Goal: Task Accomplishment & Management: Manage account settings

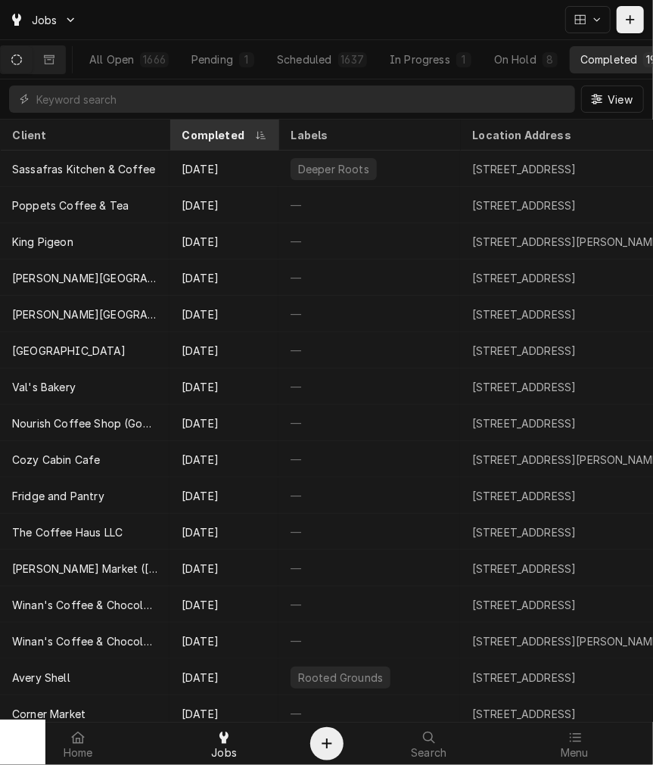
click at [209, 140] on div "Completed" at bounding box center [223, 135] width 103 height 25
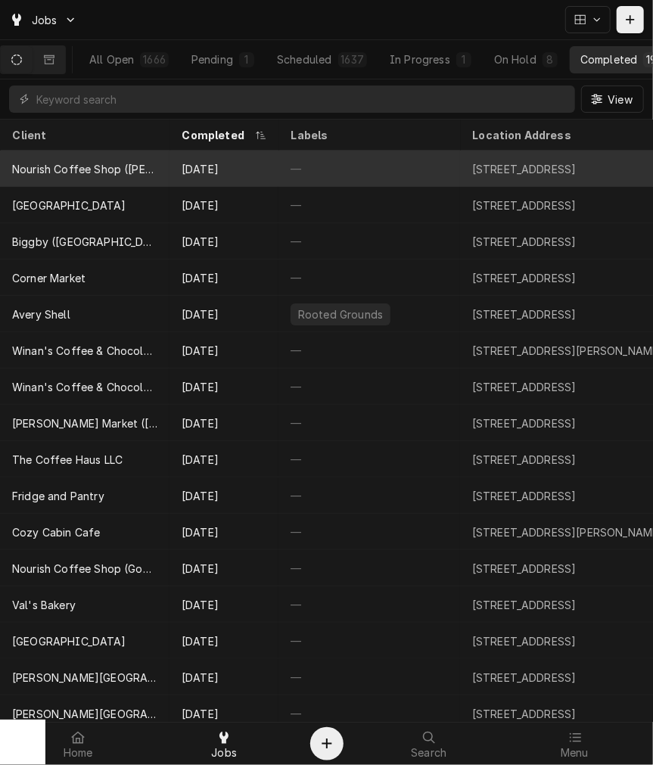
click at [216, 172] on div "Sep 23" at bounding box center [223, 169] width 109 height 36
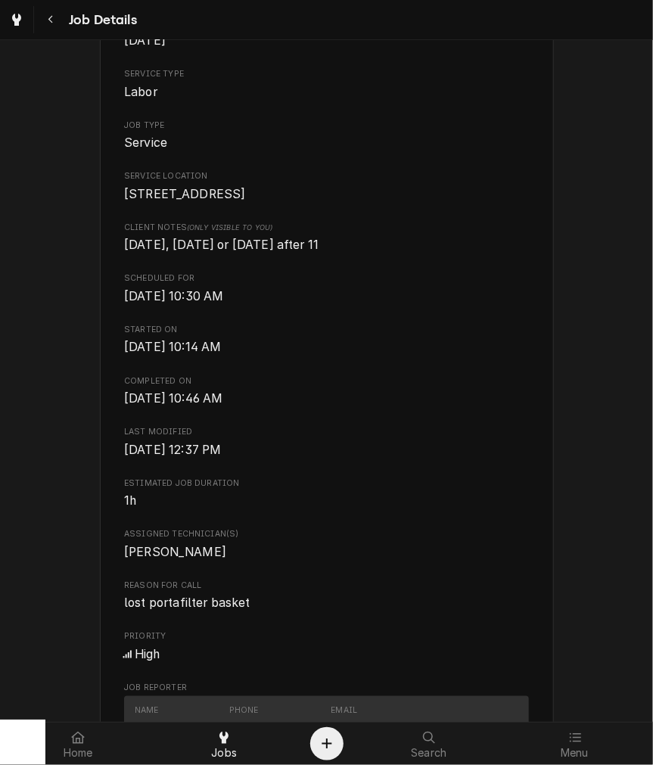
scroll to position [280, 0]
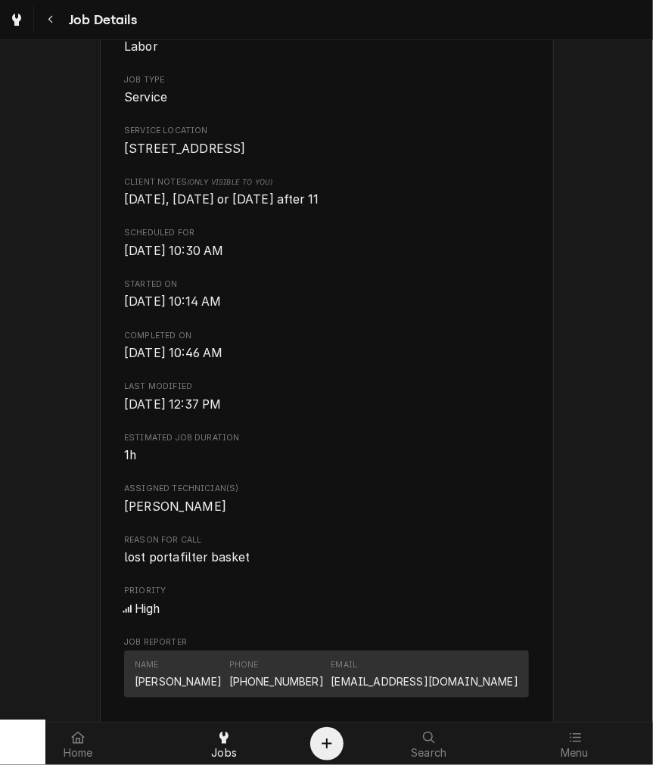
click at [197, 564] on span "lost portafilter basket" at bounding box center [187, 557] width 126 height 14
copy span "lost portafilter basket"
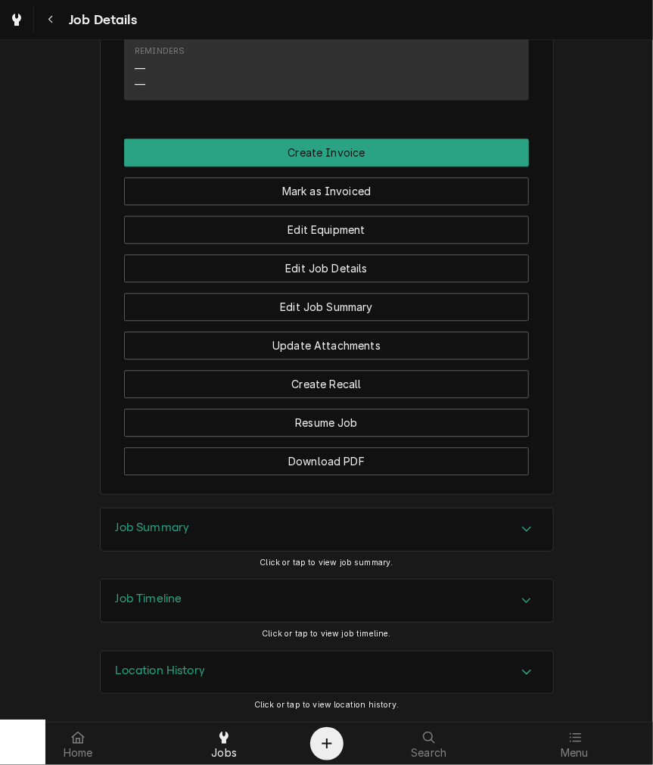
click at [185, 537] on div "Job Summary" at bounding box center [327, 529] width 452 height 42
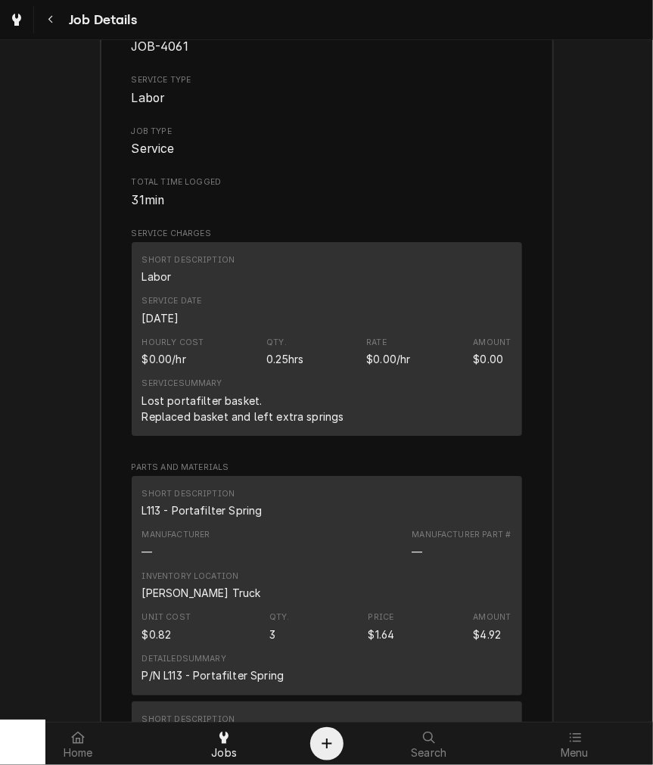
scroll to position [1826, 0]
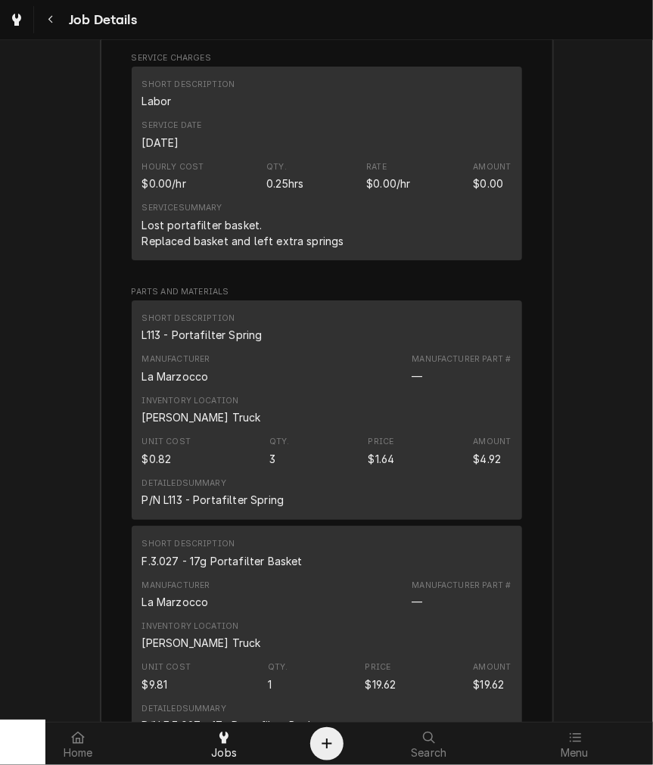
click at [263, 249] on div "Lost portafilter basket. Replaced basket and left extra springs" at bounding box center [243, 233] width 202 height 32
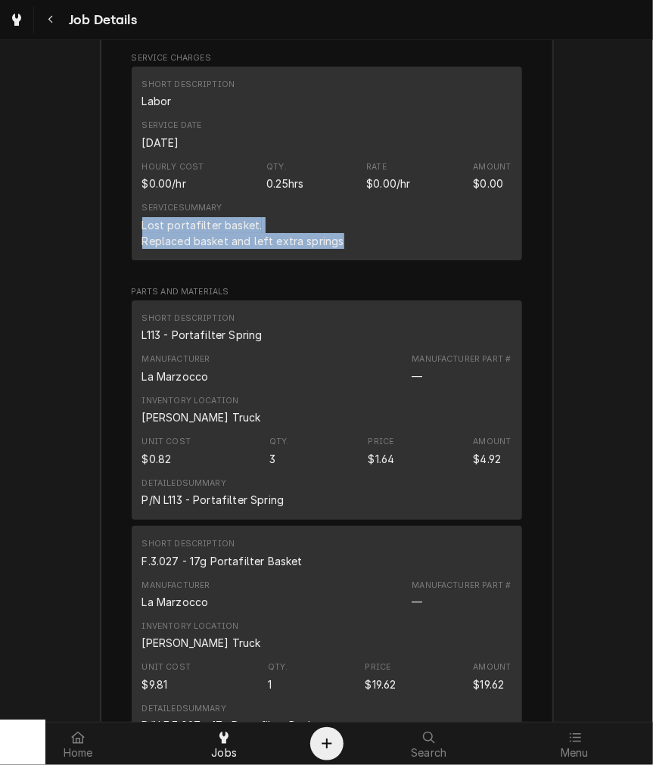
drag, startPoint x: 348, startPoint y: 263, endPoint x: 117, endPoint y: 243, distance: 231.6
click at [117, 243] on div "Roopairs Job ID JOB-4061 Service Type Labor Job Type Service Total Time Logged …" at bounding box center [327, 650] width 452 height 1637
copy div "Lost portafilter basket. Replaced basket and left extra springs"
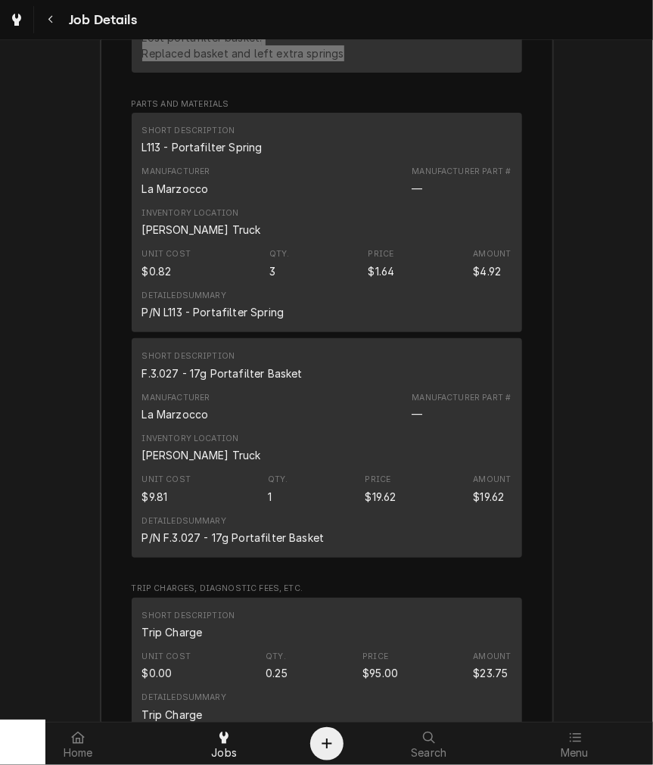
scroll to position [1967, 0]
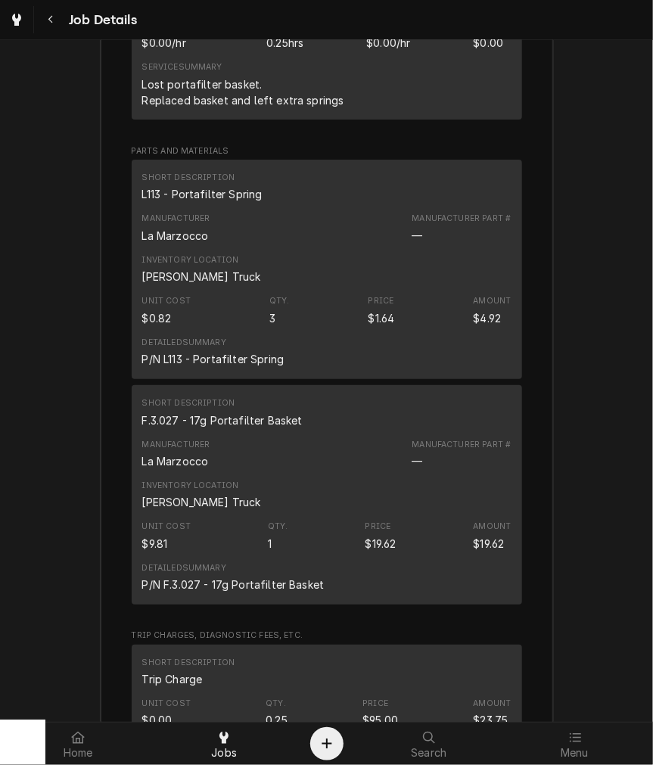
click at [200, 202] on div "L113 - Portafilter Spring" at bounding box center [202, 194] width 120 height 16
copy div "L113 - Portafilter Spring"
click at [220, 428] on div "F.3.027 - 17g Portafilter Basket" at bounding box center [222, 420] width 160 height 16
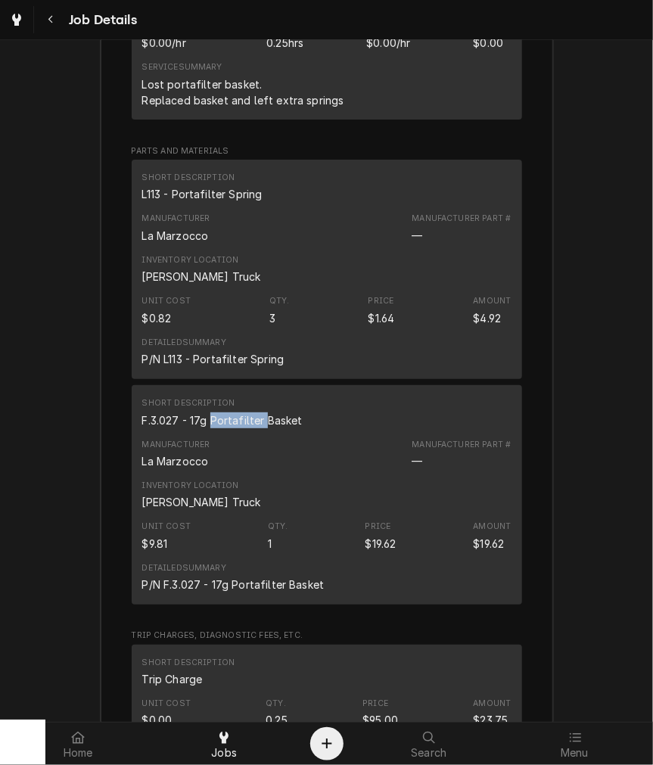
click at [220, 428] on div "F.3.027 - 17g Portafilter Basket" at bounding box center [222, 420] width 160 height 16
copy div "F.3.027 - 17g Portafilter Basket"
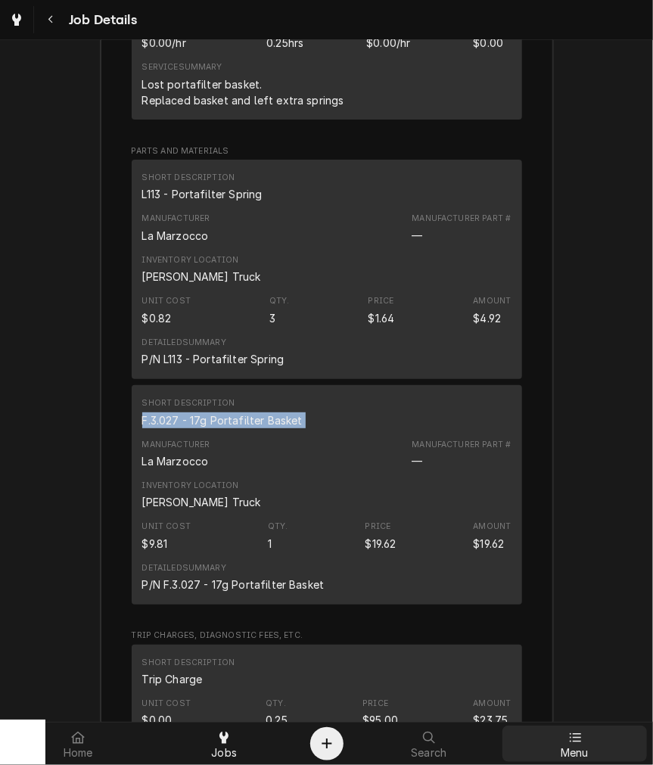
click at [560, 736] on div "Menu" at bounding box center [574, 743] width 138 height 30
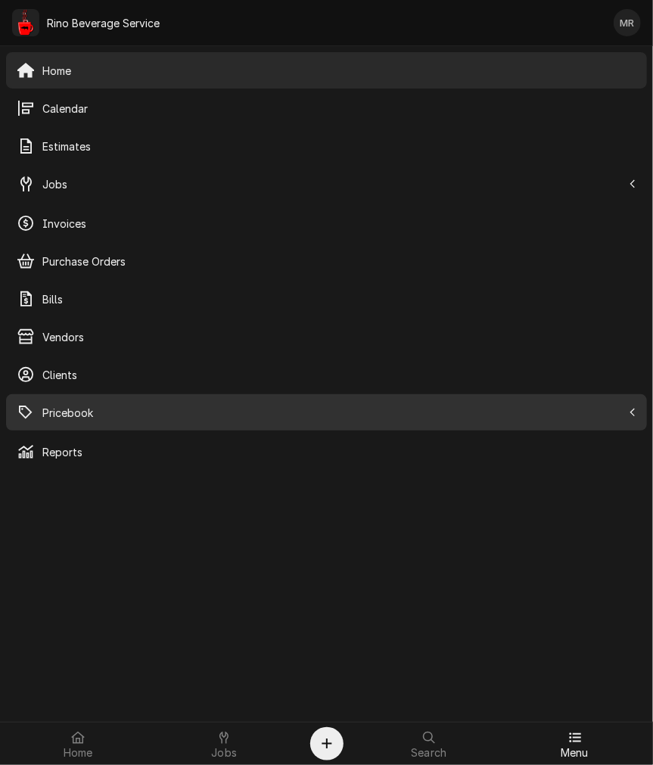
click at [62, 412] on span "Pricebook" at bounding box center [331, 413] width 579 height 16
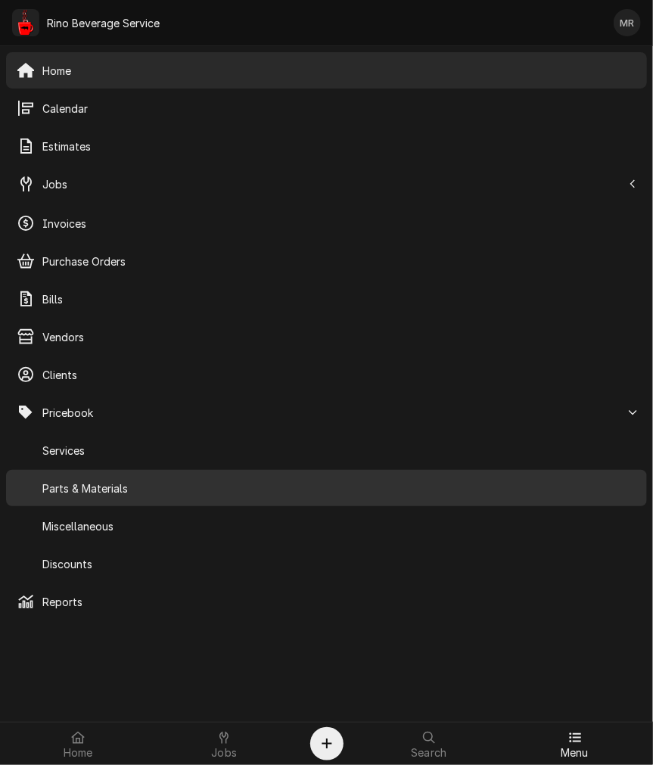
click at [124, 495] on span "Parts & Materials" at bounding box center [339, 488] width 594 height 16
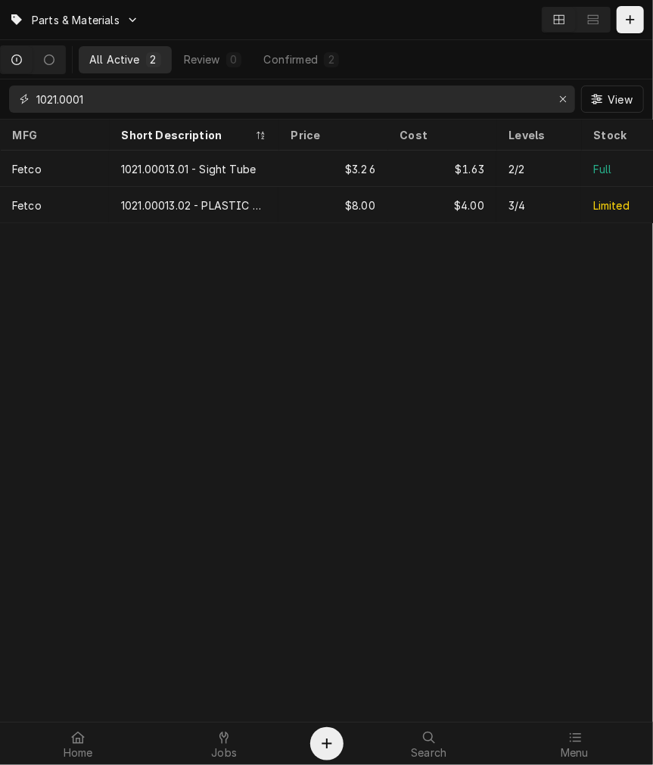
click at [136, 109] on input "1021.0001" at bounding box center [291, 98] width 510 height 27
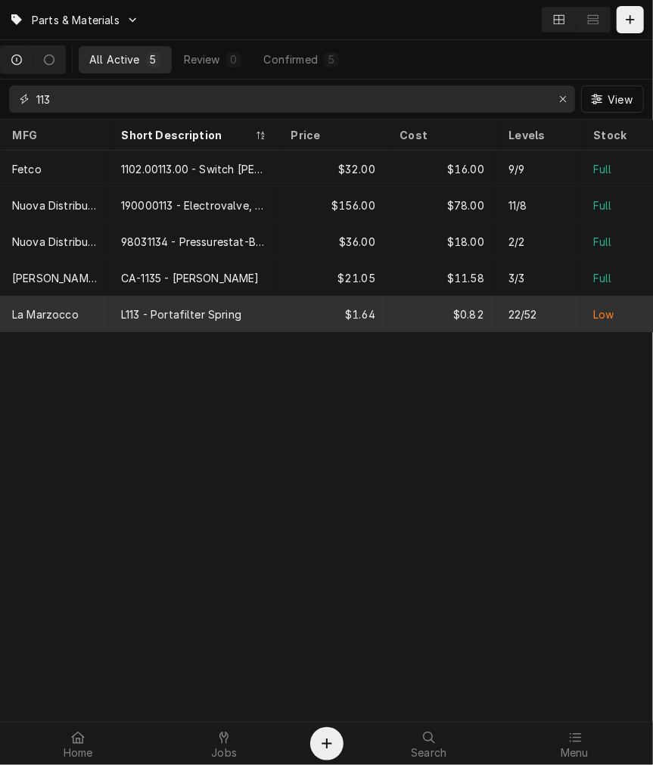
type input "113"
click at [97, 296] on div "La Marzocco" at bounding box center [54, 314] width 109 height 36
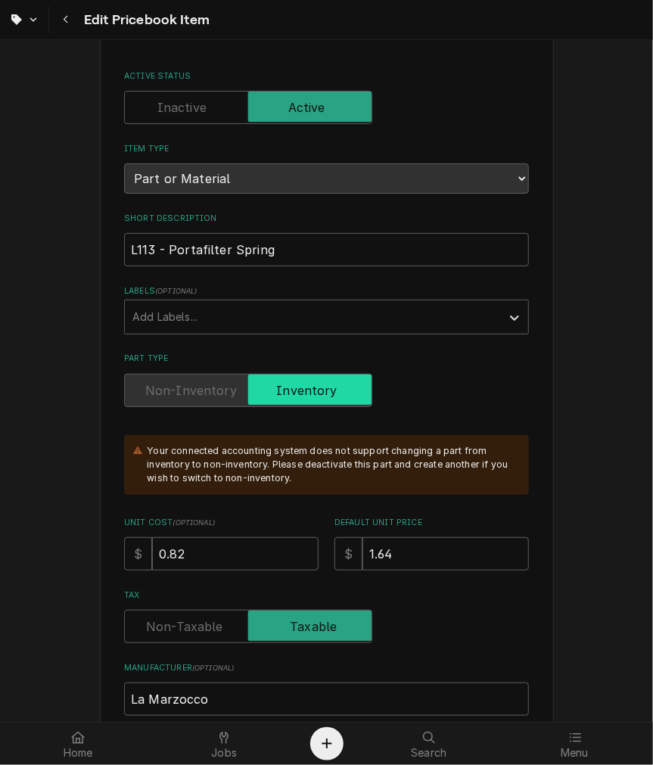
scroll to position [140, 0]
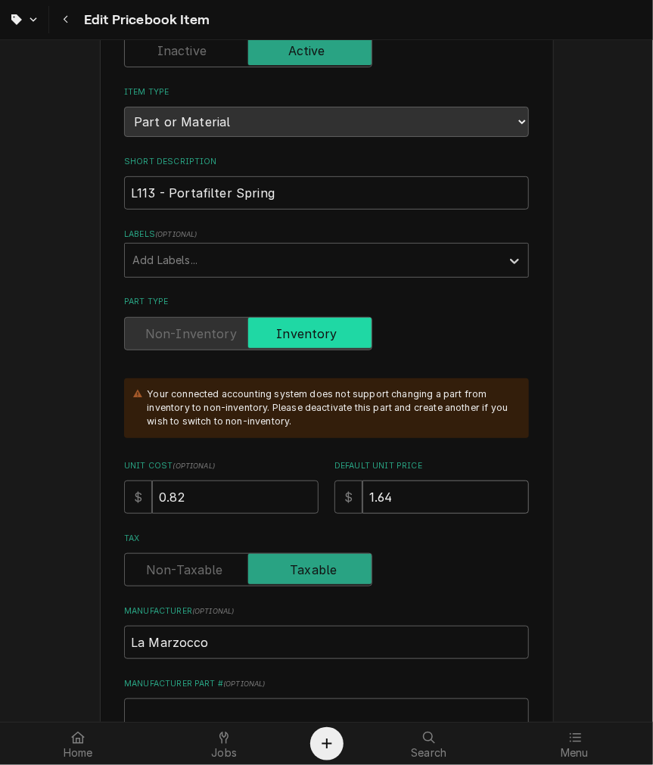
drag, startPoint x: 408, startPoint y: 492, endPoint x: 334, endPoint y: 480, distance: 75.9
click at [334, 480] on div "$ 1.64" at bounding box center [431, 496] width 194 height 33
type textarea "x"
type input "1"
type textarea "x"
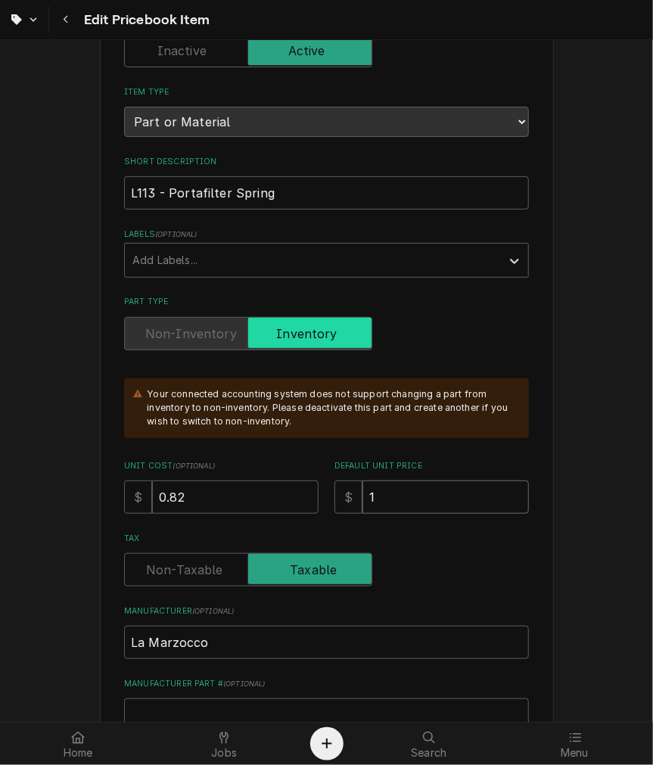
type input "1.7"
type textarea "x"
type input "1.72"
drag, startPoint x: 250, startPoint y: 480, endPoint x: 80, endPoint y: 473, distance: 169.6
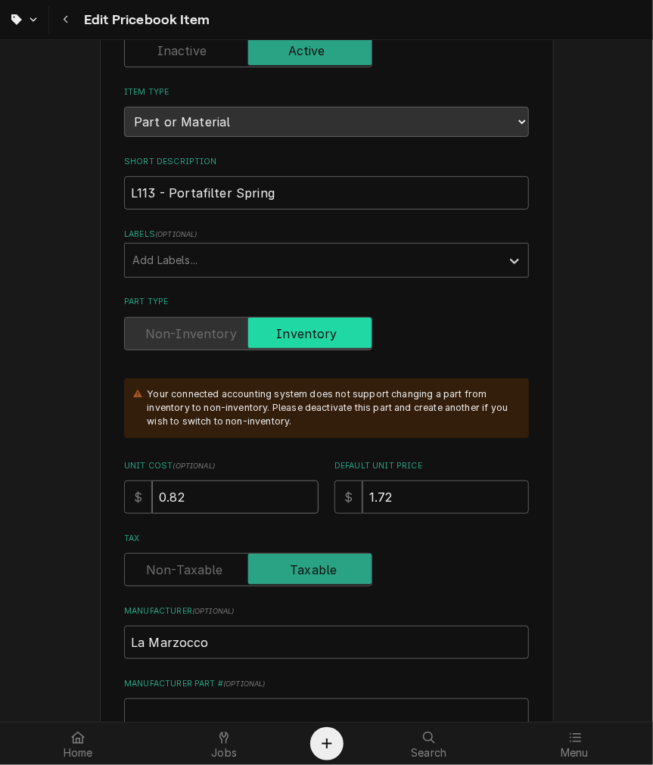
type textarea "x"
click at [289, 502] on input "Unit Cost ( optional )" at bounding box center [235, 496] width 166 height 33
type textarea "x"
type input "0"
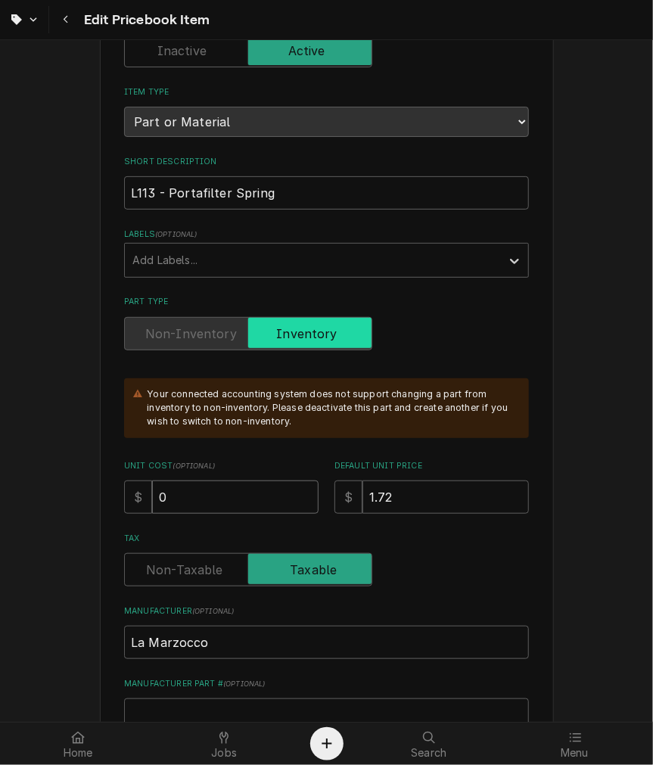
type textarea "x"
type input "0.8"
type textarea "x"
type input "0.85"
type textarea "x"
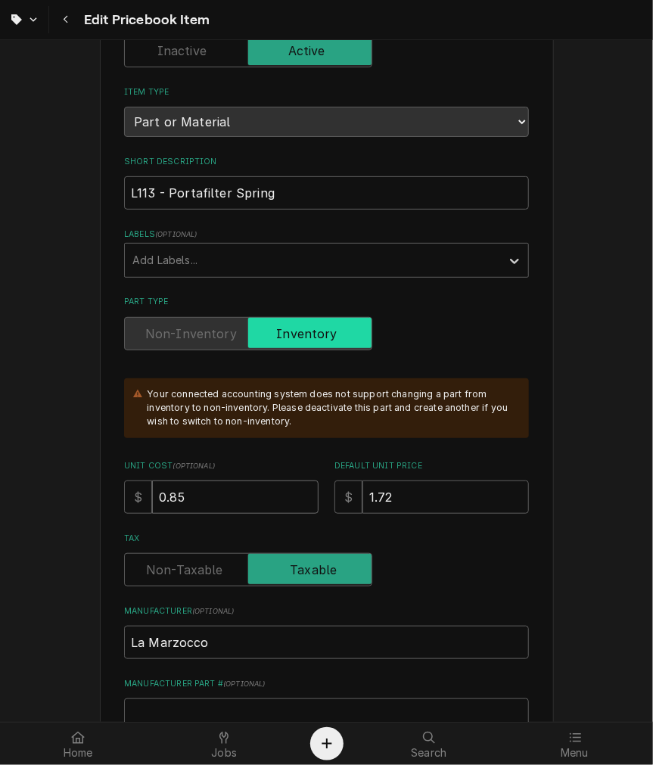
type input "0.8"
type textarea "x"
type input "0.86"
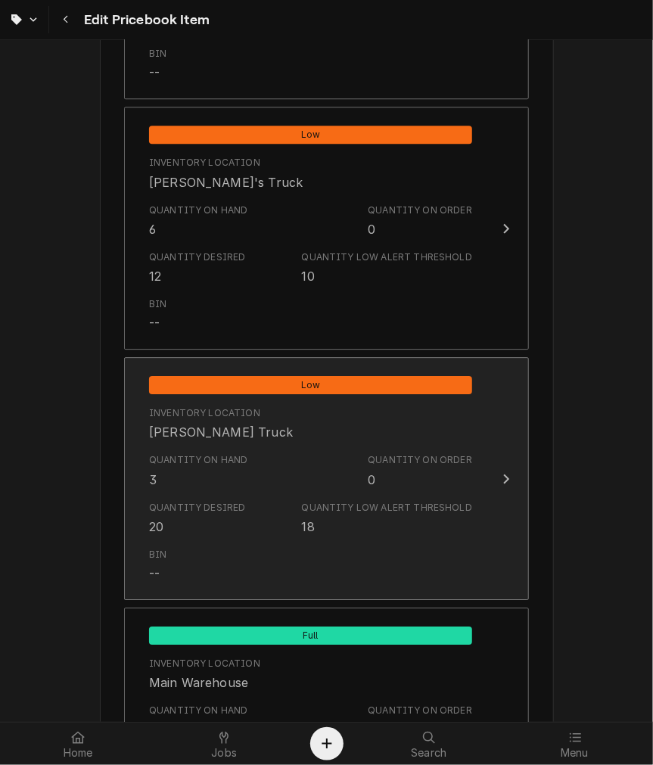
scroll to position [1432, 0]
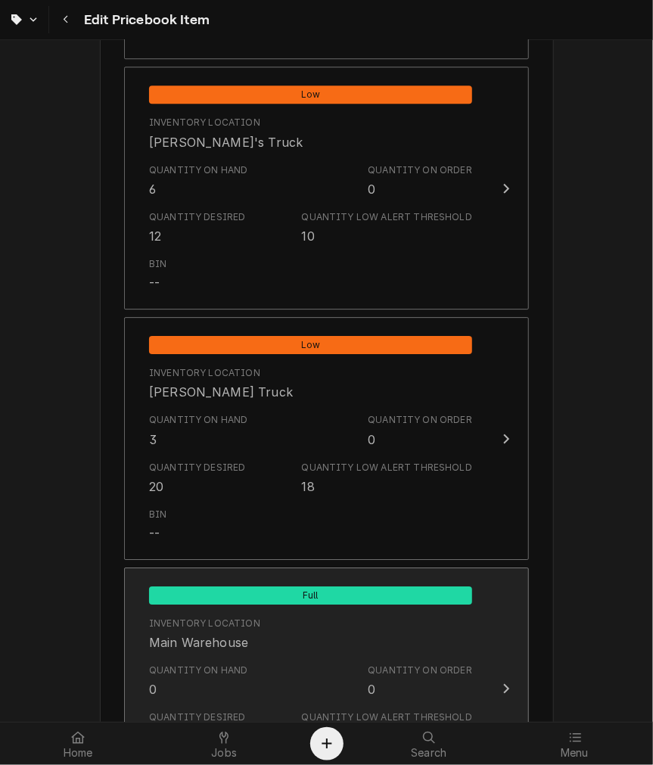
click at [203, 646] on div "Main Warehouse" at bounding box center [198, 642] width 99 height 18
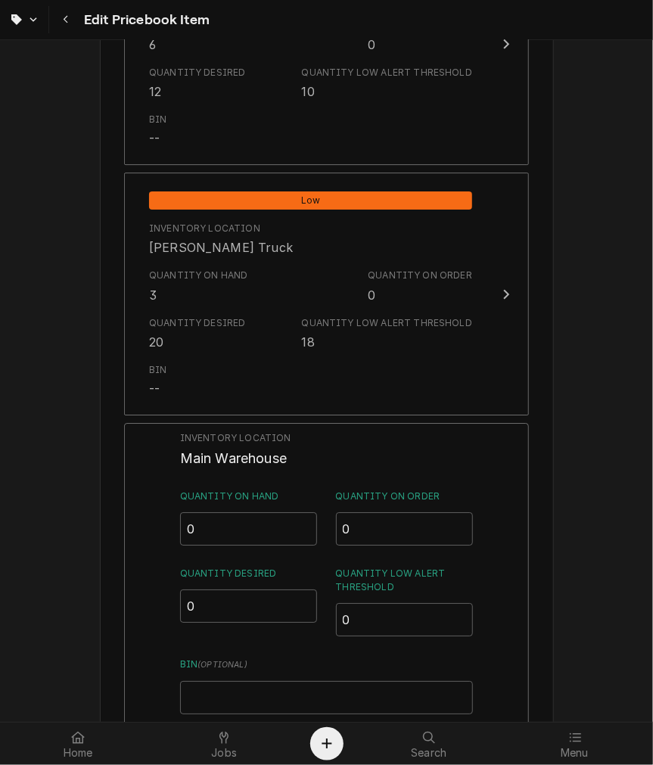
scroll to position [1712, 0]
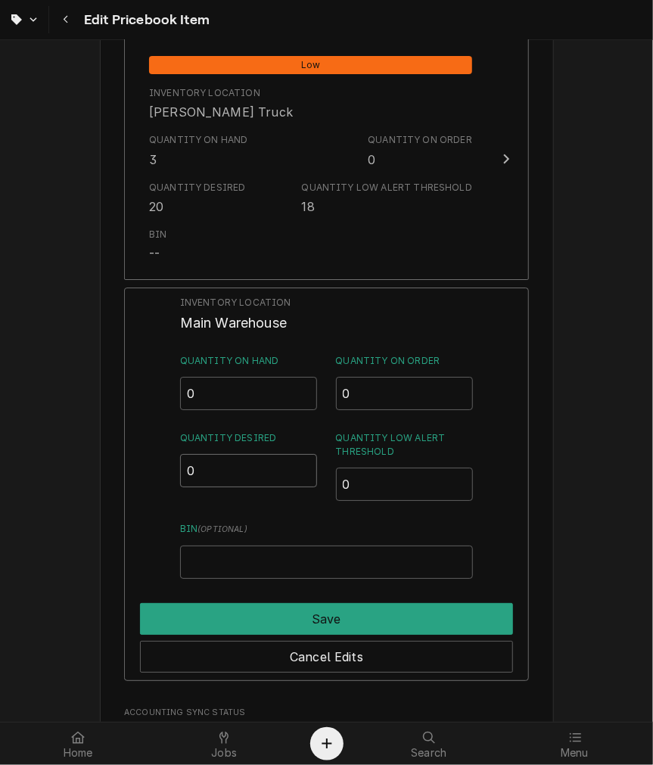
drag, startPoint x: 221, startPoint y: 480, endPoint x: 81, endPoint y: 471, distance: 140.2
type input "10"
drag, startPoint x: 390, startPoint y: 470, endPoint x: 322, endPoint y: 458, distance: 69.3
click at [324, 458] on div "Quantity Desired 10 Quantity Low Alert Threshold 0" at bounding box center [326, 466] width 293 height 70
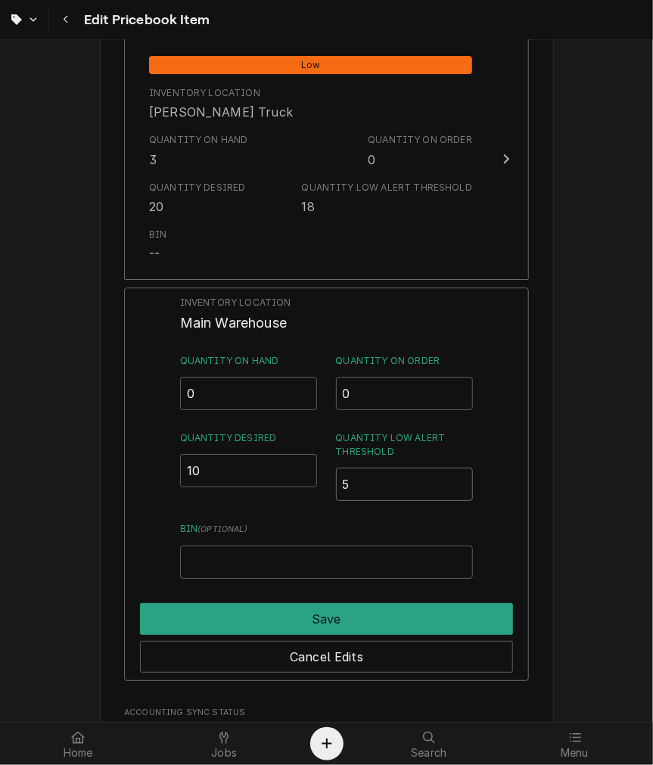
type input "5"
drag, startPoint x: 223, startPoint y: 390, endPoint x: 145, endPoint y: 380, distance: 78.4
click at [145, 380] on div "Inventory Location Main Warehouse Quantity on Hand 0 Quantity on Order 0 Quanti…" at bounding box center [326, 483] width 405 height 393
click at [326, 548] on input "Bin ( optional )" at bounding box center [326, 561] width 293 height 33
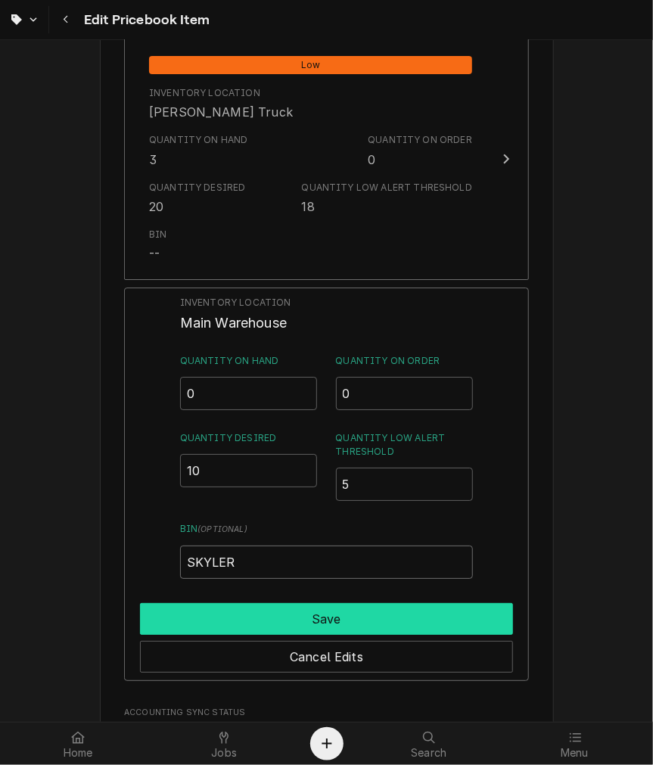
type input "SKYLER"
click at [314, 603] on button "Save" at bounding box center [326, 619] width 373 height 32
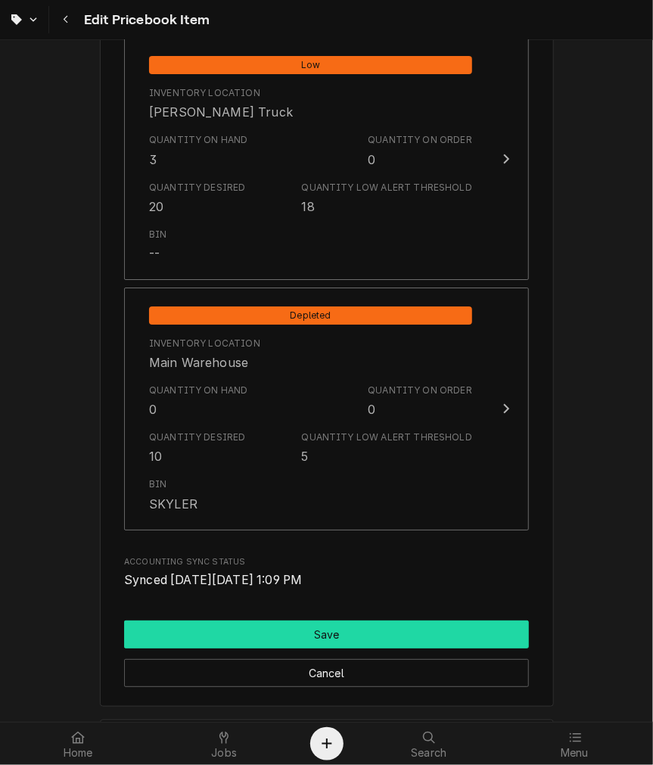
click at [312, 621] on button "Save" at bounding box center [326, 634] width 405 height 28
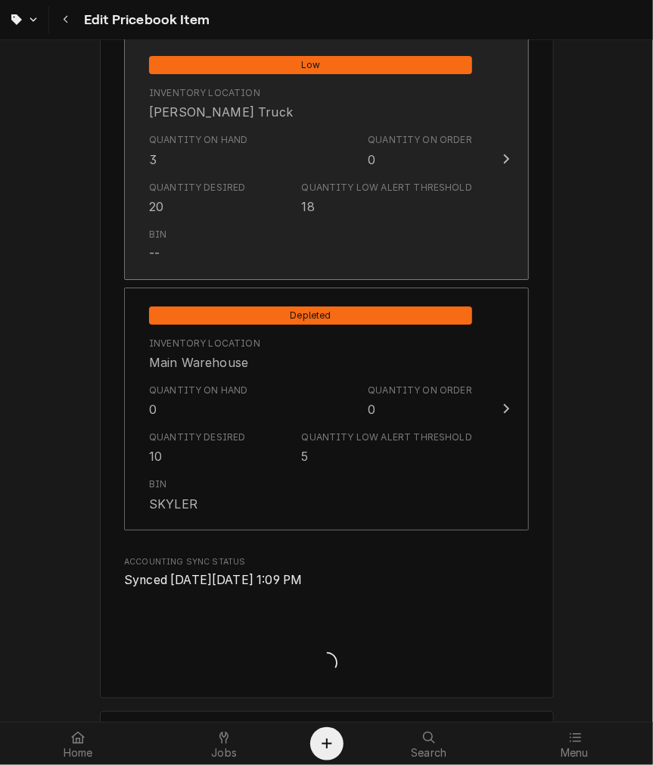
type textarea "x"
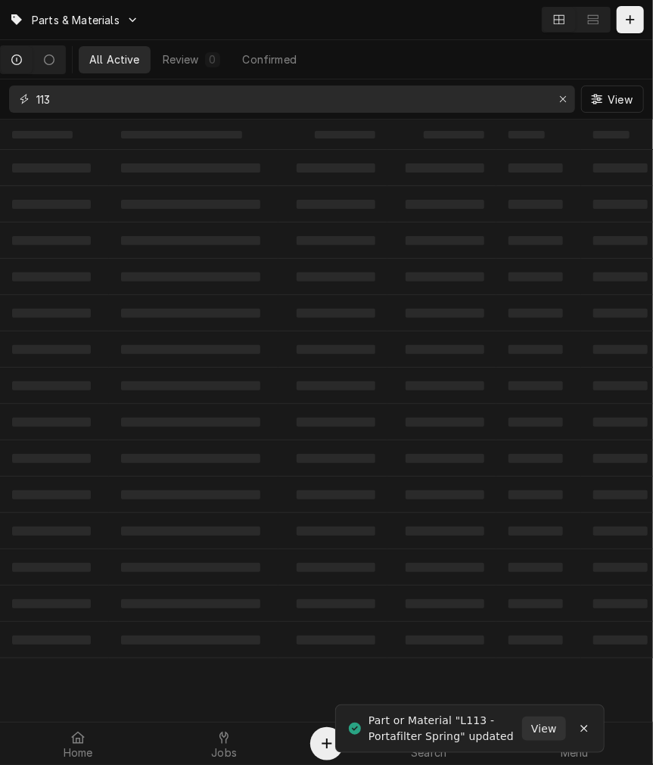
click at [129, 94] on input "113" at bounding box center [291, 98] width 510 height 27
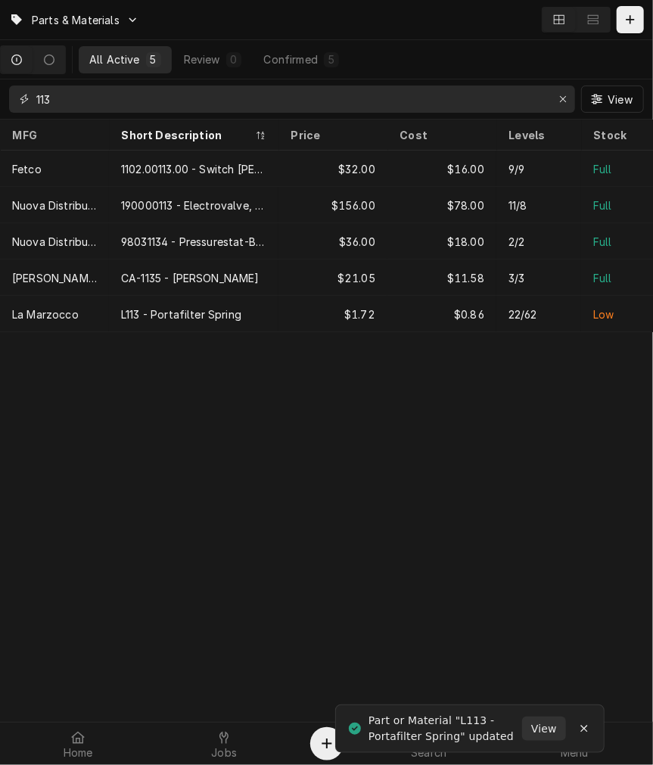
click at [129, 94] on input "113" at bounding box center [291, 98] width 510 height 27
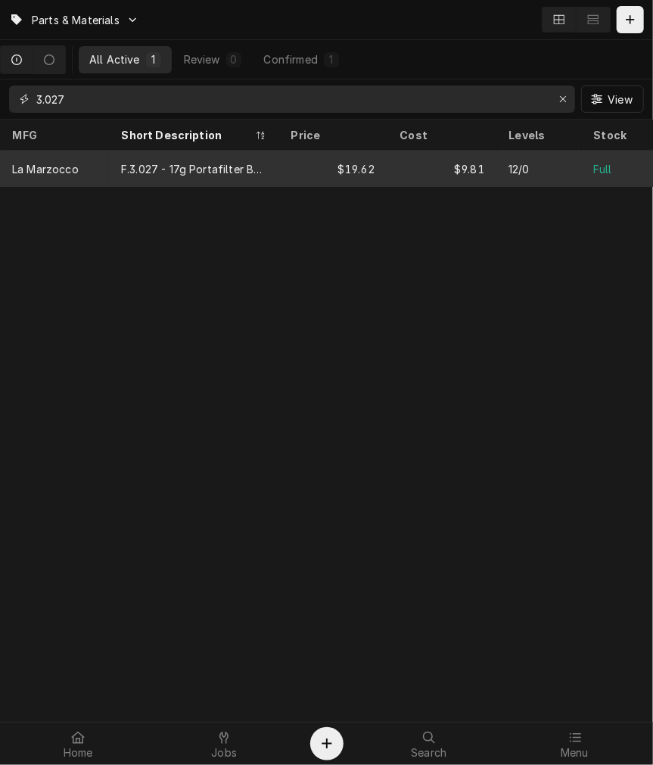
type input "3.027"
click at [263, 169] on div "F.3.027 - 17g Portafilter Basket" at bounding box center [193, 169] width 145 height 16
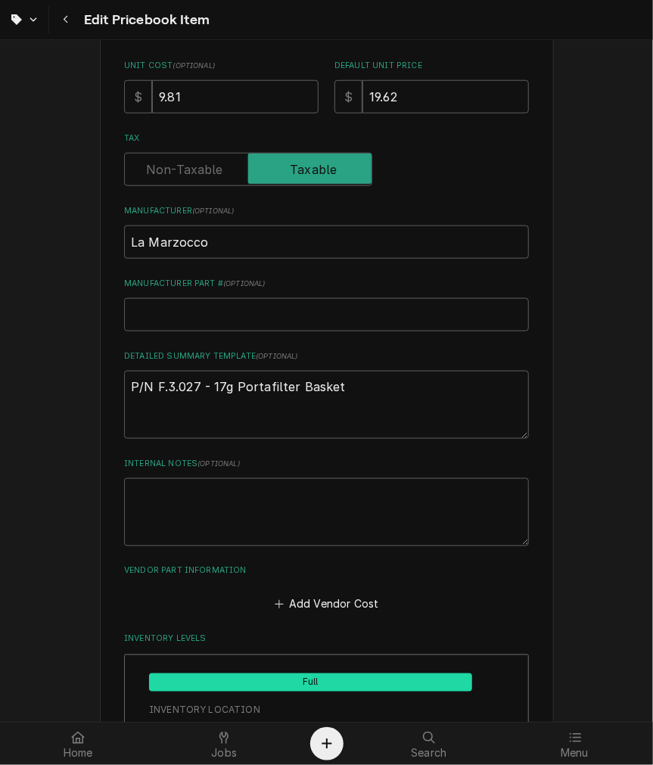
scroll to position [537, 0]
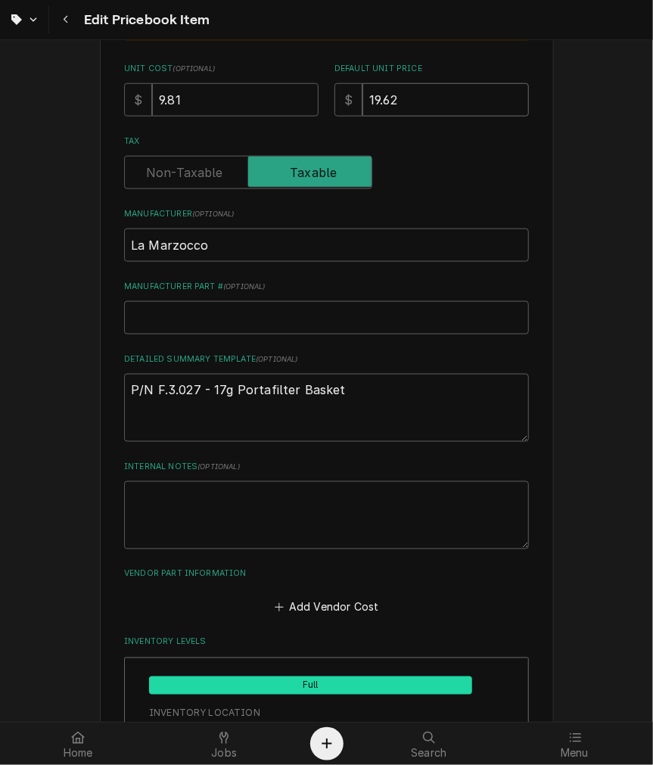
drag, startPoint x: 425, startPoint y: 95, endPoint x: 175, endPoint y: 65, distance: 252.1
click at [190, 65] on div "Unit Cost ( optional ) $ 9.81 Default Unit Price $ 19.62" at bounding box center [326, 90] width 405 height 54
type textarea "x"
type input "21"
type textarea "x"
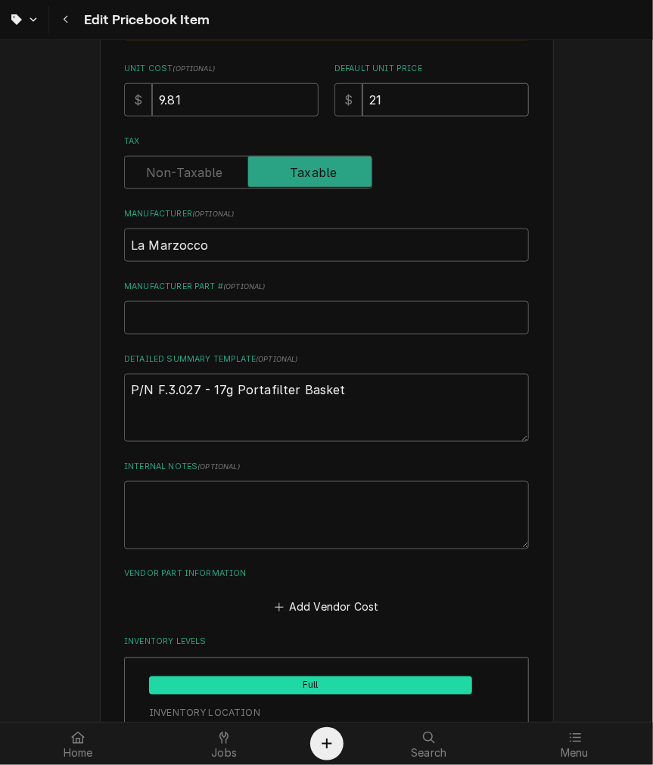
type input "21.3"
type textarea "x"
type input "21.32"
drag, startPoint x: 190, startPoint y: 101, endPoint x: 53, endPoint y: 83, distance: 138.0
click at [54, 84] on div "Use the fields below to edit this PriceBook item. Note that changes made here w…" at bounding box center [326, 679] width 653 height 2321
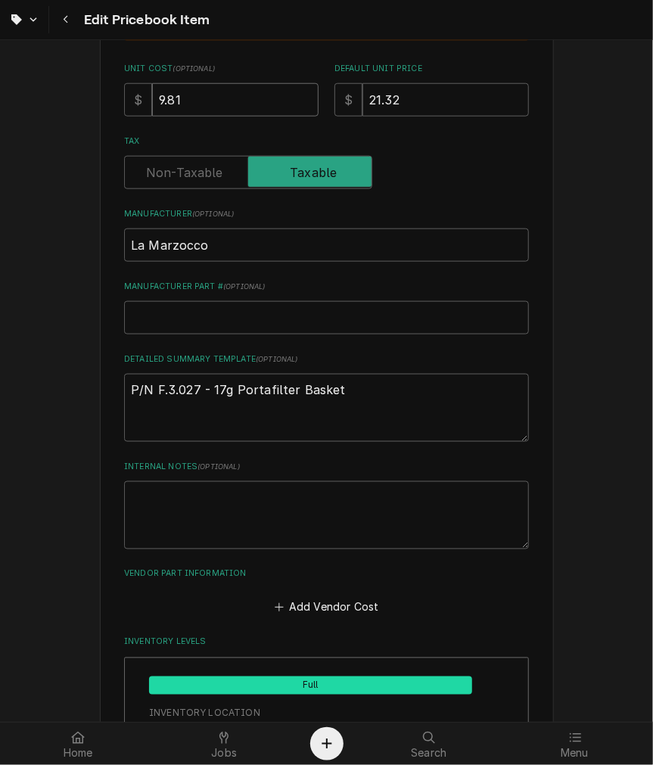
type textarea "x"
type input "1"
type textarea "x"
type input "10"
type textarea "x"
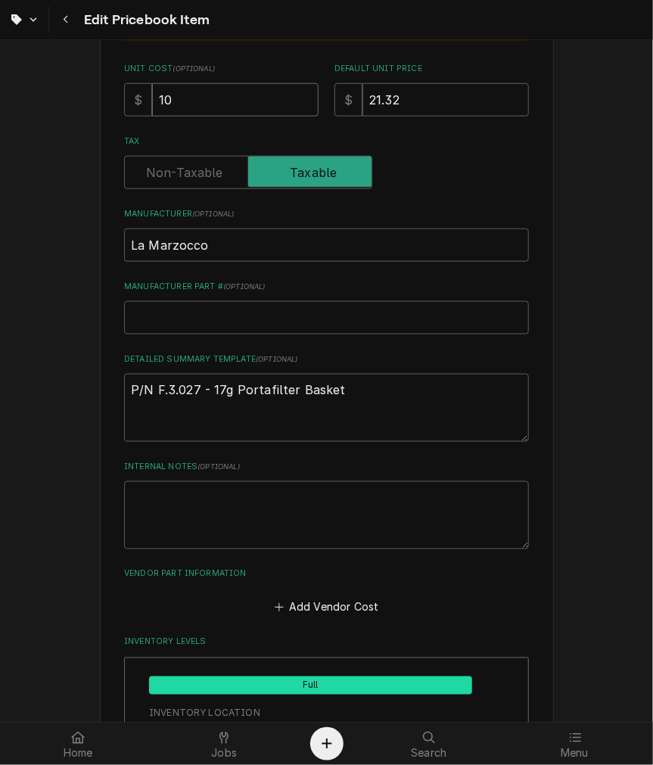
type input "10.6"
type textarea "x"
type input "10.66"
click at [390, 255] on input "La Marzocco" at bounding box center [326, 244] width 405 height 33
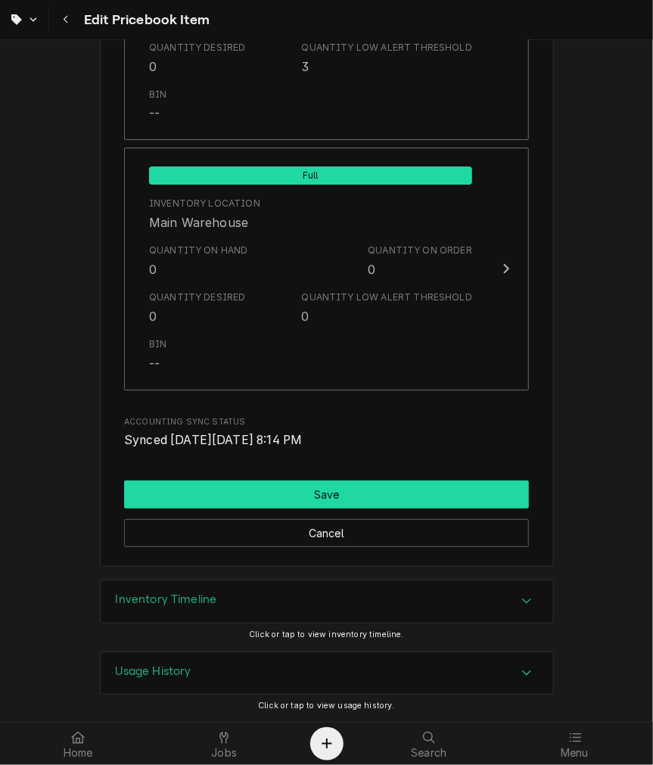
click at [327, 495] on button "Save" at bounding box center [326, 494] width 405 height 28
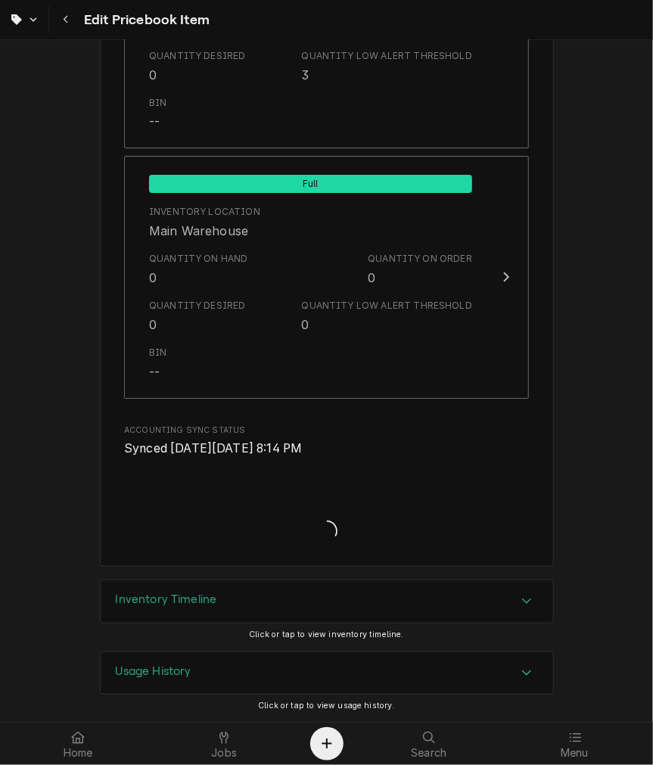
type textarea "x"
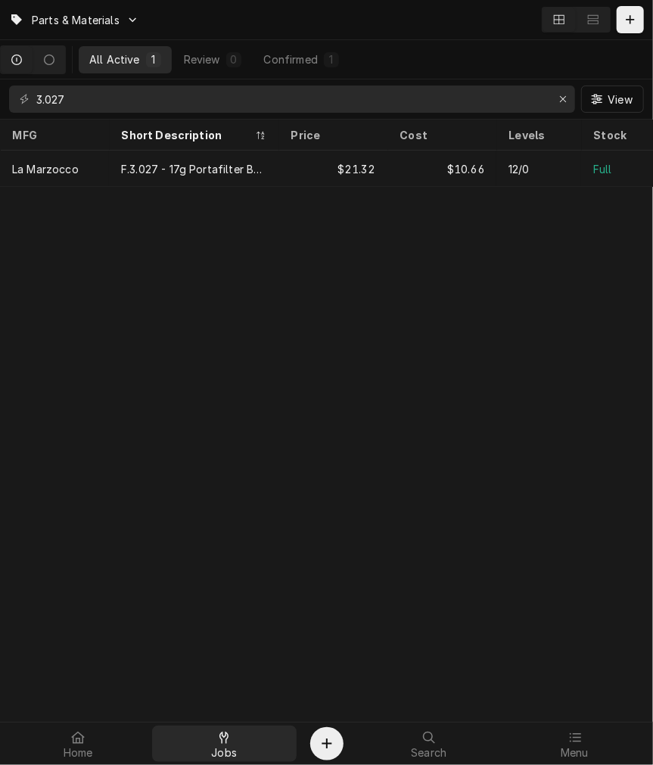
click at [239, 736] on div "Jobs" at bounding box center [224, 743] width 138 height 30
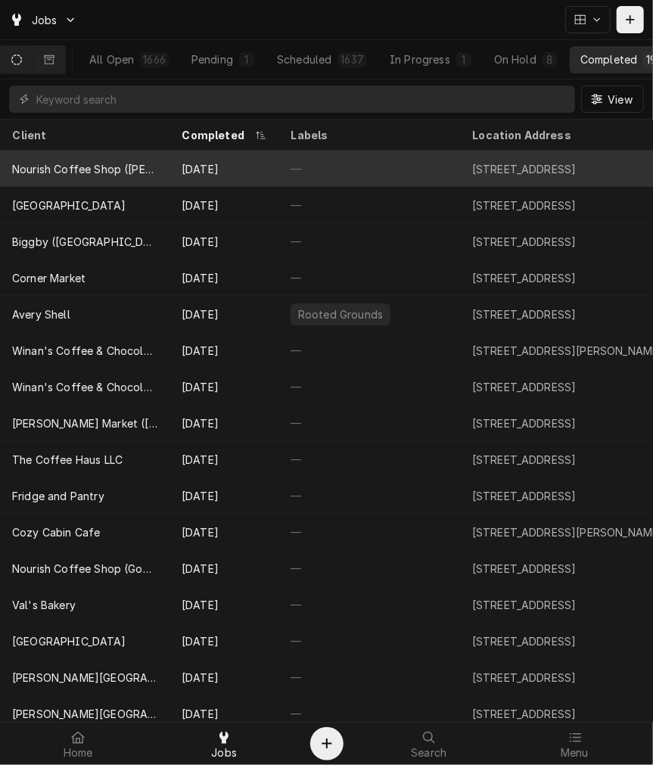
click at [195, 151] on div "Sep 23" at bounding box center [223, 169] width 109 height 36
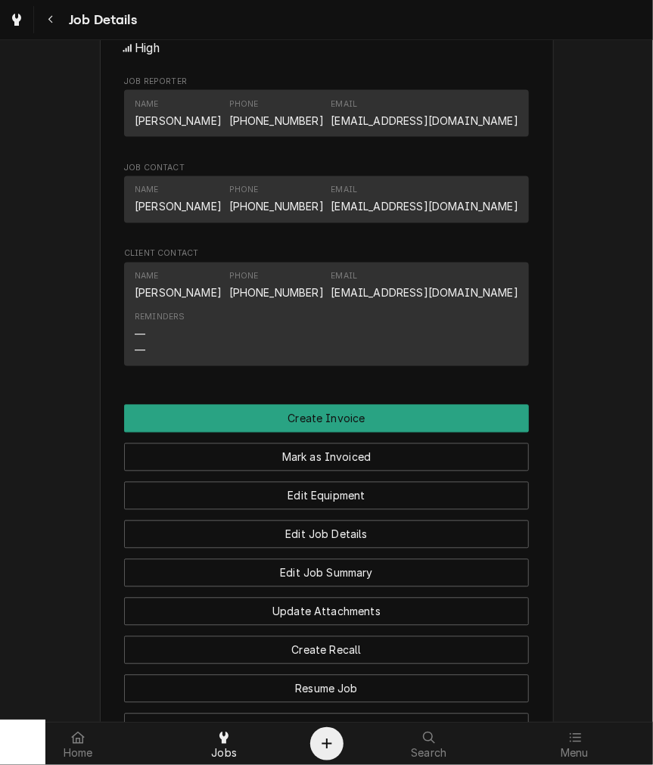
scroll to position [1126, 0]
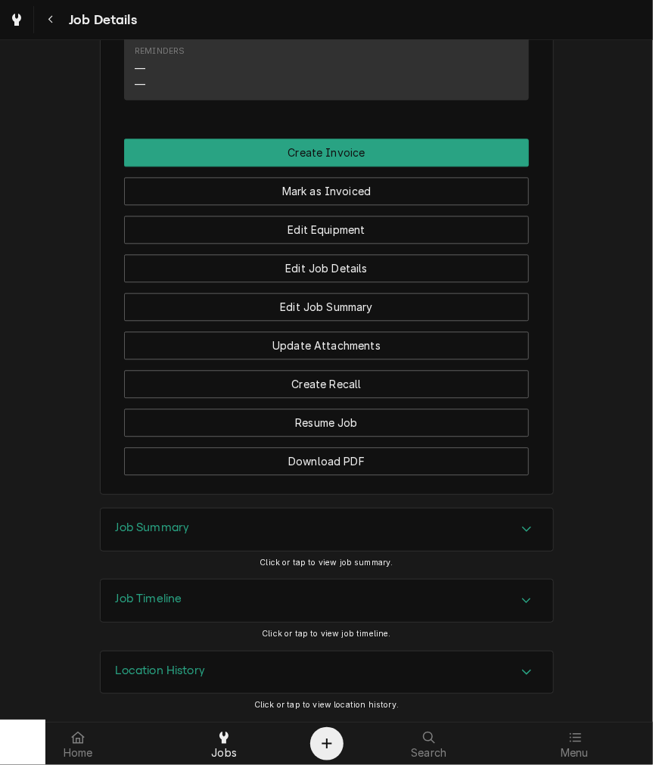
click at [227, 514] on div "Job Summary" at bounding box center [327, 529] width 452 height 42
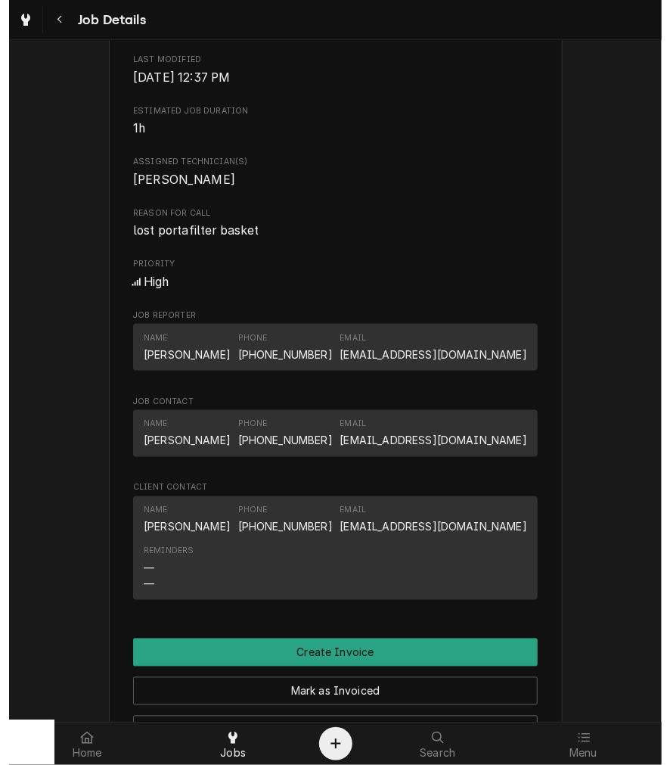
scroll to position [565, 0]
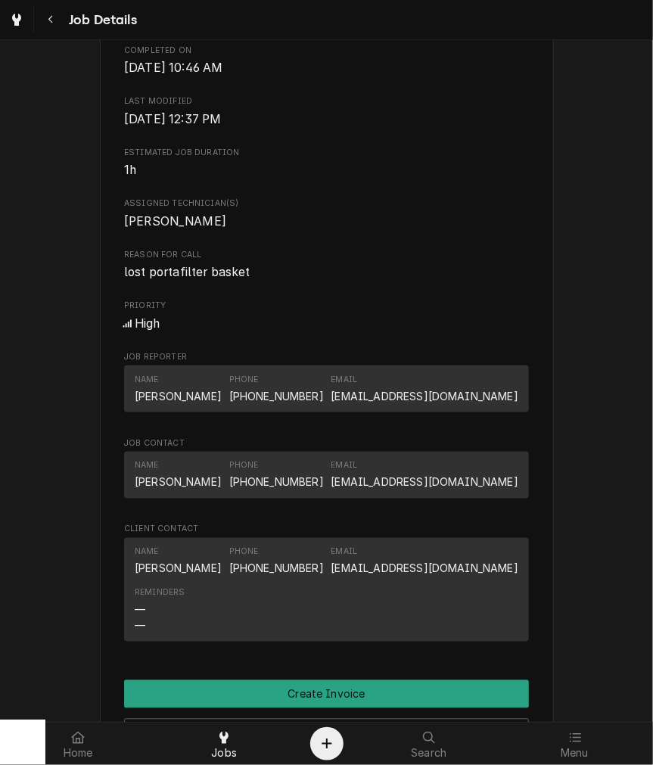
click at [126, 641] on div "Name John Kaeser Phone (513) 415-1740 Email jkaeser@josephbeth.com Reminders — —" at bounding box center [326, 590] width 405 height 104
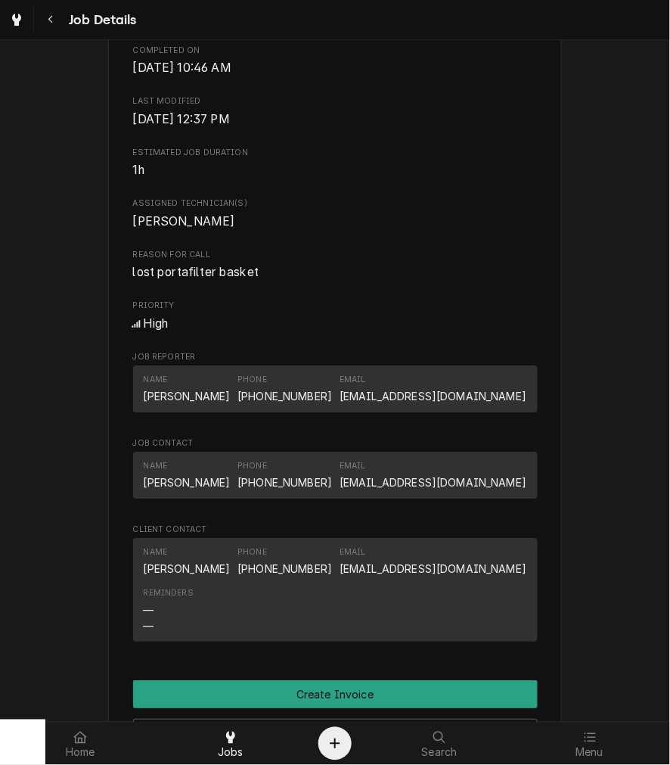
scroll to position [706, 0]
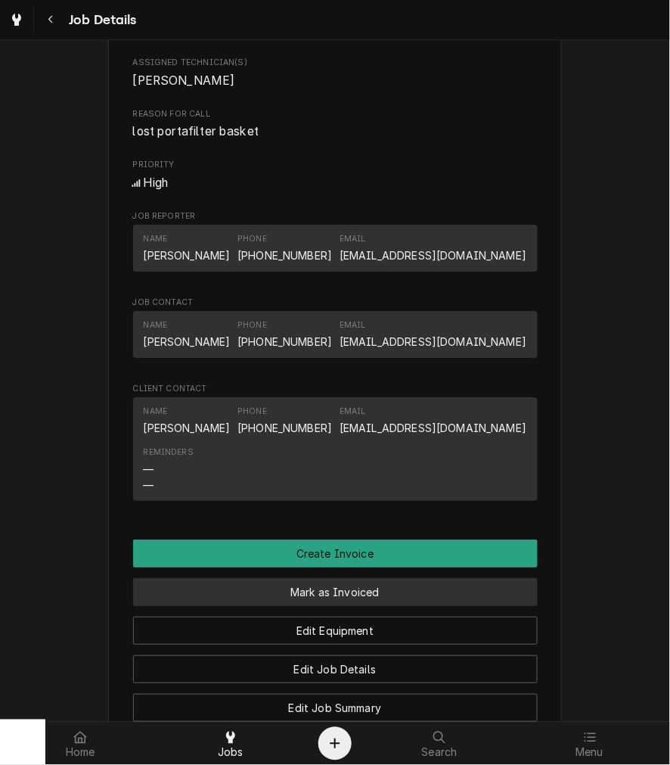
click at [313, 606] on button "Mark as Invoiced" at bounding box center [335, 592] width 405 height 28
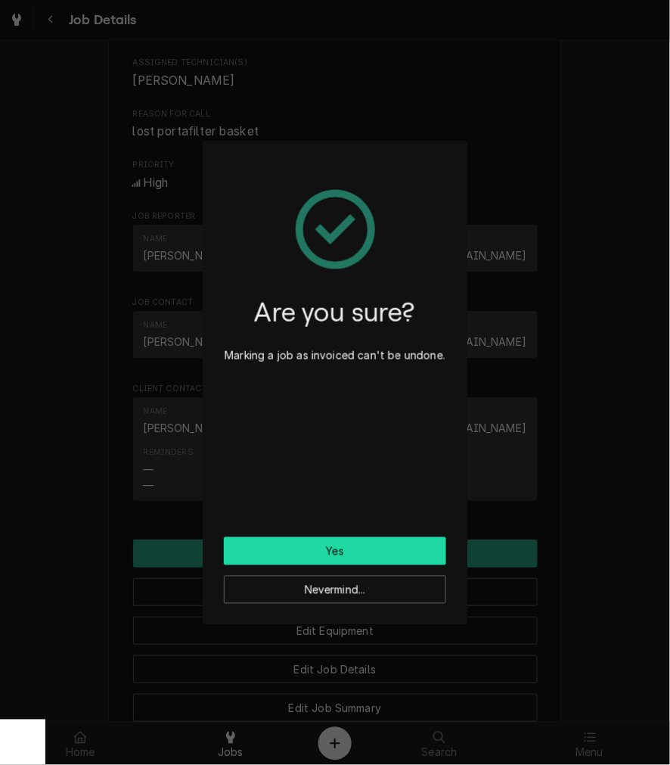
click at [334, 545] on button "Yes" at bounding box center [335, 551] width 222 height 28
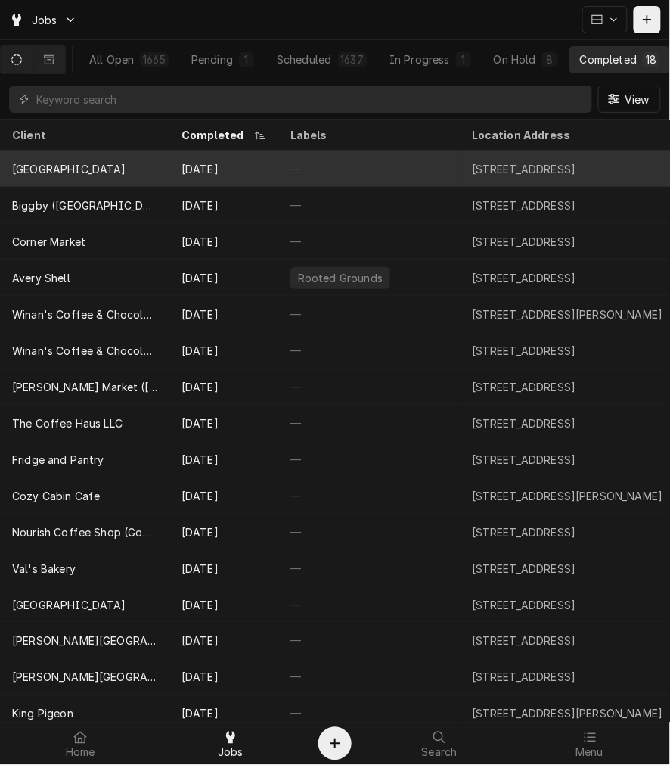
click at [79, 169] on div "[GEOGRAPHIC_DATA]" at bounding box center [69, 169] width 114 height 16
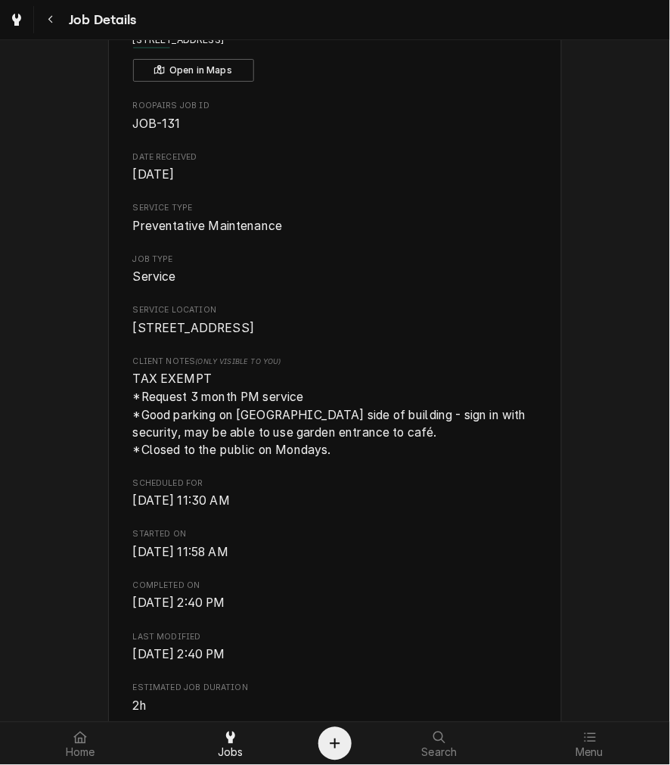
scroll to position [140, 0]
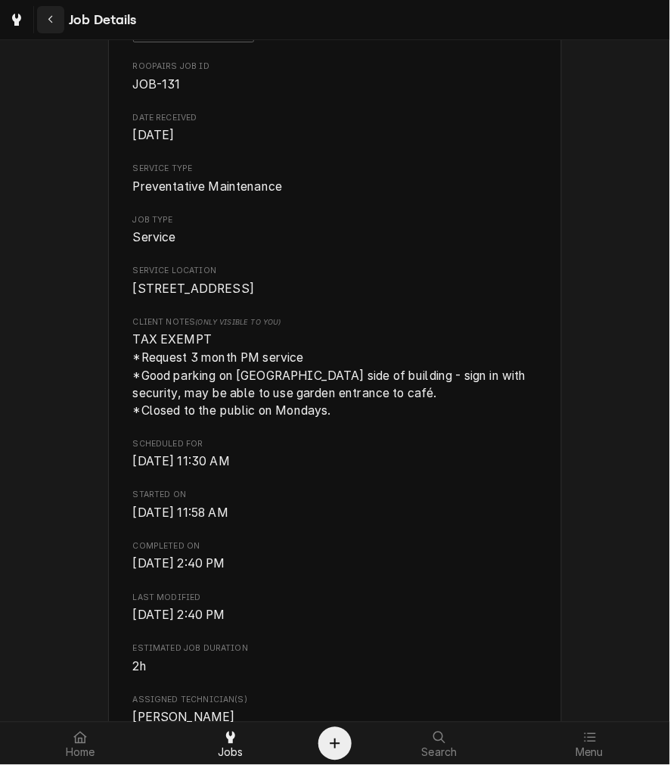
click at [44, 21] on div "Navigate back" at bounding box center [50, 19] width 15 height 15
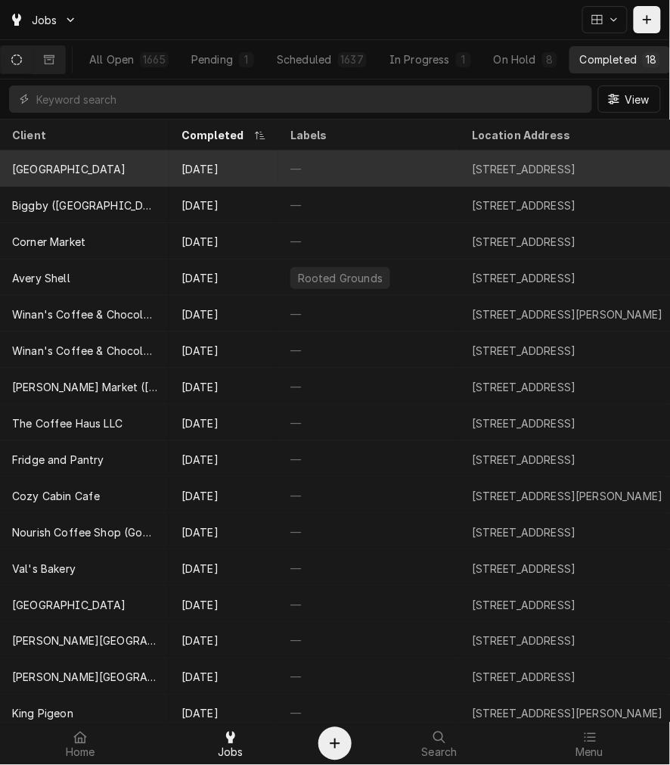
click at [83, 172] on div "Columbus Museum of Art" at bounding box center [69, 169] width 114 height 16
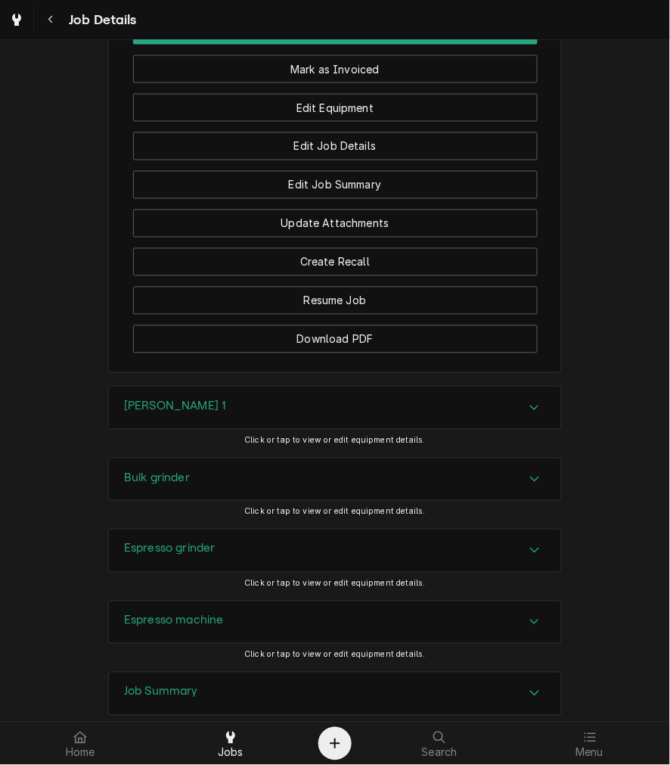
scroll to position [1584, 0]
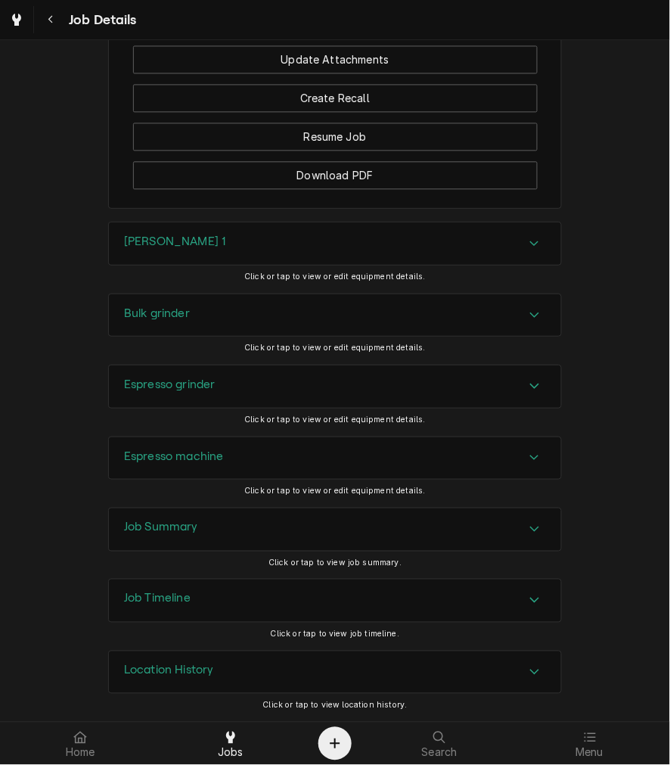
click at [134, 258] on div "Brewer 1" at bounding box center [335, 243] width 452 height 42
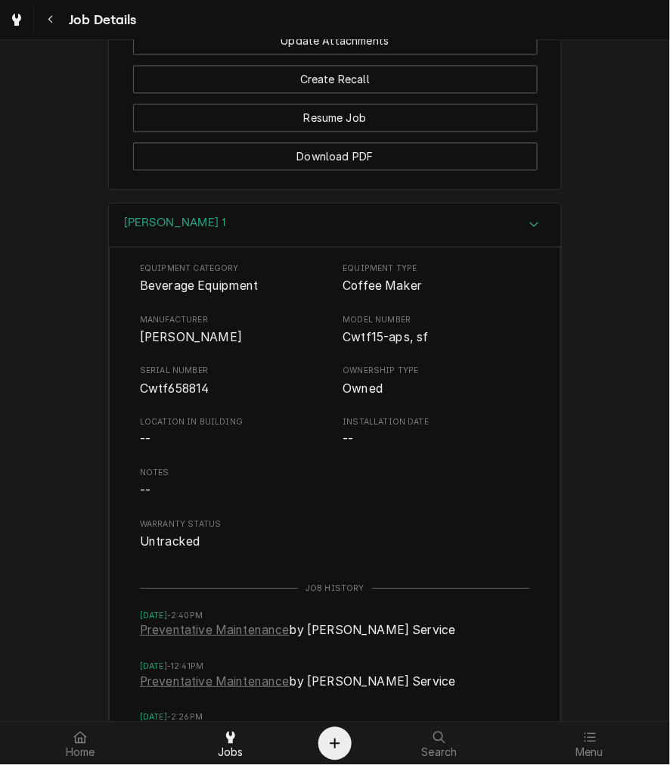
click at [146, 396] on span "Cwtf658814" at bounding box center [175, 388] width 70 height 14
drag, startPoint x: 146, startPoint y: 408, endPoint x: 163, endPoint y: 409, distance: 16.7
click at [146, 396] on span "Cwtf658814" at bounding box center [175, 388] width 70 height 14
click at [182, 247] on div "Brewer 1" at bounding box center [335, 224] width 452 height 43
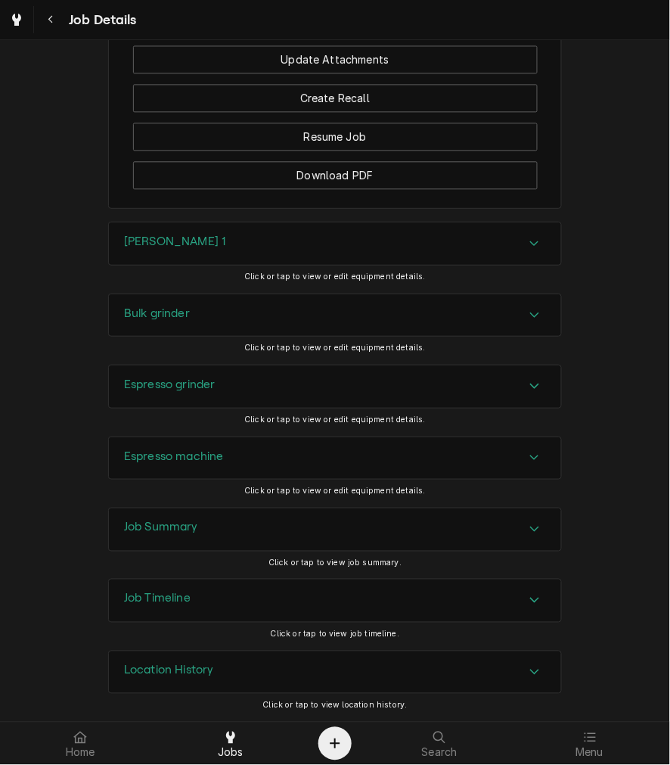
click at [178, 304] on div "Bulk grinder" at bounding box center [335, 315] width 452 height 42
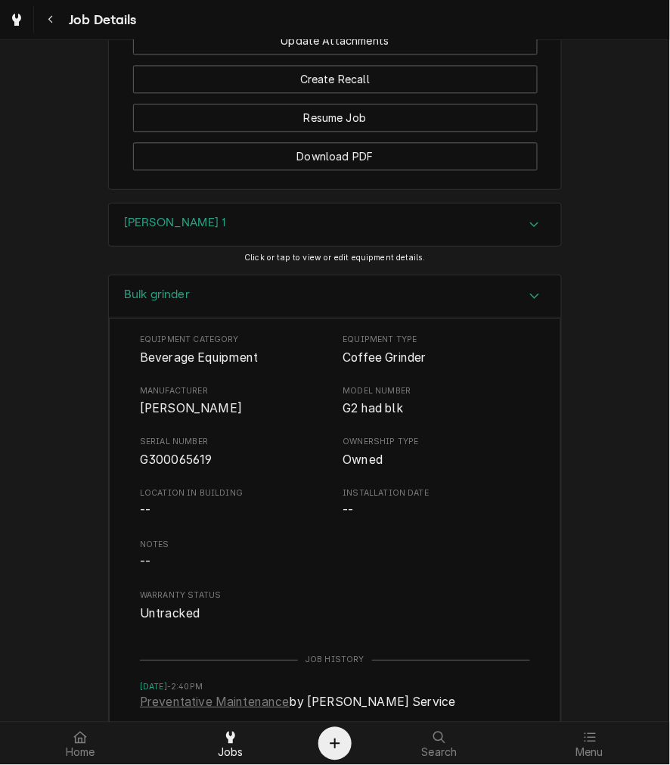
click at [164, 467] on span "G300065619" at bounding box center [176, 459] width 73 height 14
click at [166, 467] on span "G300065619" at bounding box center [176, 459] width 73 height 14
click at [241, 308] on div "Bulk grinder" at bounding box center [335, 296] width 452 height 43
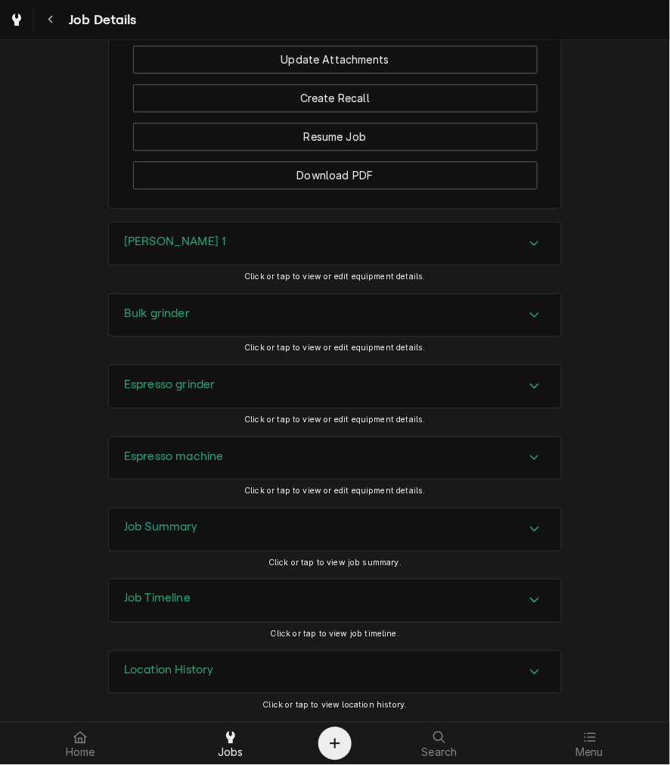
click at [228, 383] on div "Espresso grinder" at bounding box center [335, 386] width 452 height 42
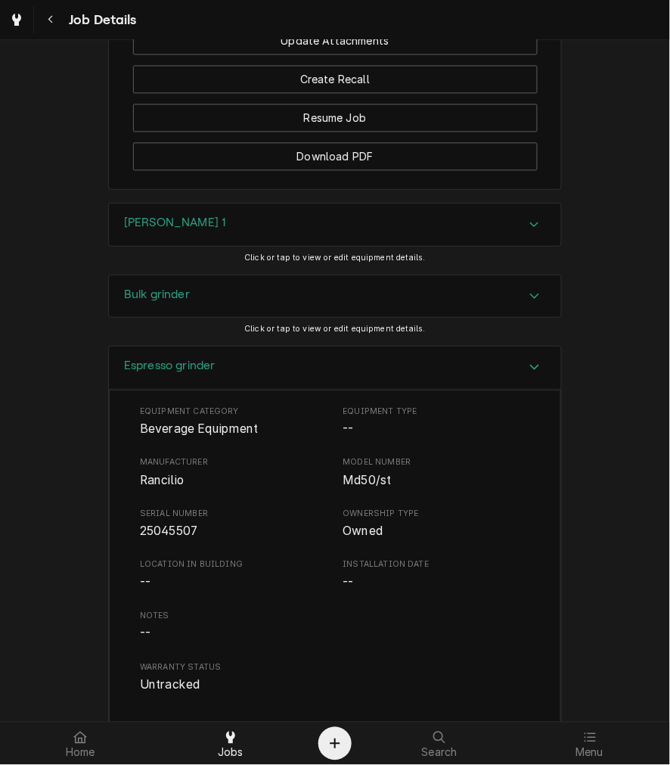
click at [179, 538] on span "25045507" at bounding box center [168, 530] width 57 height 14
click at [197, 373] on h3 "Espresso grinder" at bounding box center [170, 366] width 92 height 14
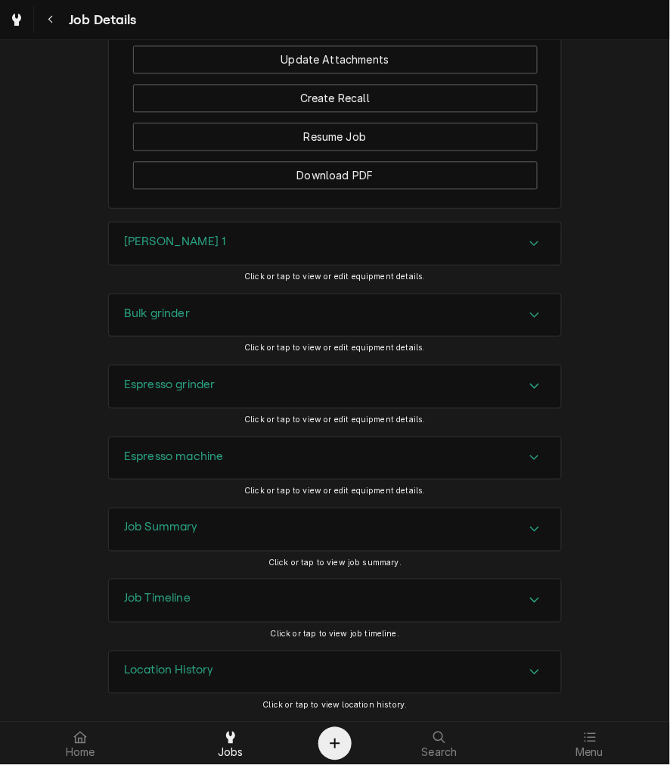
click at [191, 450] on h3 "Espresso machine" at bounding box center [174, 456] width 100 height 14
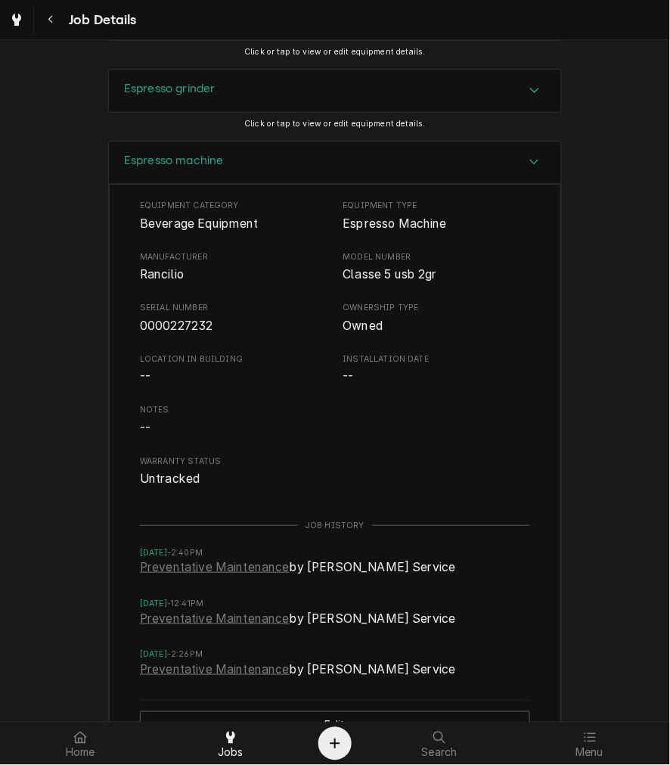
scroll to position [2004, 0]
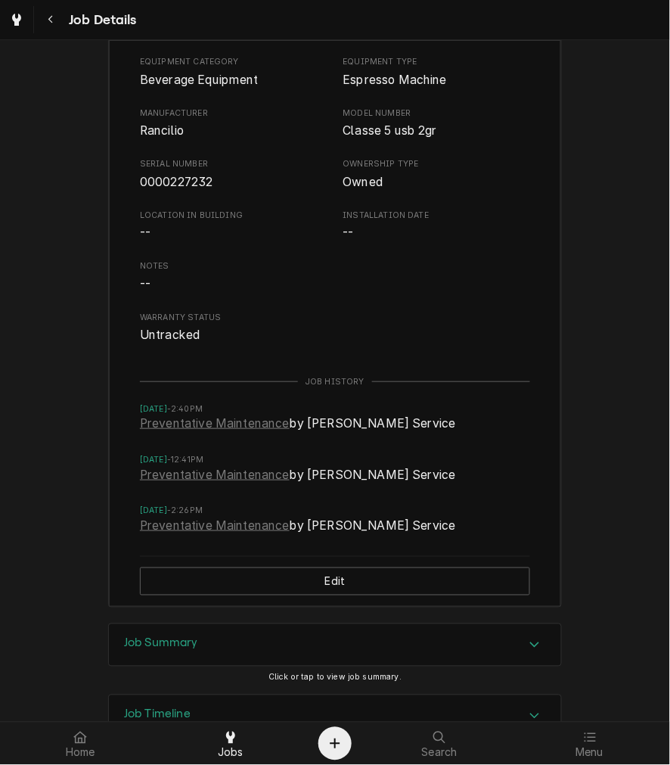
click at [184, 189] on span "0000227232" at bounding box center [176, 182] width 73 height 14
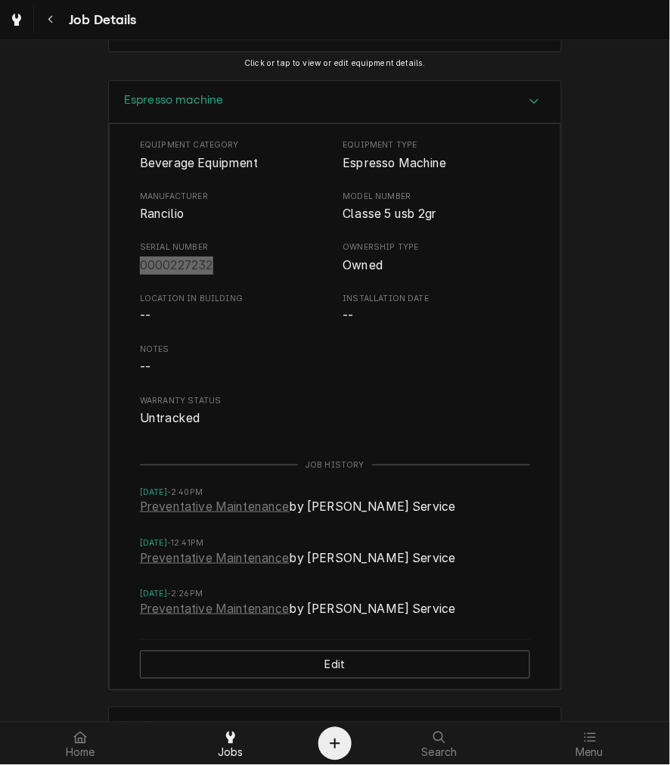
scroll to position [1725, 0]
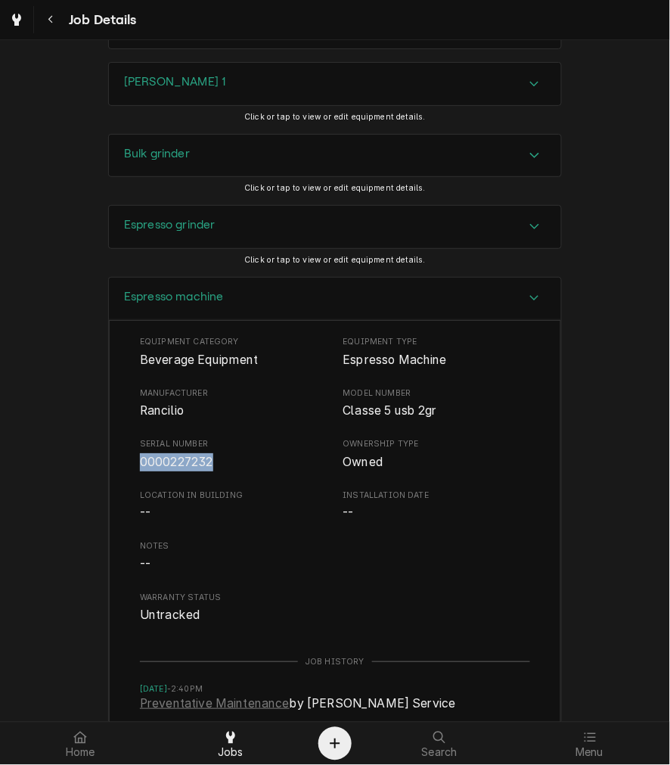
click at [242, 321] on div "Espresso machine" at bounding box center [335, 299] width 452 height 43
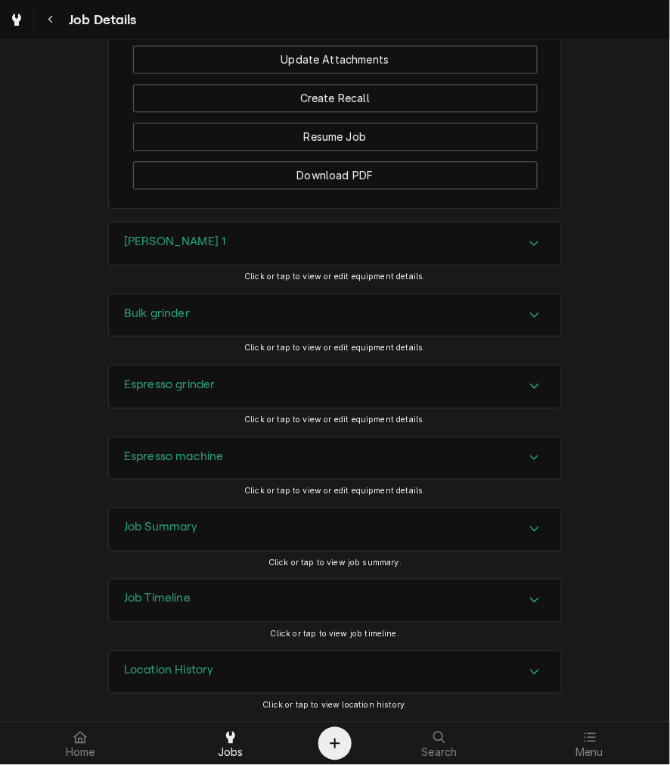
click at [194, 512] on div "Job Summary" at bounding box center [335, 529] width 452 height 42
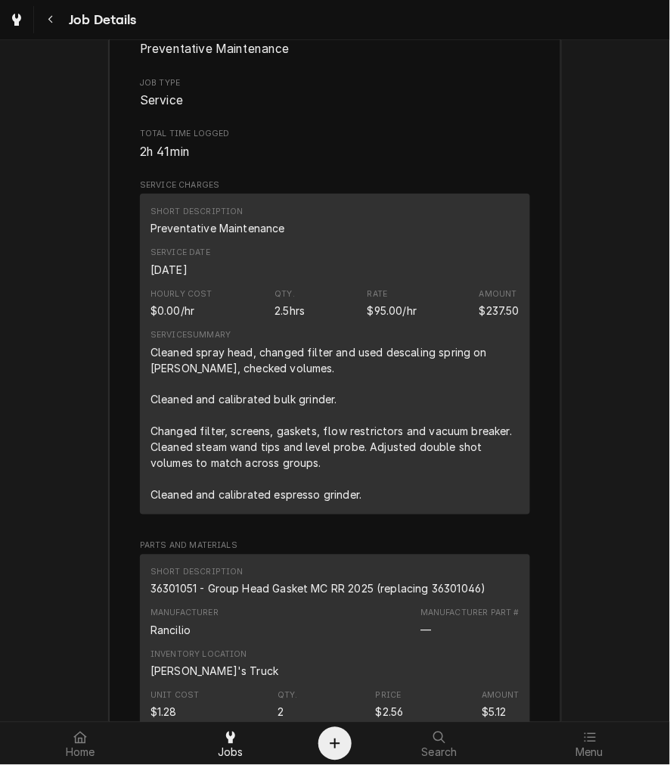
scroll to position [2285, 0]
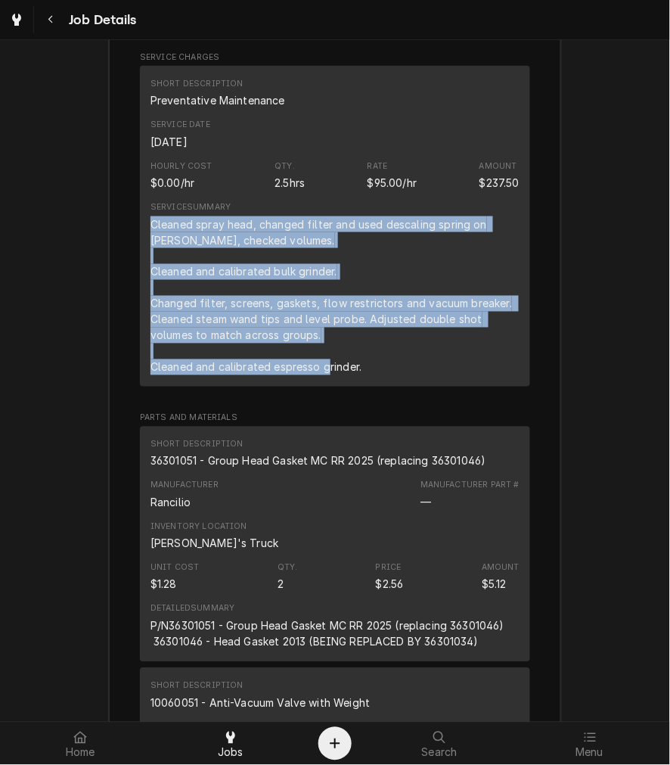
drag, startPoint x: 359, startPoint y: 388, endPoint x: 146, endPoint y: 243, distance: 257.4
click at [151, 243] on div "Cleaned spray head, changed filter and used descaling spring on brewer, checked…" at bounding box center [335, 295] width 369 height 159
copy div "Cleaned spray head, changed filter and used descaling spring on brewer, checked…"
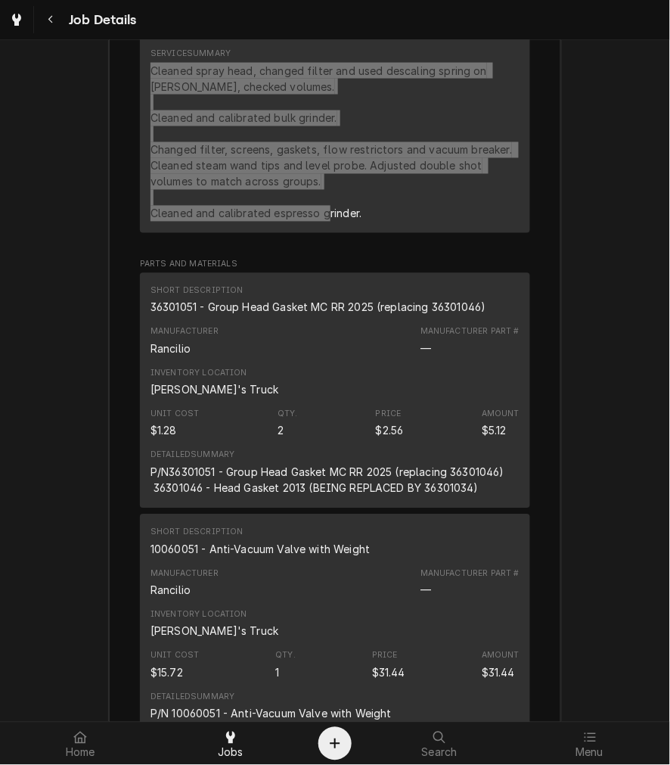
scroll to position [2425, 0]
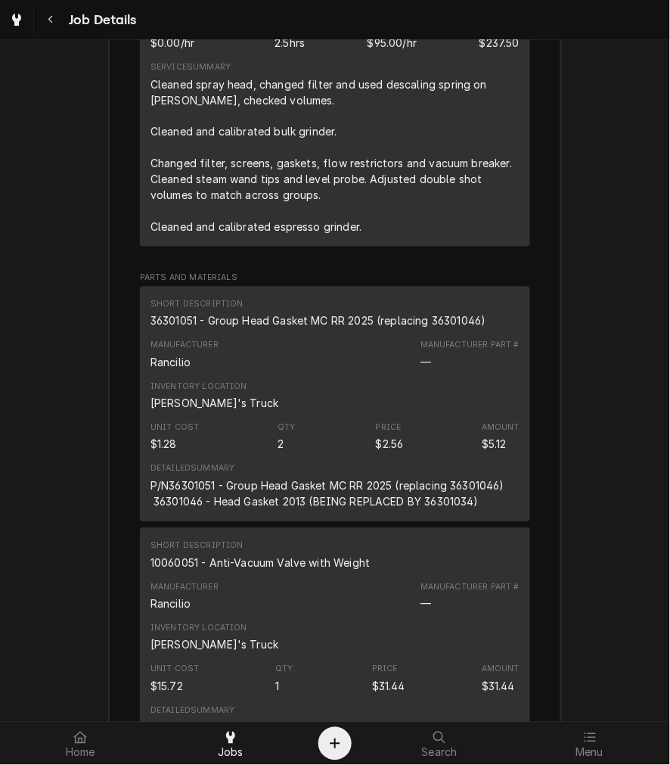
click at [239, 329] on div "36301051 - Group Head Gasket MC RR 2025 (replacing 36301046)" at bounding box center [319, 321] width 336 height 16
click at [281, 329] on div "36301051 - Group Head Gasket MC RR 2025 (replacing 36301046)" at bounding box center [319, 321] width 336 height 16
click at [290, 329] on div "36301051 - Group Head Gasket MC RR 2025 (replacing 36301046)" at bounding box center [319, 321] width 336 height 16
click at [291, 329] on div "36301051 - Group Head Gasket MC RR 2025 (replacing 36301046)" at bounding box center [319, 321] width 336 height 16
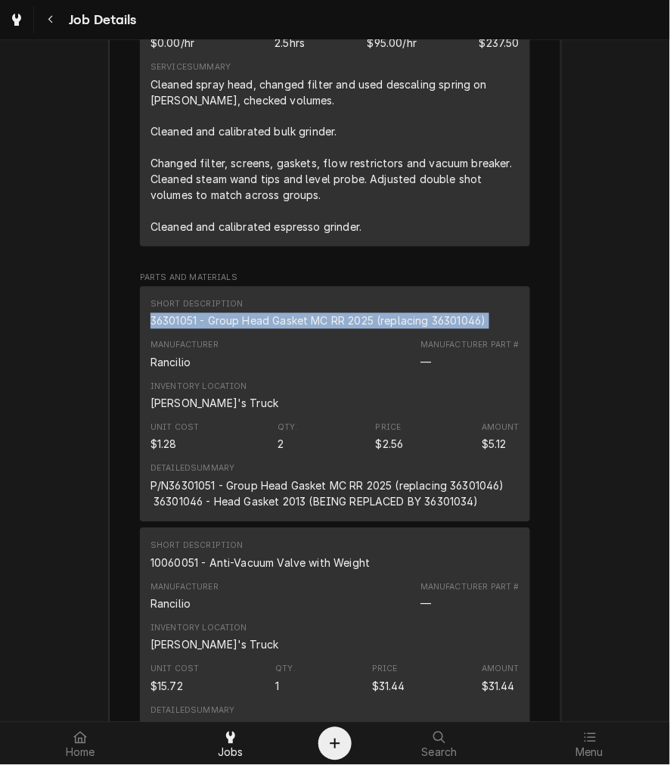
click at [291, 329] on div "36301051 - Group Head Gasket MC RR 2025 (replacing 36301046)" at bounding box center [319, 321] width 336 height 16
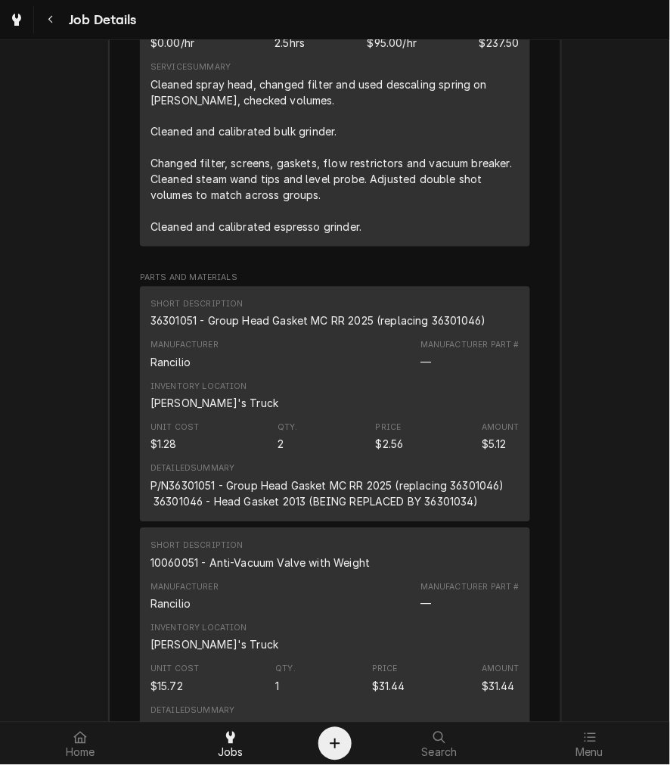
click at [259, 571] on div "10060051 - Anti-Vacuum Valve with Weight" at bounding box center [260, 563] width 219 height 16
click at [260, 571] on div "10060051 - Anti-Vacuum Valve with Weight" at bounding box center [260, 563] width 219 height 16
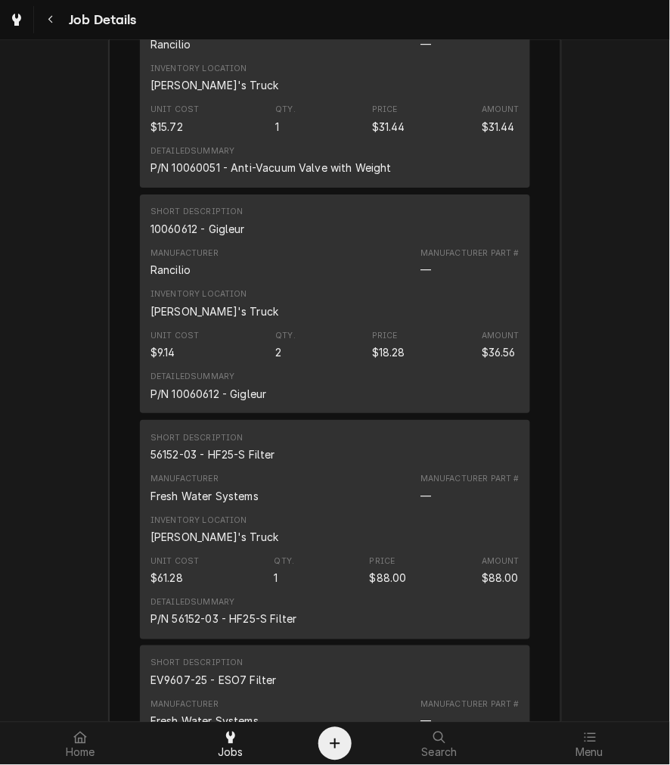
scroll to position [3125, 0]
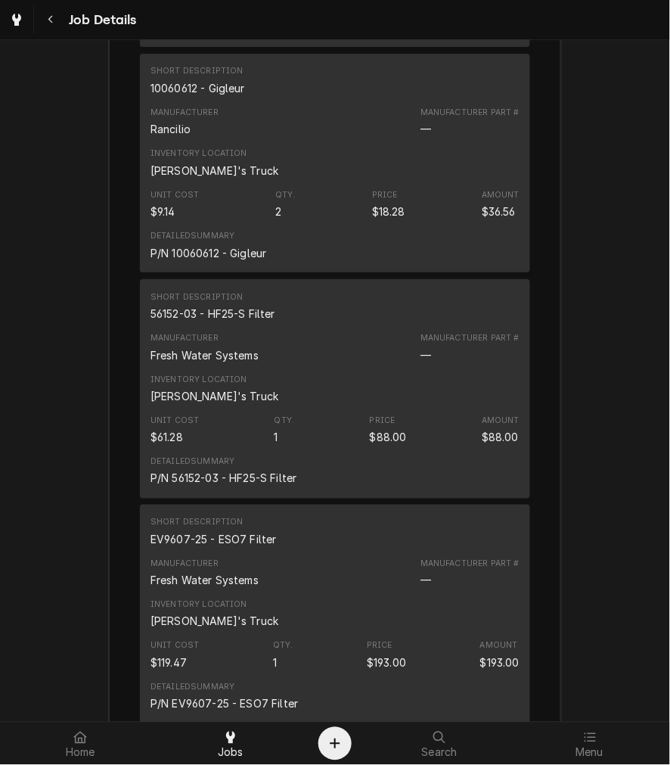
click at [213, 96] on div "10060612 - Gigleur" at bounding box center [198, 88] width 95 height 16
click at [225, 327] on div "Short Description 56152-03 - HF25-S Filter" at bounding box center [335, 306] width 369 height 41
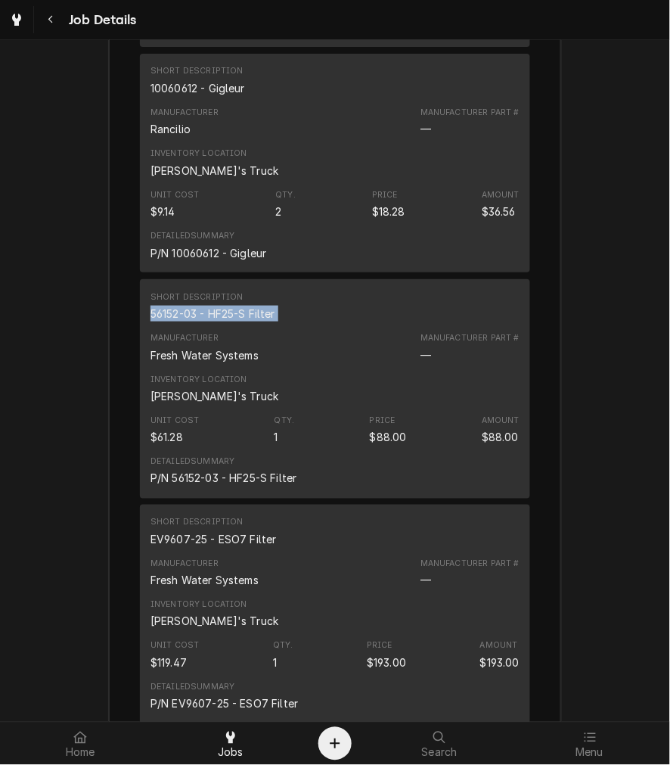
click at [225, 327] on div "Short Description 56152-03 - HF25-S Filter" at bounding box center [335, 306] width 369 height 41
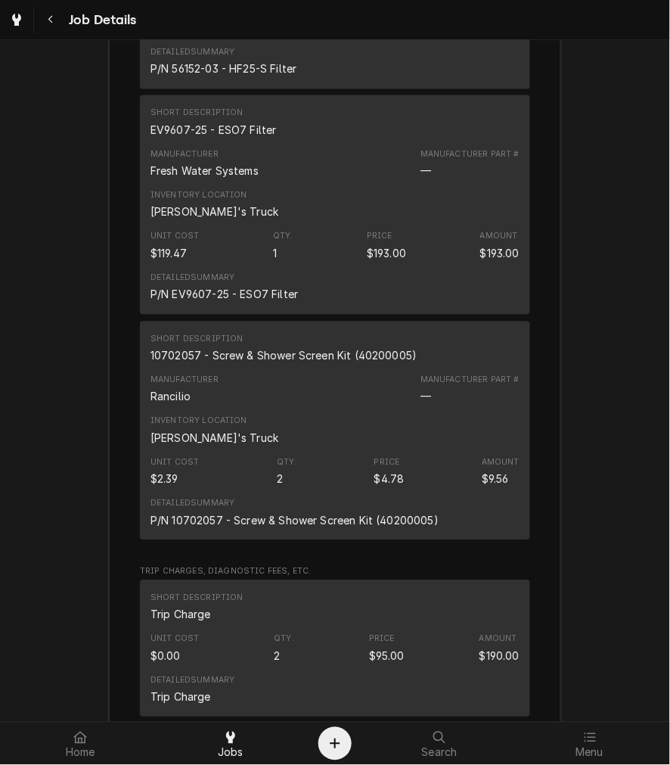
scroll to position [3545, 0]
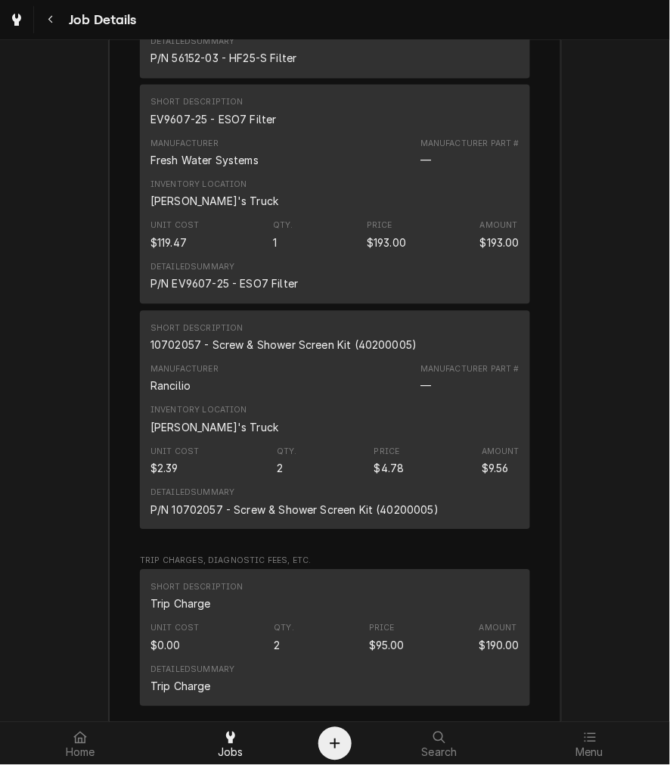
click at [195, 128] on div "EV9607-25 - ESO7 Filter" at bounding box center [214, 120] width 126 height 16
drag, startPoint x: 197, startPoint y: 138, endPoint x: 167, endPoint y: 134, distance: 29.7
click at [165, 128] on div "EV9607-25 - ESO7 Filter" at bounding box center [214, 120] width 126 height 16
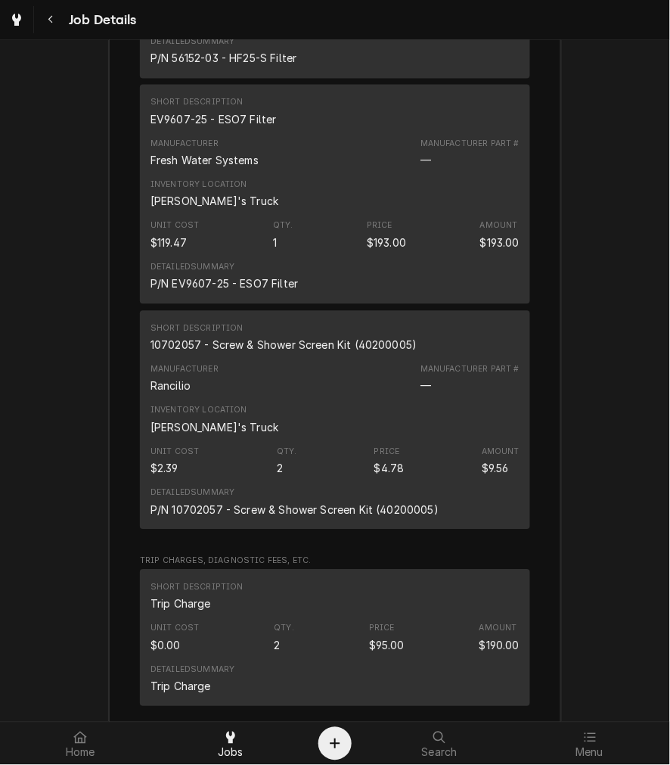
click at [240, 353] on div "10702057 - Screw & Shower Screen Kit (40200005)" at bounding box center [284, 345] width 267 height 16
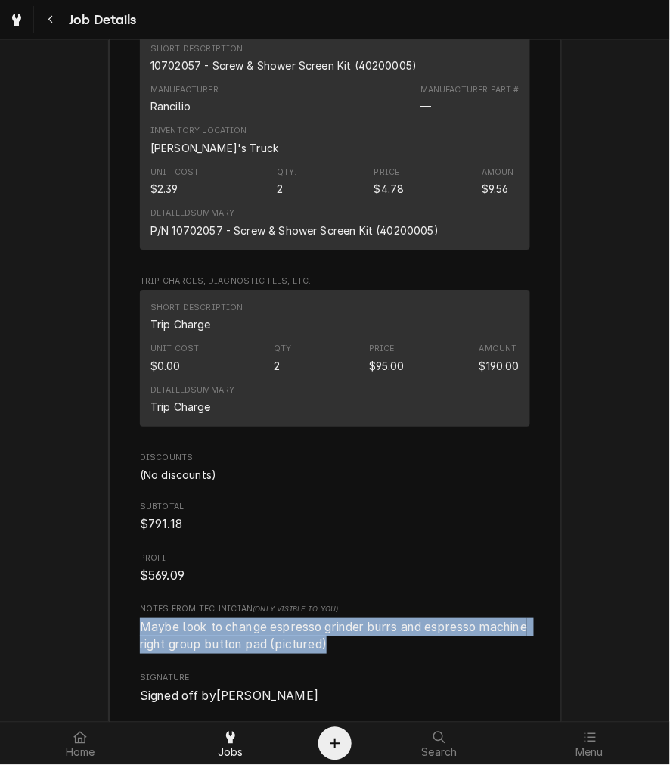
drag, startPoint x: 381, startPoint y: 655, endPoint x: 123, endPoint y: 645, distance: 258.9
copy span "Maybe look to change espresso grinder burrs and espresso machine right group bu…"
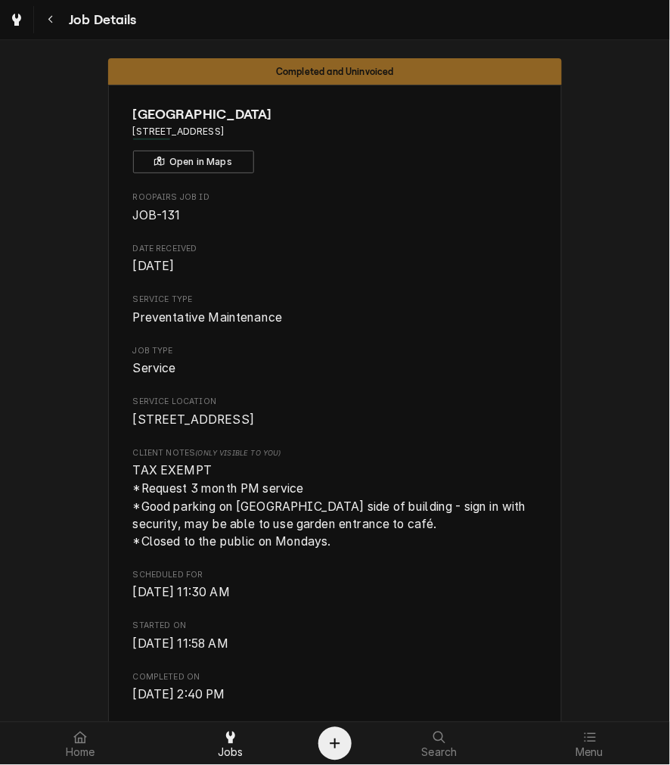
scroll to position [0, 0]
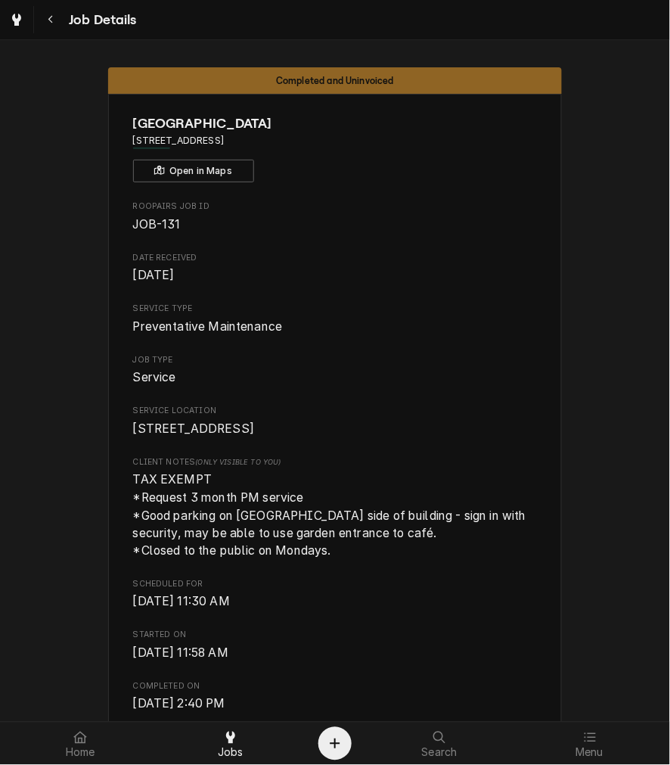
drag, startPoint x: 441, startPoint y: 679, endPoint x: 419, endPoint y: 668, distance: 24.7
click at [441, 663] on span "Tue, Sep 23rd, 2025 - 11:58 AM" at bounding box center [335, 653] width 405 height 18
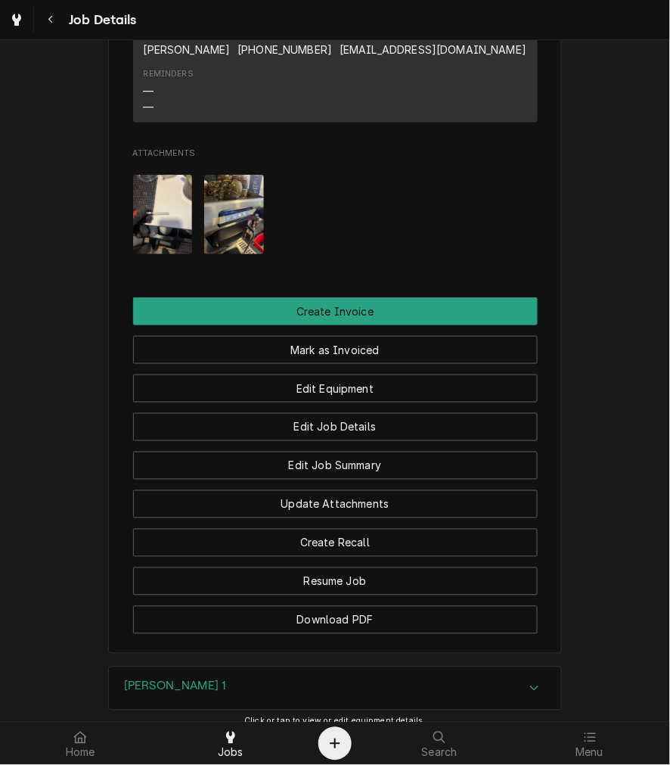
scroll to position [1260, 0]
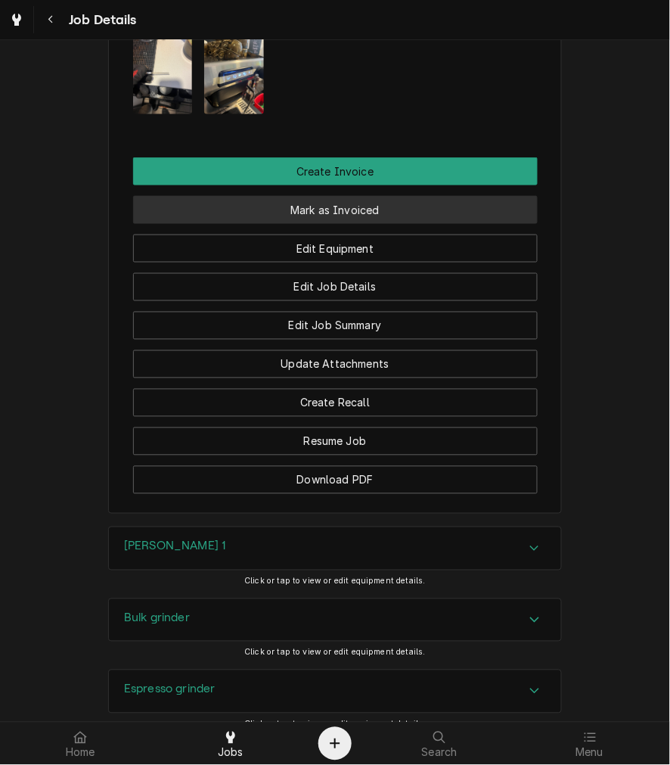
click at [367, 224] on button "Mark as Invoiced" at bounding box center [335, 210] width 405 height 28
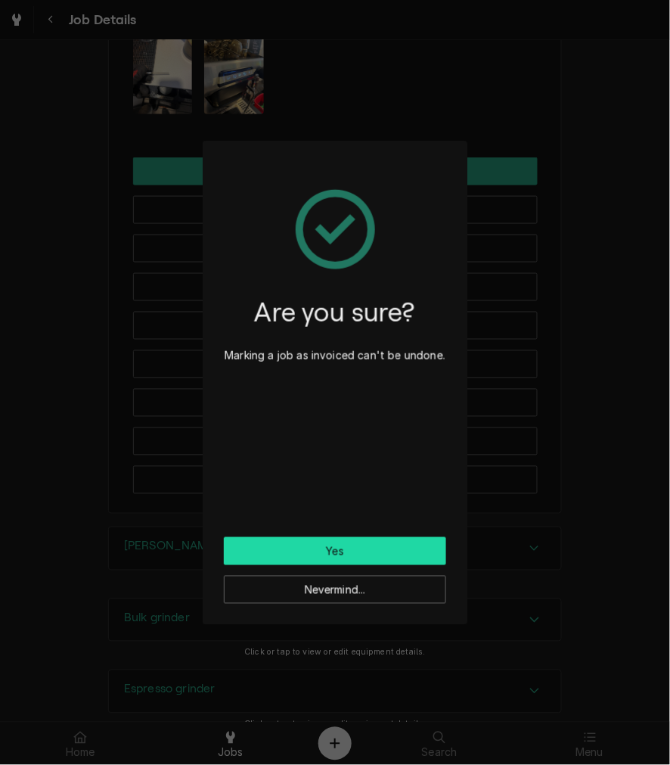
click at [293, 553] on button "Yes" at bounding box center [335, 551] width 222 height 28
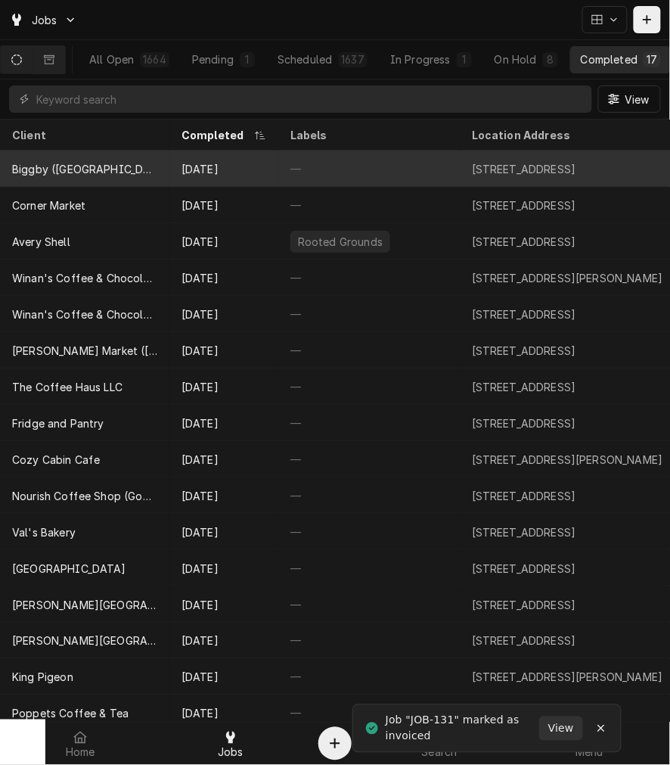
click at [109, 163] on div "Biggby ([GEOGRAPHIC_DATA])" at bounding box center [84, 169] width 169 height 36
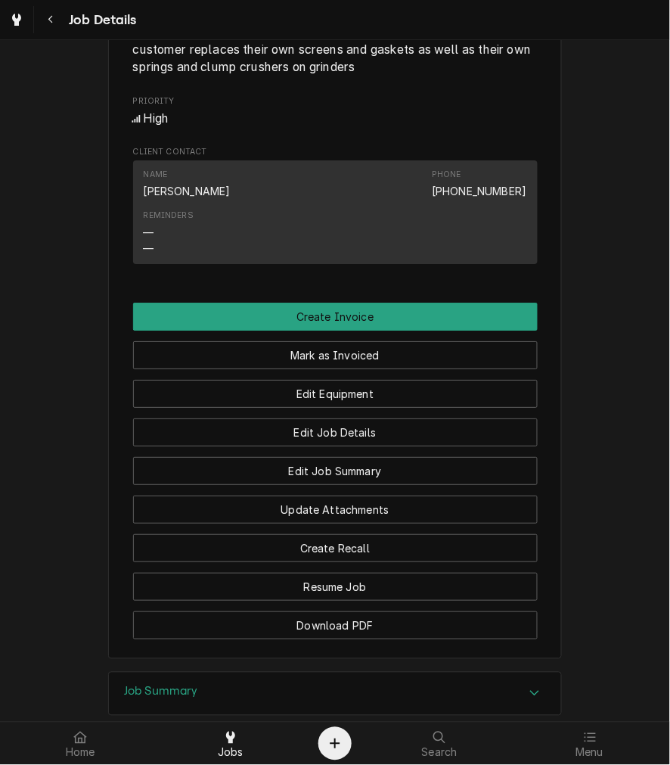
scroll to position [980, 0]
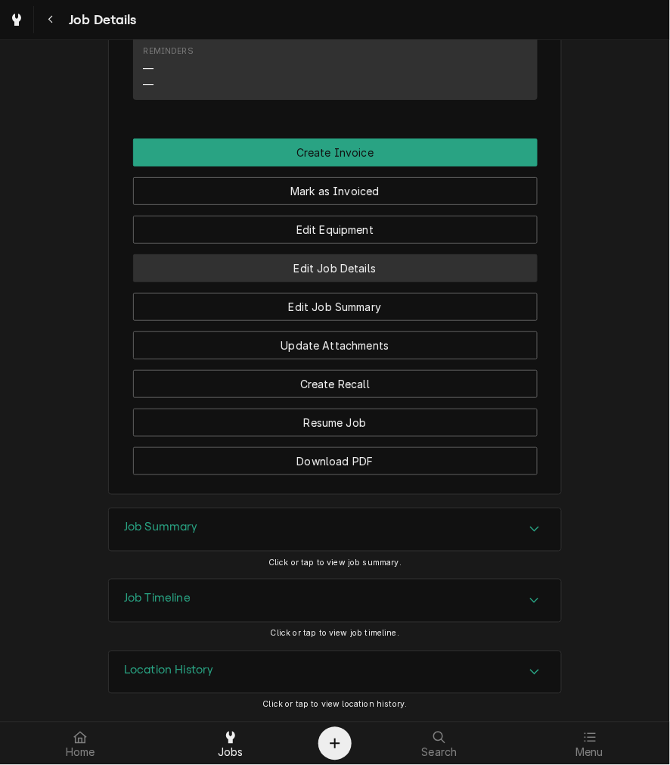
click at [314, 277] on button "Edit Job Details" at bounding box center [335, 268] width 405 height 28
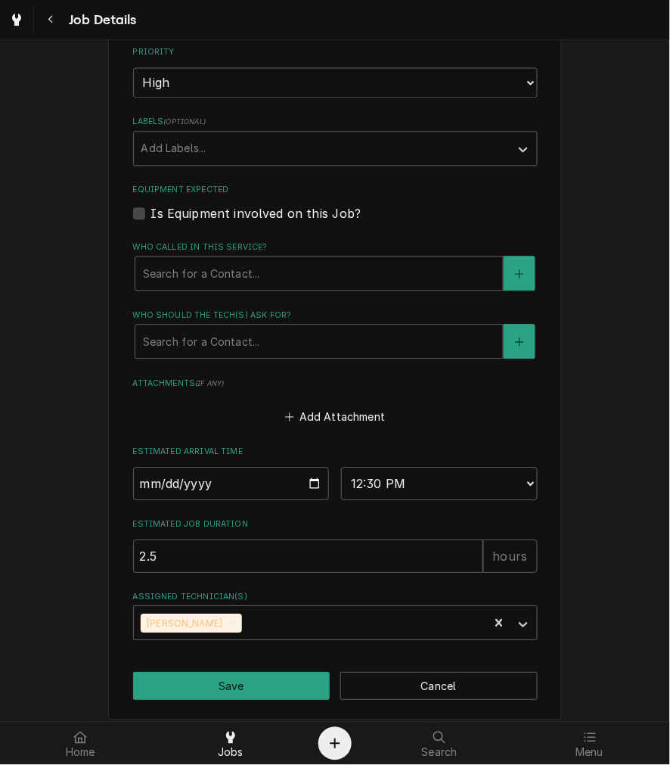
scroll to position [542, 0]
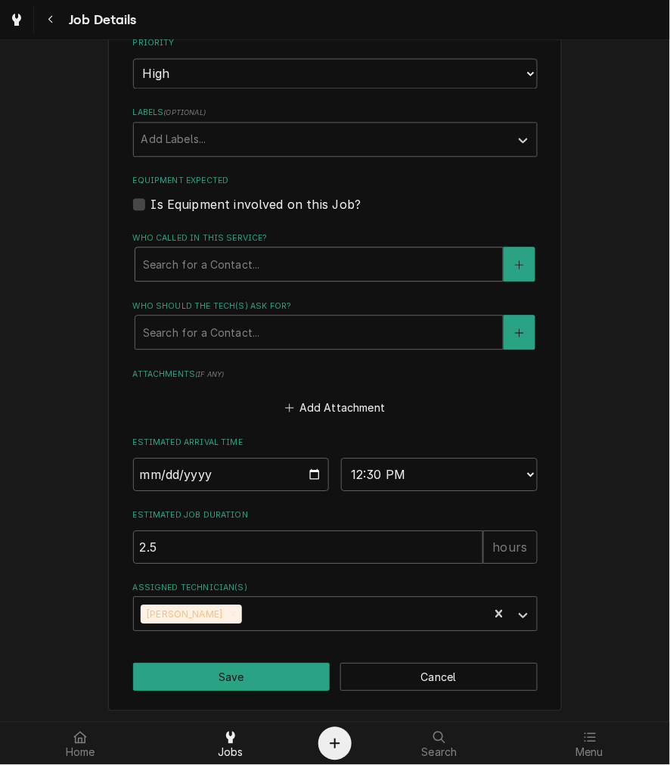
click at [229, 253] on div "Who called in this service?" at bounding box center [319, 264] width 352 height 27
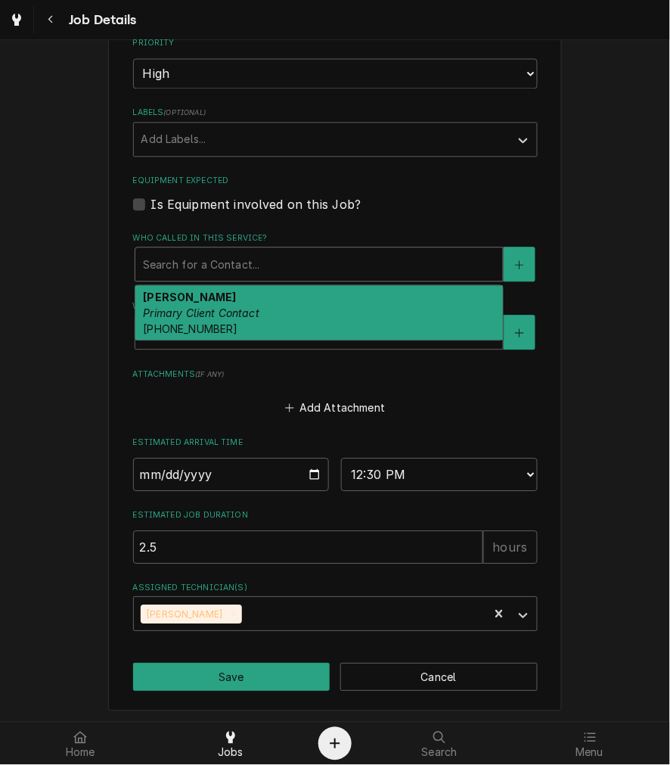
click at [209, 307] on em "Primary Client Contact" at bounding box center [201, 313] width 116 height 13
type textarea "x"
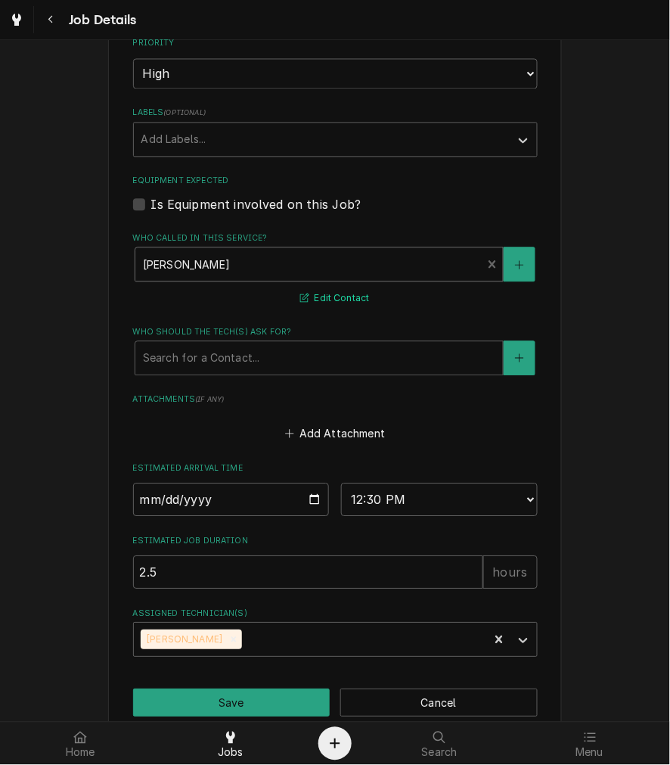
click at [325, 290] on button "Edit Contact" at bounding box center [334, 299] width 73 height 19
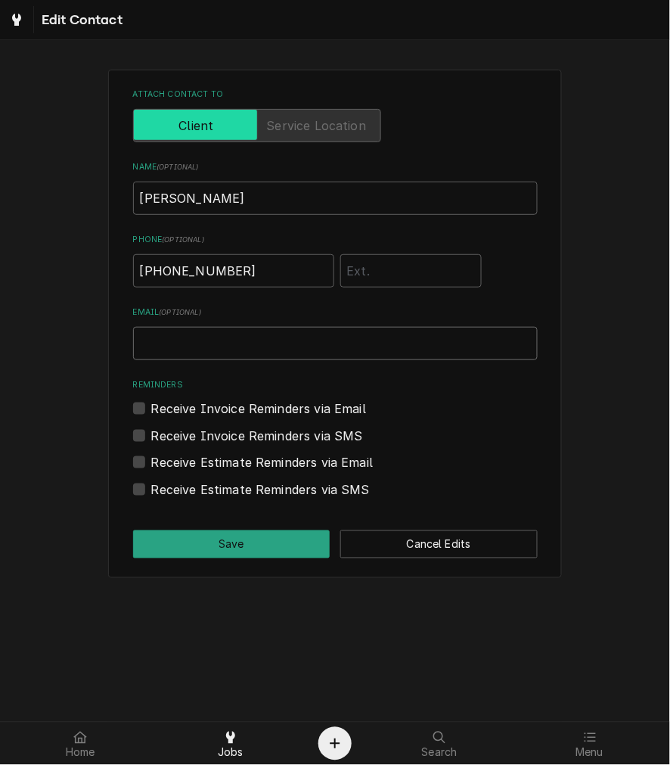
click at [273, 343] on input "Email ( optional )" at bounding box center [335, 343] width 405 height 33
paste input "Store819@biggby.com"
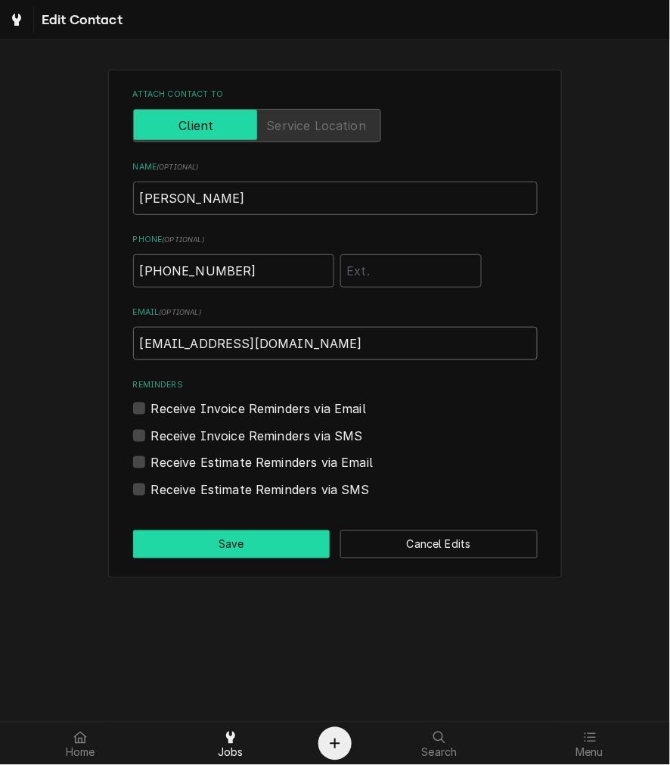
type input "Store819@biggby.com"
click at [198, 542] on button "Save" at bounding box center [231, 544] width 197 height 28
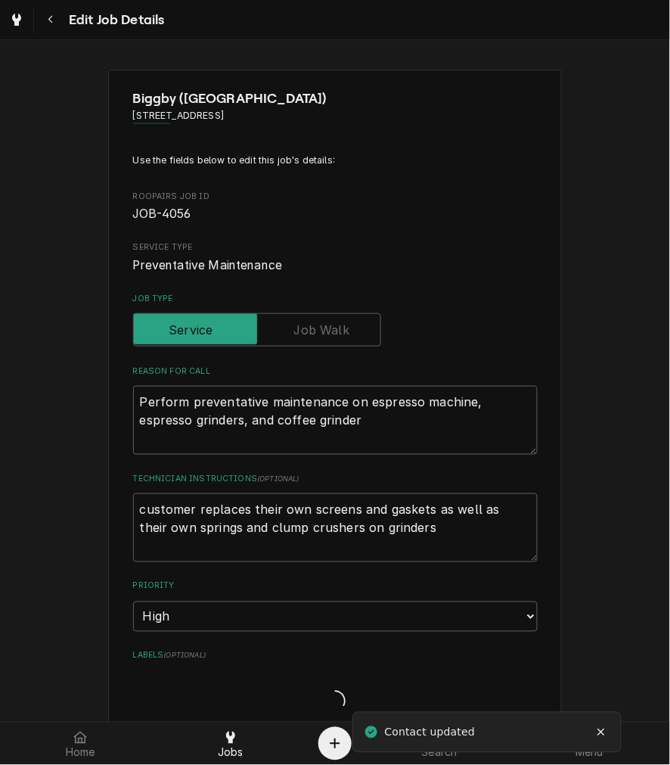
scroll to position [542, 0]
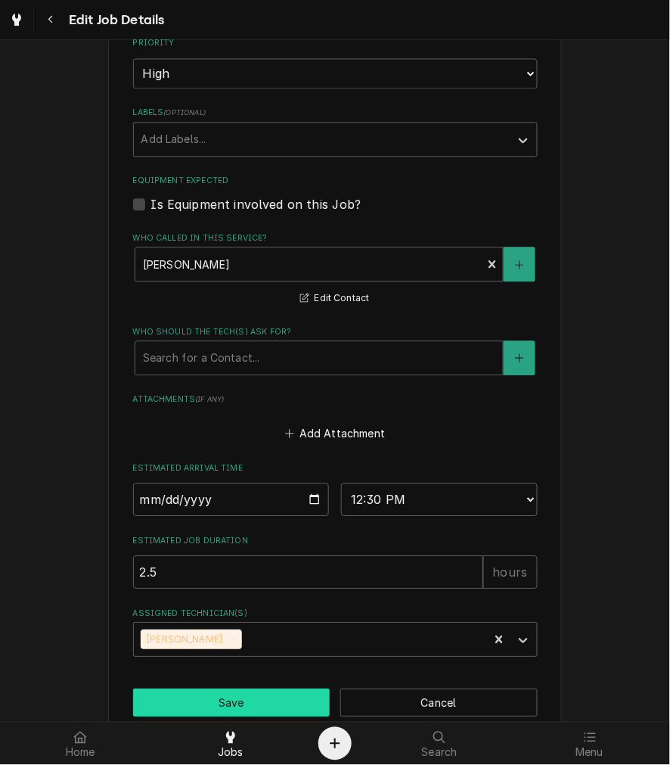
click at [232, 689] on button "Save" at bounding box center [231, 703] width 197 height 28
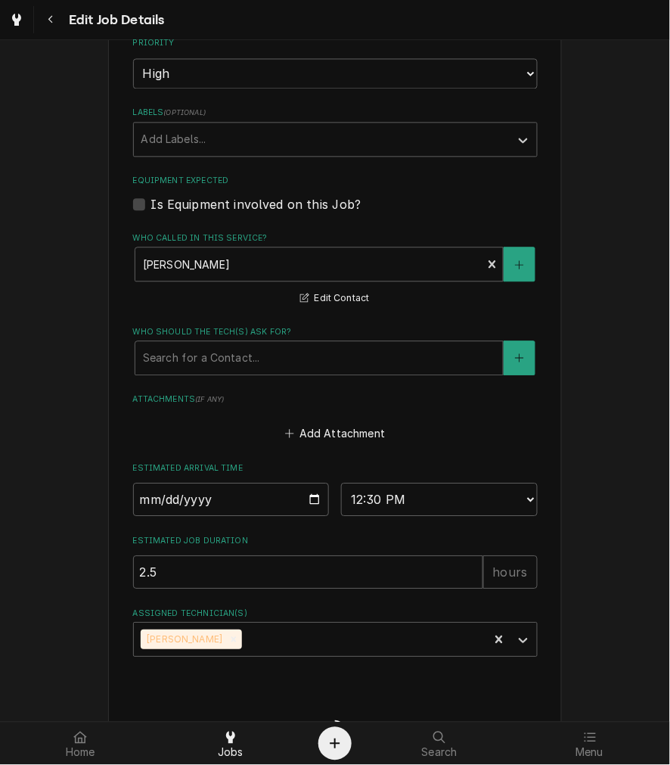
type textarea "x"
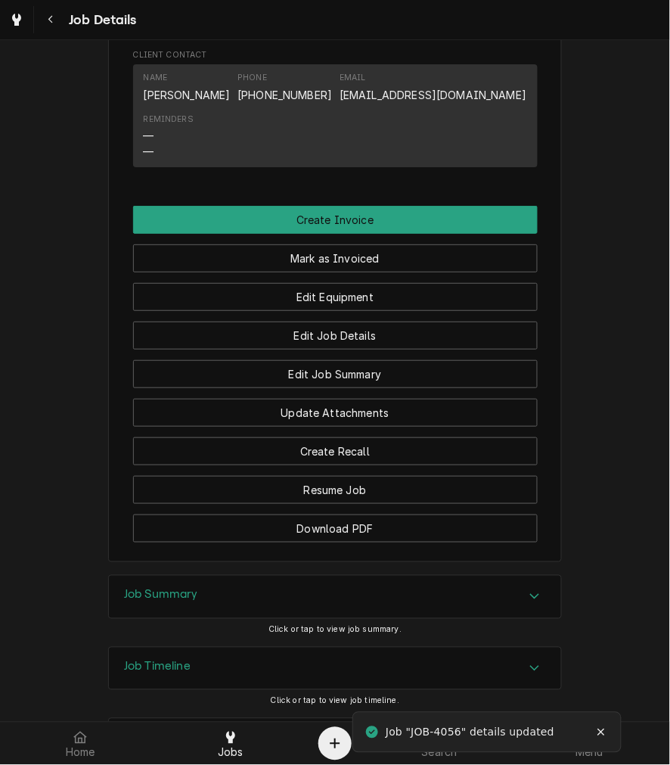
scroll to position [1075, 0]
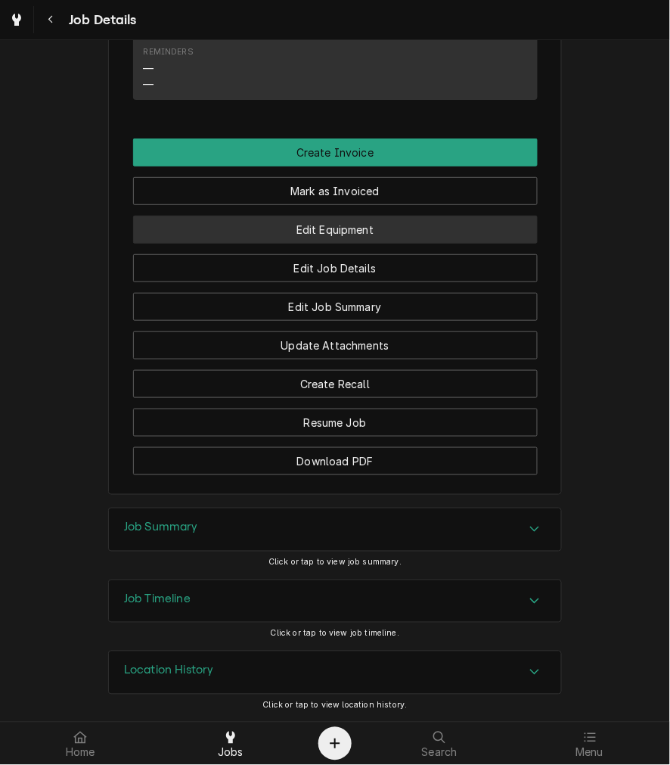
click at [301, 224] on button "Edit Equipment" at bounding box center [335, 230] width 405 height 28
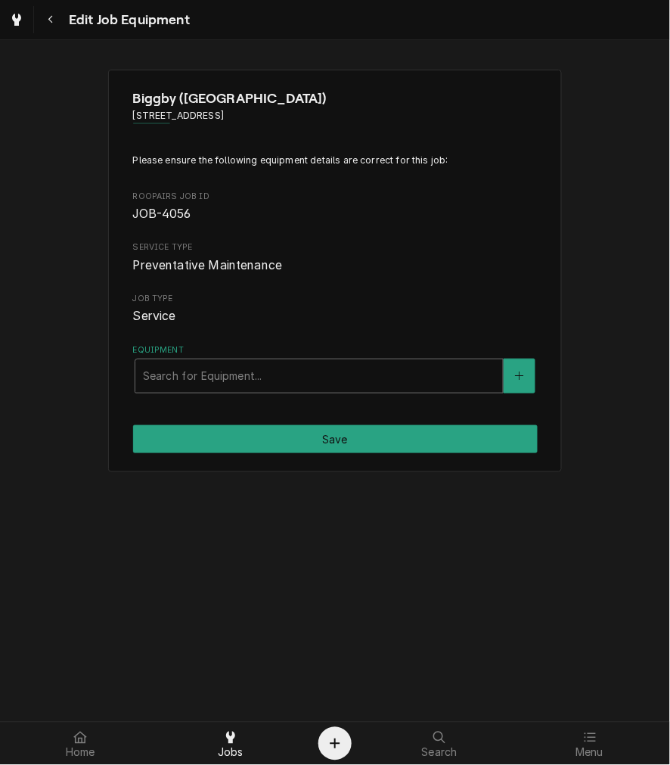
click at [270, 386] on div "Equipment" at bounding box center [319, 375] width 352 height 27
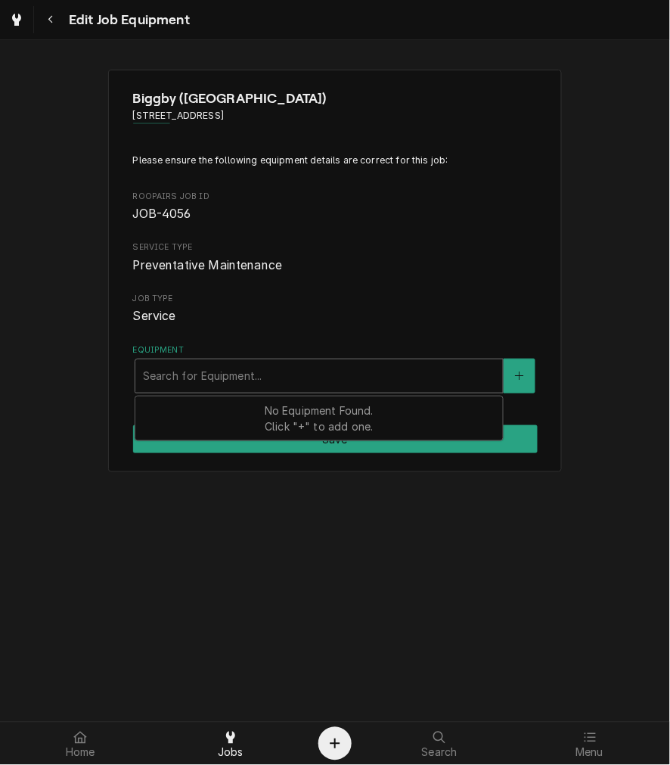
drag, startPoint x: 380, startPoint y: 363, endPoint x: 345, endPoint y: 325, distance: 51.9
click at [380, 363] on div "Equipment" at bounding box center [319, 375] width 352 height 27
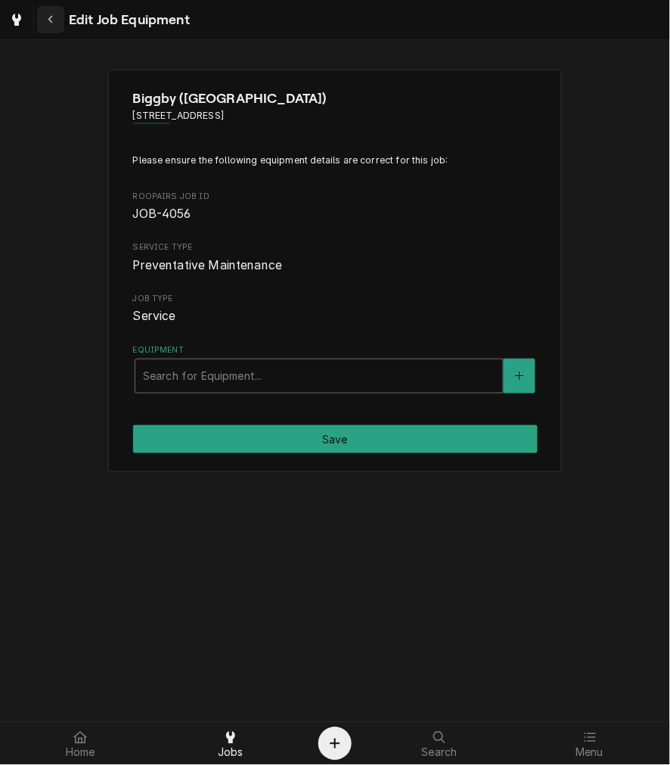
click at [54, 25] on div "Navigate back" at bounding box center [50, 19] width 15 height 15
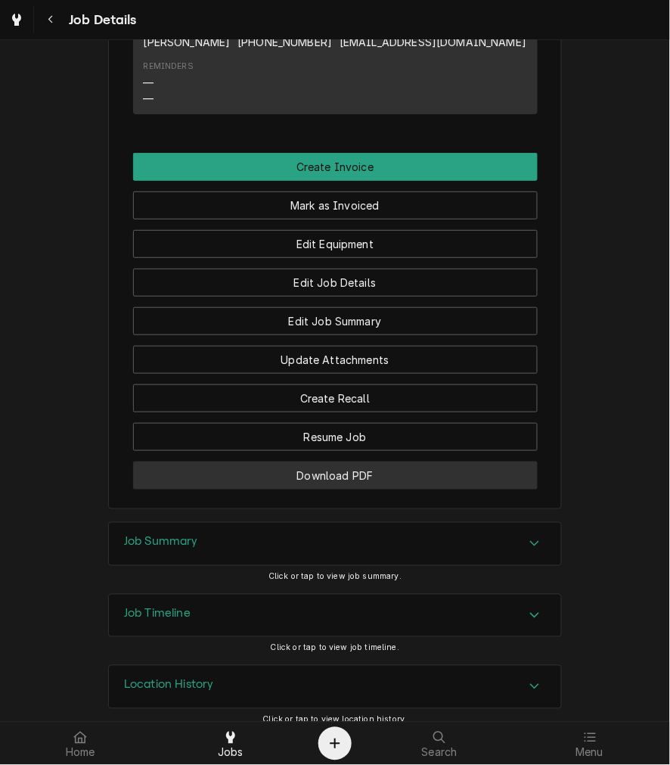
scroll to position [1075, 0]
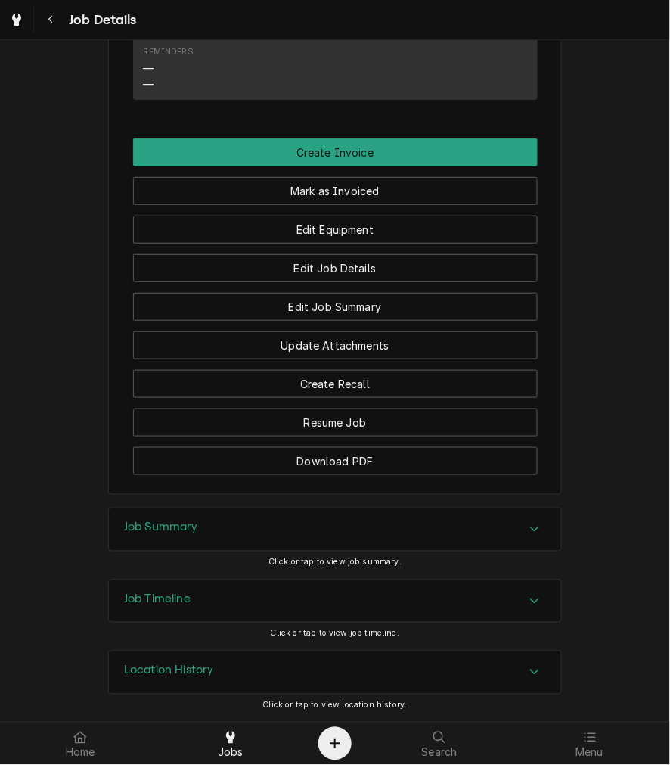
click at [214, 524] on div "Job Summary" at bounding box center [335, 529] width 452 height 42
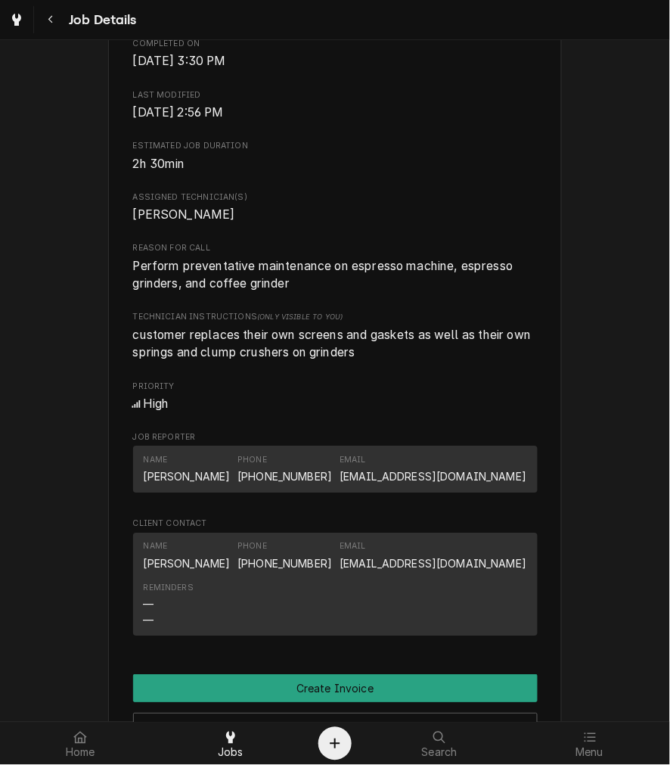
scroll to position [560, 0]
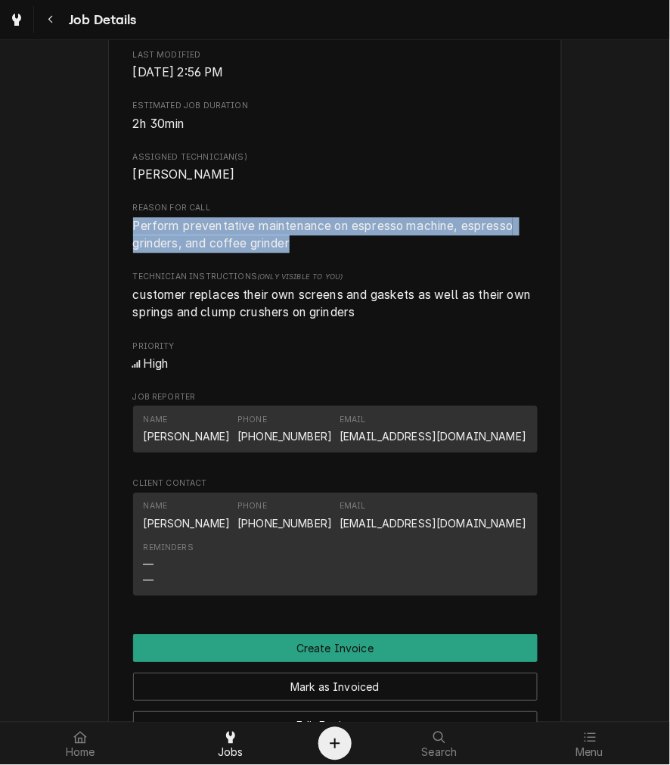
drag, startPoint x: 224, startPoint y: 262, endPoint x: 129, endPoint y: 251, distance: 96.0
click at [133, 251] on span "Perform preventative maintenance on espresso machine, espresso grinders, and co…" at bounding box center [335, 235] width 405 height 36
copy span "Perform preventative maintenance on espresso machine, espresso grinders, and co…"
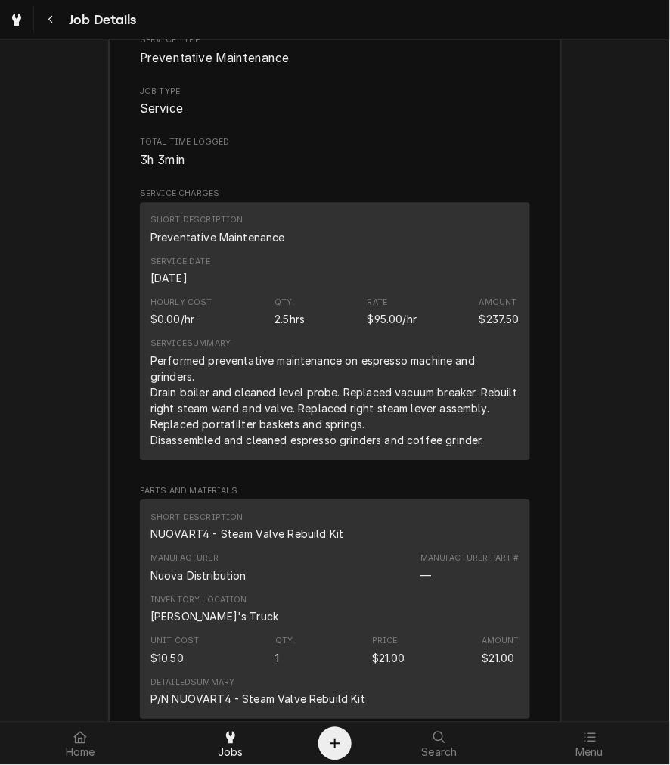
scroll to position [1681, 0]
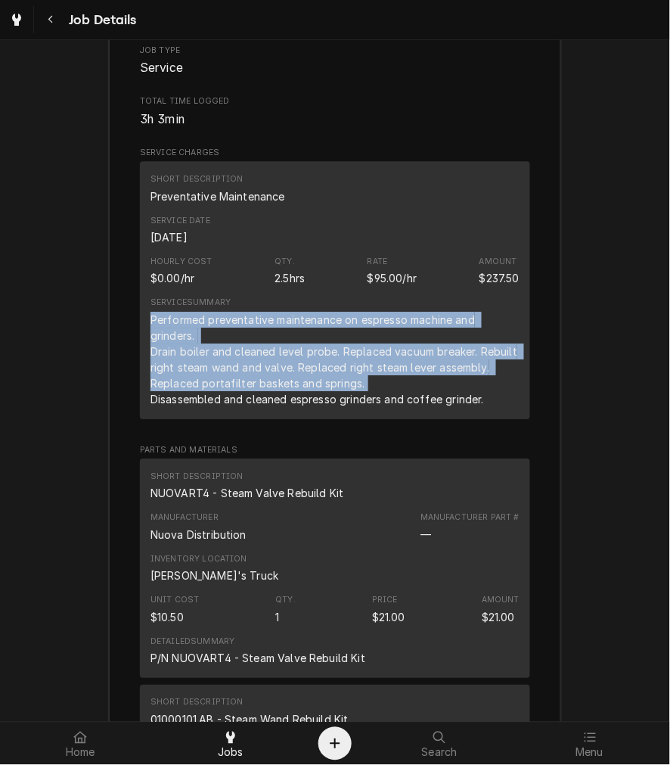
drag, startPoint x: 489, startPoint y: 404, endPoint x: 121, endPoint y: 330, distance: 375.7
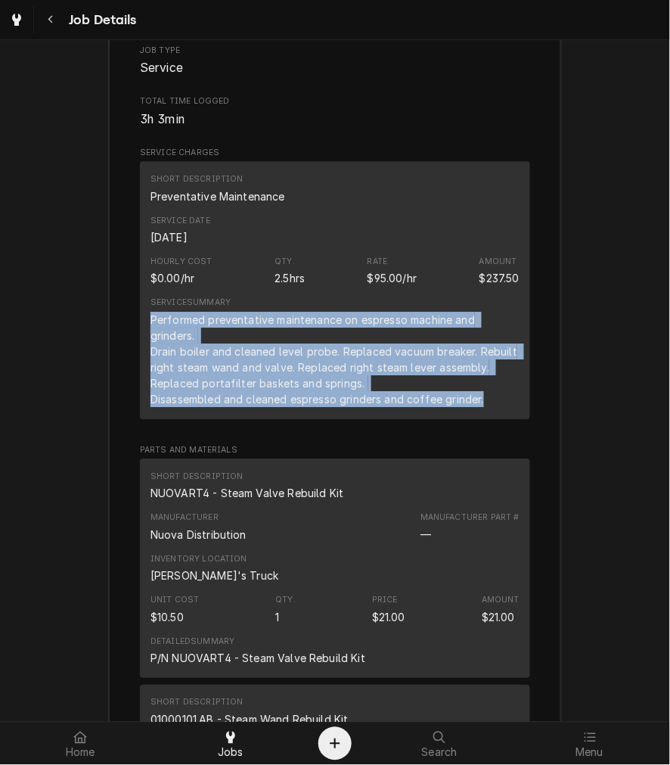
drag, startPoint x: 490, startPoint y: 420, endPoint x: 127, endPoint y: 334, distance: 373.2
click at [140, 334] on div "Short Description Preventative Maintenance Service Date Sep 23, 2025 Hourly Cos…" at bounding box center [335, 289] width 390 height 257
copy div "Performed preventative maintenance on espresso machine and grinders. Drain boil…"
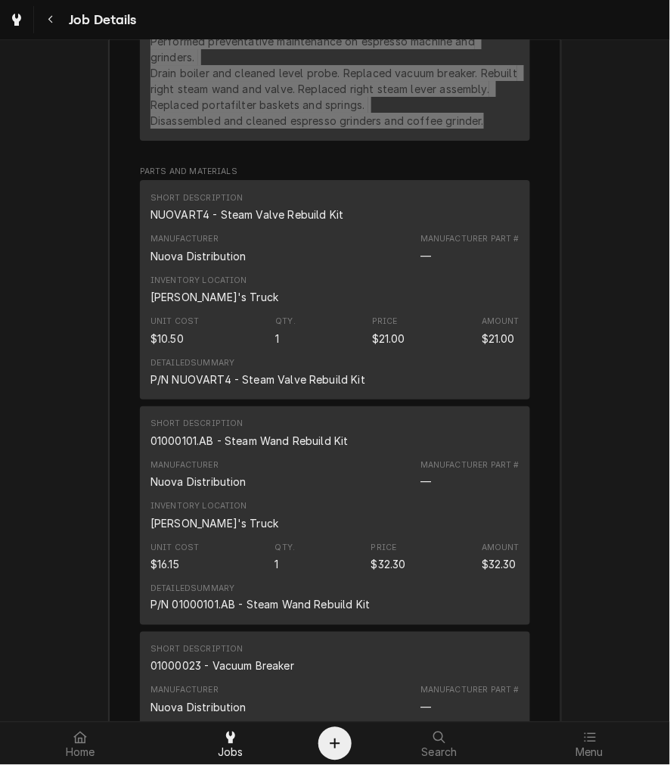
scroll to position [1821, 0]
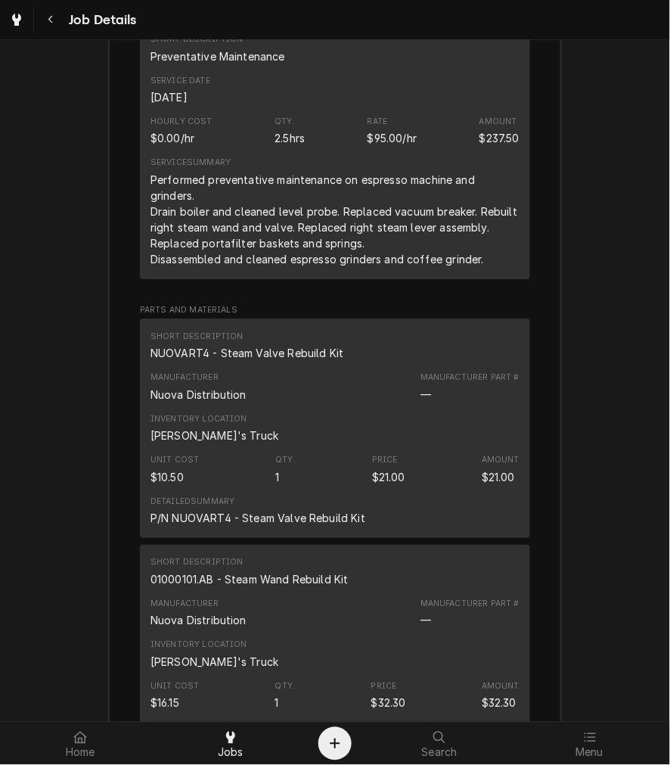
click at [258, 361] on div "NUOVART4 - Steam Valve Rebuild Kit" at bounding box center [247, 353] width 193 height 16
click at [257, 361] on div "NUOVART4 - Steam Valve Rebuild Kit" at bounding box center [247, 353] width 193 height 16
copy div "NUOVART4 - Steam Valve Rebuild Kit"
click at [298, 587] on div "01000101.AB - Steam Wand Rebuild Kit" at bounding box center [250, 579] width 198 height 16
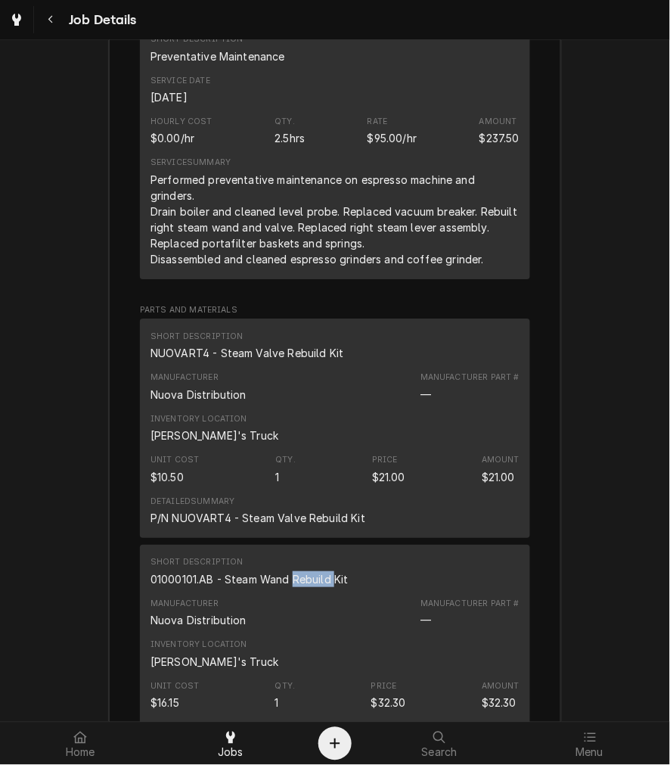
click at [298, 587] on div "01000101.AB - Steam Wand Rebuild Kit" at bounding box center [250, 579] width 198 height 16
copy div "01000101.AB - Steam Wand Rebuild Kit"
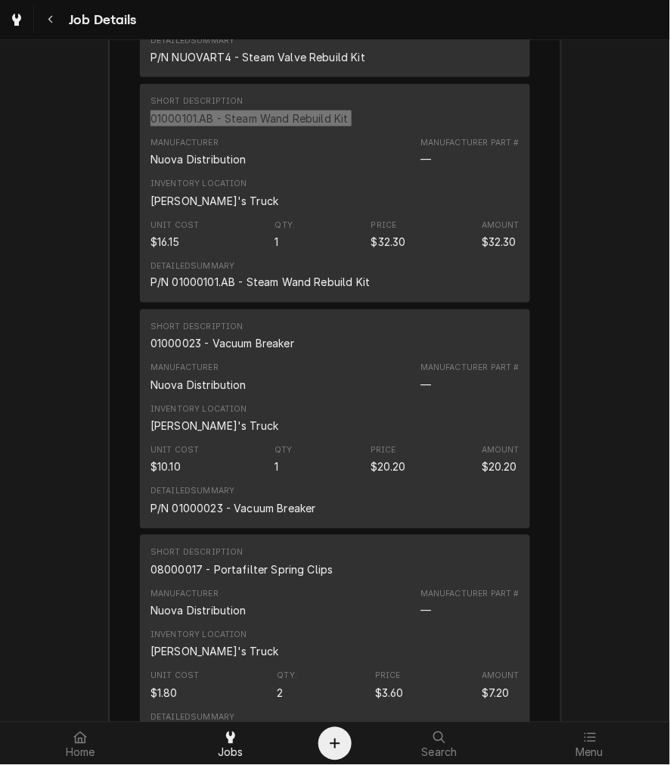
scroll to position [2241, 0]
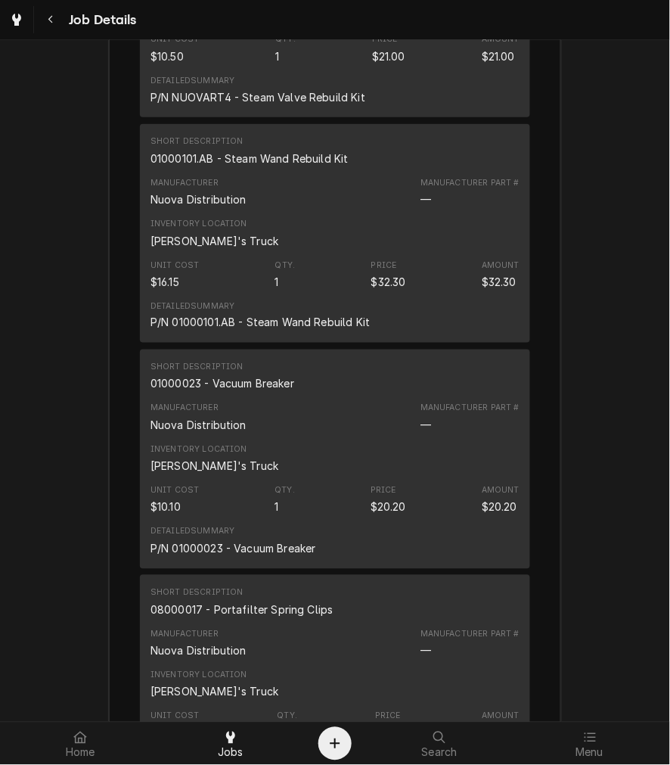
click at [244, 392] on div "01000023 - Vacuum Breaker" at bounding box center [223, 384] width 144 height 16
copy div "01000023 - Vacuum Breaker"
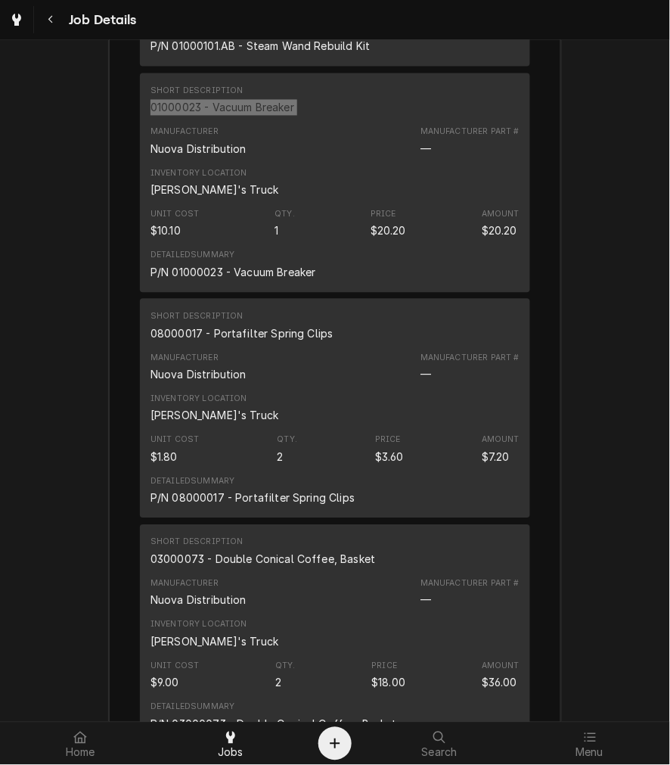
scroll to position [2521, 0]
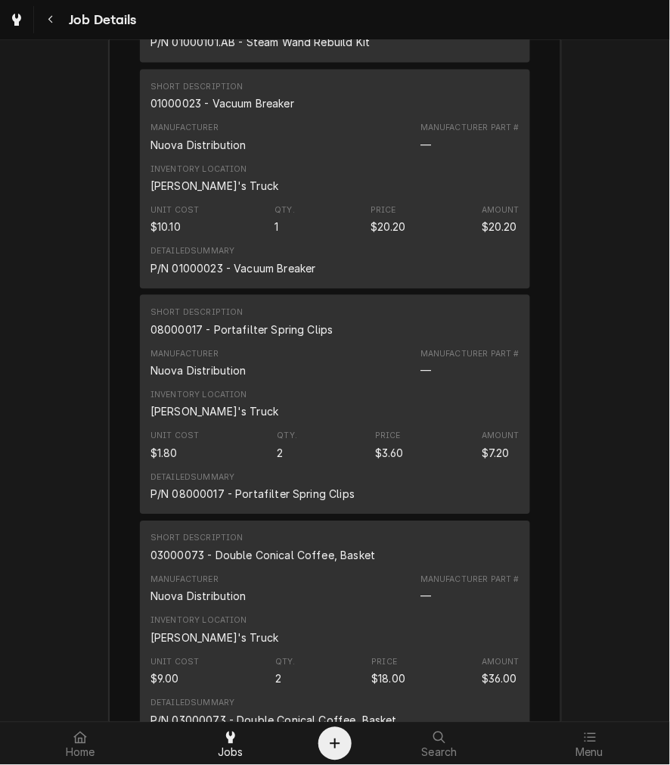
click at [200, 338] on div "08000017 - Portafilter Spring Clips" at bounding box center [242, 330] width 183 height 16
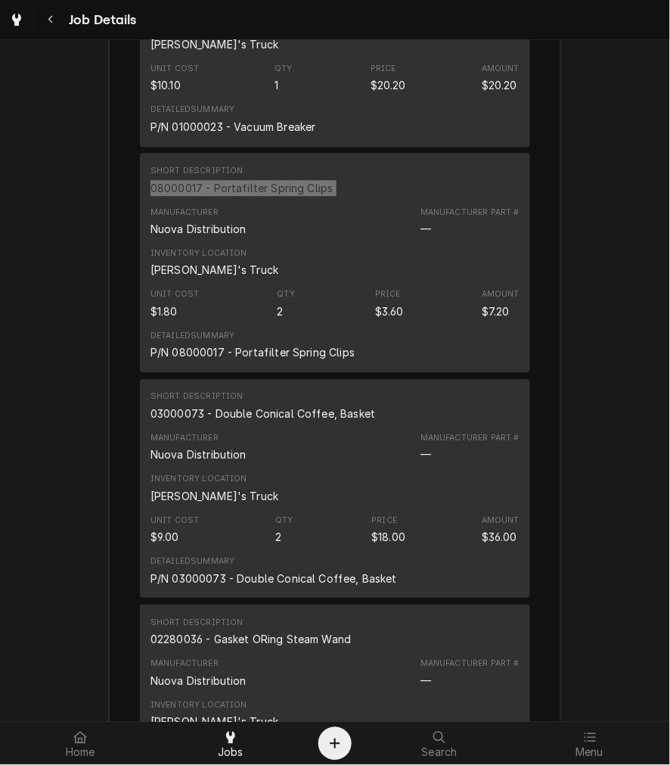
scroll to position [2801, 0]
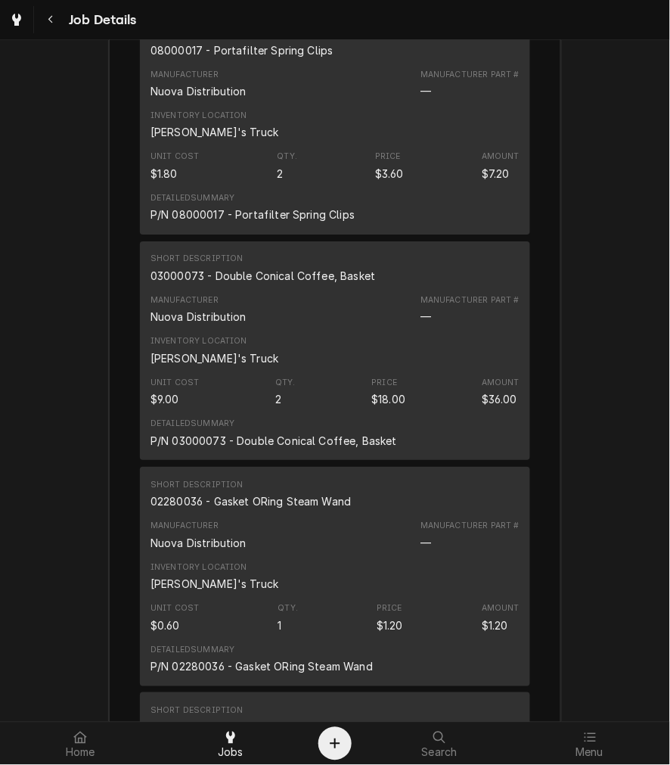
click at [216, 284] on div "03000073 - Double Conical Coffee, Basket" at bounding box center [263, 276] width 225 height 16
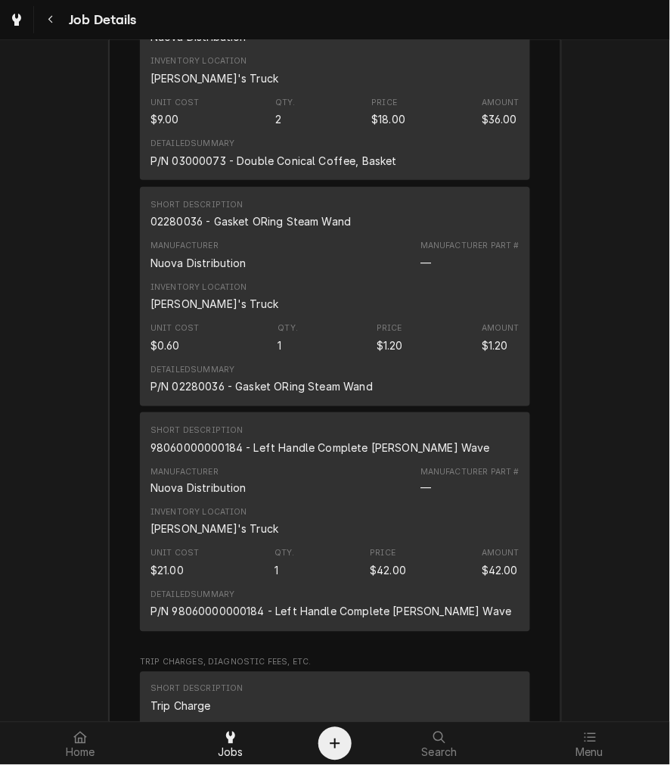
scroll to position [3082, 0]
click at [269, 228] on div "02280036 - Gasket ORing Steam Wand" at bounding box center [251, 221] width 200 height 16
click at [281, 455] on div "98060000000184 - Left Handle Complete Aurelia Wave" at bounding box center [321, 447] width 340 height 16
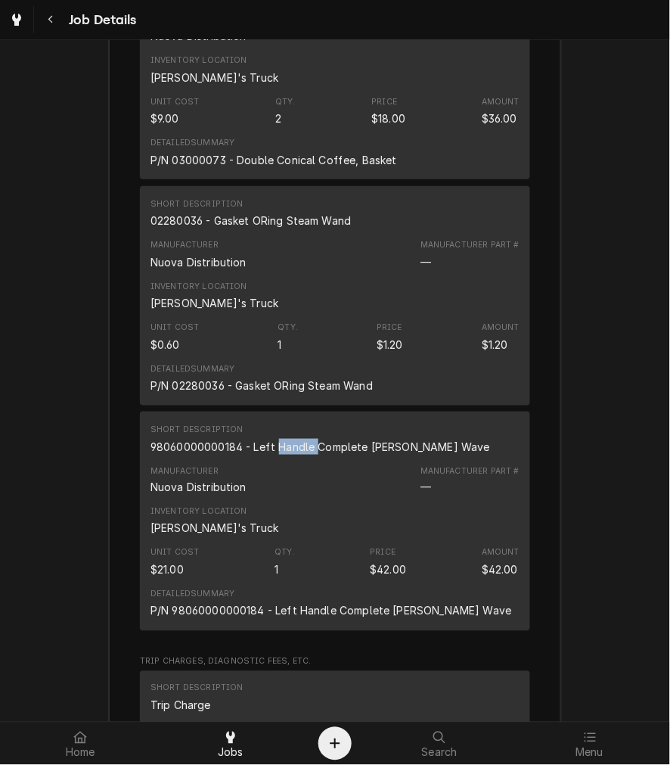
click at [281, 455] on div "98060000000184 - Left Handle Complete Aurelia Wave" at bounding box center [321, 447] width 340 height 16
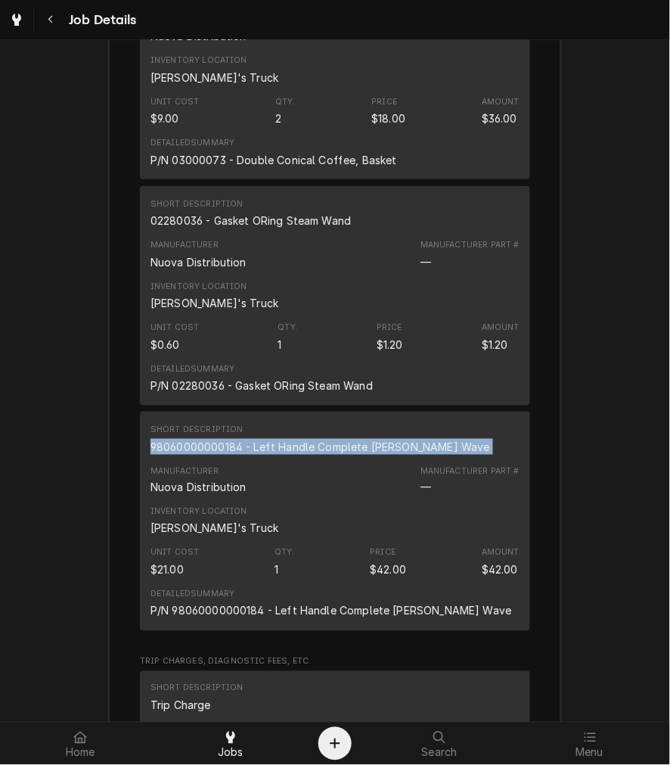
click at [281, 455] on div "98060000000184 - Left Handle Complete Aurelia Wave" at bounding box center [321, 447] width 340 height 16
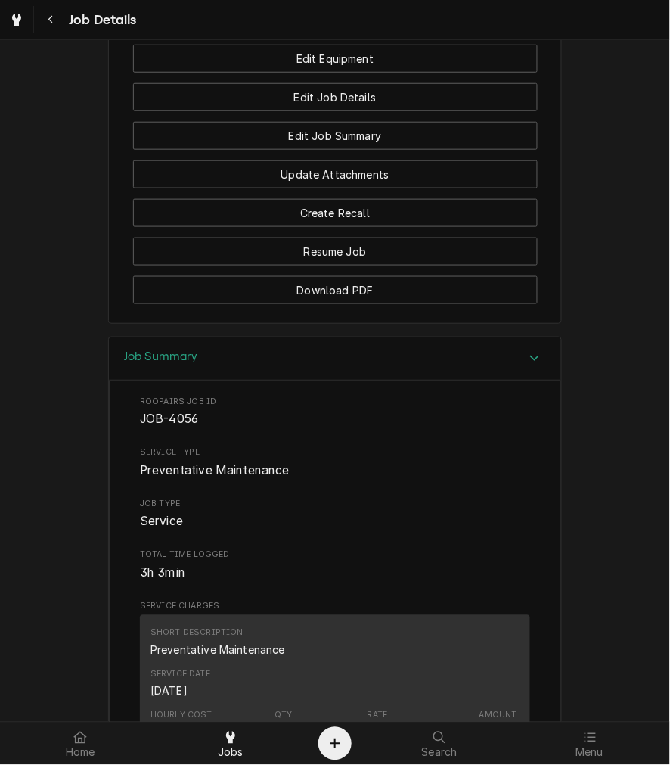
scroll to position [859, 0]
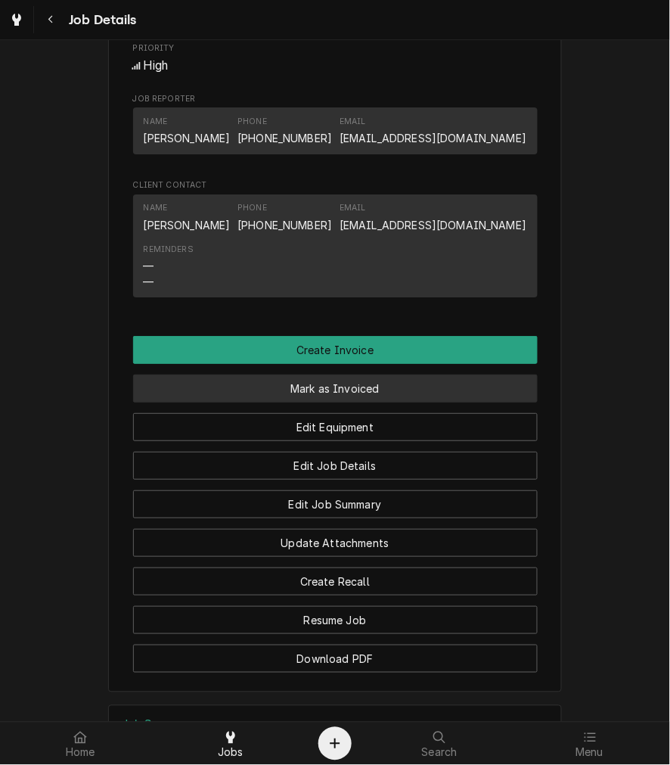
click at [383, 402] on button "Mark as Invoiced" at bounding box center [335, 388] width 405 height 28
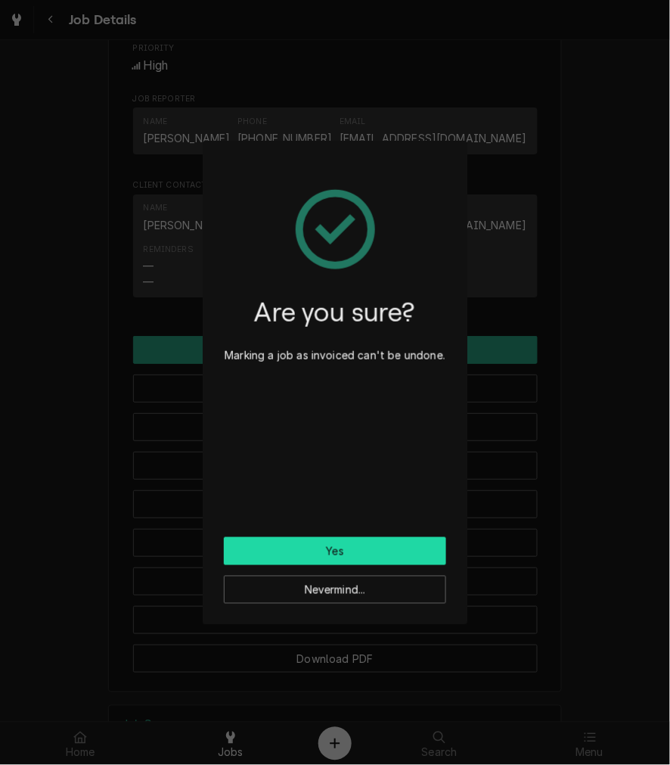
click at [330, 549] on button "Yes" at bounding box center [335, 551] width 222 height 28
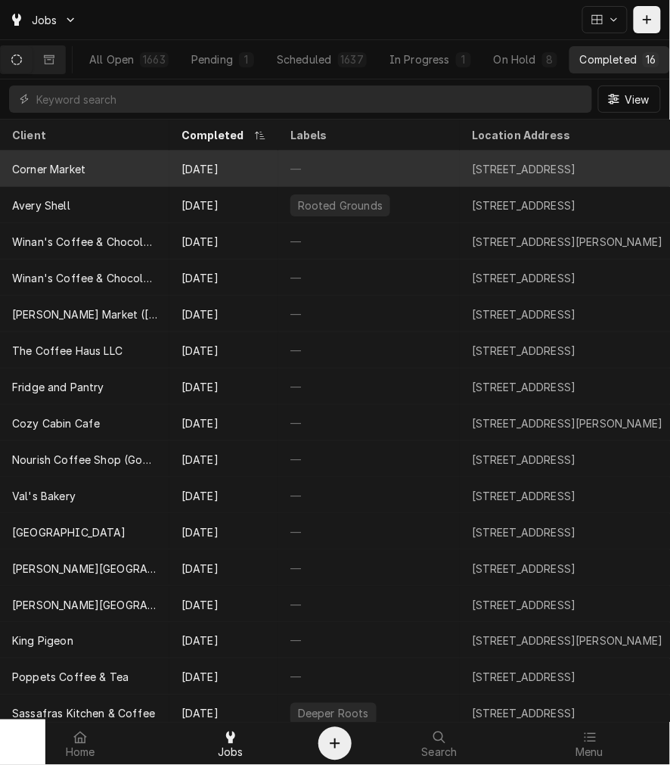
click at [91, 169] on div "Corner Market" at bounding box center [84, 169] width 169 height 36
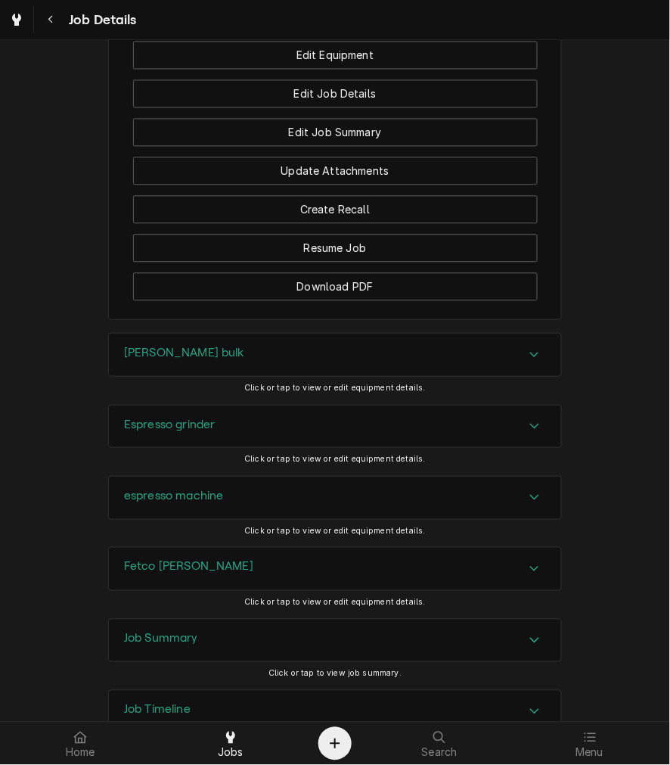
scroll to position [1566, 0]
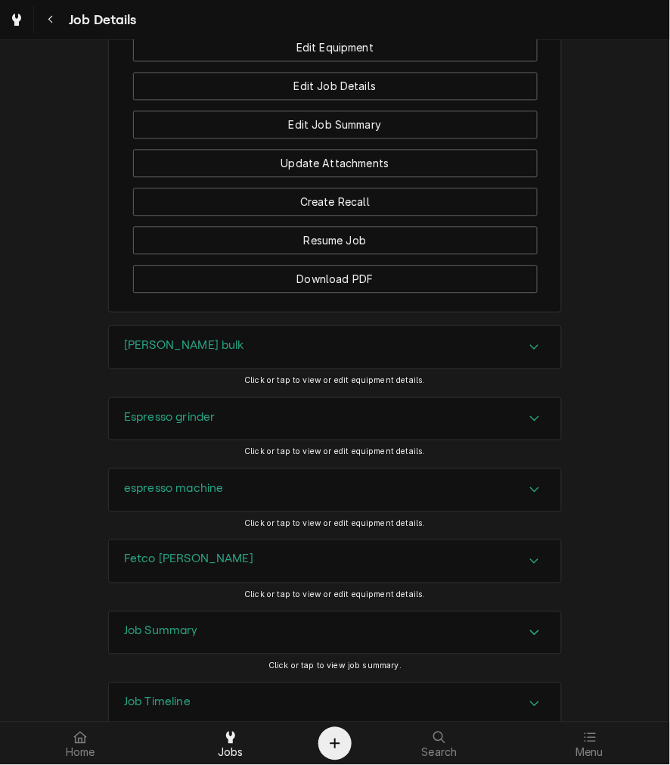
click at [144, 326] on div "[PERSON_NAME] bulk" at bounding box center [335, 347] width 452 height 42
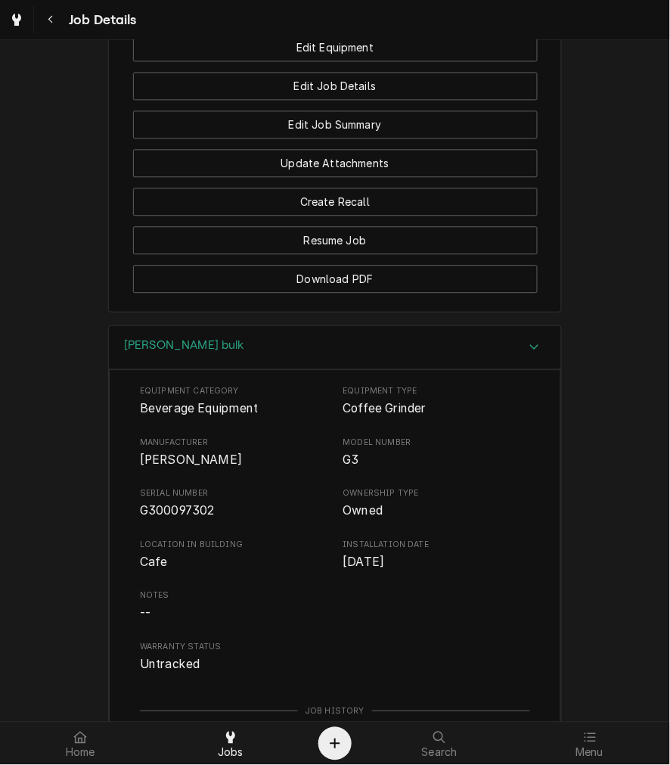
click at [157, 503] on span "G300097302" at bounding box center [177, 510] width 75 height 14
drag, startPoint x: 157, startPoint y: 409, endPoint x: 174, endPoint y: 413, distance: 17.8
click at [157, 503] on span "G300097302" at bounding box center [177, 510] width 75 height 14
click at [163, 326] on div "[PERSON_NAME] bulk" at bounding box center [335, 347] width 452 height 43
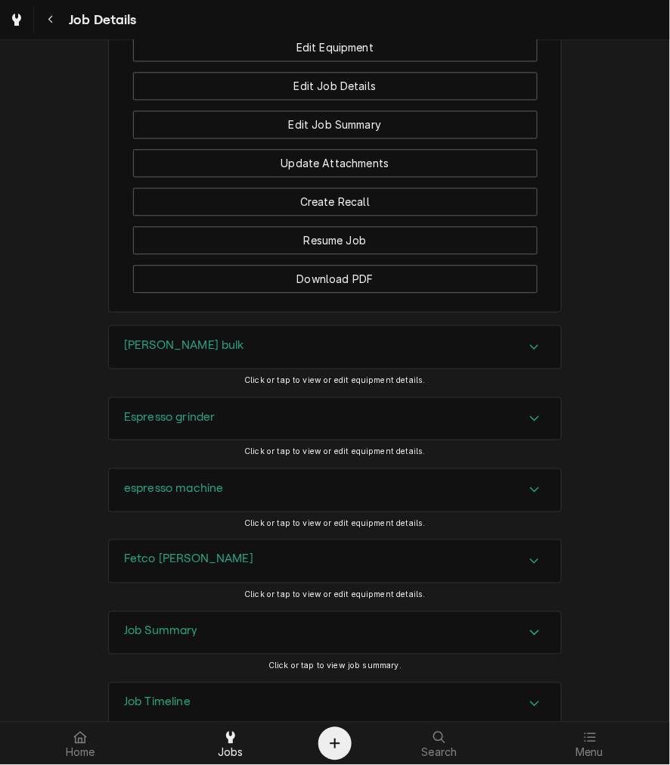
click at [163, 410] on h3 "Espresso grinder" at bounding box center [170, 417] width 92 height 14
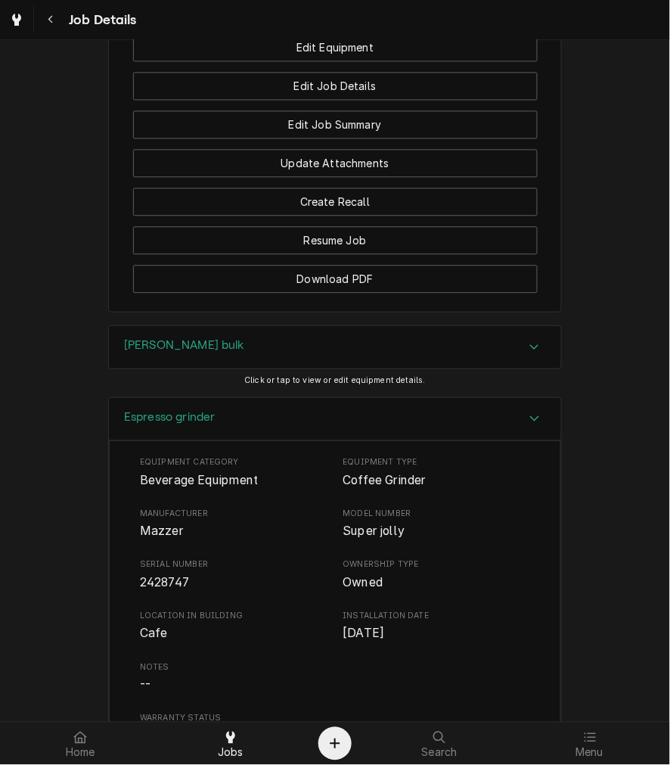
click at [163, 575] on span "2428747" at bounding box center [164, 582] width 49 height 14
drag, startPoint x: 164, startPoint y: 466, endPoint x: 152, endPoint y: 477, distance: 16.6
click at [152, 558] on div "Serial Number 2428747" at bounding box center [234, 574] width 188 height 33
click at [152, 575] on span "2428747" at bounding box center [164, 582] width 49 height 14
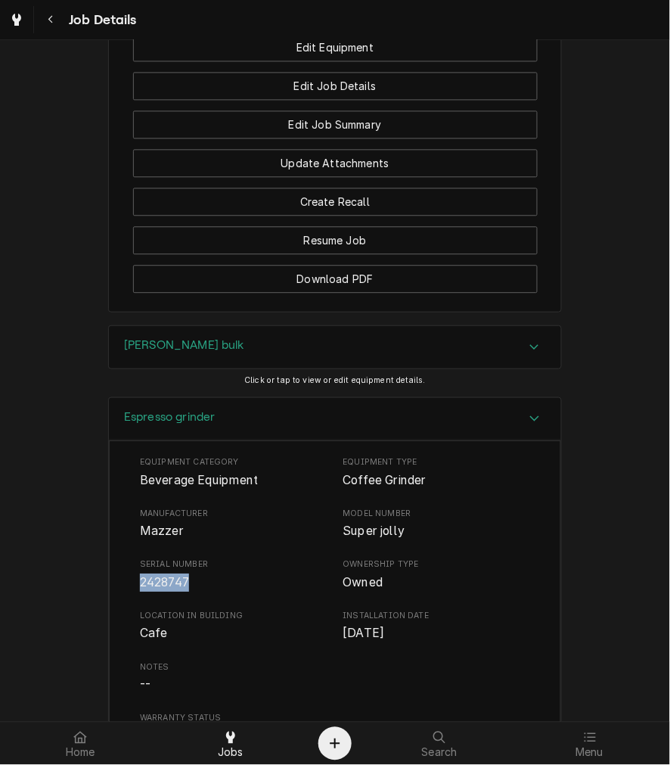
click at [153, 575] on span "2428747" at bounding box center [164, 582] width 49 height 14
click at [222, 398] on div "Espresso grinder" at bounding box center [335, 419] width 452 height 43
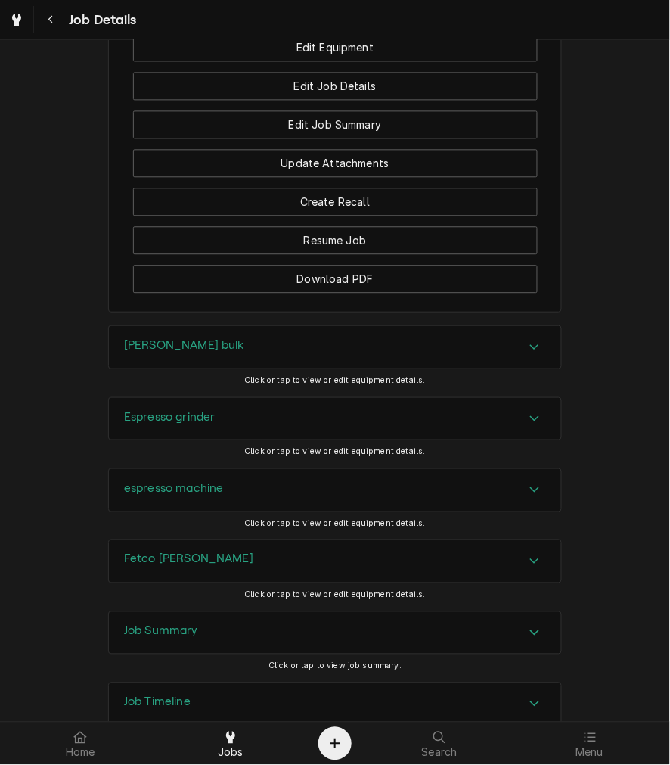
click at [194, 469] on div "espresso machine" at bounding box center [335, 490] width 452 height 42
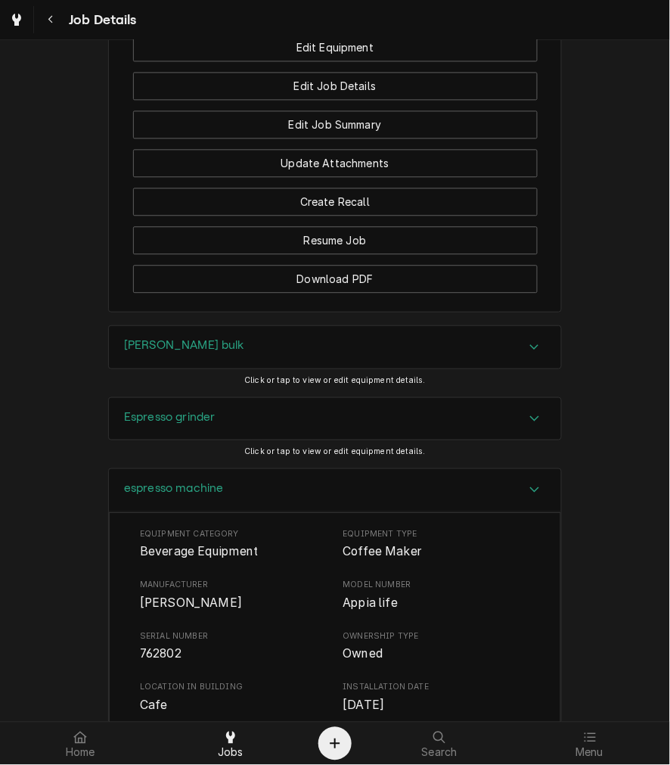
click at [157, 594] on span "Simonelli" at bounding box center [234, 603] width 188 height 18
click at [176, 481] on div "espresso machine" at bounding box center [174, 490] width 100 height 18
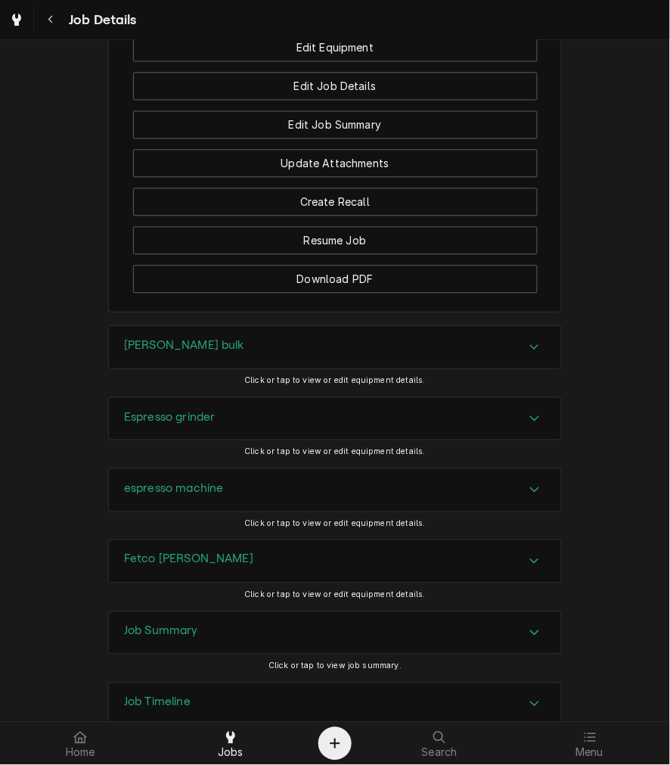
click at [188, 552] on h3 "Fetco brewer" at bounding box center [188, 559] width 129 height 14
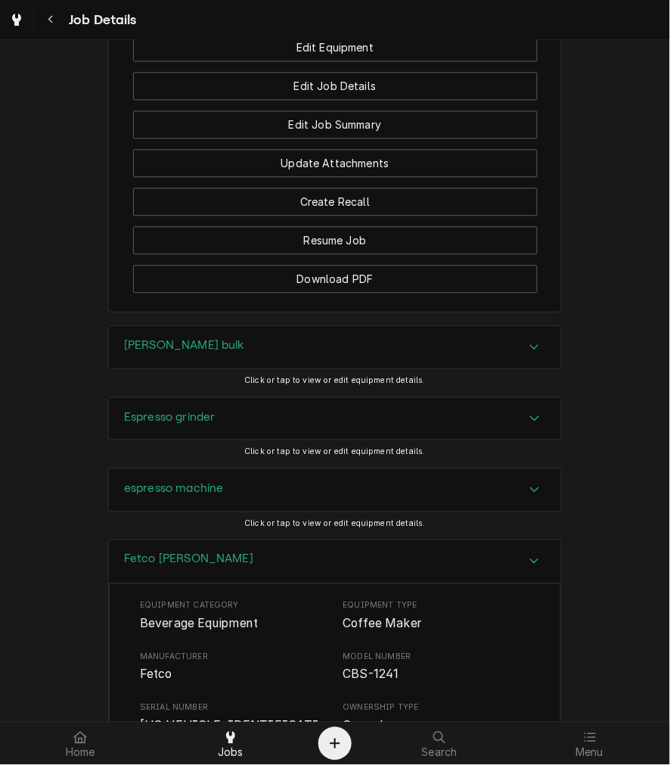
click at [195, 701] on div "Serial Number 12411X11703252384" at bounding box center [234, 726] width 188 height 51
click at [197, 701] on div "Serial Number 12411X11703252384" at bounding box center [234, 726] width 188 height 51
click at [217, 718] on span "12411X11703252384" at bounding box center [229, 734] width 179 height 33
click at [197, 540] on div "Fetco brewer" at bounding box center [335, 561] width 452 height 43
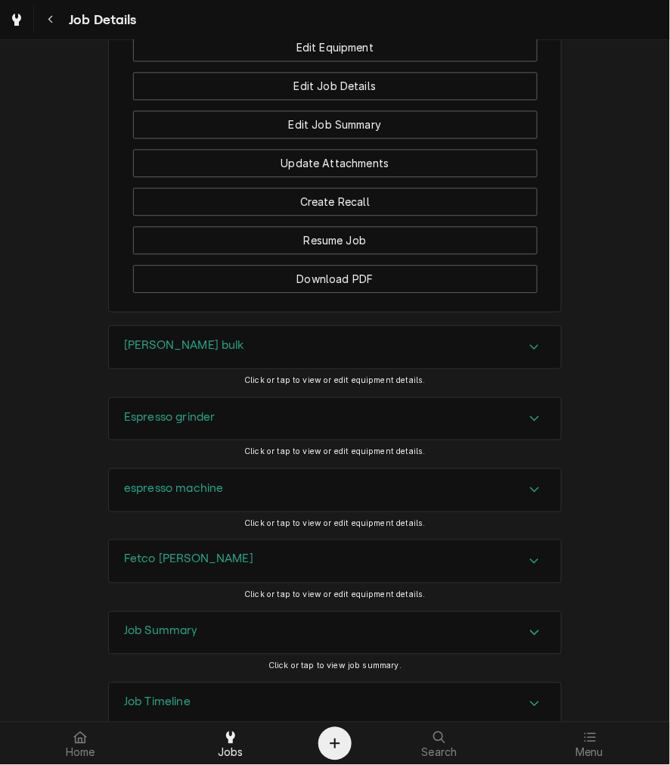
click at [164, 624] on h3 "Job Summary" at bounding box center [161, 631] width 74 height 14
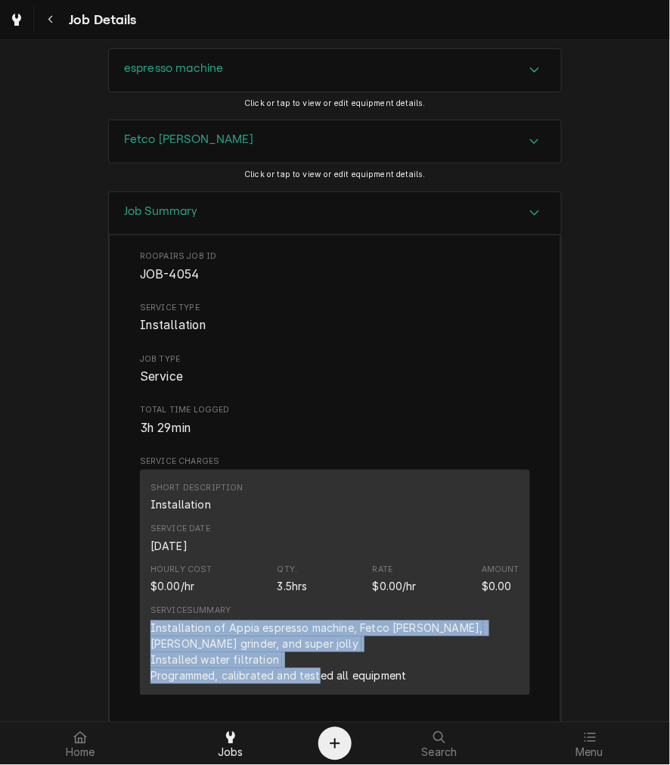
drag, startPoint x: 436, startPoint y: 581, endPoint x: 129, endPoint y: 527, distance: 312.5
copy div "Installation of Appia espresso machine, Fetco brewer, BUNN grinder, and super j…"
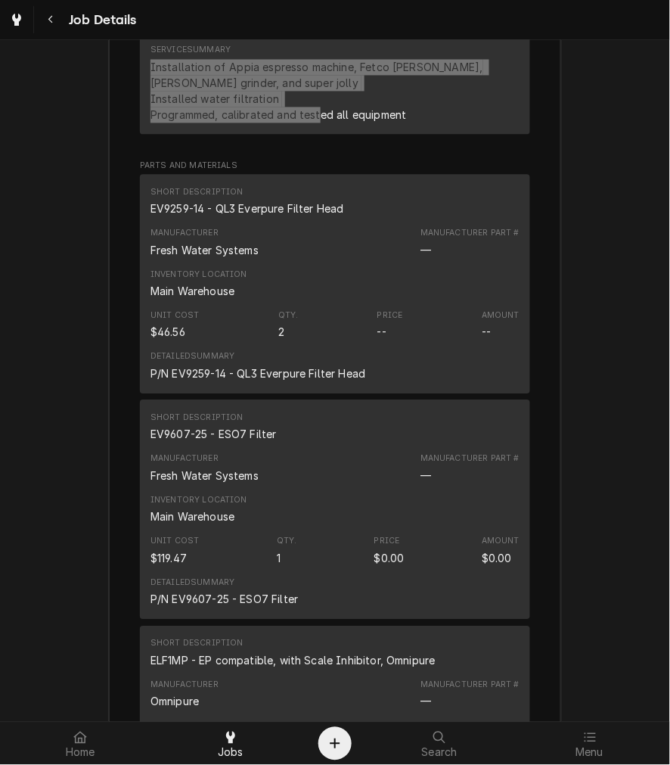
scroll to position [2407, 0]
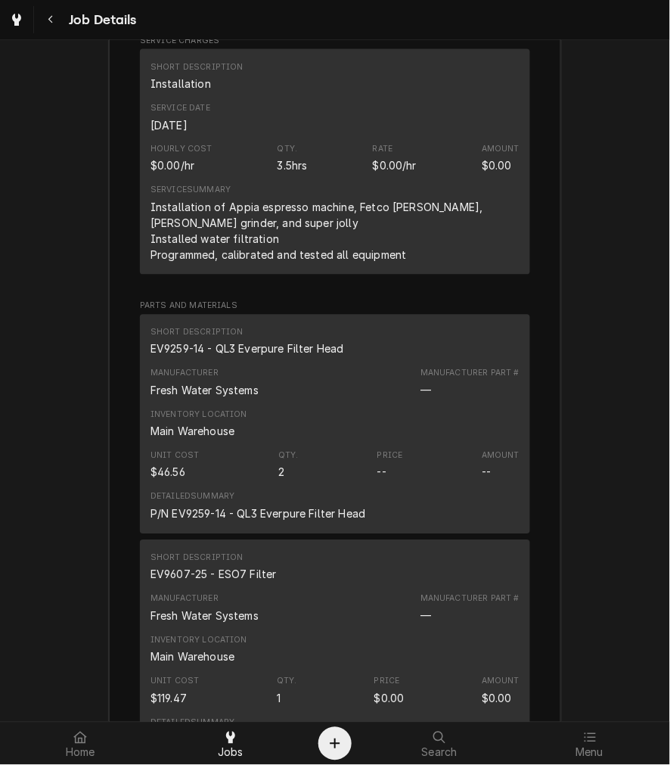
click at [262, 341] on div "EV9259-14 - QL3 Everpure Filter Head" at bounding box center [248, 349] width 194 height 16
click at [199, 567] on div "EV9607-25 - ESO7 Filter" at bounding box center [214, 575] width 126 height 16
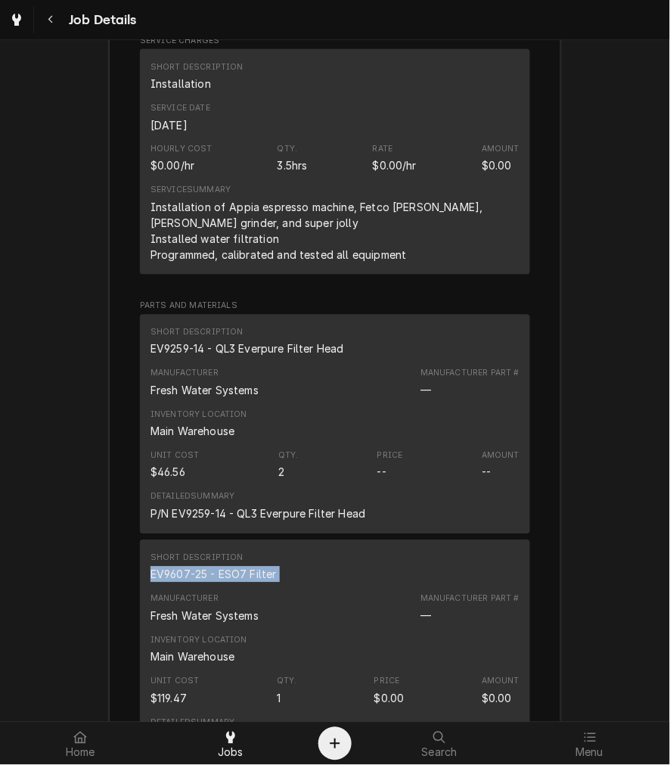
click at [199, 567] on div "EV9607-25 - ESO7 Filter" at bounding box center [214, 575] width 126 height 16
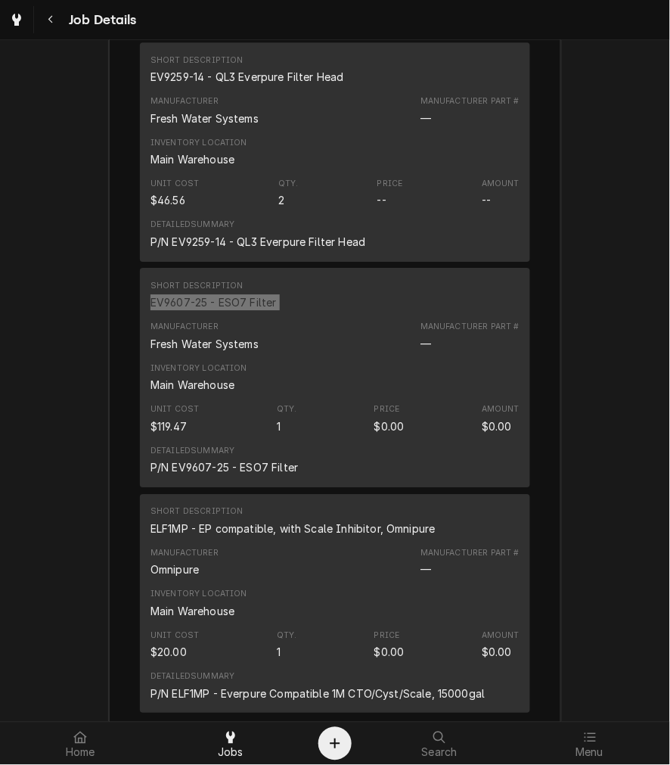
scroll to position [2687, 0]
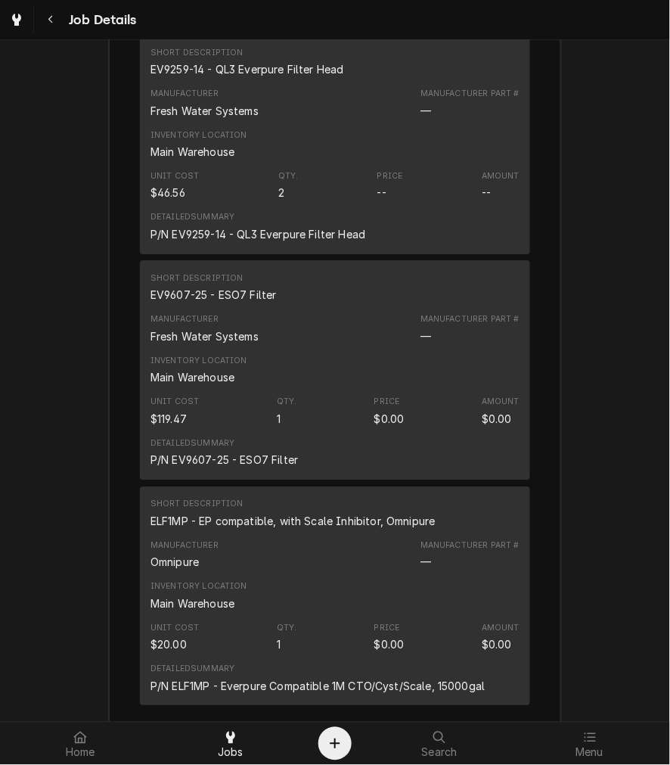
click at [243, 513] on div "ELF1MP - EP compatible, with Scale Inhibitor, Omnipure" at bounding box center [293, 521] width 285 height 16
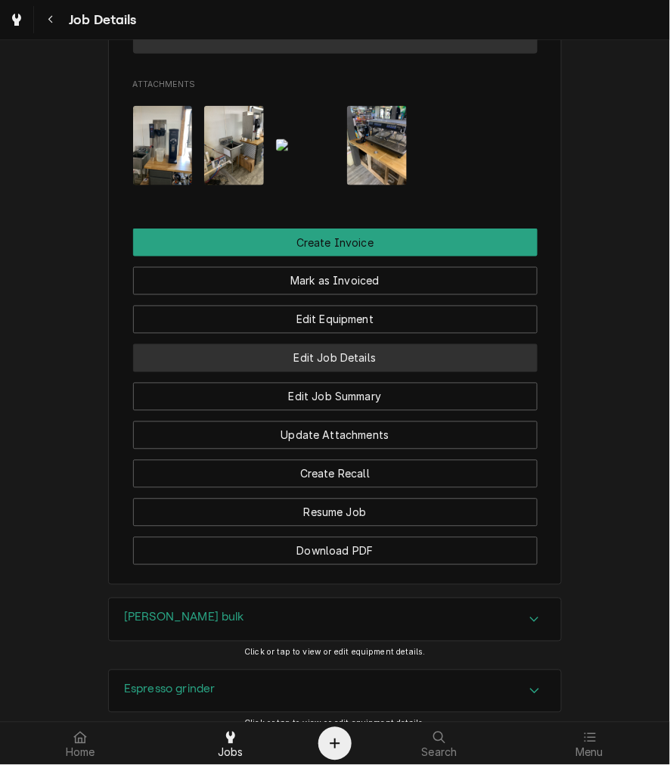
scroll to position [1260, 0]
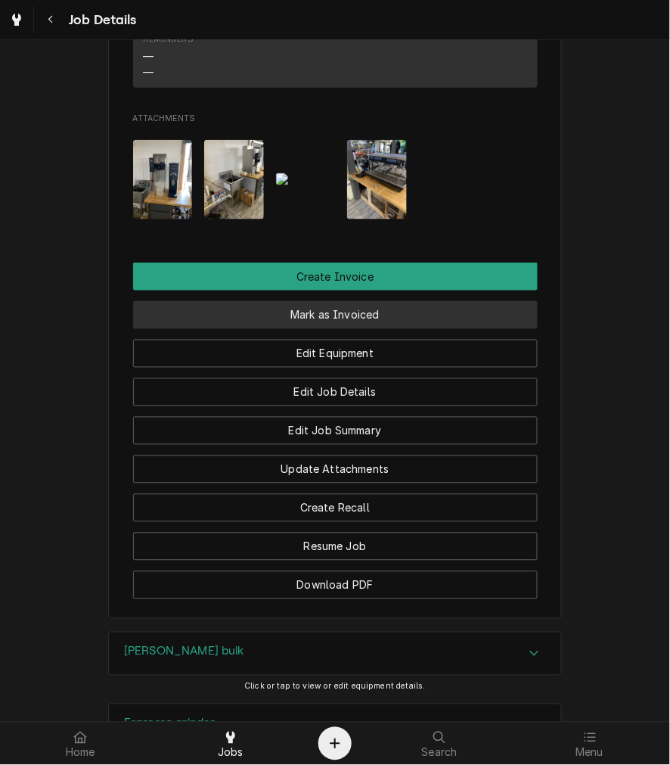
click at [297, 301] on button "Mark as Invoiced" at bounding box center [335, 315] width 405 height 28
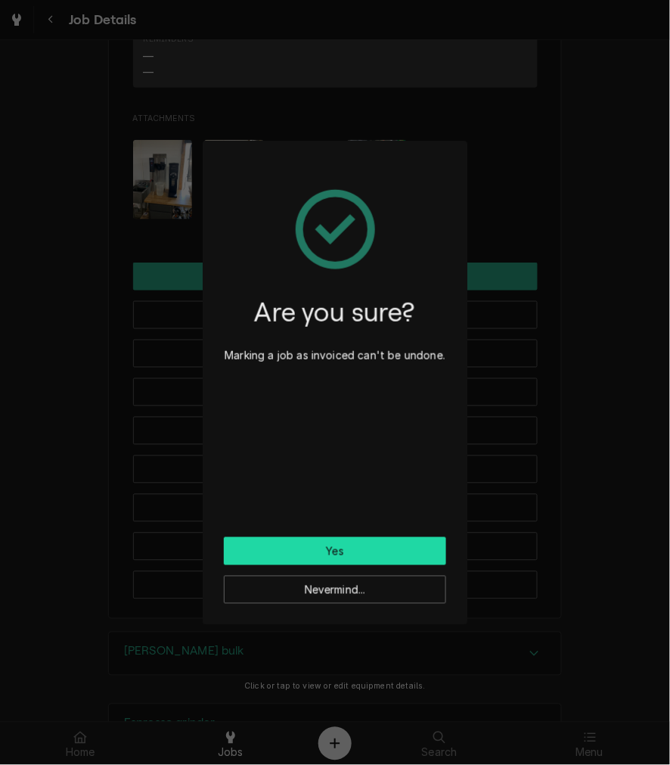
click at [284, 553] on button "Yes" at bounding box center [335, 551] width 222 height 28
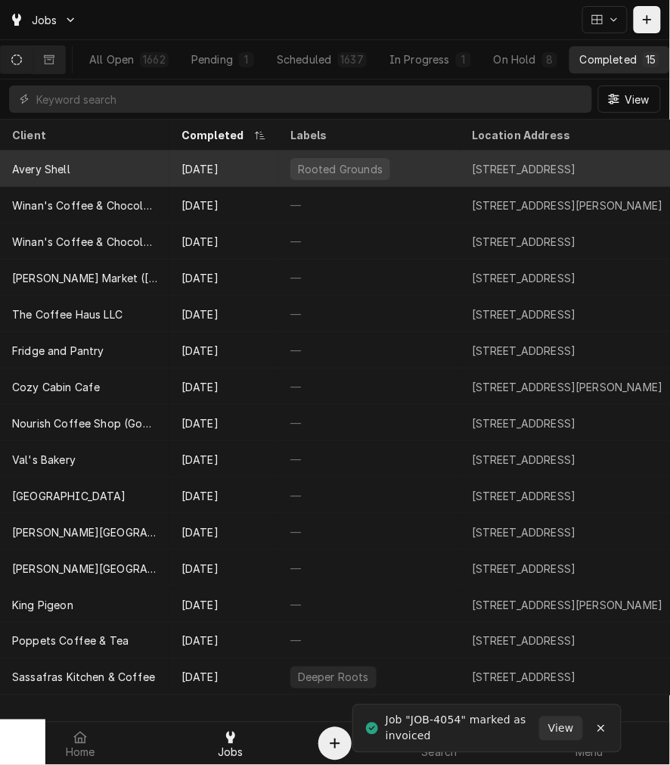
click at [125, 161] on div "Avery Shell" at bounding box center [84, 169] width 169 height 36
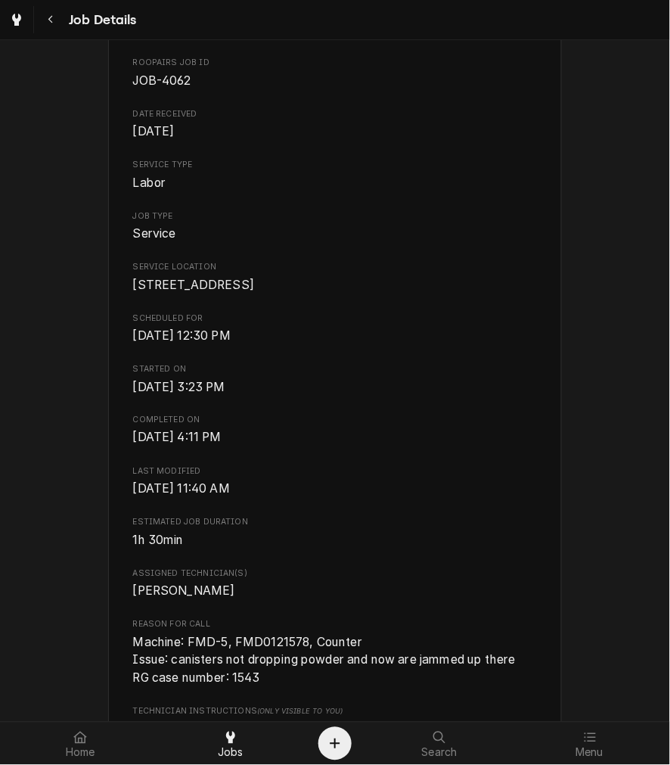
scroll to position [420, 0]
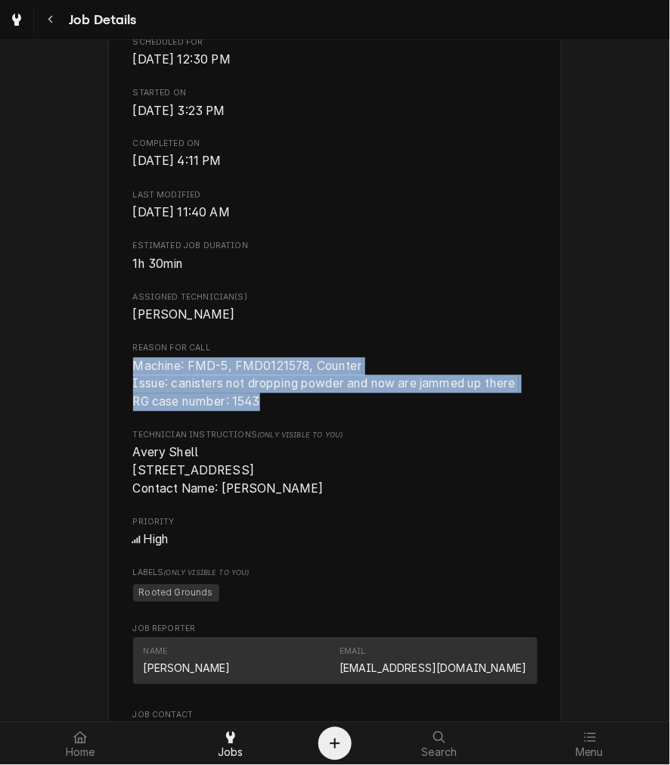
drag, startPoint x: 260, startPoint y: 421, endPoint x: 118, endPoint y: 388, distance: 146.0
click at [118, 388] on div "Avery Shell [STREET_ADDRESS] Open in Maps Roopairs Job ID JOB-4062 Date Receive…" at bounding box center [335, 559] width 454 height 1771
copy span "Machine: FMD-5, FMD0121578, Counter Issue: canisters not dropping powder and no…"
drag, startPoint x: 259, startPoint y: 537, endPoint x: 123, endPoint y: 479, distance: 147.4
click at [123, 479] on div "Avery Shell [STREET_ADDRESS] Open in Maps Roopairs Job ID JOB-4062 Date Receive…" at bounding box center [335, 559] width 454 height 1771
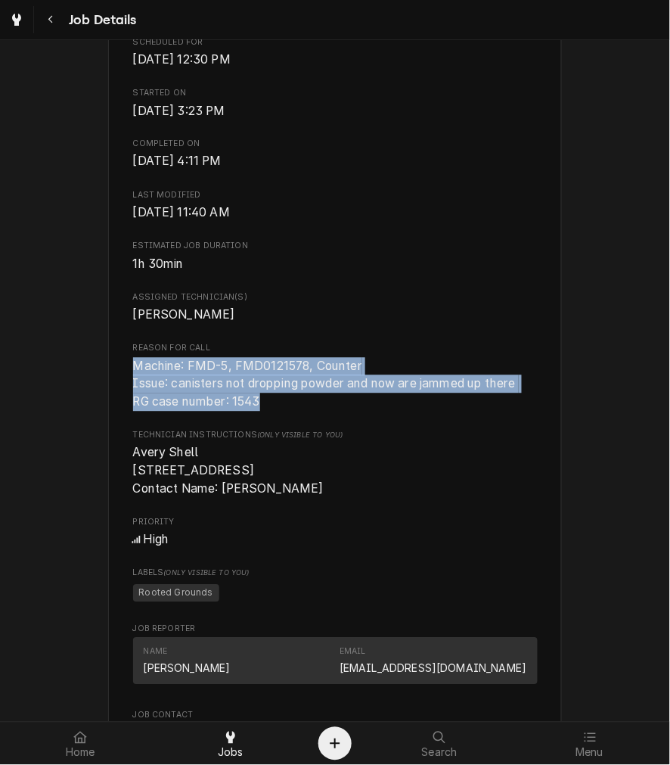
copy span "Avery Shell [STREET_ADDRESS] Contact Name: [PERSON_NAME]"
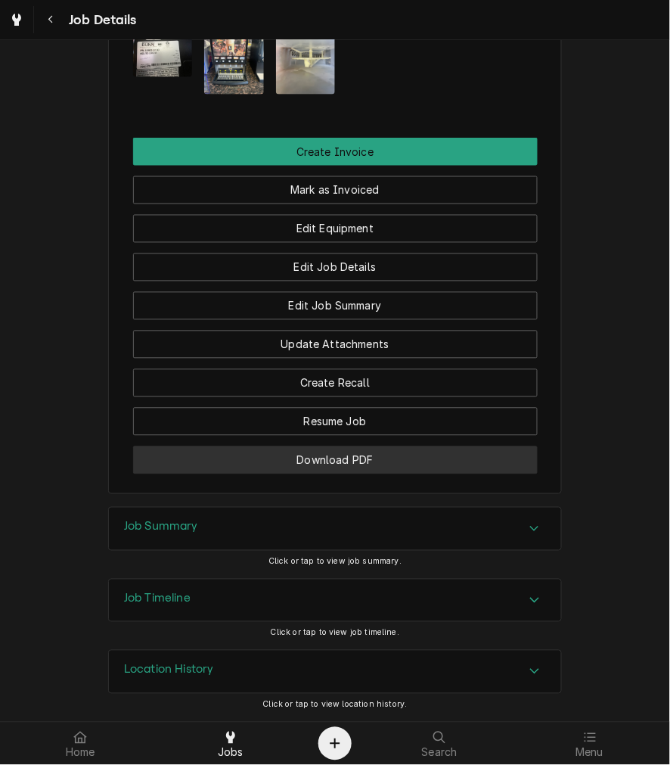
scroll to position [1401, 0]
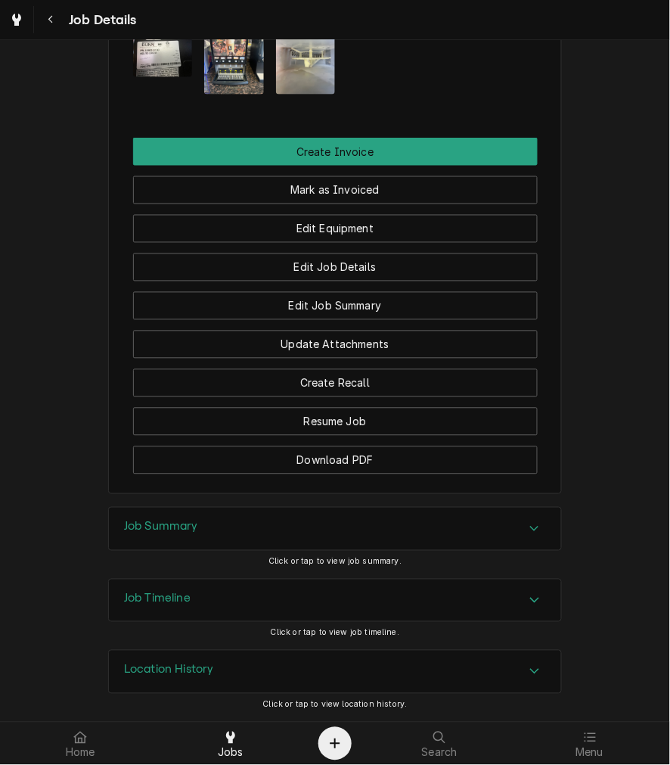
click at [221, 535] on div "Job Summary" at bounding box center [335, 529] width 452 height 42
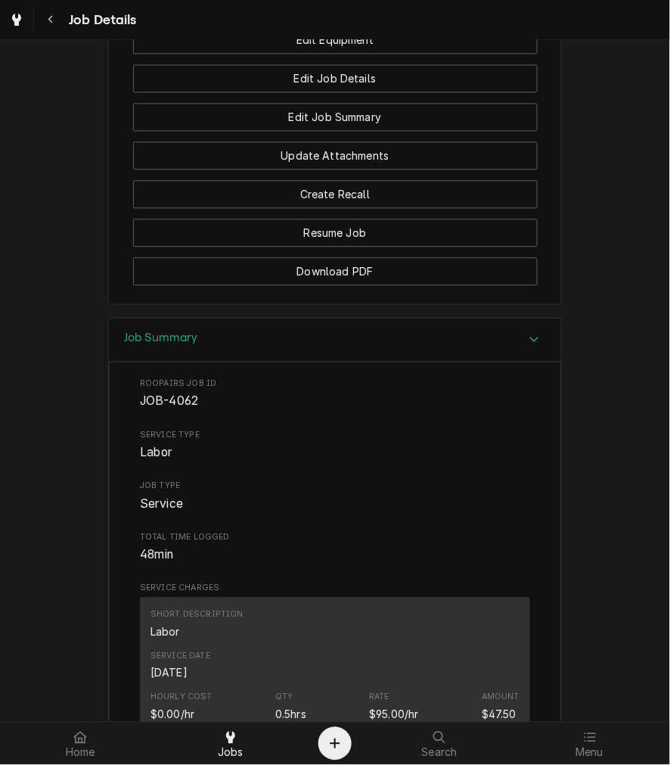
scroll to position [1961, 0]
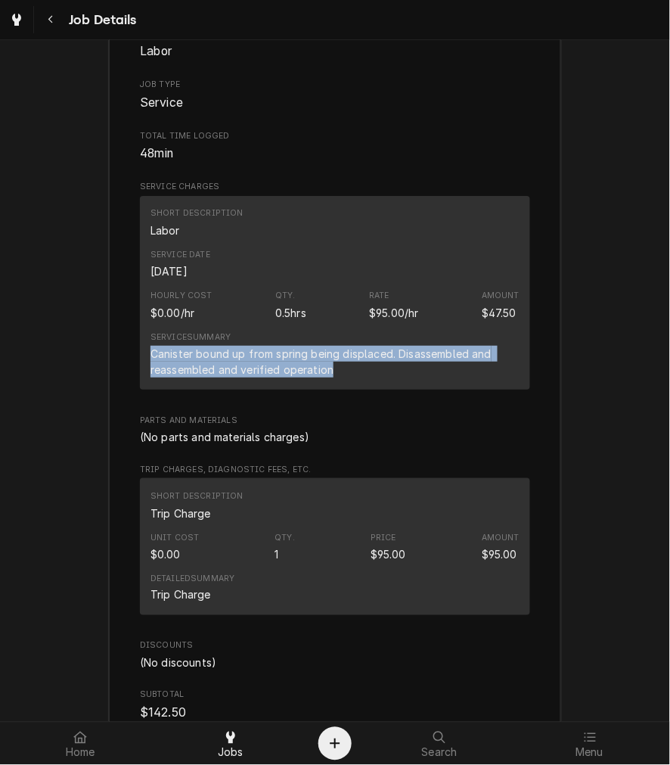
drag, startPoint x: 337, startPoint y: 399, endPoint x: 132, endPoint y: 387, distance: 205.4
click at [132, 387] on div "Roopairs Job ID JOB-4062 Service Type Labor Job Type Service Total Time Logged …" at bounding box center [335, 569] width 452 height 1216
copy div "Canister bound up from spring being displaced. Disassembled and reassembled and…"
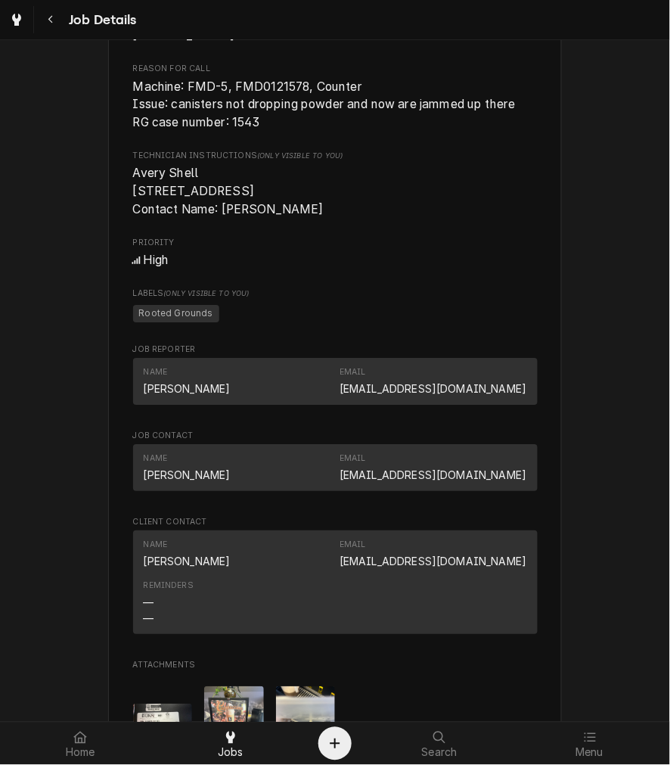
scroll to position [0, 0]
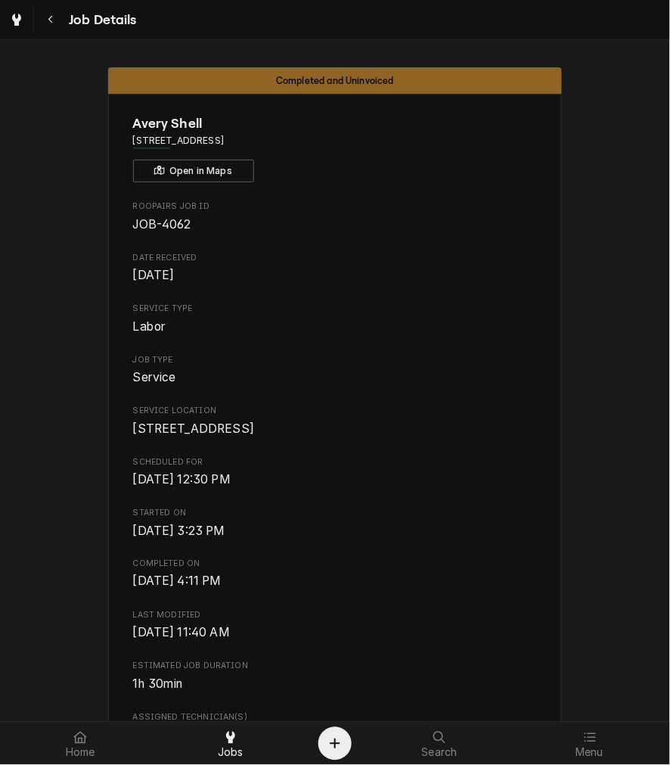
drag, startPoint x: 253, startPoint y: 140, endPoint x: 356, endPoint y: 149, distance: 103.3
click at [356, 149] on div "Avery Shell [STREET_ADDRESS] Open in Maps" at bounding box center [335, 147] width 405 height 69
copy span "[GEOGRAPHIC_DATA]"
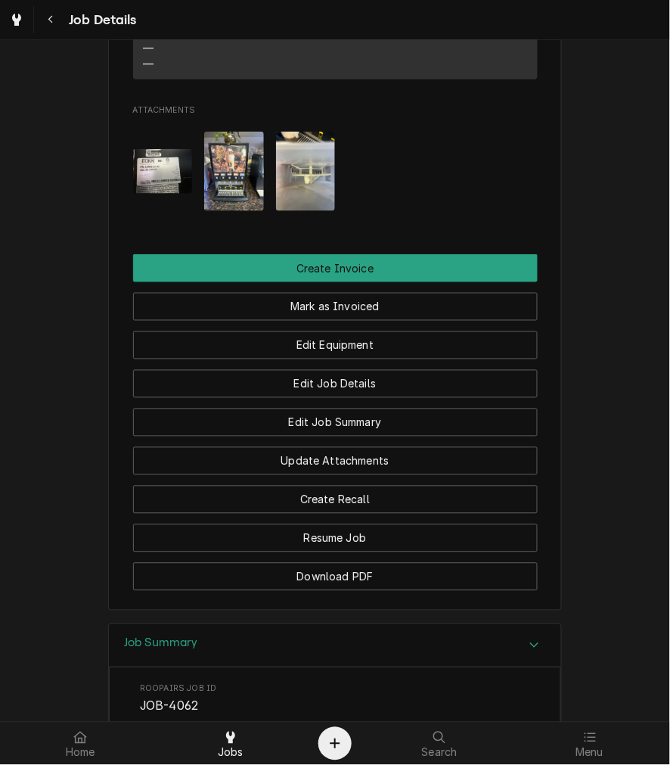
scroll to position [1260, 0]
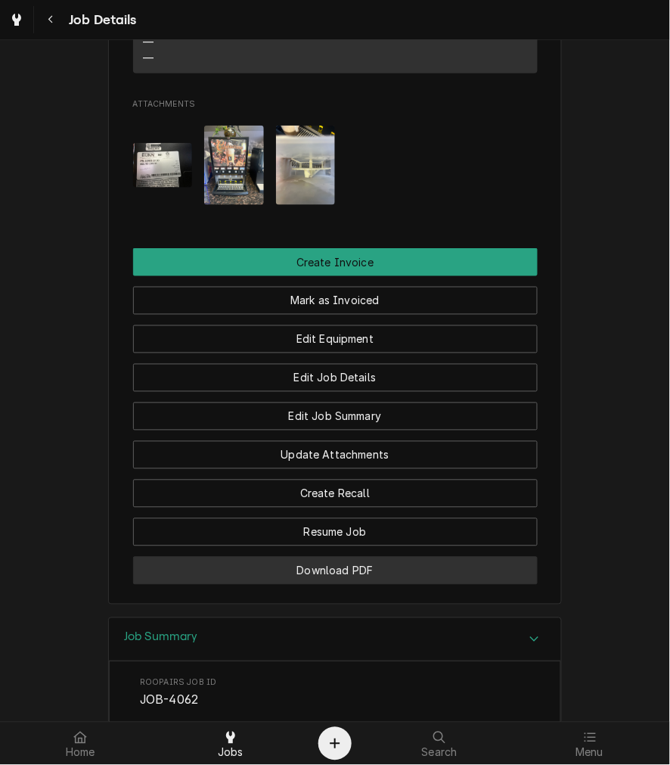
click at [275, 585] on button "Download PDF" at bounding box center [335, 571] width 405 height 28
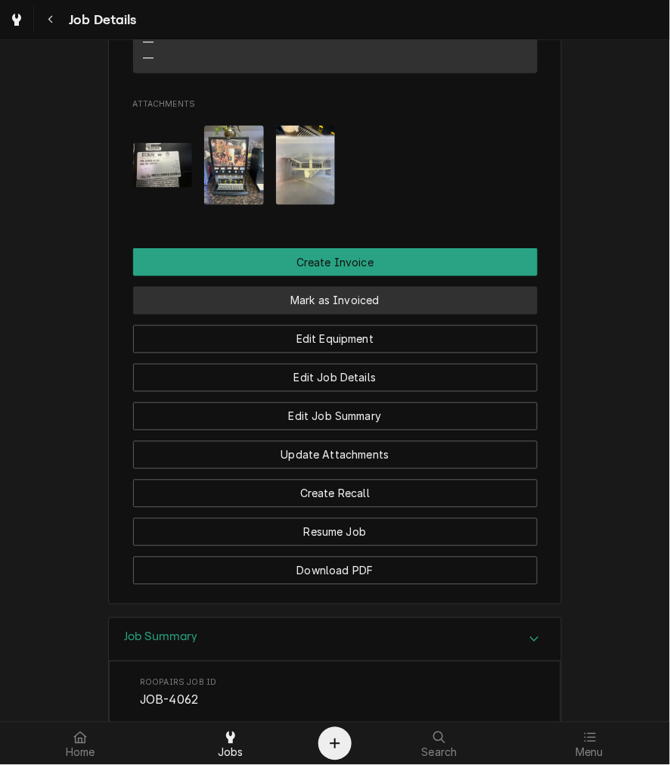
drag, startPoint x: 391, startPoint y: 323, endPoint x: 383, endPoint y: 346, distance: 24.6
click at [391, 315] on button "Mark as Invoiced" at bounding box center [335, 301] width 405 height 28
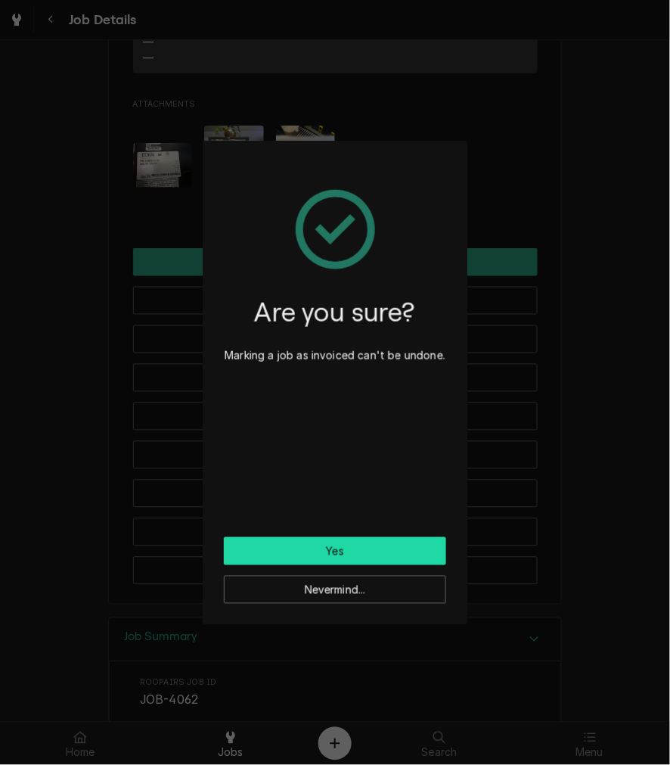
click at [307, 549] on button "Yes" at bounding box center [335, 551] width 222 height 28
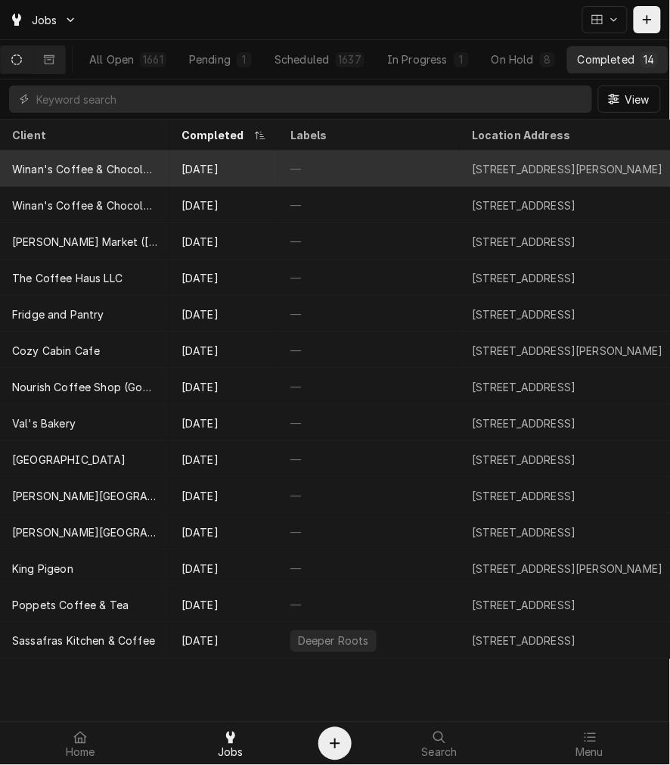
click at [144, 162] on div "Winan's Coffee & Chocolate (N [PERSON_NAME] Blvd)" at bounding box center [84, 169] width 145 height 16
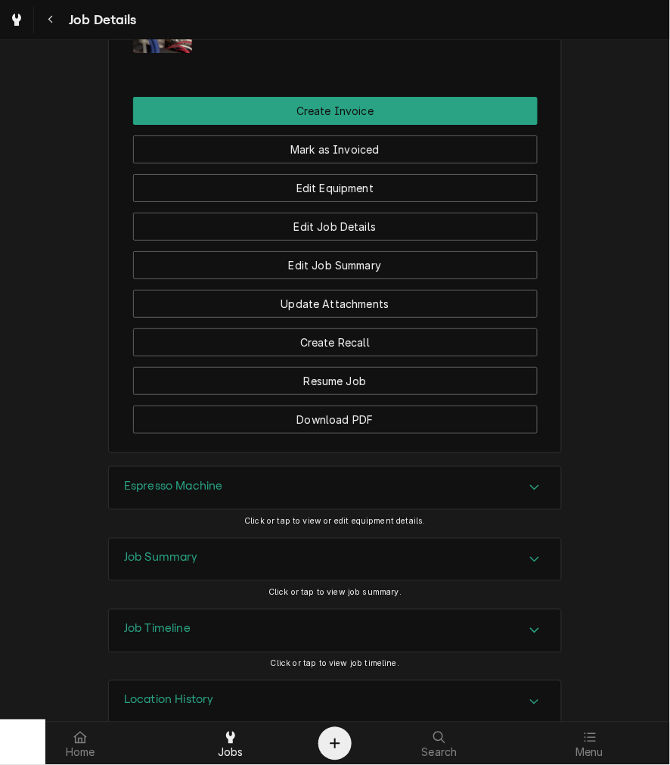
scroll to position [967, 0]
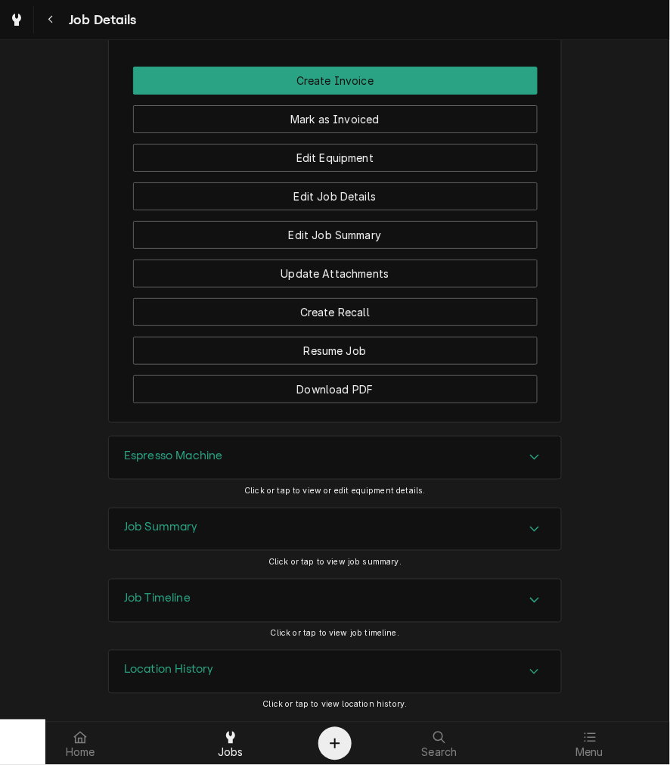
drag, startPoint x: 180, startPoint y: 454, endPoint x: 180, endPoint y: 474, distance: 19.7
click at [180, 454] on h3 "Espresso Machine" at bounding box center [173, 456] width 99 height 14
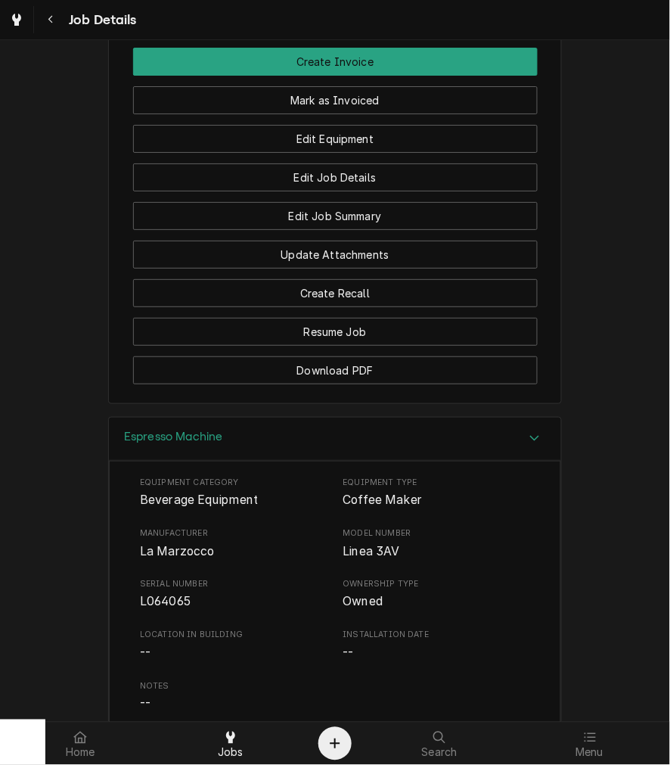
click at [179, 576] on div "Equipment Category Beverage Equipment Equipment Type Coffee Maker Manufacturer …" at bounding box center [335, 621] width 390 height 288
click at [179, 558] on span "La Marzocco" at bounding box center [177, 551] width 75 height 14
click at [150, 609] on span "L064065" at bounding box center [165, 602] width 51 height 14
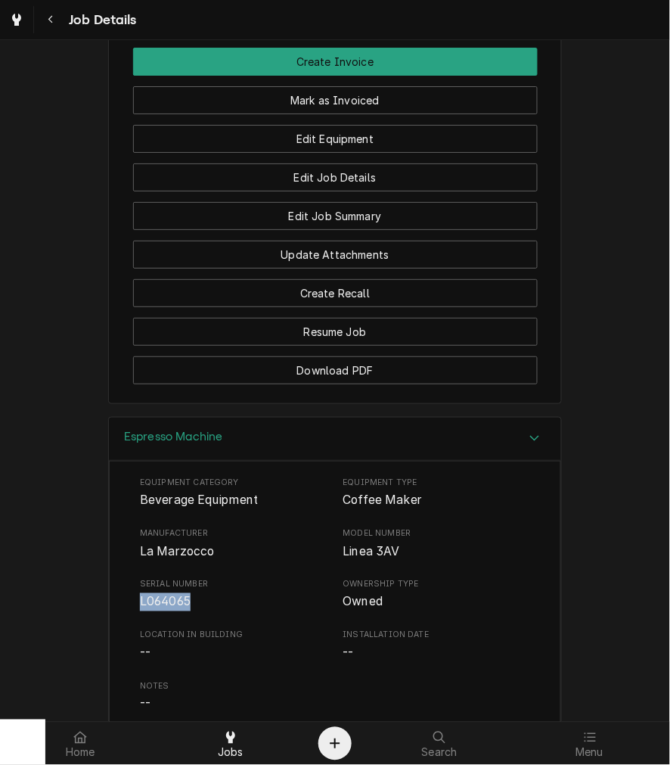
click at [150, 609] on span "L064065" at bounding box center [165, 602] width 51 height 14
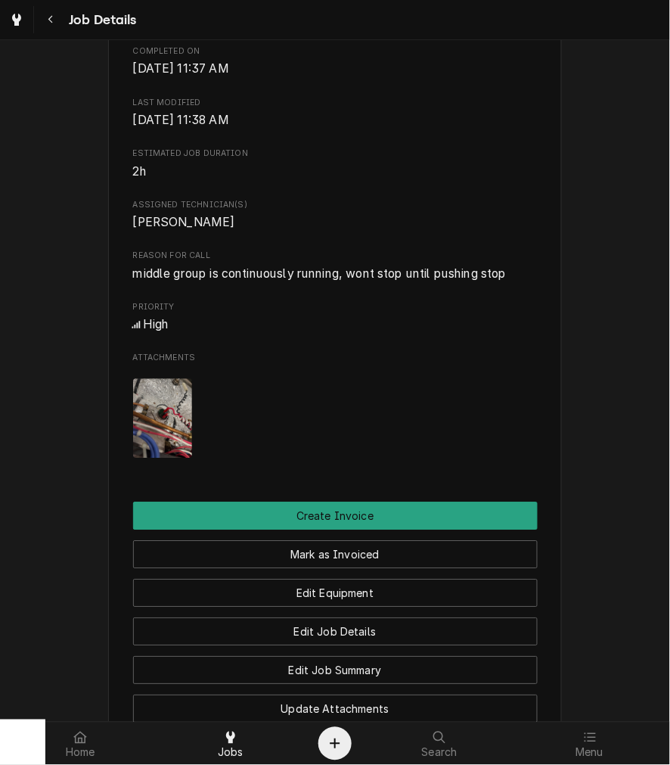
scroll to position [267, 0]
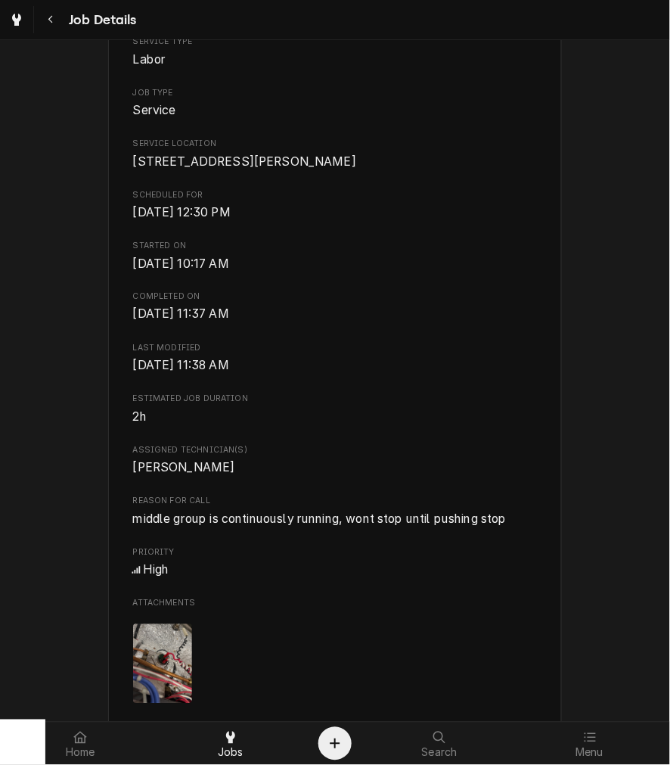
click at [282, 526] on span "middle group is continuously running, wont stop until pushing stop" at bounding box center [320, 519] width 374 height 14
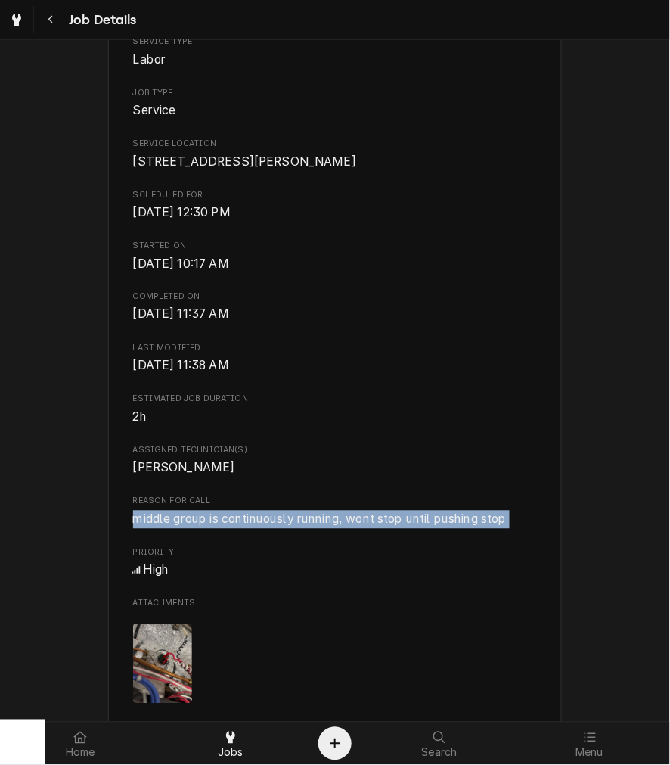
click at [282, 526] on span "middle group is continuously running, wont stop until pushing stop" at bounding box center [320, 519] width 374 height 14
copy span "middle group is continuously running, wont stop until pushing stop"
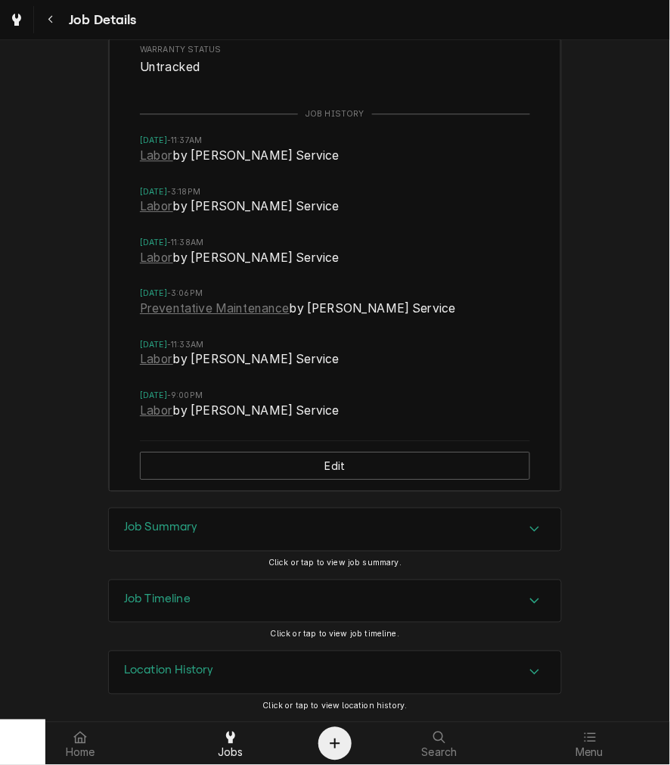
click at [179, 526] on h3 "Job Summary" at bounding box center [161, 527] width 74 height 14
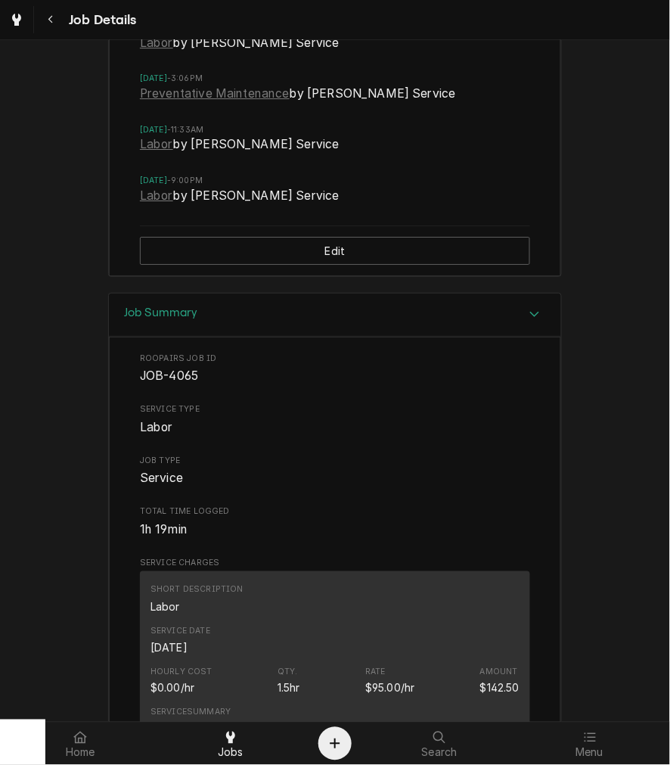
scroll to position [2235, 0]
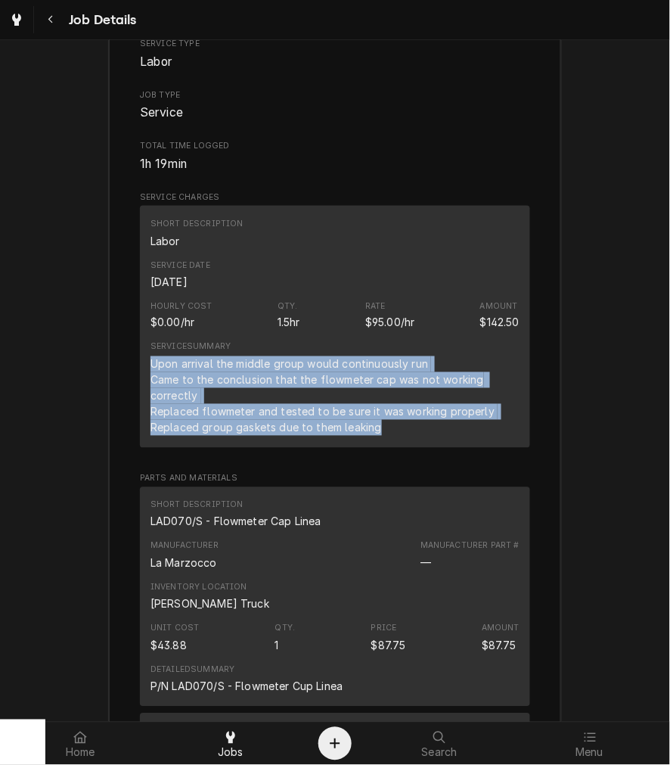
drag, startPoint x: 402, startPoint y: 442, endPoint x: 123, endPoint y: 380, distance: 286.5
copy div "Upon arrival the middle group would continuously run Came to the conclusion tha…"
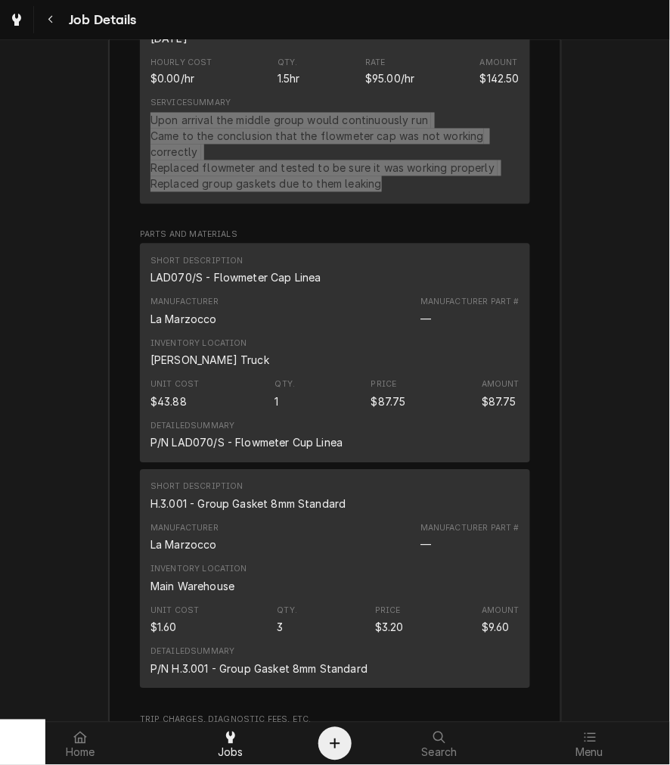
scroll to position [2515, 0]
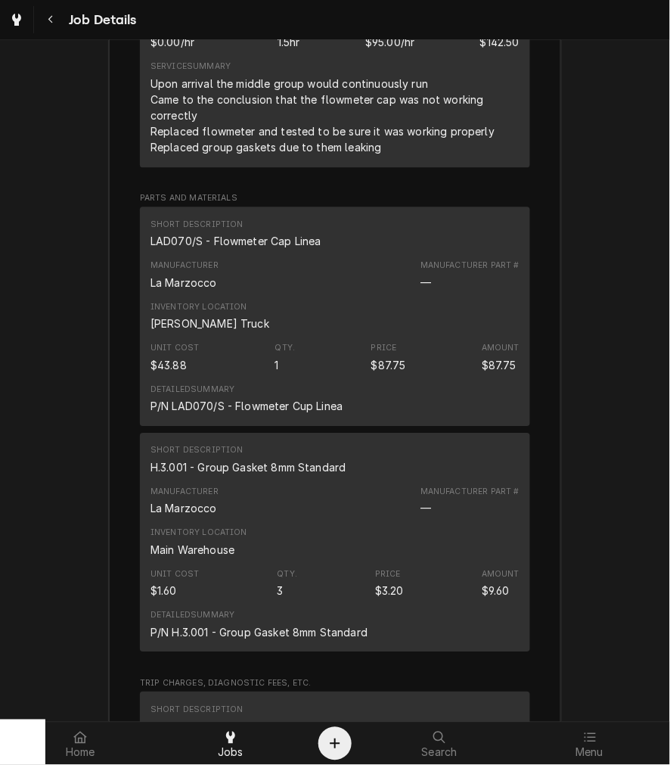
click at [231, 250] on div "LAD070/S - Flowmeter Cap Linea" at bounding box center [236, 242] width 171 height 16
click at [232, 250] on div "LAD070/S - Flowmeter Cap Linea" at bounding box center [236, 242] width 171 height 16
drag, startPoint x: 232, startPoint y: 261, endPoint x: 258, endPoint y: 256, distance: 26.3
click at [258, 250] on div "LAD070/S - Flowmeter Cap Linea" at bounding box center [236, 242] width 171 height 16
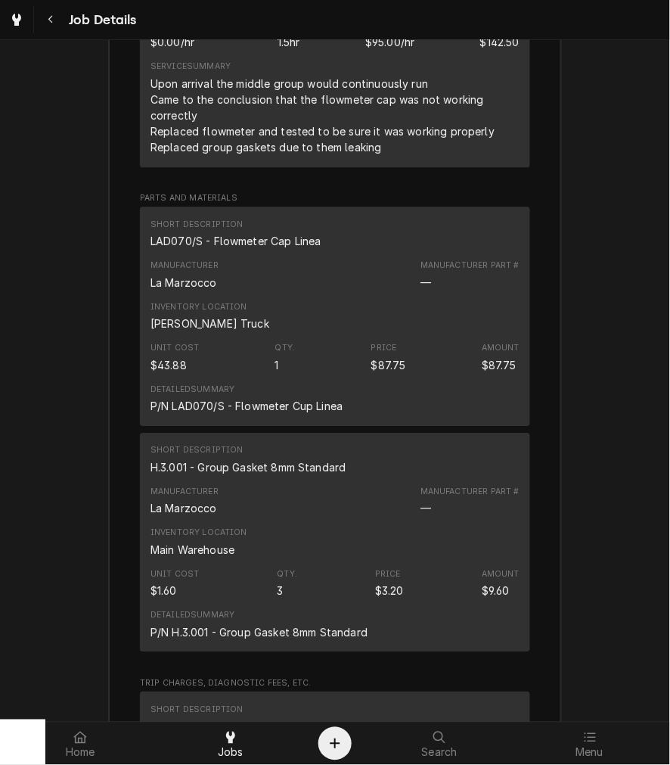
click at [256, 476] on div "H.3.001 - Group Gasket 8mm Standard" at bounding box center [249, 468] width 196 height 16
click at [511, 645] on div "Detailed Summary P/N H.3.001 - Group Gasket 8mm Standard" at bounding box center [335, 624] width 369 height 41
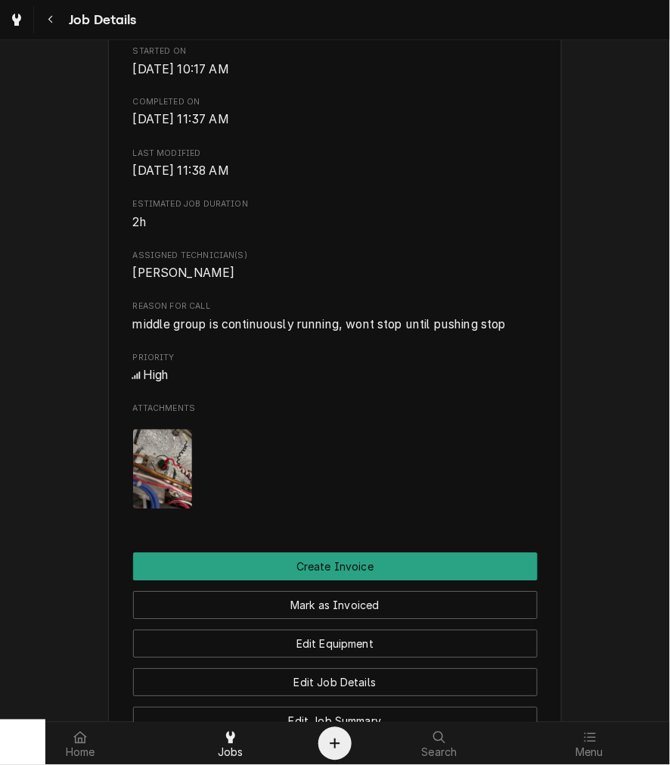
scroll to position [700, 0]
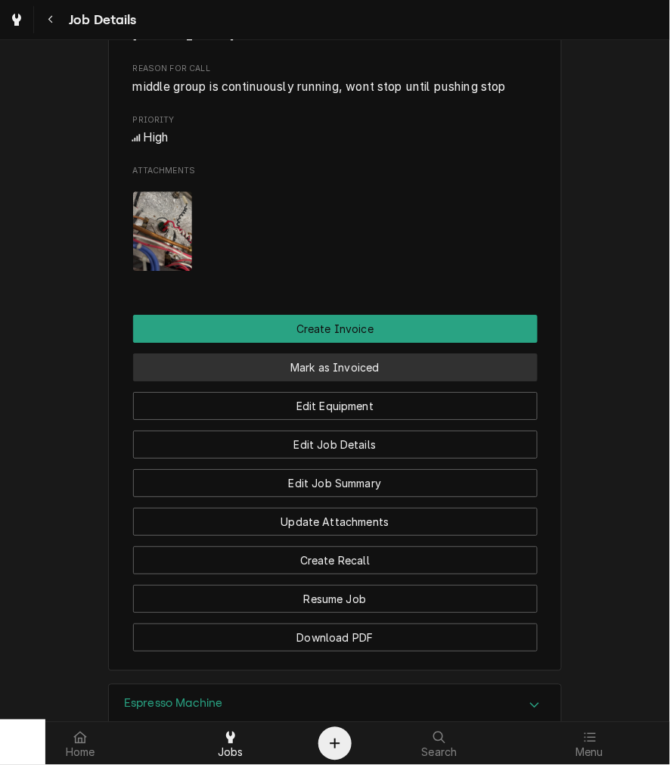
drag, startPoint x: 358, startPoint y: 381, endPoint x: 350, endPoint y: 405, distance: 25.4
click at [358, 381] on button "Mark as Invoiced" at bounding box center [335, 367] width 405 height 28
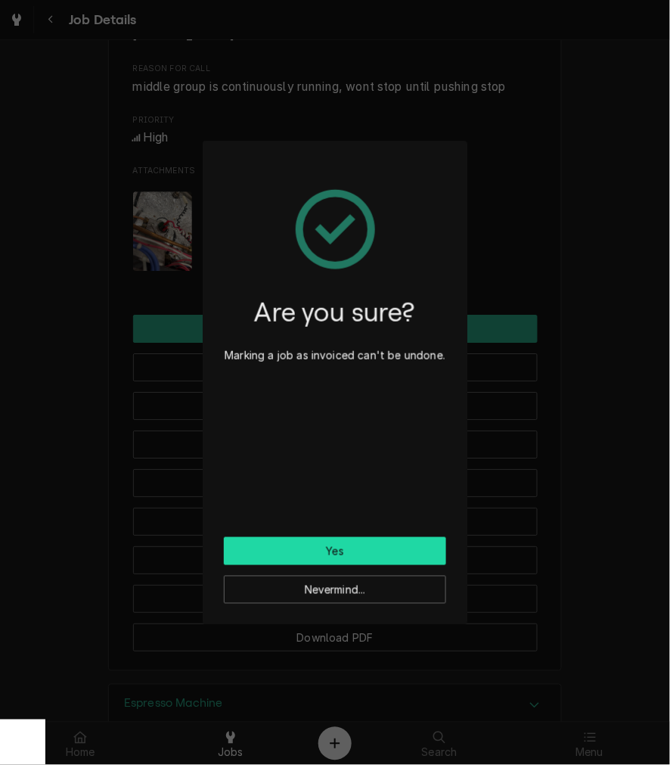
click at [305, 557] on button "Yes" at bounding box center [335, 551] width 222 height 28
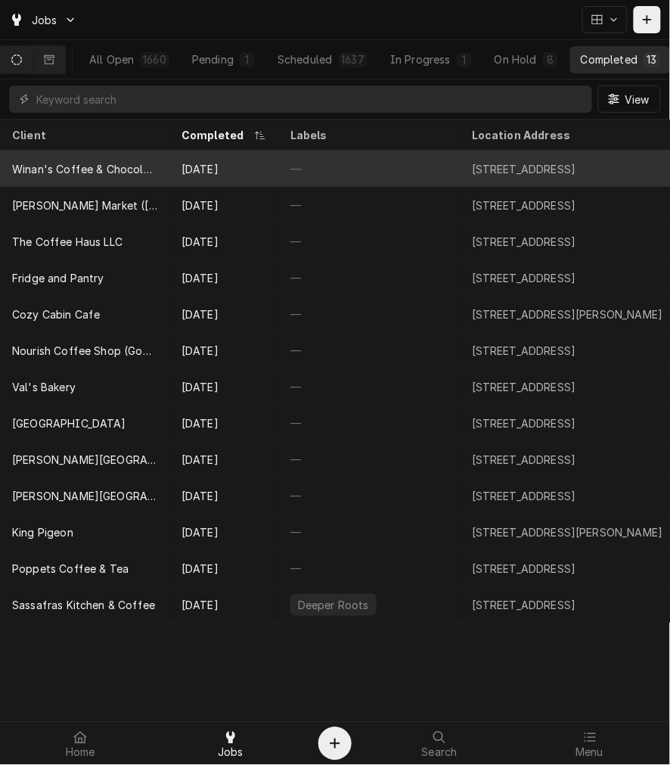
click at [245, 167] on div "Sep 24" at bounding box center [223, 169] width 109 height 36
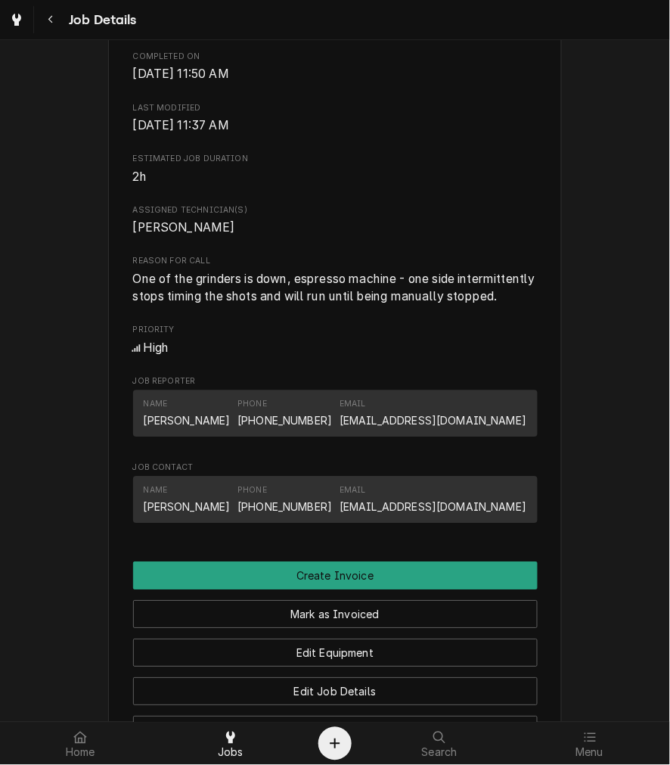
scroll to position [560, 0]
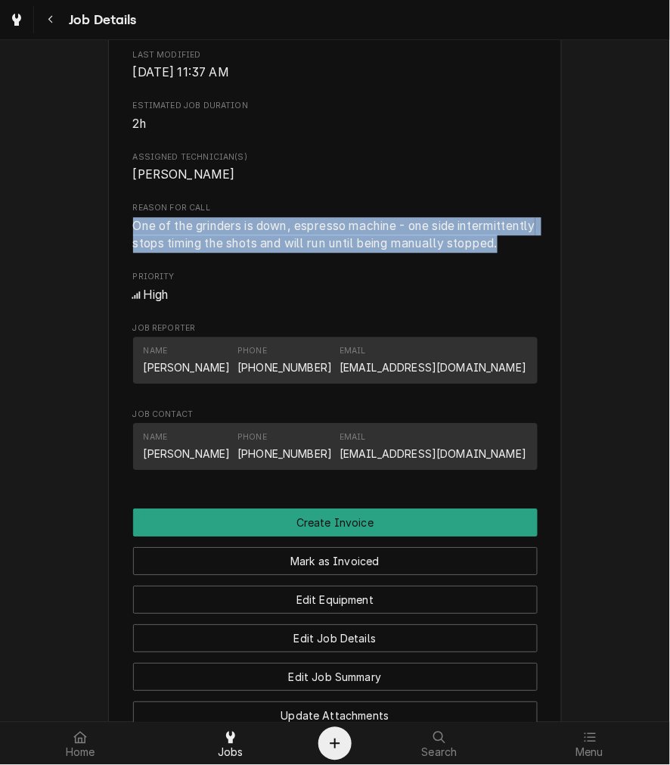
drag, startPoint x: 210, startPoint y: 287, endPoint x: 126, endPoint y: 250, distance: 91.1
click at [133, 250] on span "One of the grinders is down, espresso machine - one side intermittently stops t…" at bounding box center [335, 235] width 405 height 36
copy span "One of the grinders is down, espresso machine - one side intermittently stops t…"
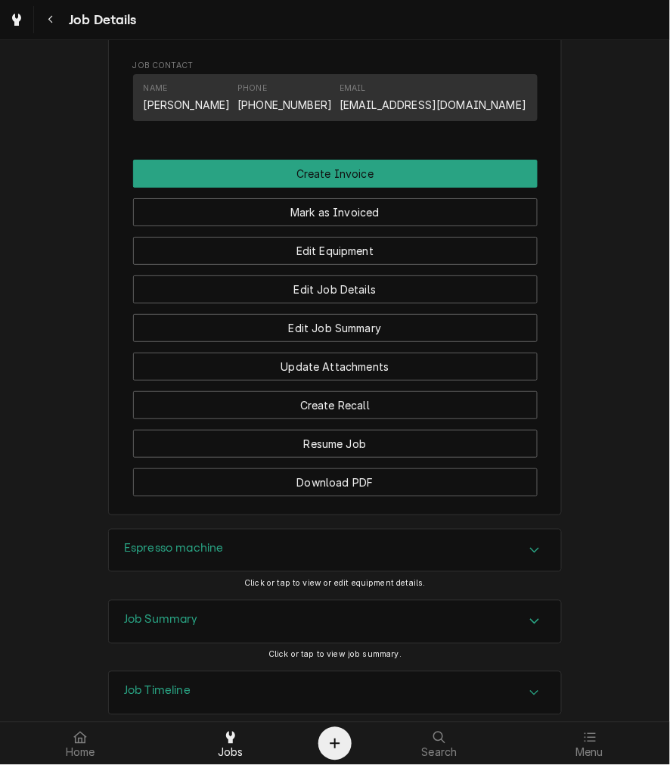
scroll to position [1039, 0]
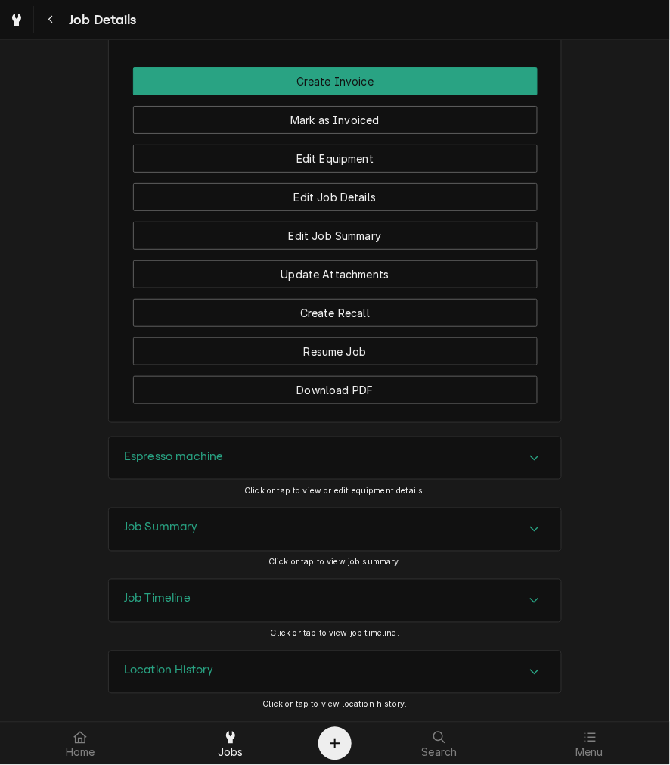
click at [165, 449] on h3 "Espresso machine" at bounding box center [174, 456] width 100 height 14
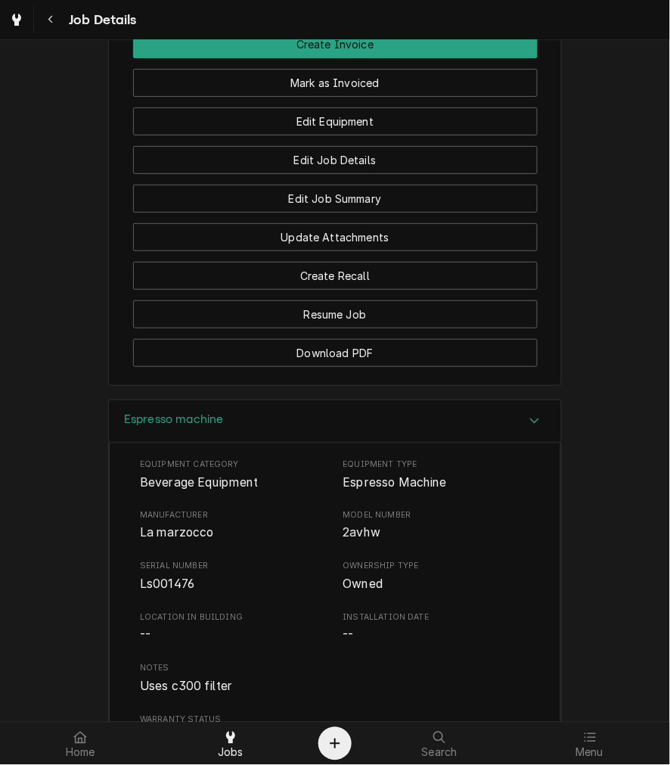
drag, startPoint x: 260, startPoint y: 440, endPoint x: 252, endPoint y: 457, distance: 18.6
click at [260, 440] on div "Espresso machine" at bounding box center [335, 421] width 452 height 43
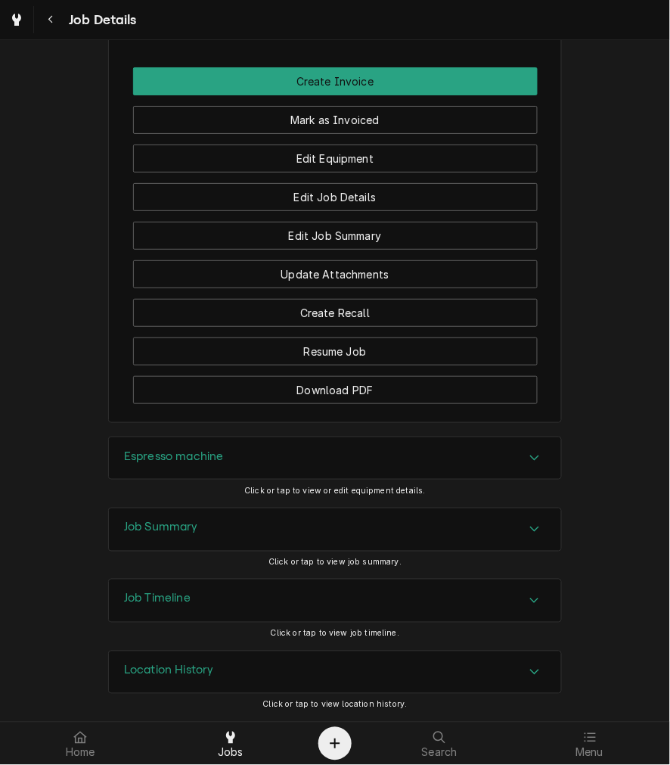
click at [224, 537] on div "Job Summary" at bounding box center [335, 529] width 452 height 42
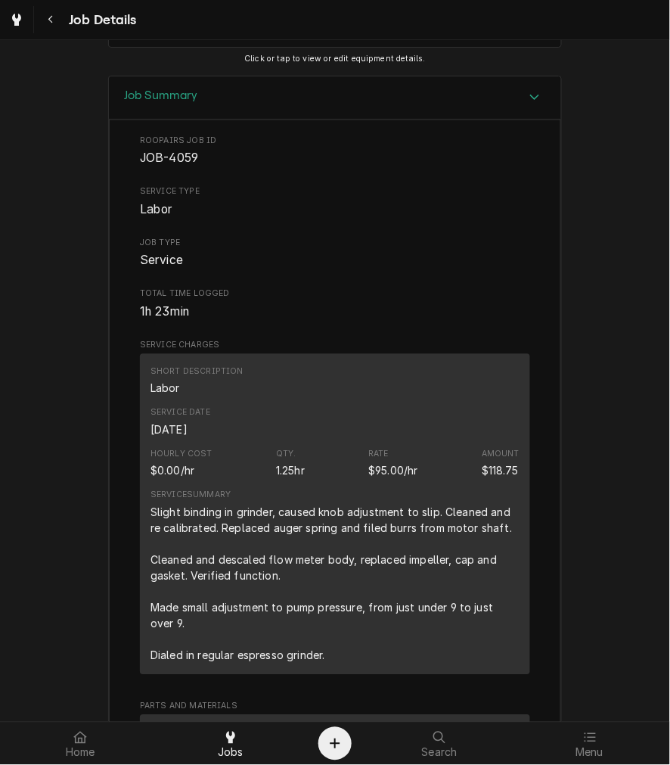
scroll to position [1738, 0]
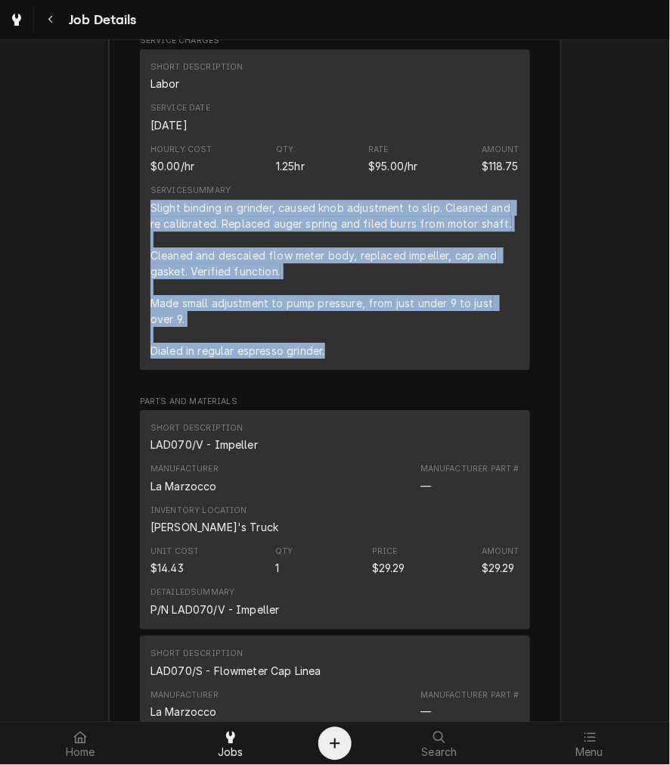
drag, startPoint x: 331, startPoint y: 391, endPoint x: 138, endPoint y: 244, distance: 243.0
click at [140, 244] on div "Short Description Labor Service Date Sep 24, 2025 Hourly Cost $0.00/hr Qty. 1.2…" at bounding box center [335, 209] width 390 height 321
copy div "Slight binding in grinder, caused knob adjustment to slip. Cleaned and re calib…"
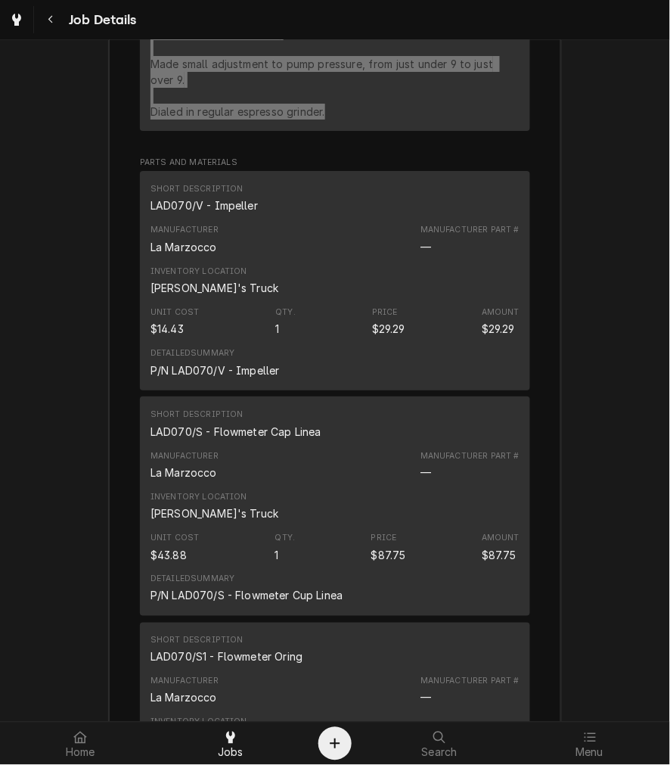
scroll to position [1879, 0]
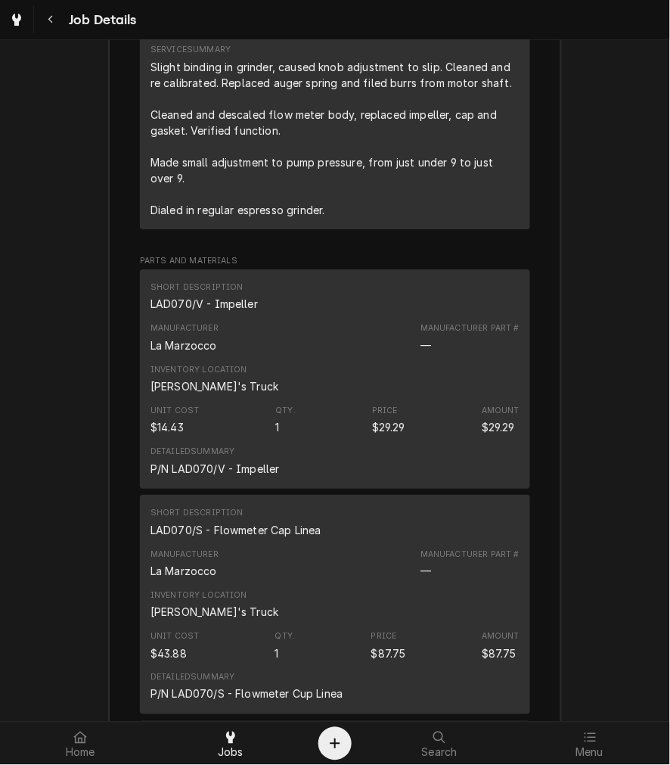
click at [175, 312] on div "LAD070/V - Impeller" at bounding box center [204, 304] width 107 height 16
click at [241, 538] on div "LAD070/S - Flowmeter Cap Linea" at bounding box center [236, 530] width 171 height 16
click at [245, 538] on div "LAD070/S - Flowmeter Cap Linea" at bounding box center [236, 530] width 171 height 16
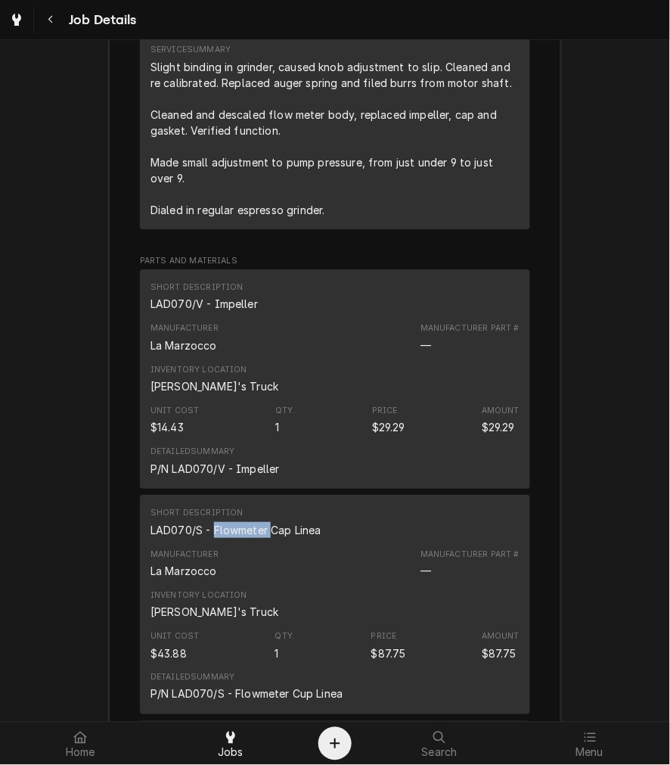
click at [245, 538] on div "LAD070/S - Flowmeter Cap Linea" at bounding box center [236, 530] width 171 height 16
click at [253, 538] on div "LAD070/S - Flowmeter Cap Linea" at bounding box center [236, 530] width 171 height 16
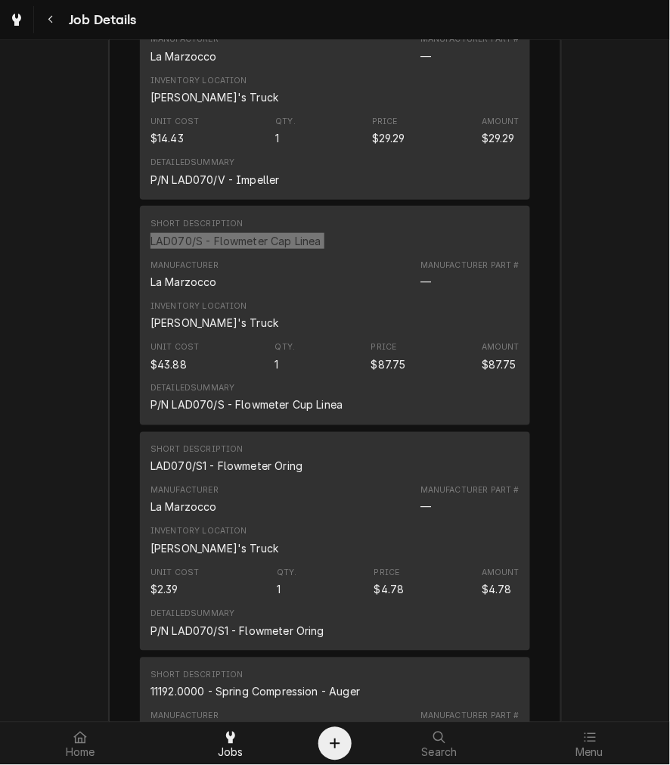
scroll to position [2159, 0]
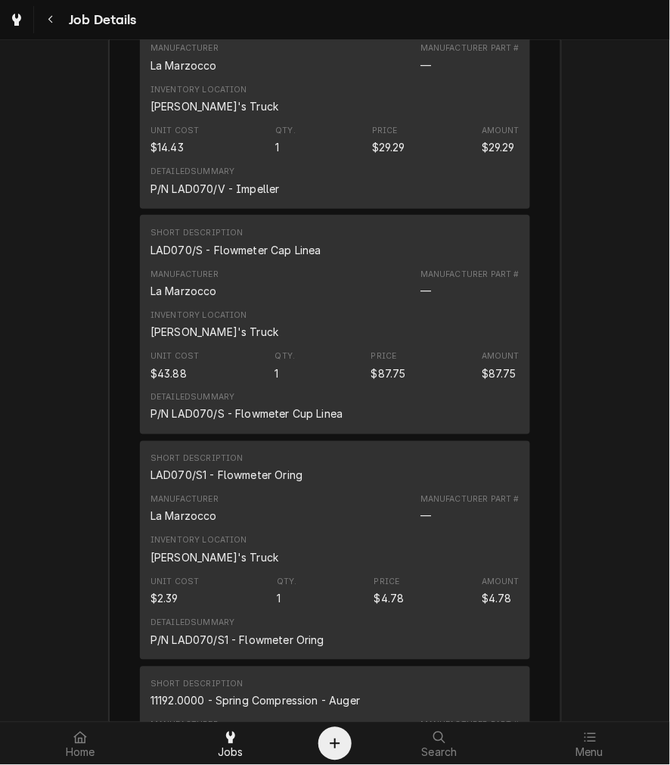
click at [227, 483] on div "LAD070/S1 - Flowmeter Oring" at bounding box center [227, 475] width 152 height 16
drag, startPoint x: 227, startPoint y: 509, endPoint x: 180, endPoint y: 507, distance: 47.0
click at [180, 483] on div "LAD070/S1 - Flowmeter Oring" at bounding box center [227, 475] width 152 height 16
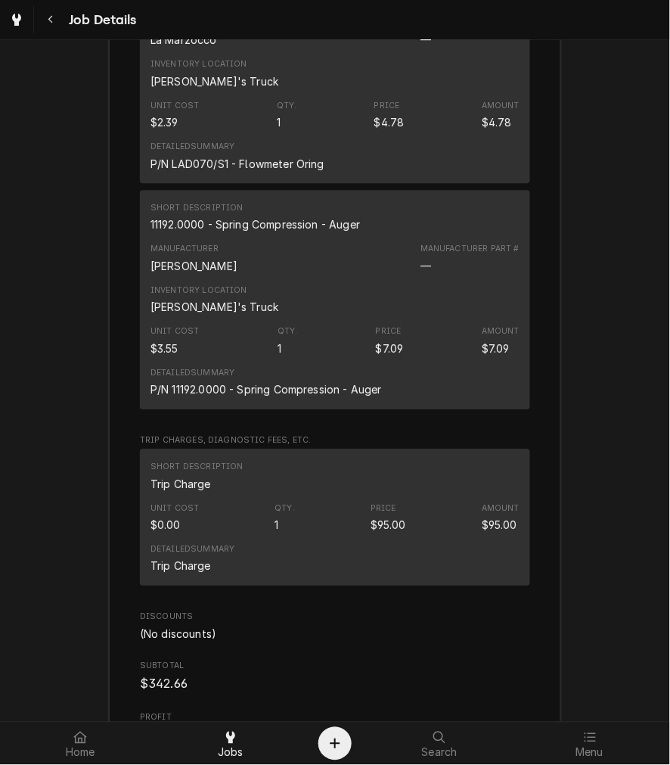
scroll to position [2579, 0]
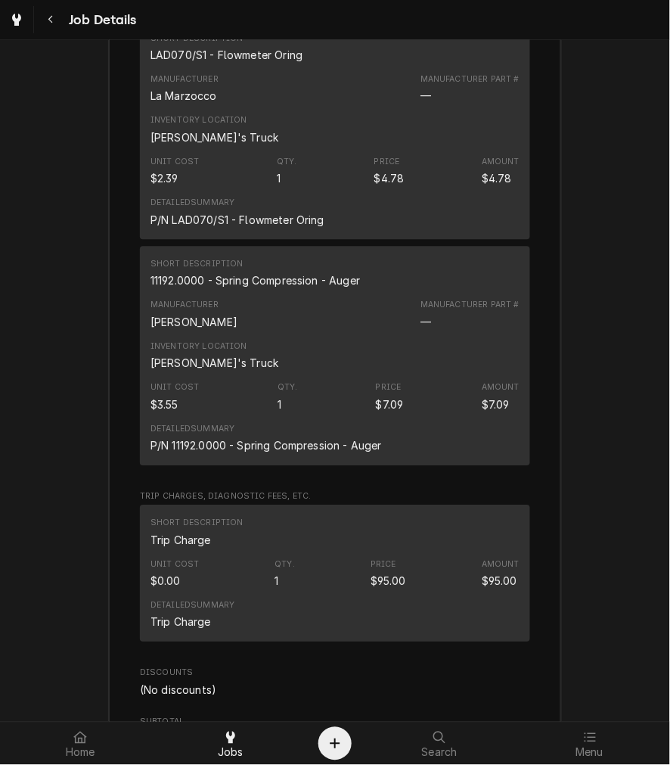
click at [257, 288] on div "11192.0000 - Spring Compression - Auger" at bounding box center [256, 280] width 210 height 16
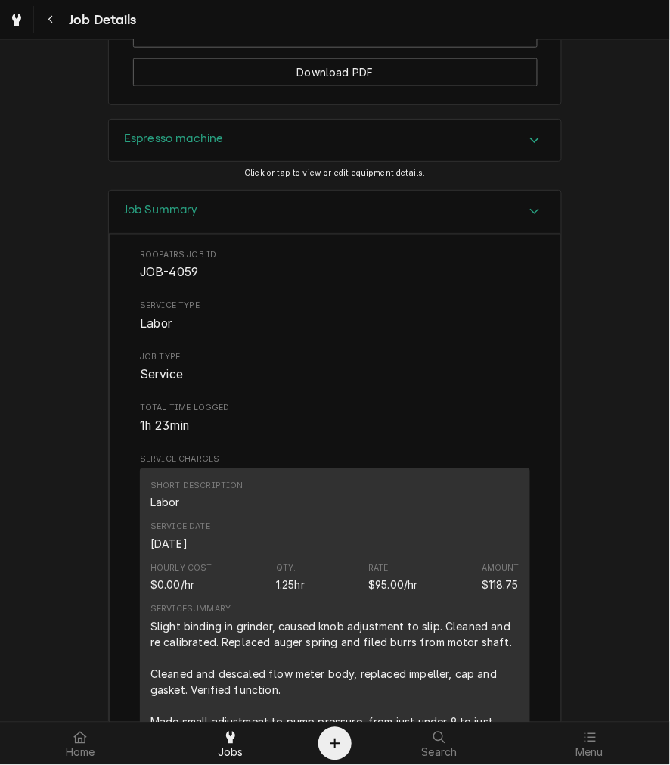
scroll to position [1015, 0]
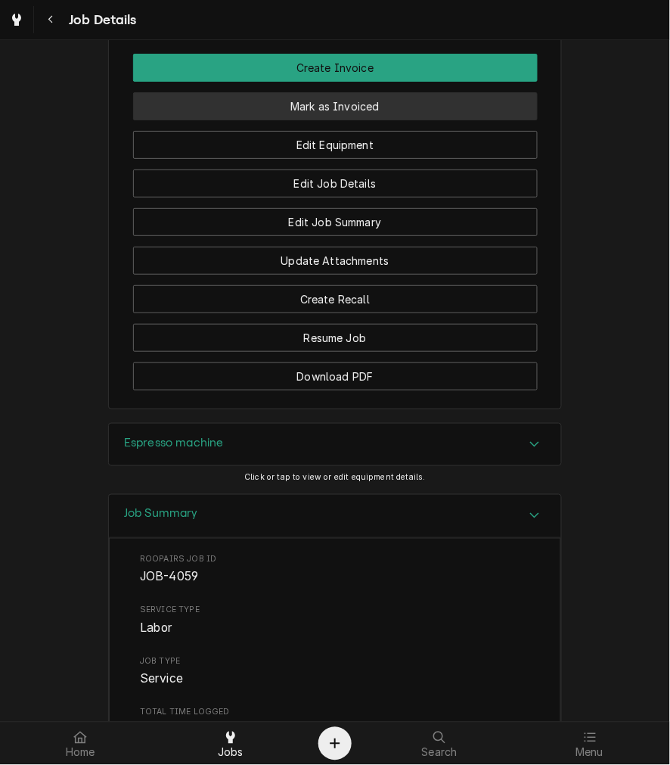
click at [383, 120] on button "Mark as Invoiced" at bounding box center [335, 106] width 405 height 28
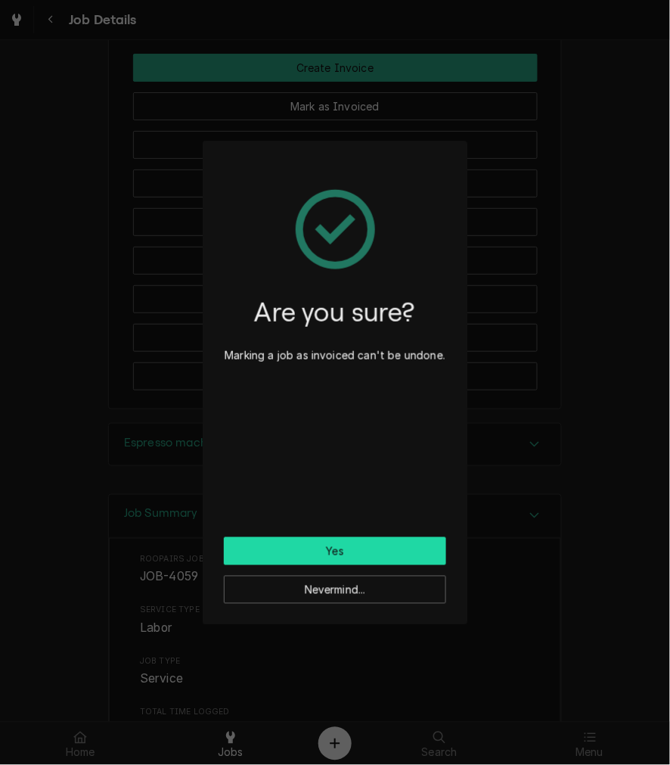
click at [282, 552] on button "Yes" at bounding box center [335, 551] width 222 height 28
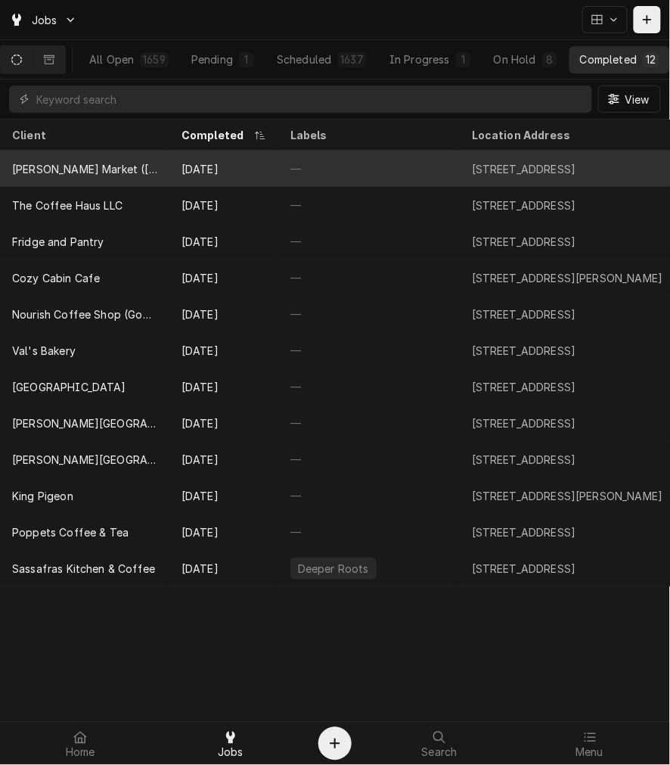
click at [210, 172] on div "[DATE]" at bounding box center [223, 169] width 109 height 36
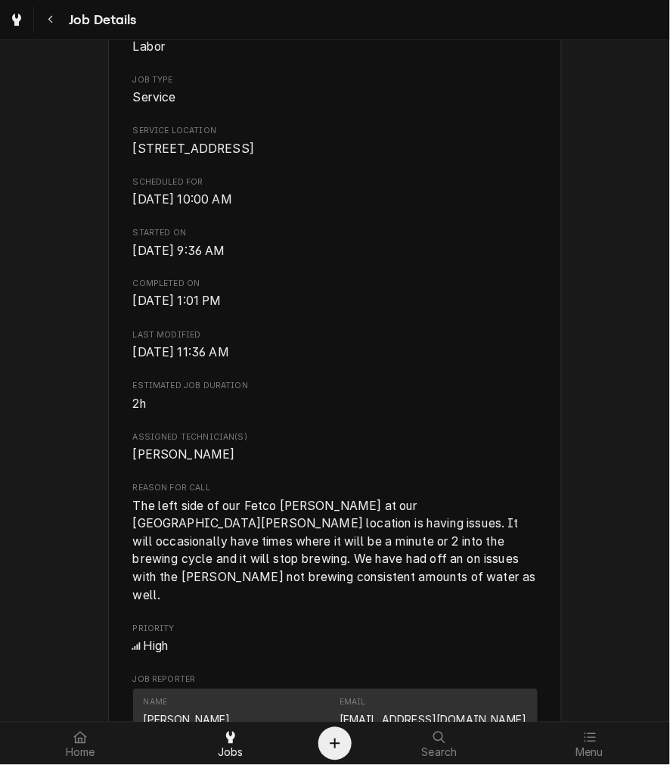
scroll to position [560, 0]
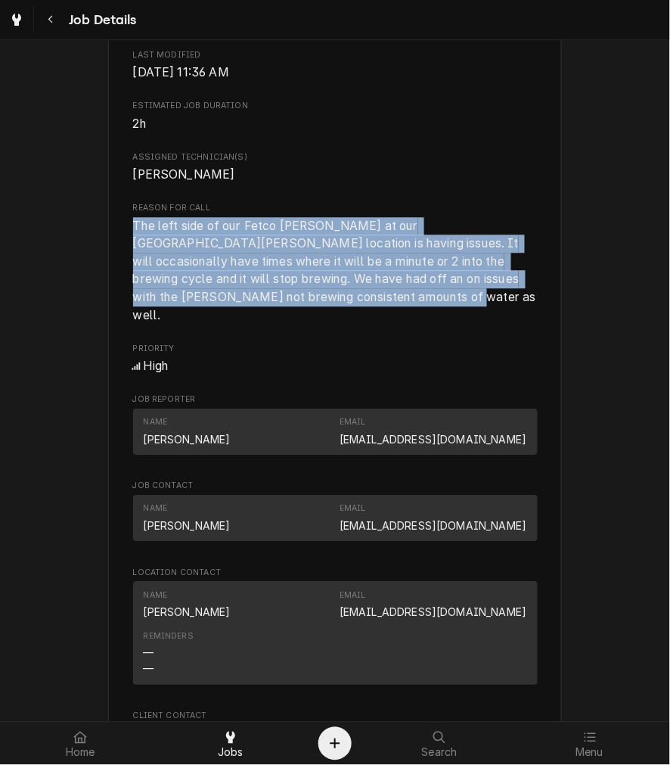
drag, startPoint x: 405, startPoint y: 330, endPoint x: 120, endPoint y: 243, distance: 298.9
click at [120, 243] on div "[PERSON_NAME][GEOGRAPHIC_DATA] ([GEOGRAPHIC_DATA]) [STREET_ADDRESS] Open in Map…" at bounding box center [335, 412] width 454 height 1758
copy span "The left side of our Fetco [PERSON_NAME] at our [GEOGRAPHIC_DATA][PERSON_NAME] …"
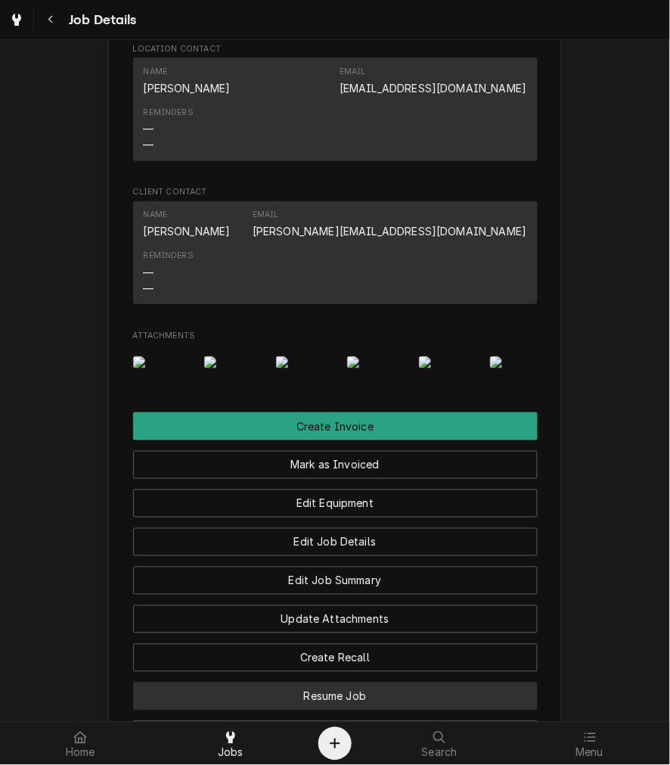
scroll to position [1401, 0]
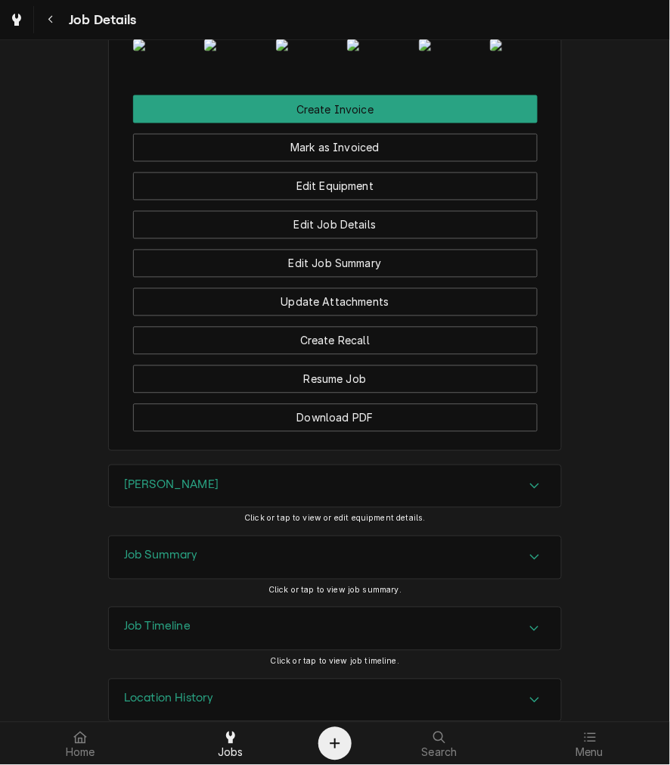
drag, startPoint x: 189, startPoint y: 570, endPoint x: 189, endPoint y: 587, distance: 16.6
click at [189, 508] on div "Brewer" at bounding box center [335, 486] width 452 height 42
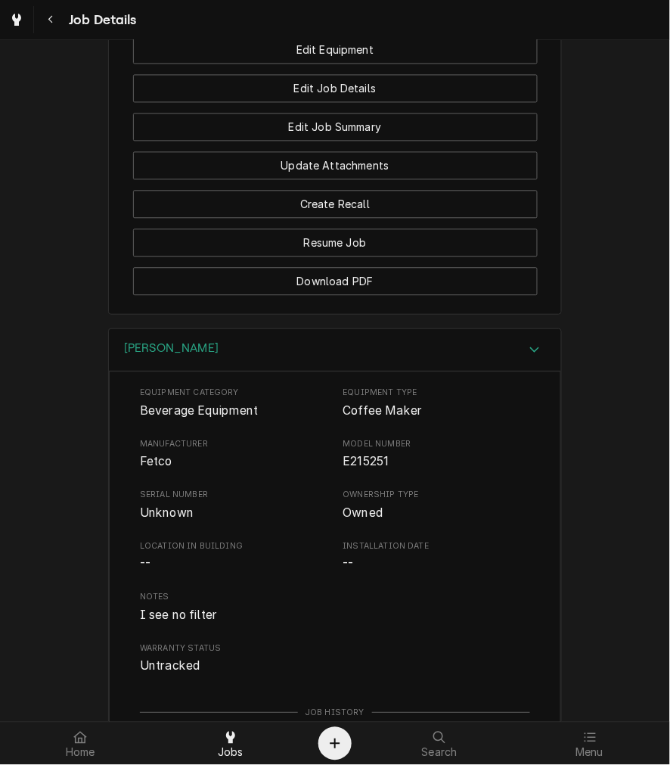
scroll to position [1821, 0]
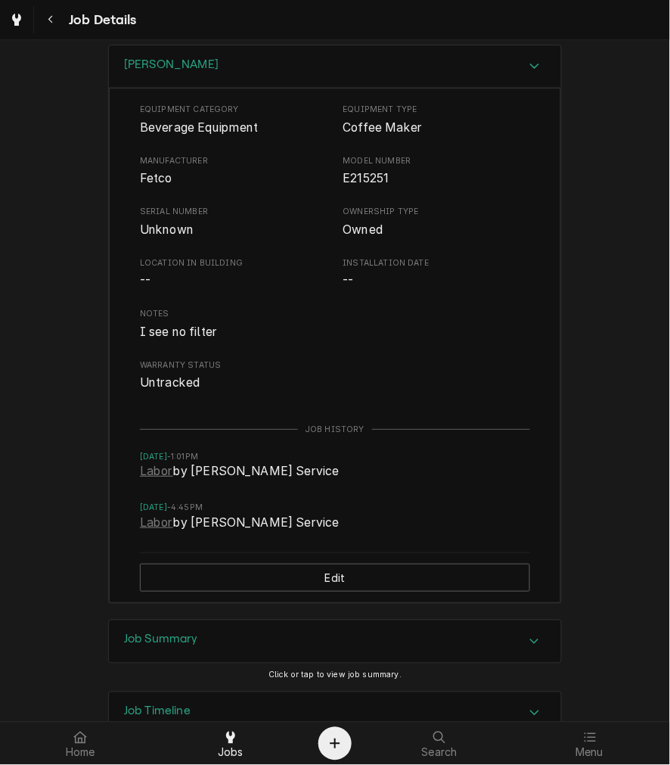
click at [252, 88] on div "Brewer" at bounding box center [335, 66] width 452 height 43
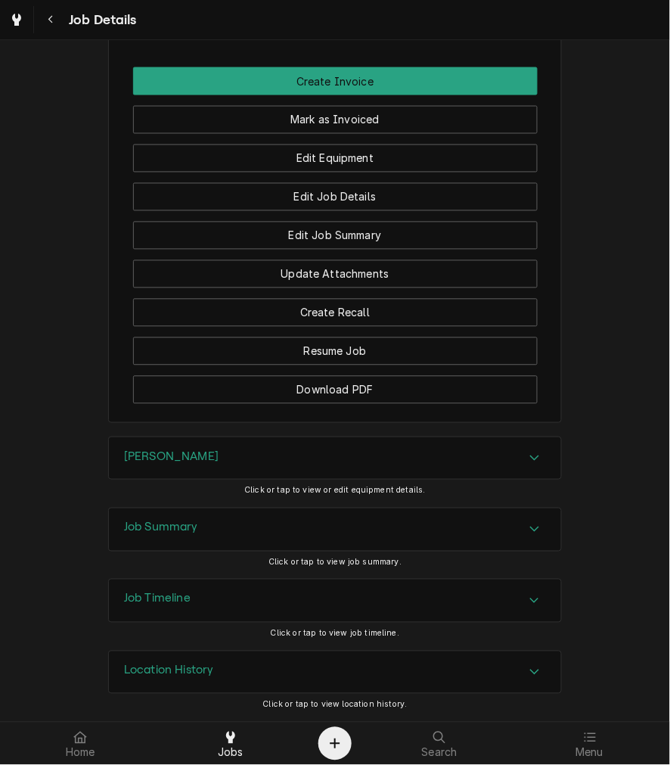
scroll to position [1510, 0]
drag, startPoint x: 175, startPoint y: 558, endPoint x: 172, endPoint y: 551, distance: 8.5
click at [175, 560] on div "Job Summary Click or tap to view job summary." at bounding box center [335, 543] width 454 height 71
click at [172, 547] on div "Job Summary" at bounding box center [335, 529] width 452 height 42
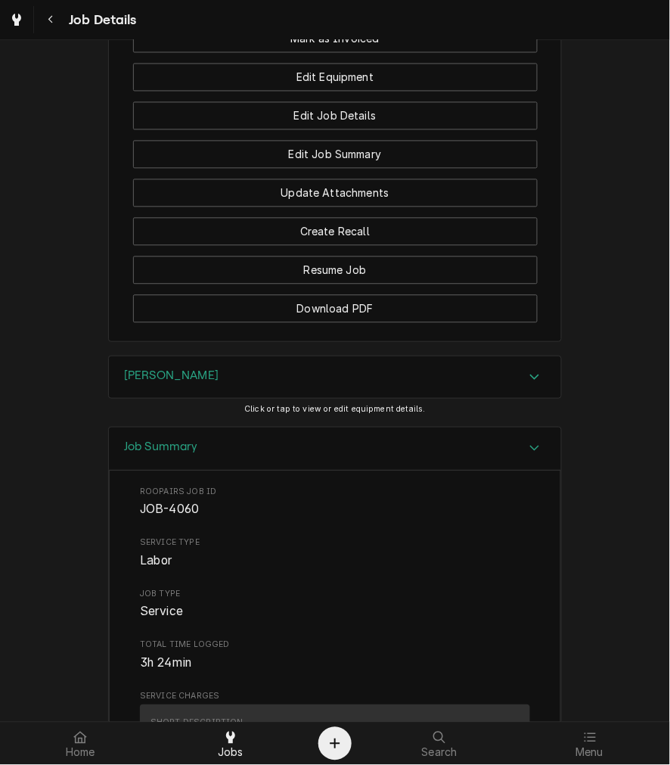
scroll to position [2069, 0]
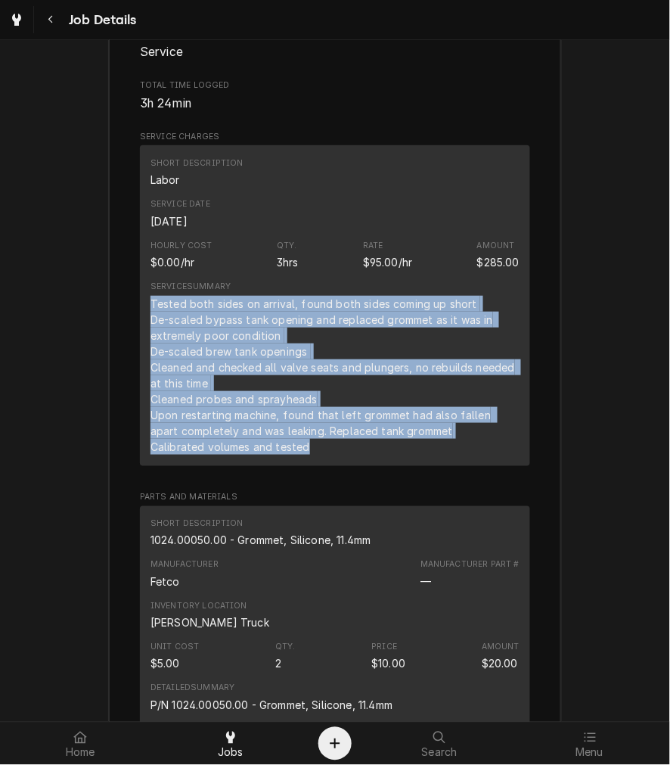
drag, startPoint x: 300, startPoint y: 526, endPoint x: 136, endPoint y: 379, distance: 220.7
click at [140, 379] on div "Short Description Labor Service Date Sep 24, 2025 Hourly Cost $0.00/hr Qty. 3hr…" at bounding box center [335, 305] width 390 height 321
copy div "Tested both sides on arrival, found both sides coming up short De-scaled bypass…"
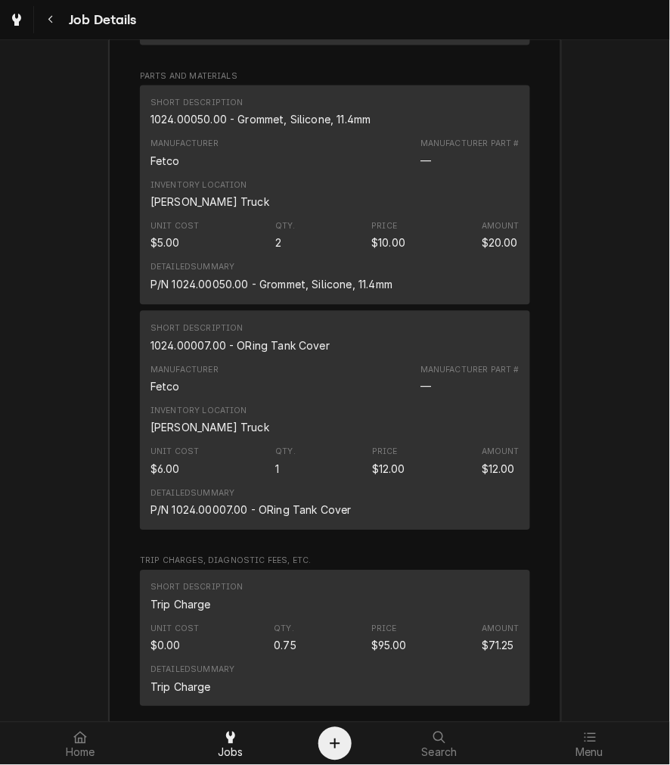
scroll to position [2350, 0]
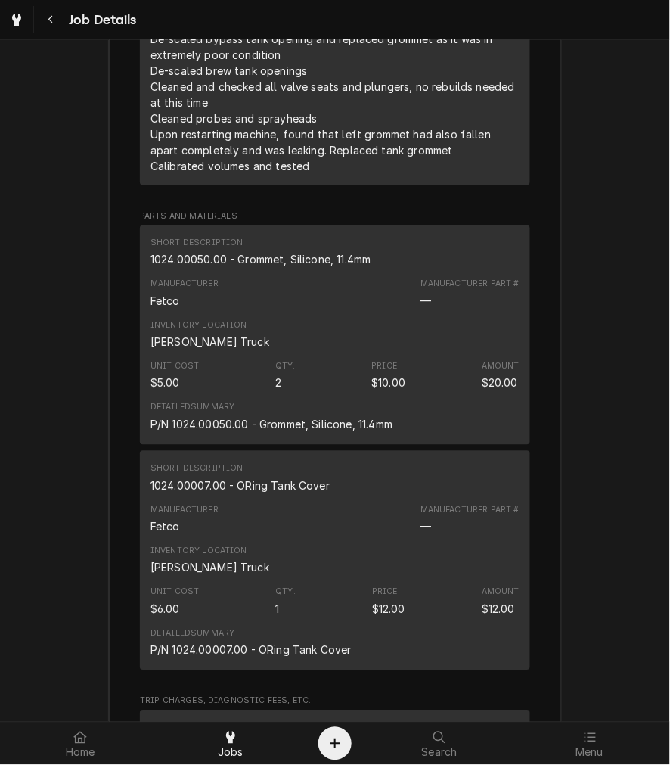
click at [265, 268] on div "1024.00050.00 - Grommet, Silicone, 11.4mm" at bounding box center [261, 260] width 221 height 16
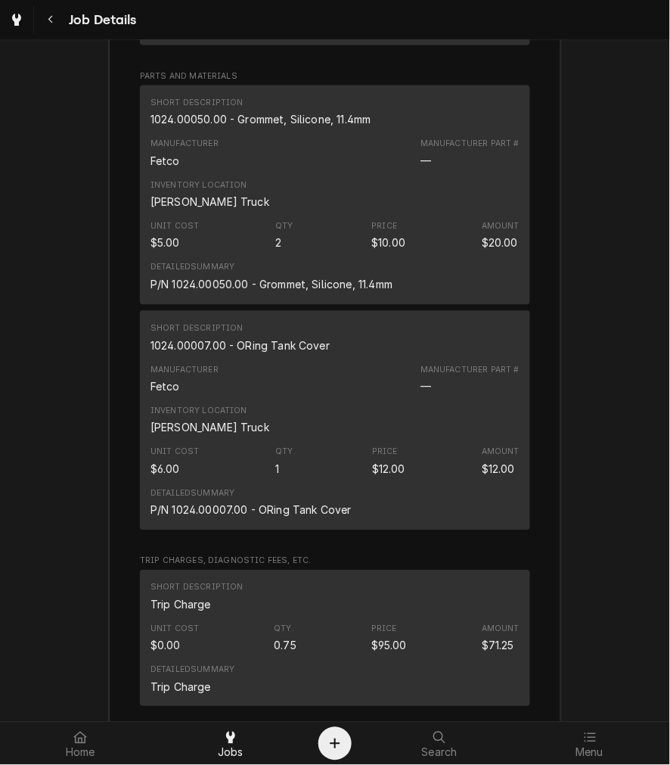
click at [197, 354] on div "1024.00007.00 - ORing Tank Cover" at bounding box center [240, 346] width 179 height 16
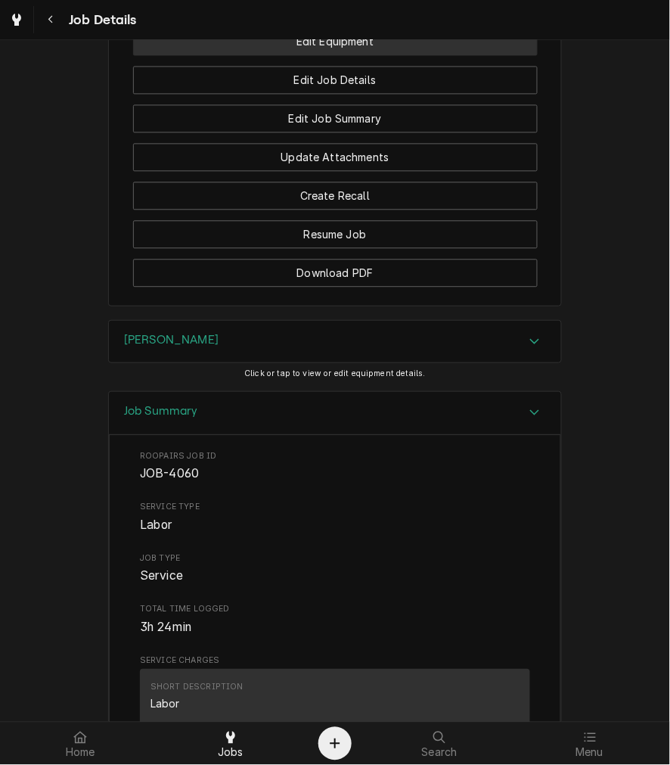
scroll to position [1510, 0]
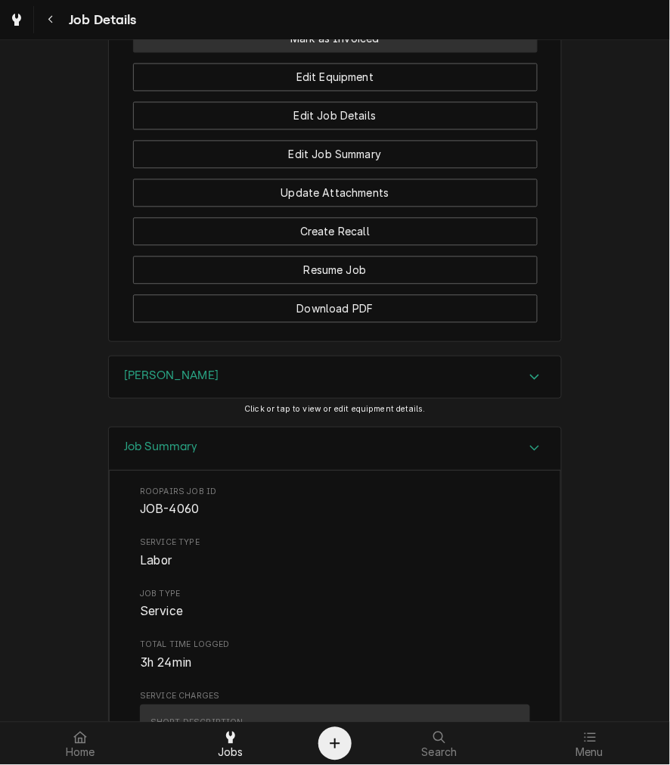
click at [326, 53] on button "Mark as Invoiced" at bounding box center [335, 39] width 405 height 28
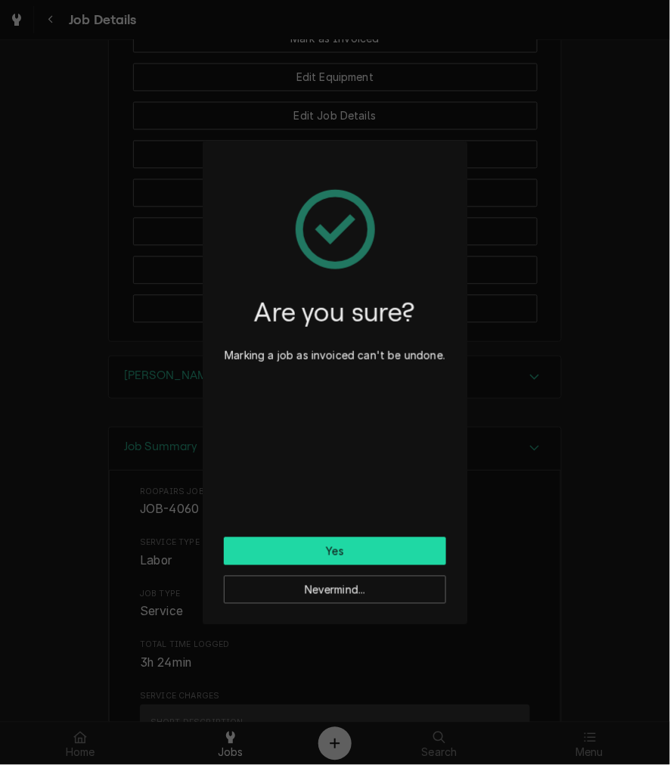
click at [365, 549] on button "Yes" at bounding box center [335, 551] width 222 height 28
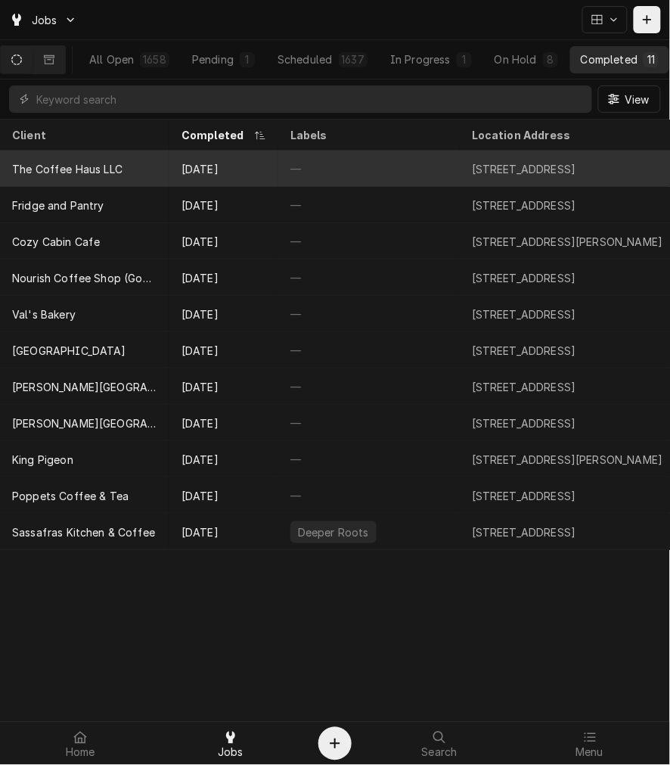
click at [193, 166] on div "Sep 24" at bounding box center [223, 169] width 109 height 36
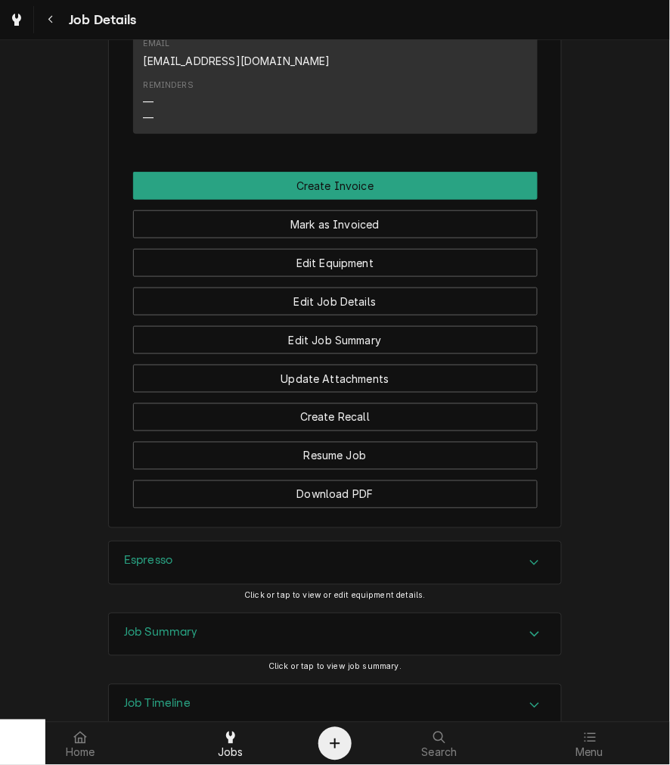
click at [216, 613] on div "Job Summary" at bounding box center [335, 634] width 452 height 42
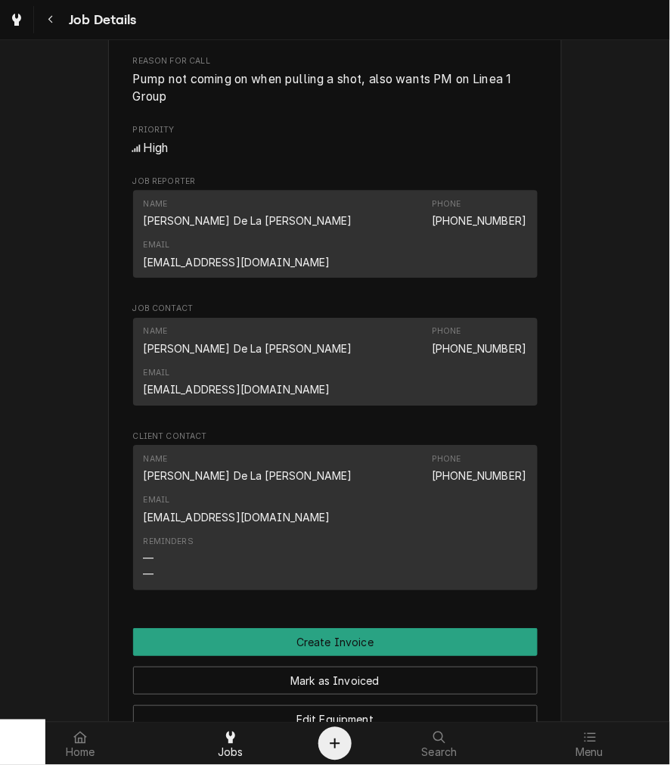
scroll to position [744, 0]
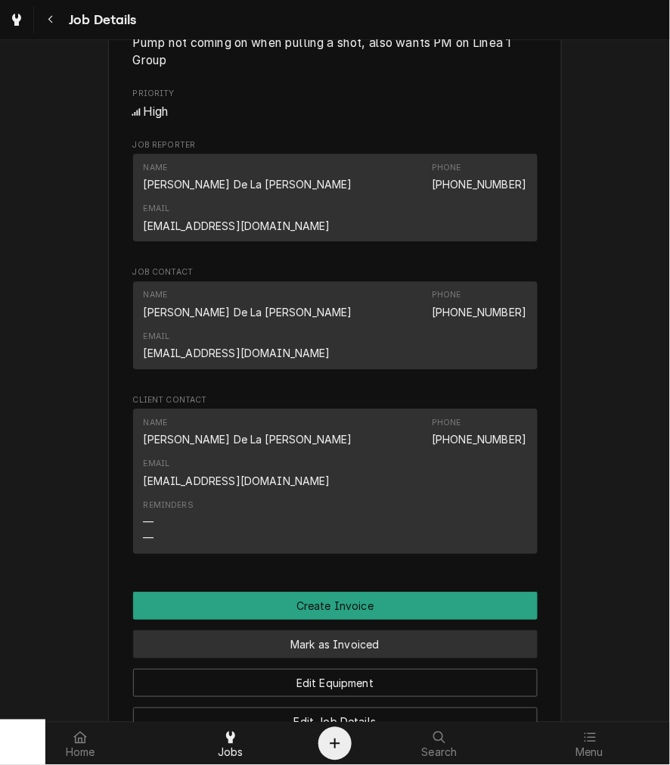
click at [335, 630] on button "Mark as Invoiced" at bounding box center [335, 644] width 405 height 28
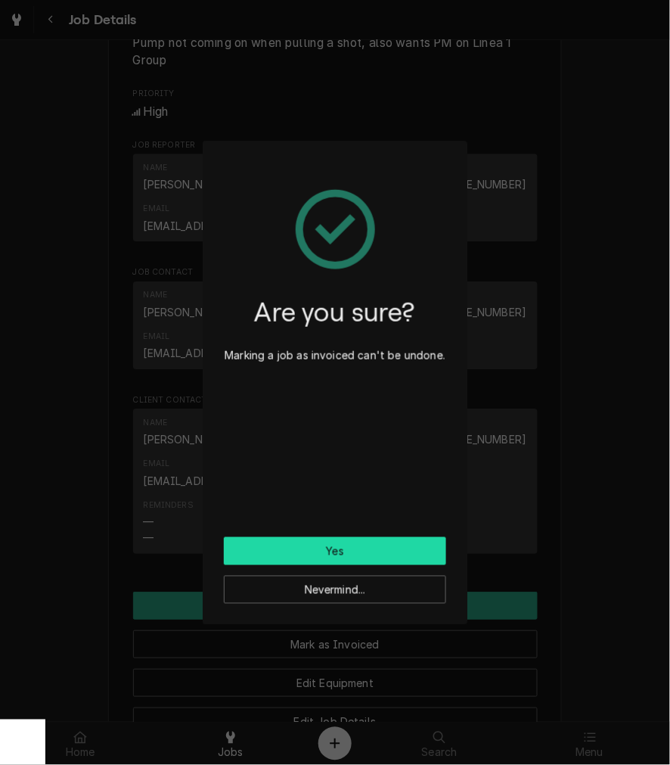
click at [324, 552] on button "Yes" at bounding box center [335, 551] width 222 height 28
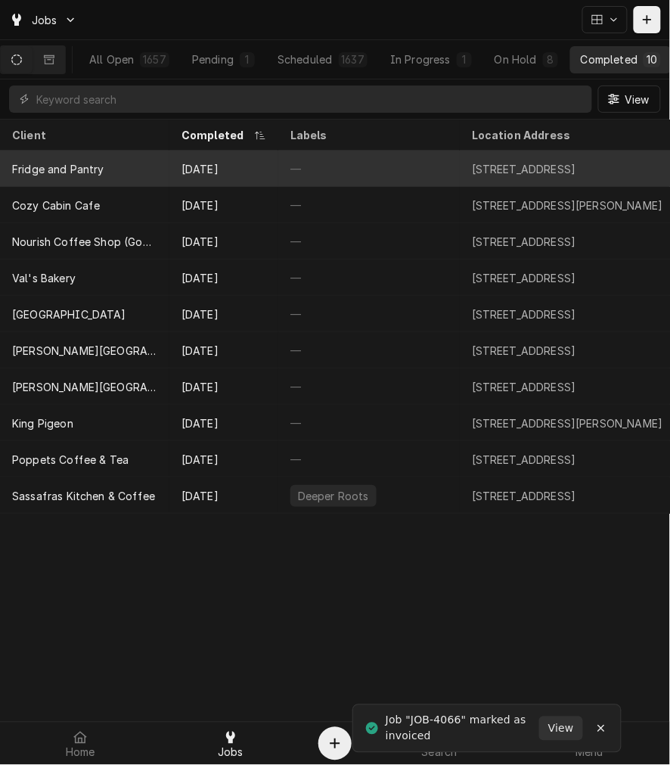
click at [221, 167] on div "Sep 24" at bounding box center [223, 169] width 109 height 36
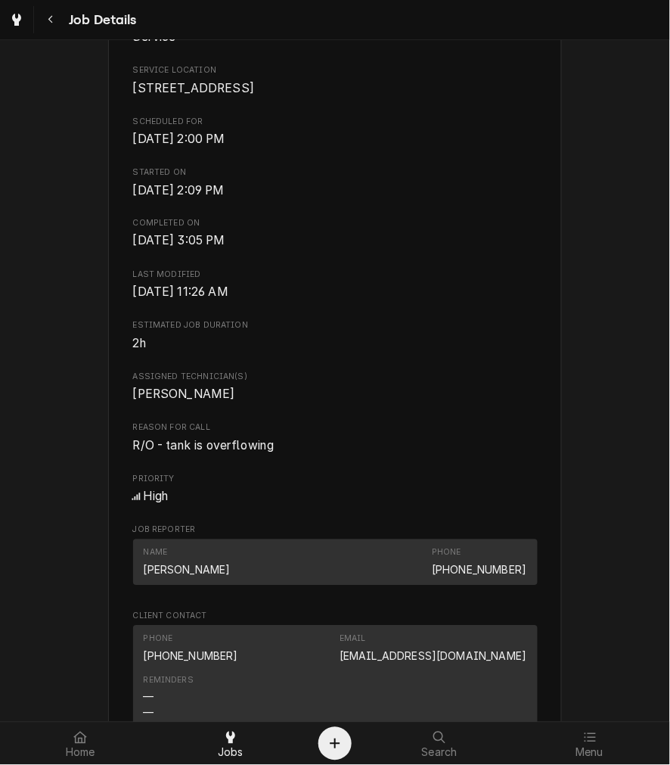
scroll to position [420, 0]
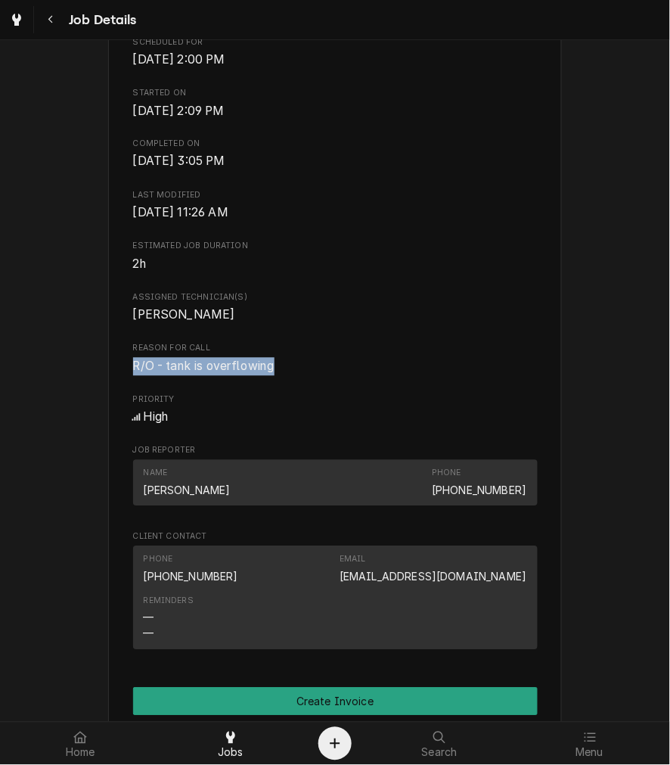
drag, startPoint x: 278, startPoint y: 384, endPoint x: 97, endPoint y: 386, distance: 180.8
click at [97, 386] on div "Completed and Uninvoiced Fridge and Pantry [STREET_ADDRESS][DEMOGRAPHIC_DATA] O…" at bounding box center [335, 346] width 670 height 1421
copy span "R/O - tank is overflowing"
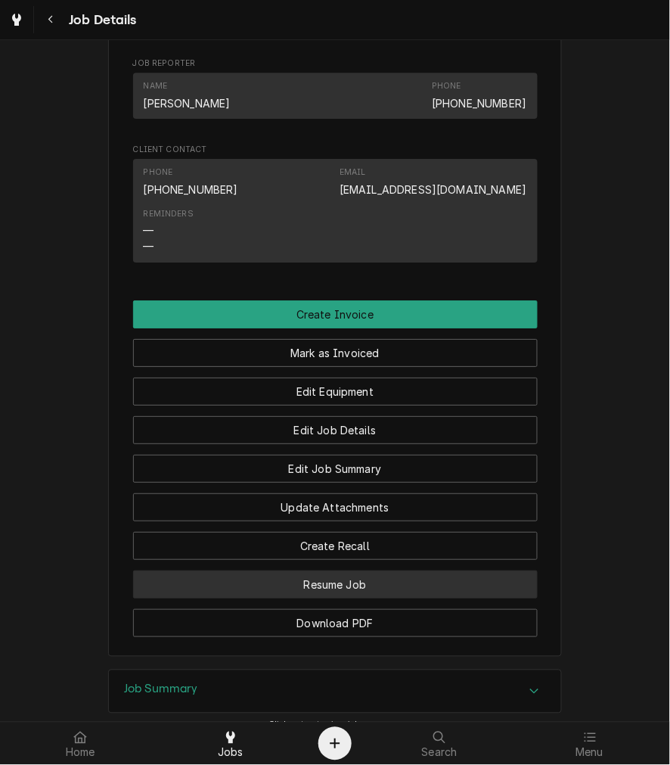
scroll to position [988, 0]
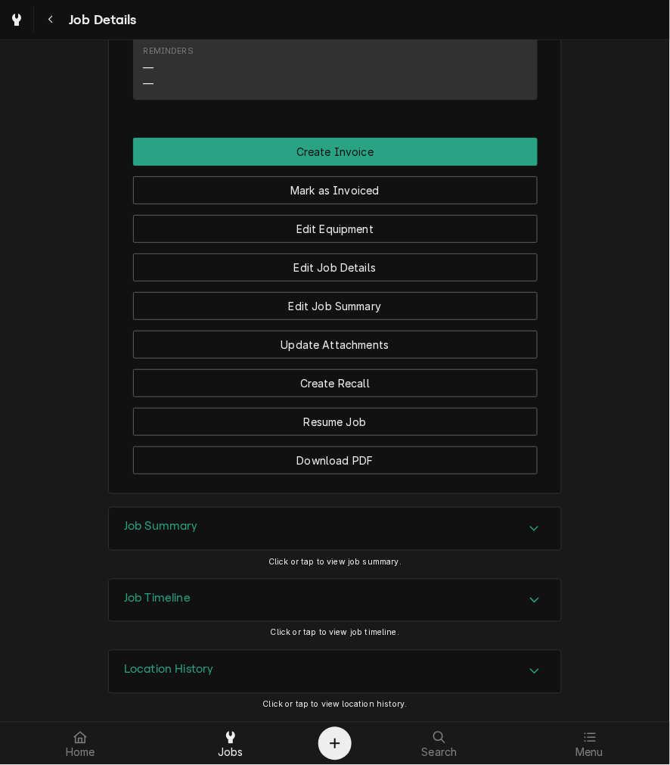
drag, startPoint x: 151, startPoint y: 517, endPoint x: 165, endPoint y: 545, distance: 30.4
click at [151, 517] on div "Job Summary" at bounding box center [335, 529] width 452 height 42
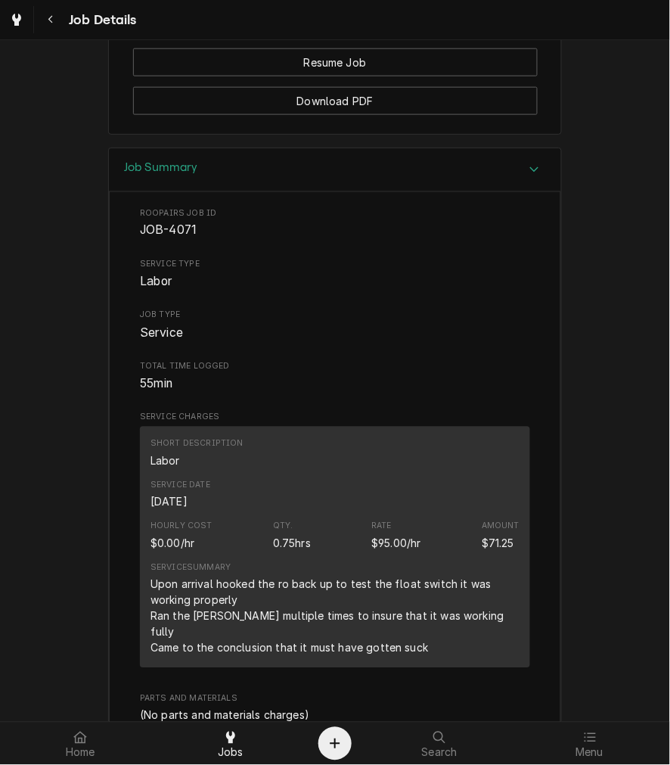
scroll to position [1548, 0]
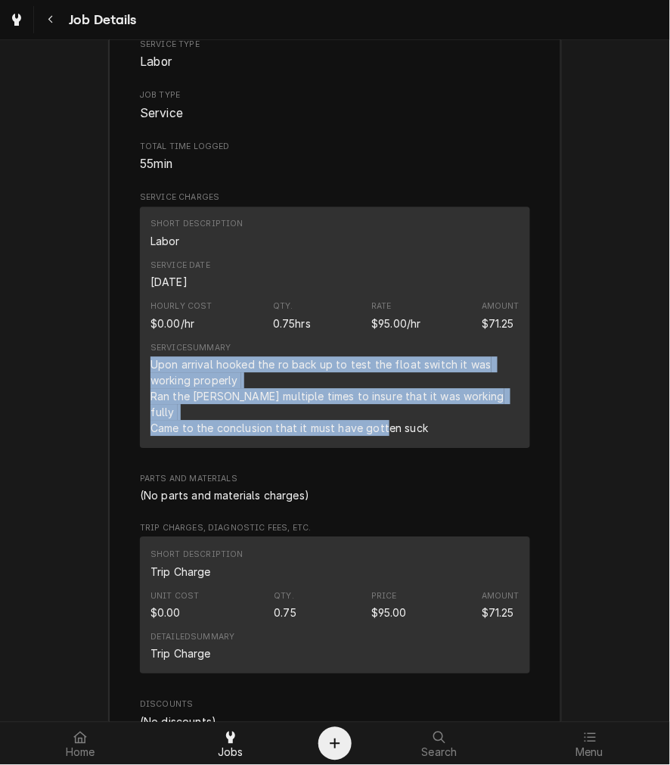
drag, startPoint x: 417, startPoint y: 433, endPoint x: 141, endPoint y: 383, distance: 280.6
click at [141, 383] on div "Short Description Labor Service Date [DATE] Hourly Cost $0.00/hr Qty. 0.75hrs R…" at bounding box center [335, 327] width 390 height 241
copy div "Upon arrival hooked the ro back up to test the float switch it was working prop…"
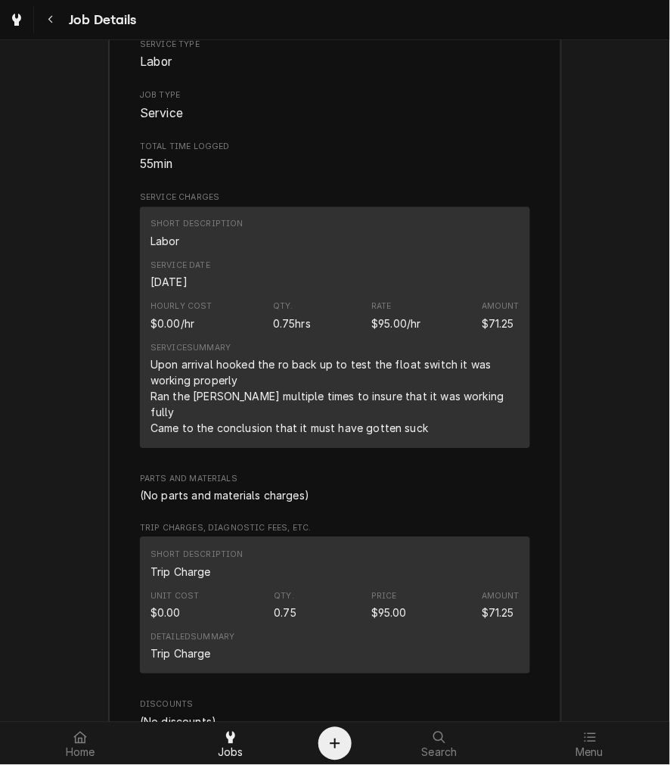
drag, startPoint x: 290, startPoint y: 511, endPoint x: 273, endPoint y: 507, distance: 18.0
click at [288, 511] on div "Roopairs Job ID JOB-4071 Service Type Labor Job Type Service Total Time Logged …" at bounding box center [335, 588] width 390 height 1201
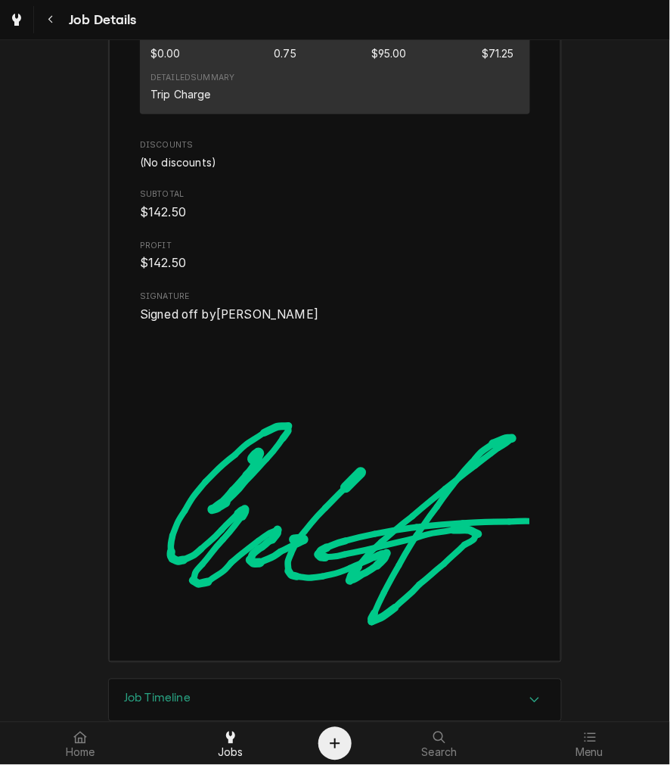
click at [96, 691] on div "Job Timeline Click or tap to view job timeline." at bounding box center [335, 713] width 670 height 71
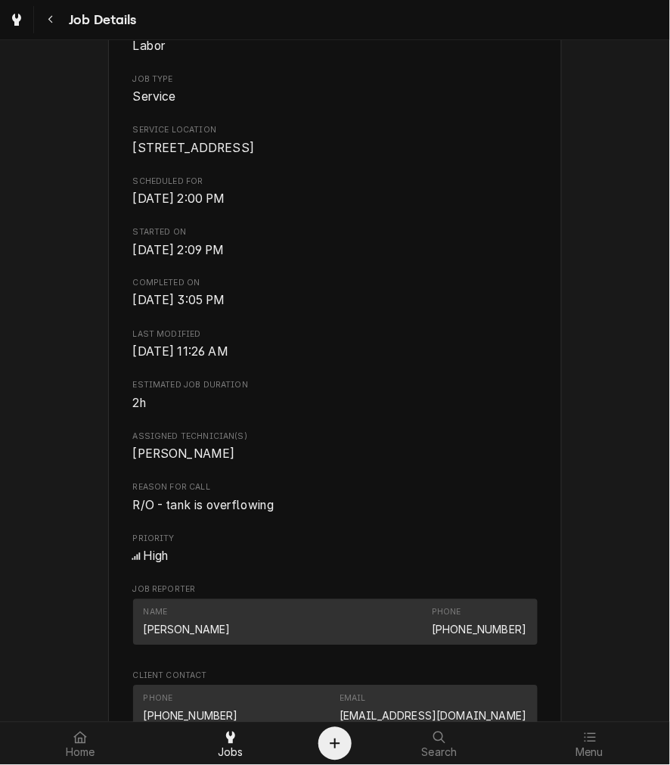
scroll to position [560, 0]
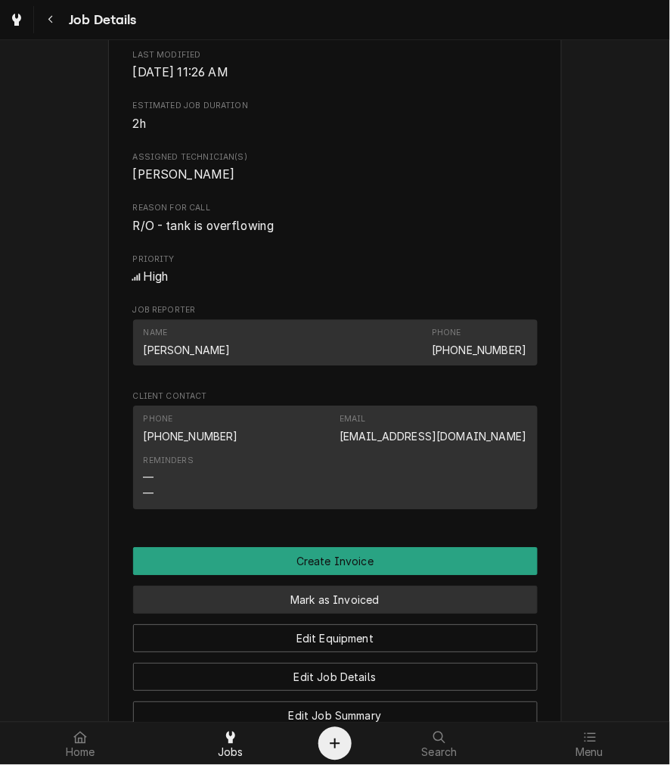
click at [342, 611] on button "Mark as Invoiced" at bounding box center [335, 599] width 405 height 28
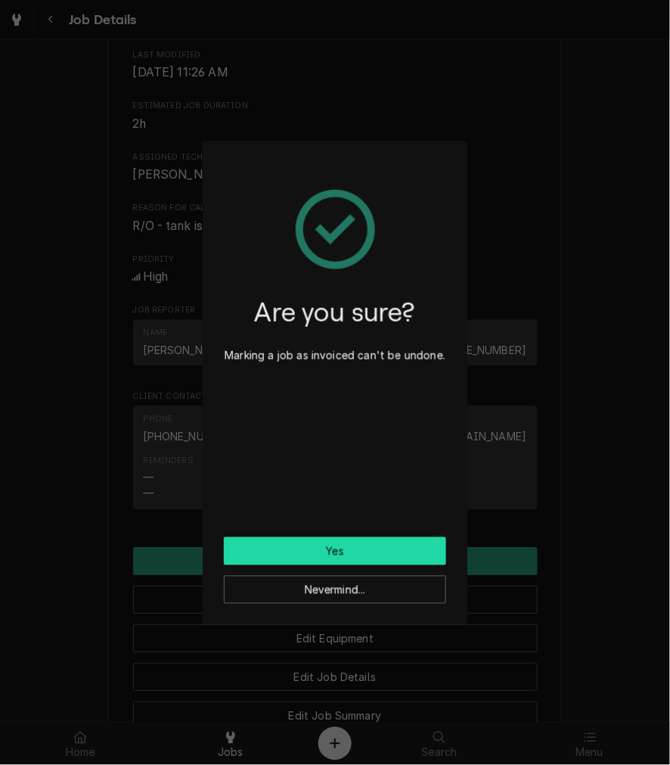
click at [326, 557] on button "Yes" at bounding box center [335, 551] width 222 height 28
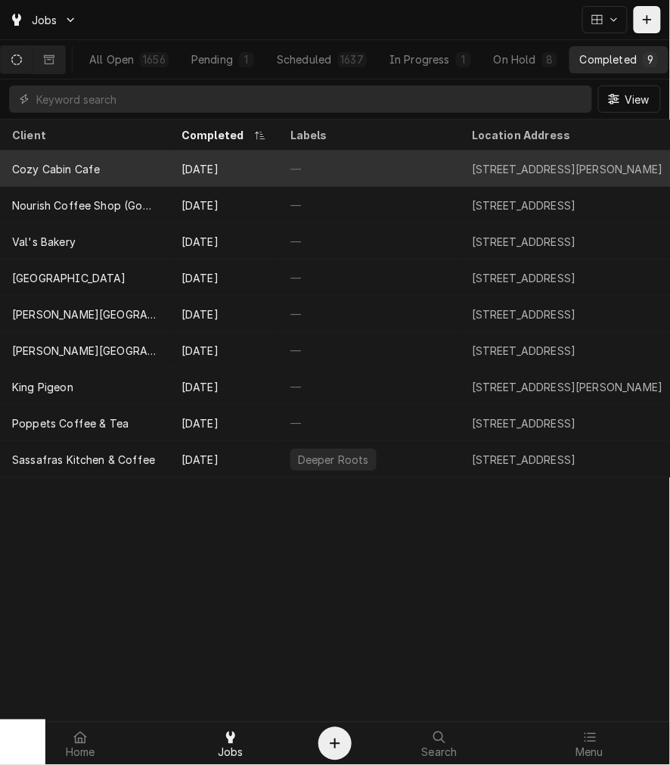
click at [179, 169] on div "Sep 24" at bounding box center [223, 169] width 109 height 36
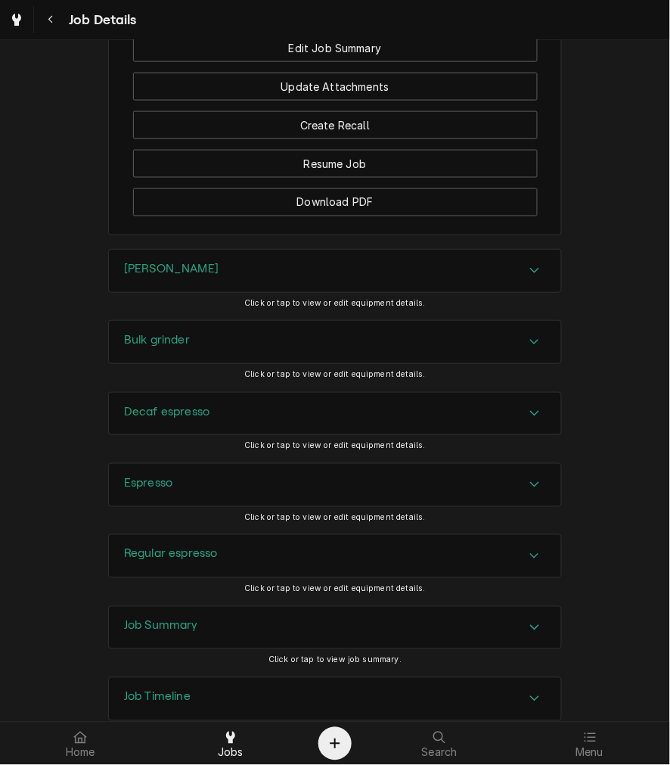
scroll to position [1401, 0]
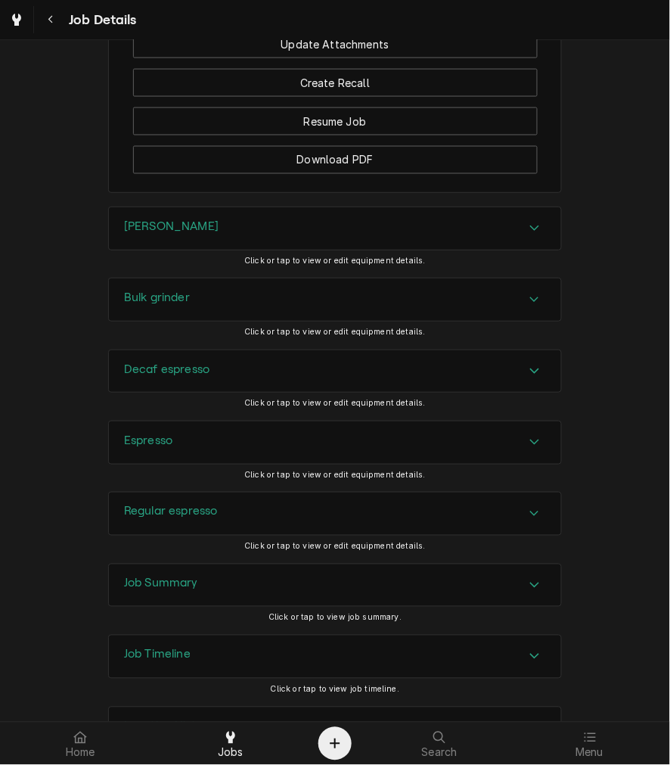
click at [163, 250] on div "[PERSON_NAME]" at bounding box center [335, 228] width 454 height 44
click at [156, 238] on div "[PERSON_NAME]" at bounding box center [171, 228] width 95 height 18
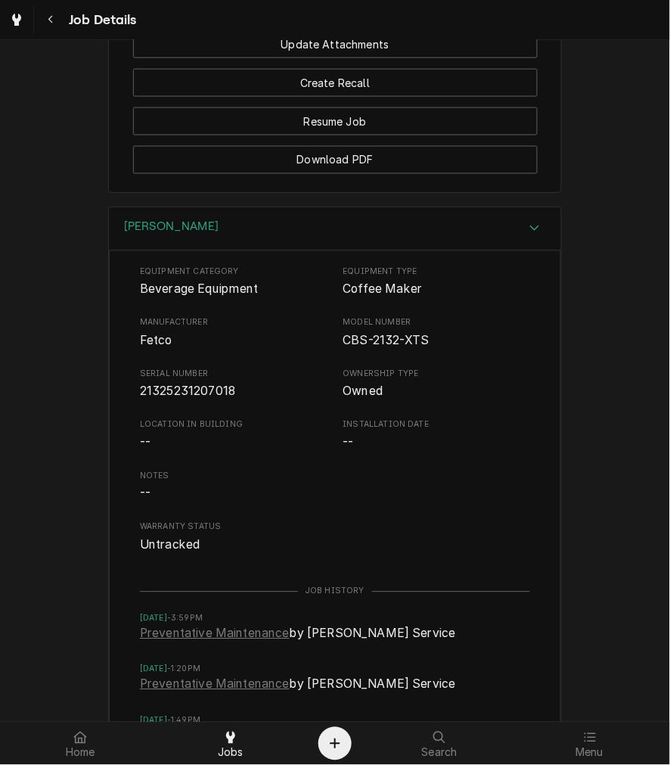
click at [169, 399] on span "21325231207018" at bounding box center [187, 391] width 95 height 14
drag, startPoint x: 188, startPoint y: 236, endPoint x: 168, endPoint y: 270, distance: 39.3
click at [188, 236] on div "Brewer" at bounding box center [335, 228] width 452 height 43
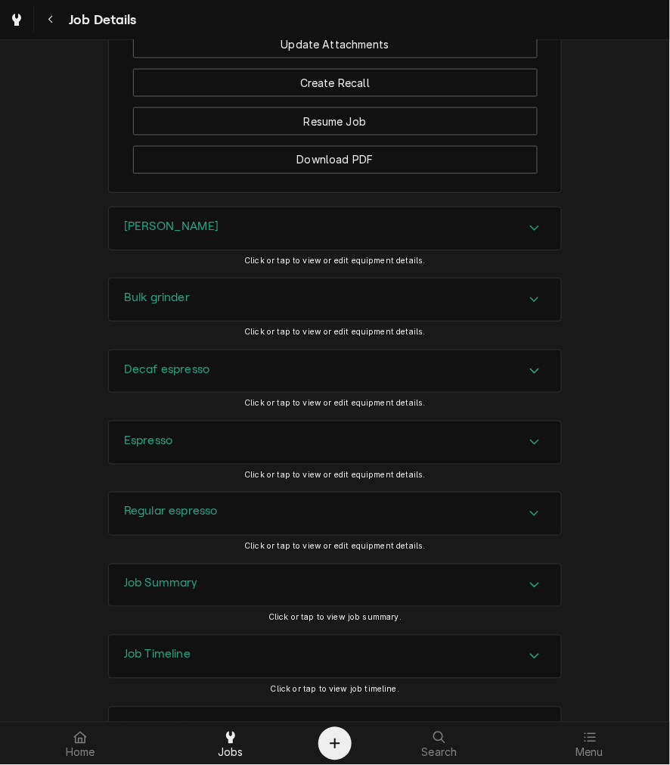
drag, startPoint x: 150, startPoint y: 321, endPoint x: 150, endPoint y: 334, distance: 12.1
click at [150, 305] on h3 "Bulk grinder" at bounding box center [157, 297] width 66 height 14
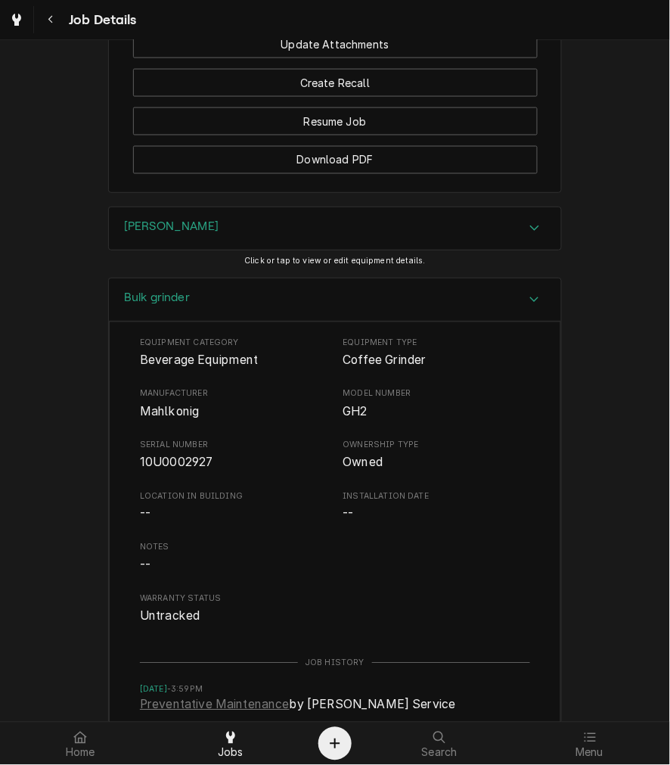
click at [145, 493] on div "Equipment Category Beverage Equipment Equipment Type Coffee Grinder Manufacture…" at bounding box center [335, 481] width 390 height 288
click at [157, 470] on span "10U0002927" at bounding box center [176, 462] width 73 height 14
drag, startPoint x: 261, startPoint y: 321, endPoint x: 221, endPoint y: 336, distance: 42.8
click at [262, 321] on div "Bulk grinder" at bounding box center [335, 299] width 452 height 43
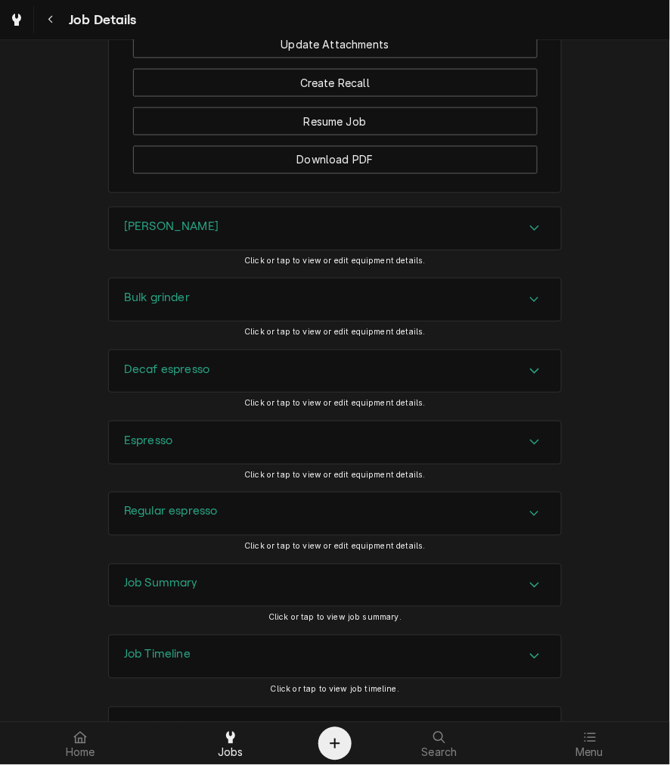
click at [198, 380] on div "Decaf espresso" at bounding box center [166, 371] width 85 height 18
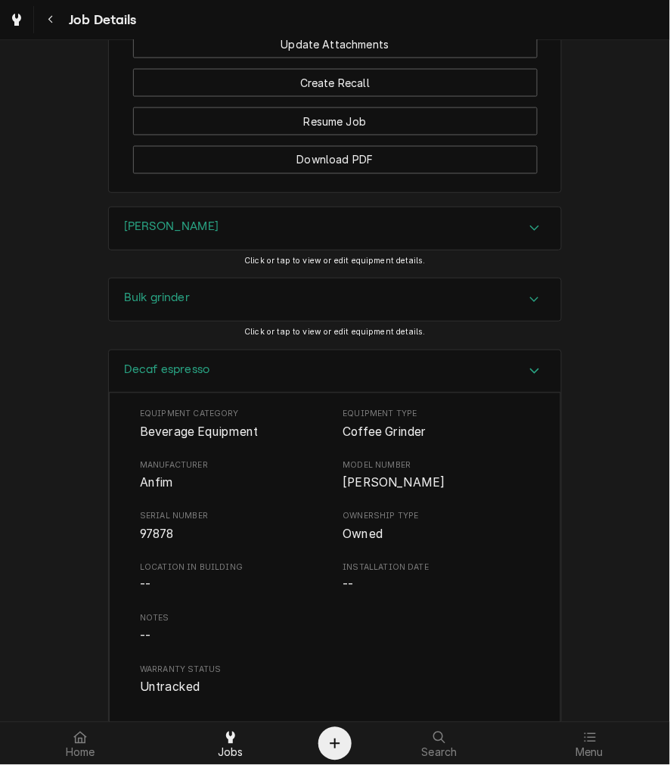
click at [147, 571] on div "Equipment Category Beverage Equipment Equipment Type Coffee Grinder Manufacture…" at bounding box center [335, 552] width 390 height 288
click at [147, 542] on span "97878" at bounding box center [157, 534] width 34 height 14
click at [208, 393] on div "Decaf espresso" at bounding box center [335, 371] width 452 height 43
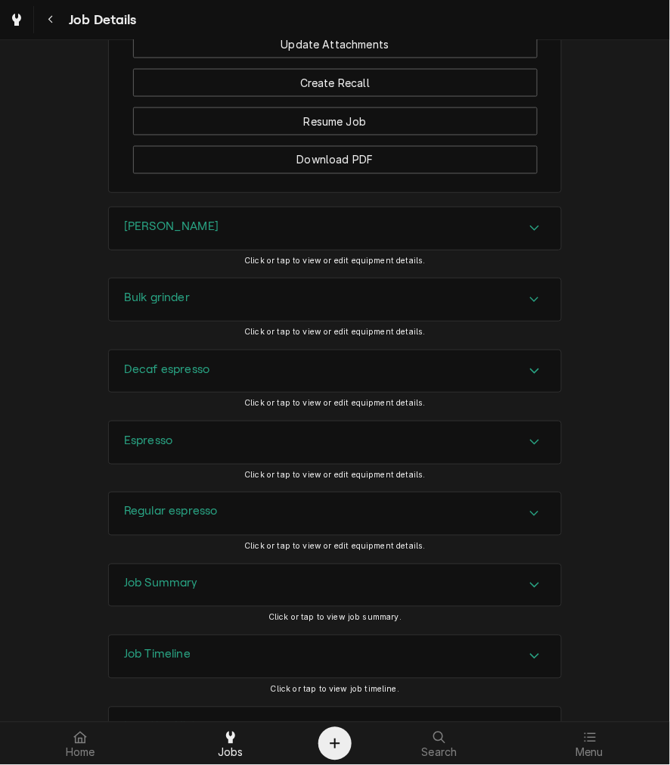
click at [179, 464] on div "Espresso" at bounding box center [335, 442] width 452 height 42
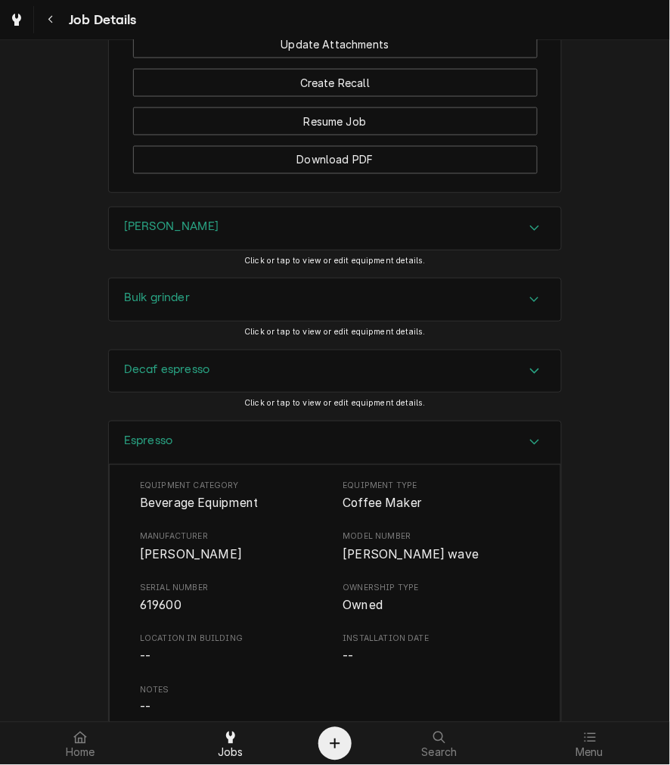
click at [160, 564] on span "Simonelli" at bounding box center [234, 555] width 188 height 18
click at [151, 448] on h3 "Espresso" at bounding box center [148, 440] width 48 height 14
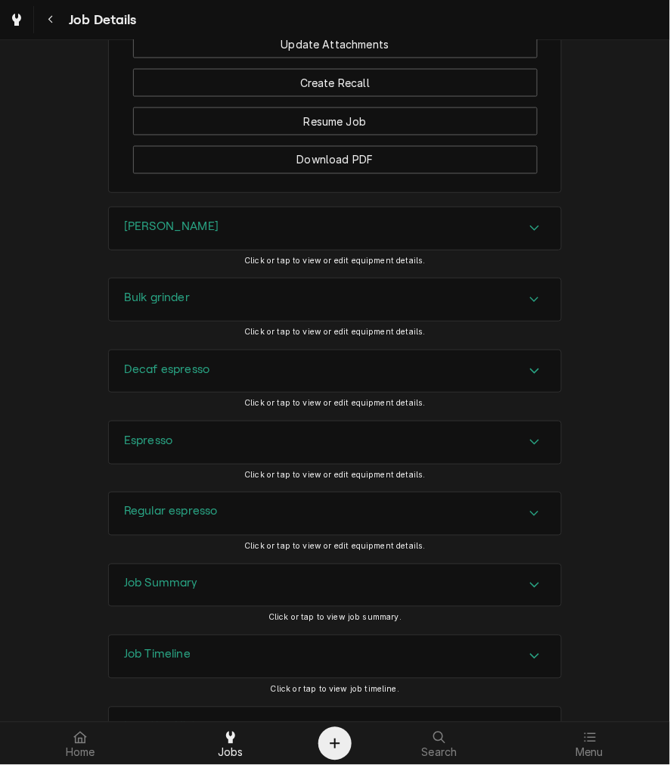
click at [140, 520] on div "Regular espresso" at bounding box center [335, 513] width 452 height 42
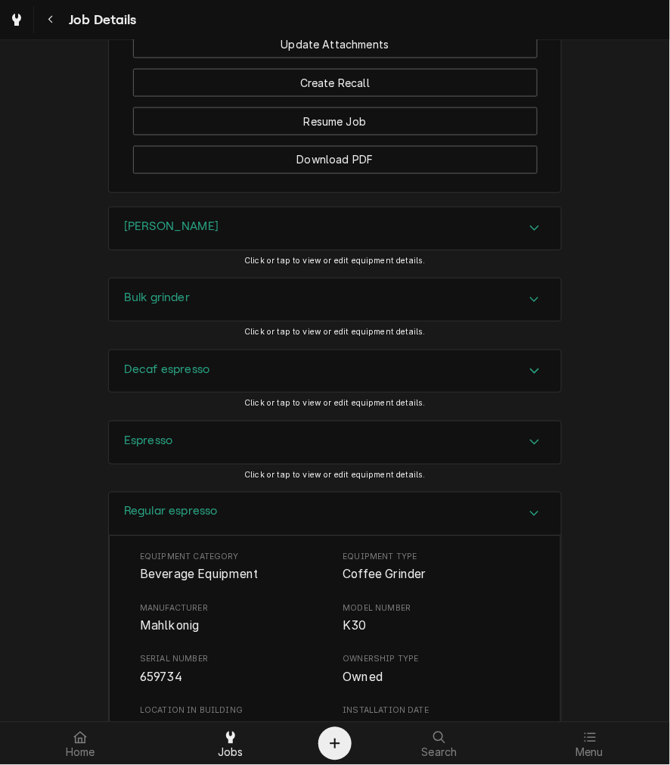
click at [144, 633] on span "Mahlkonig" at bounding box center [169, 626] width 59 height 14
click at [244, 536] on div "Regular espresso" at bounding box center [335, 513] width 452 height 43
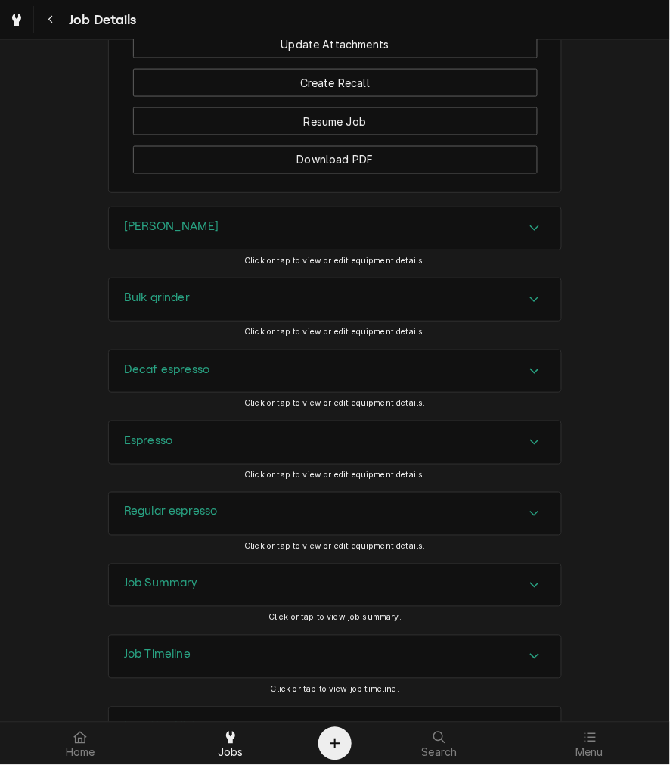
click at [190, 591] on h3 "Job Summary" at bounding box center [161, 583] width 74 height 14
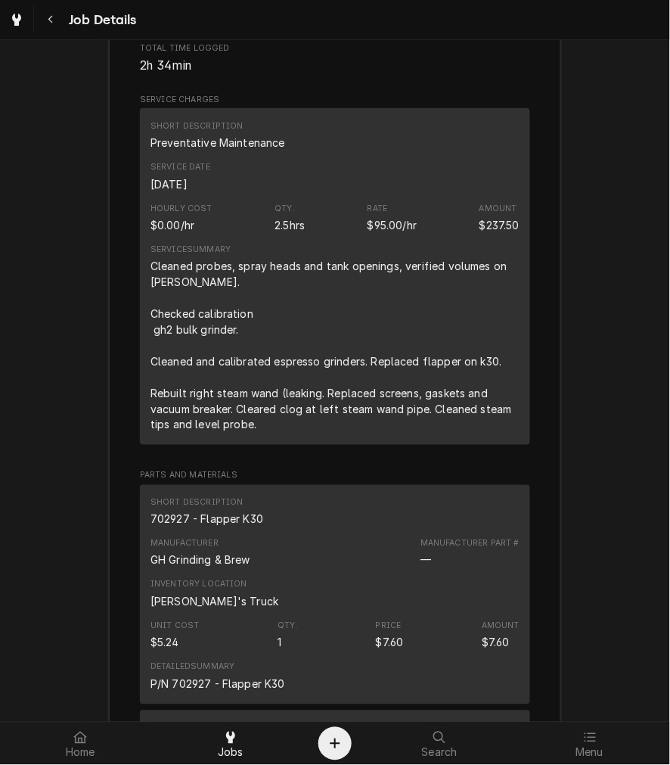
scroll to position [2100, 0]
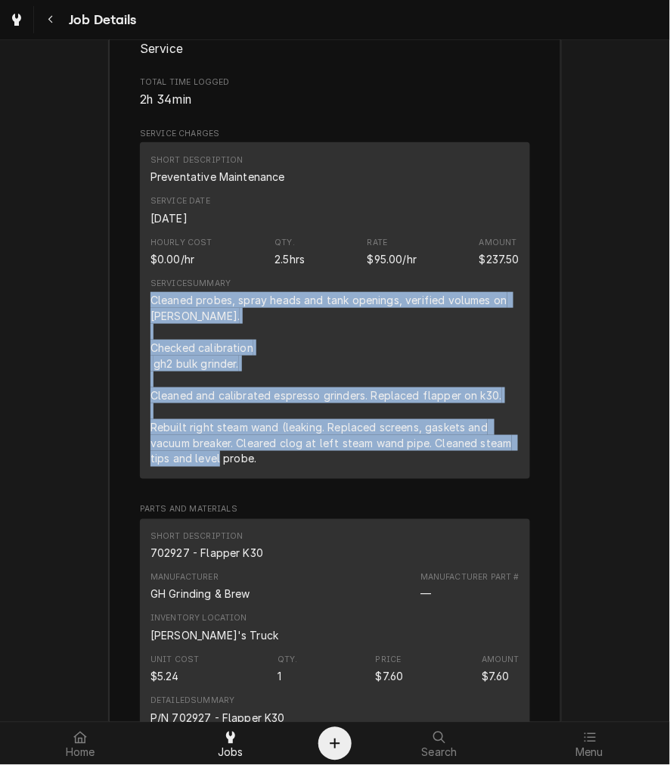
drag, startPoint x: 265, startPoint y: 478, endPoint x: 145, endPoint y: 327, distance: 193.3
click at [151, 327] on div "Cleaned probes, spray heads and tank openings, verified volumes on brewer. Chec…" at bounding box center [335, 379] width 369 height 175
copy div "Cleaned probes, spray heads and tank openings, verified volumes on brewer. Chec…"
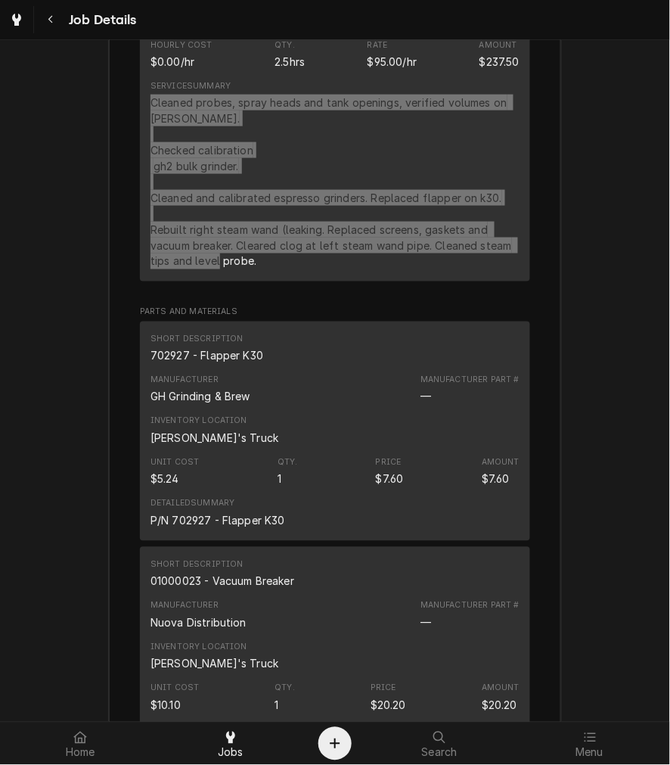
scroll to position [2241, 0]
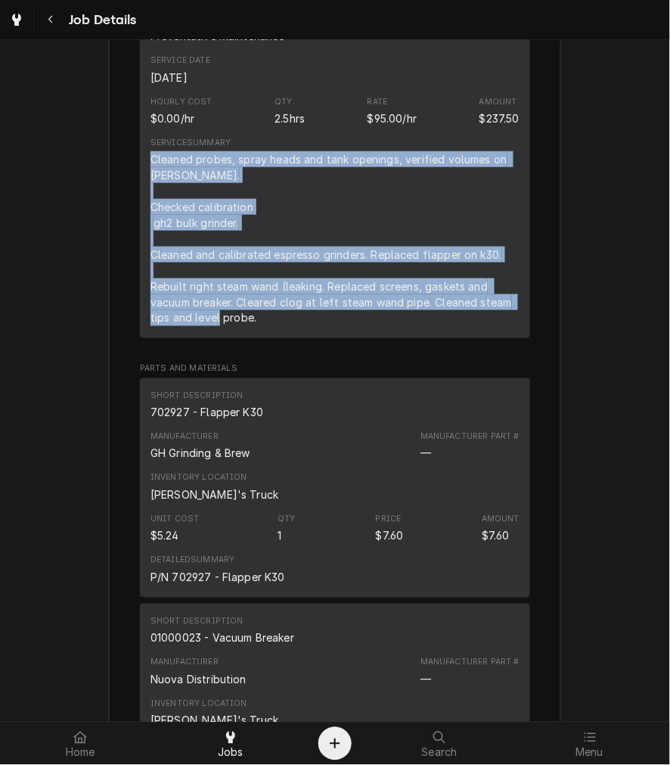
click at [171, 421] on div "702927 - Flapper K30" at bounding box center [207, 413] width 113 height 16
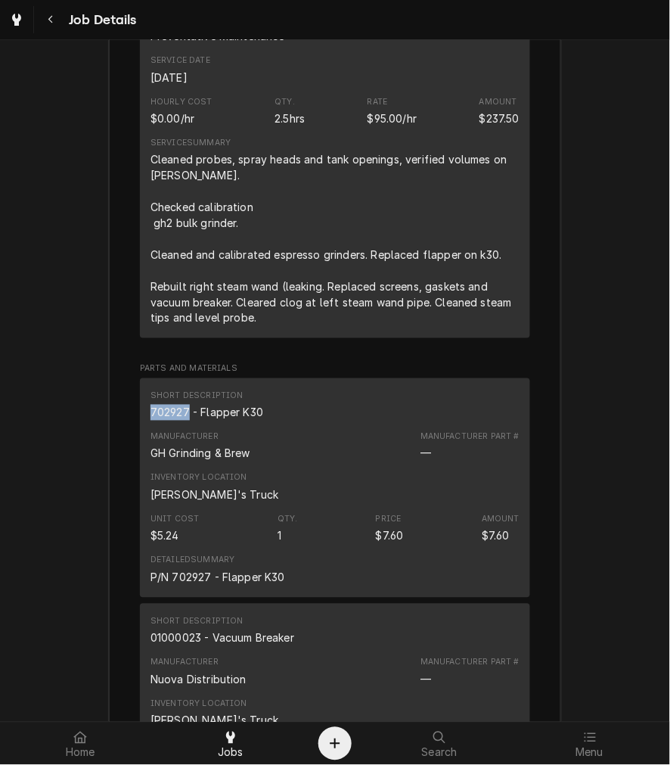
click at [171, 421] on div "702927 - Flapper K30" at bounding box center [207, 413] width 113 height 16
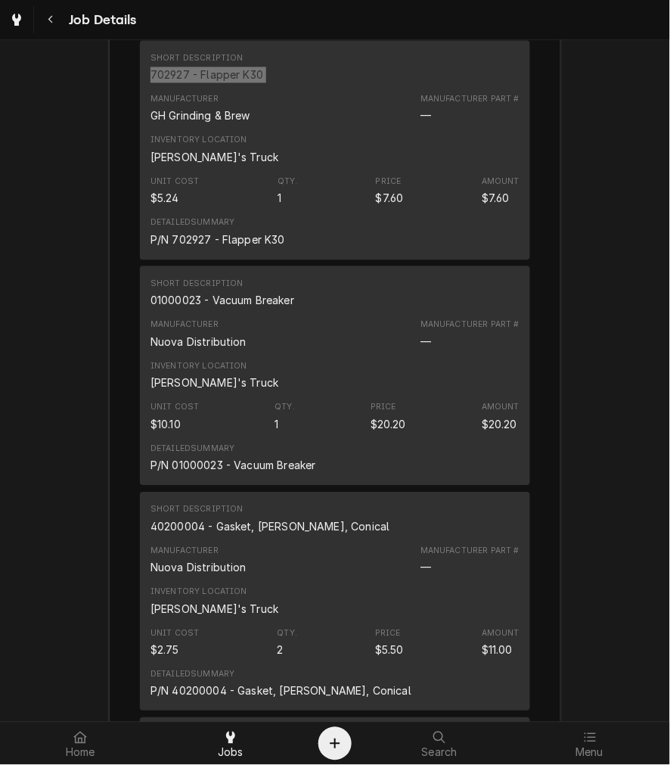
scroll to position [2661, 0]
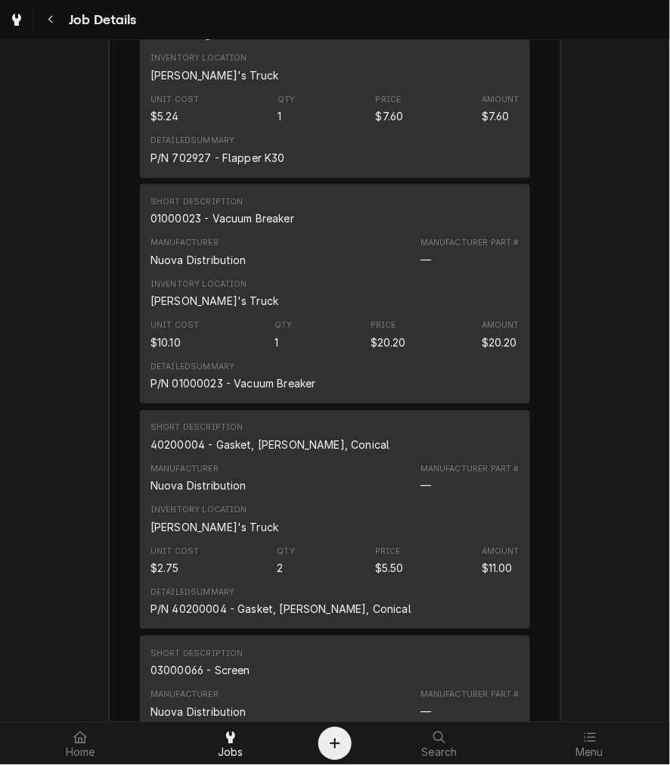
click at [236, 226] on div "01000023 - Vacuum Breaker" at bounding box center [223, 218] width 144 height 16
drag, startPoint x: 237, startPoint y: 237, endPoint x: 194, endPoint y: 241, distance: 42.5
click at [194, 226] on div "01000023 - Vacuum Breaker" at bounding box center [223, 218] width 144 height 16
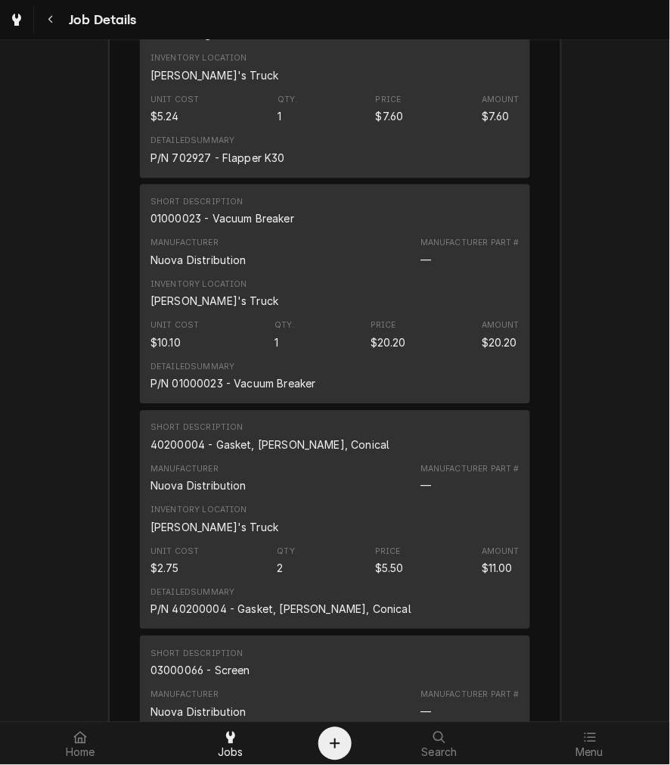
click at [229, 452] on div "Short Description 40200004 - Gasket, Aurelia, Conical" at bounding box center [271, 436] width 240 height 30
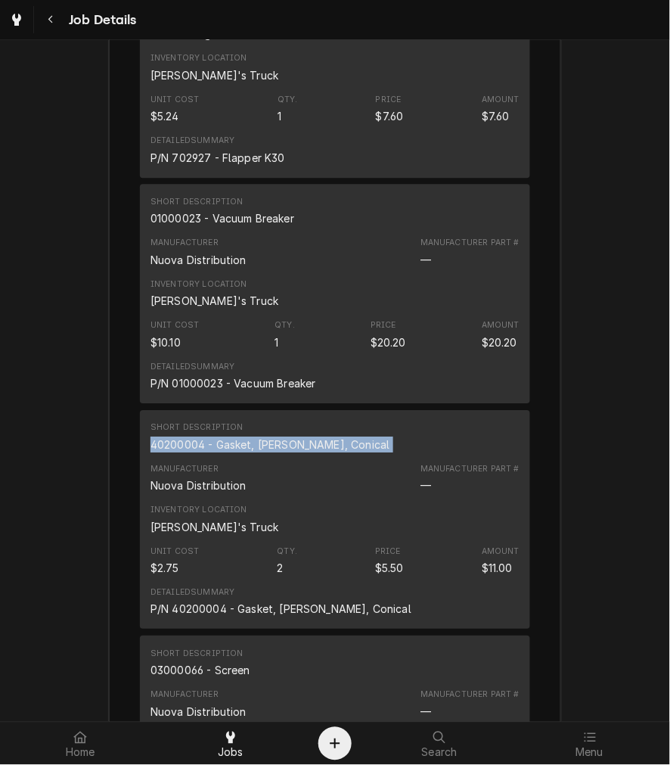
click at [229, 452] on div "Short Description 40200004 - Gasket, Aurelia, Conical" at bounding box center [271, 436] width 240 height 30
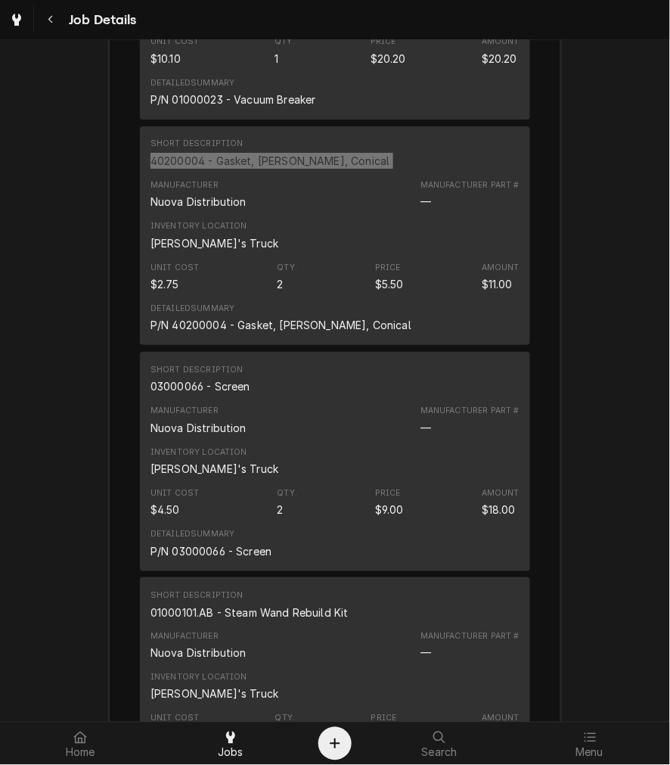
scroll to position [3082, 0]
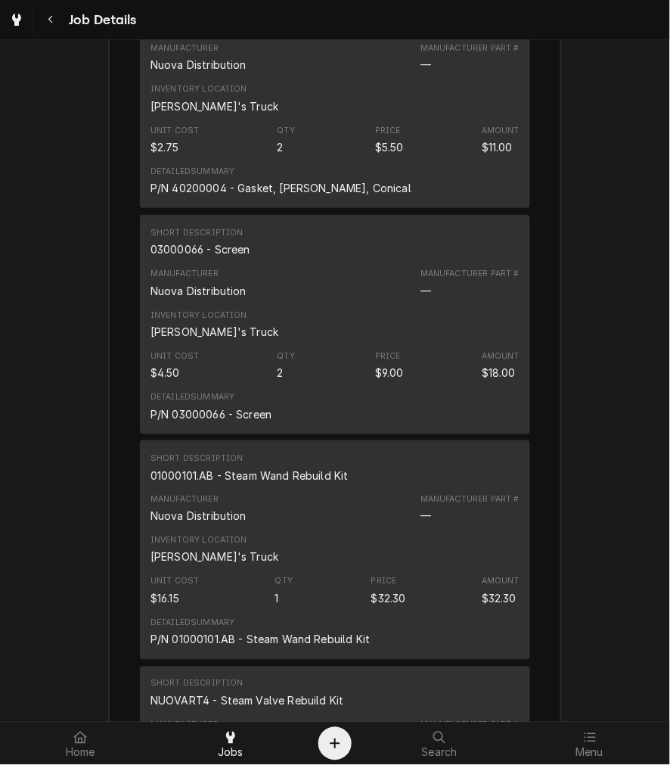
click at [199, 257] on div "03000066 - Screen" at bounding box center [201, 249] width 100 height 16
drag, startPoint x: 199, startPoint y: 262, endPoint x: 208, endPoint y: 268, distance: 10.5
click at [200, 257] on div "03000066 - Screen" at bounding box center [201, 249] width 100 height 16
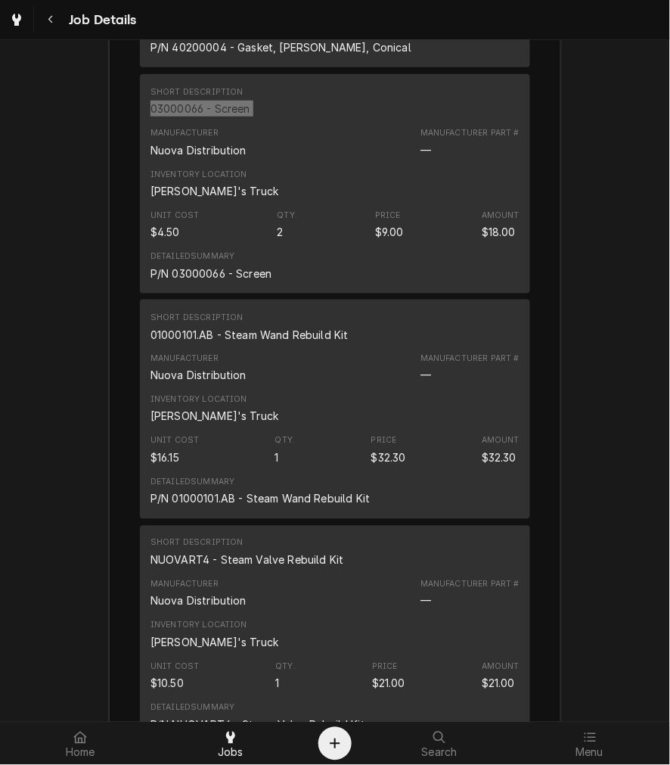
scroll to position [3361, 0]
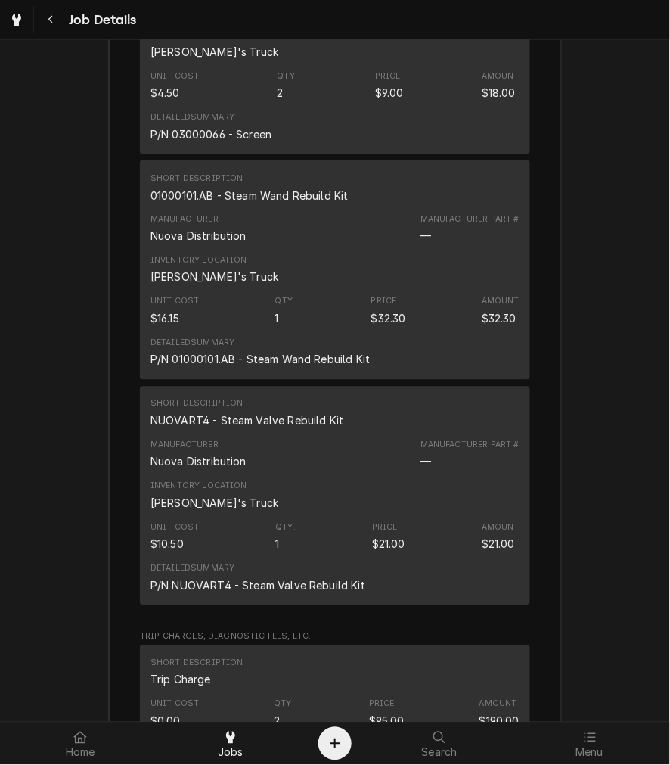
click at [205, 203] on div "01000101.AB - Steam Wand Rebuild Kit" at bounding box center [250, 196] width 198 height 16
click at [260, 428] on div "Short Description NUOVART4 - Steam Valve Rebuild Kit" at bounding box center [247, 413] width 193 height 30
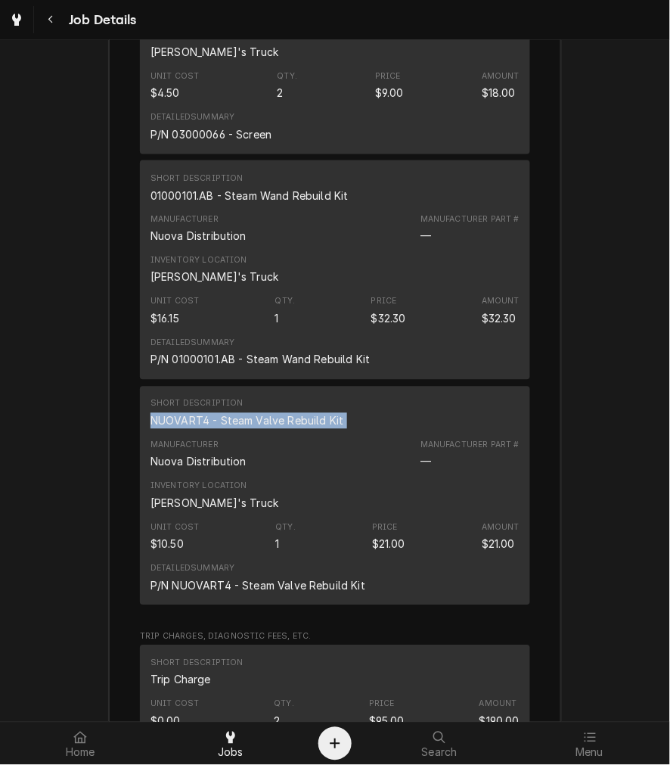
click at [259, 428] on div "Short Description NUOVART4 - Steam Valve Rebuild Kit" at bounding box center [247, 413] width 193 height 30
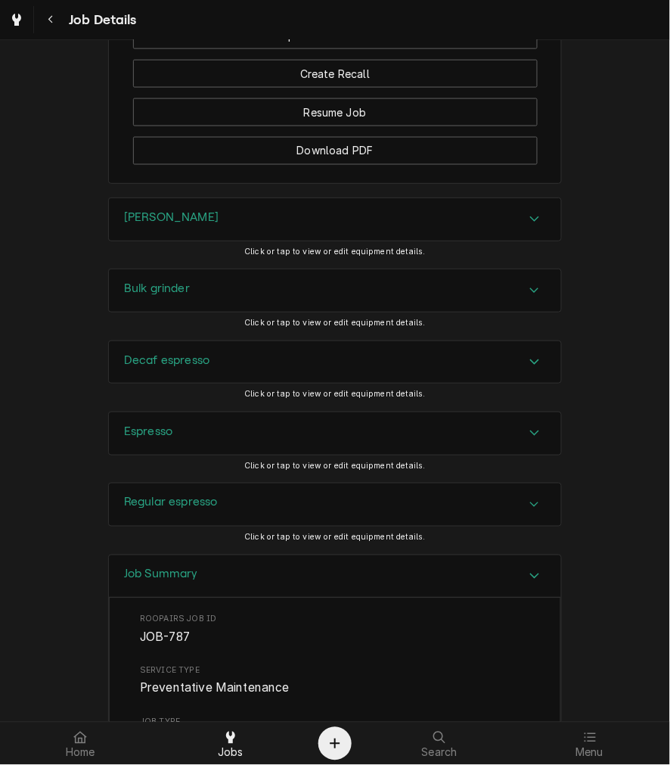
scroll to position [1120, 0]
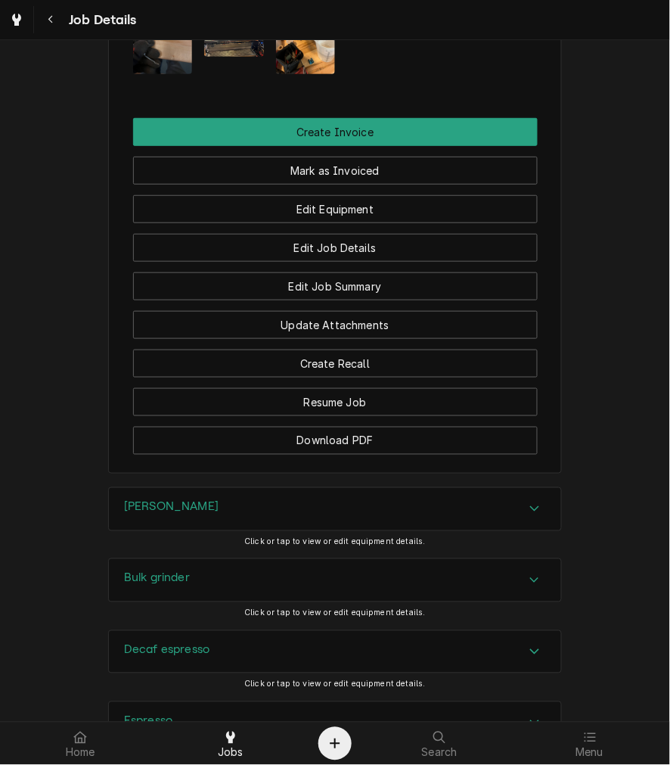
click at [144, 694] on div "Decaf espresso Click or tap to view or edit equipment details." at bounding box center [335, 665] width 454 height 71
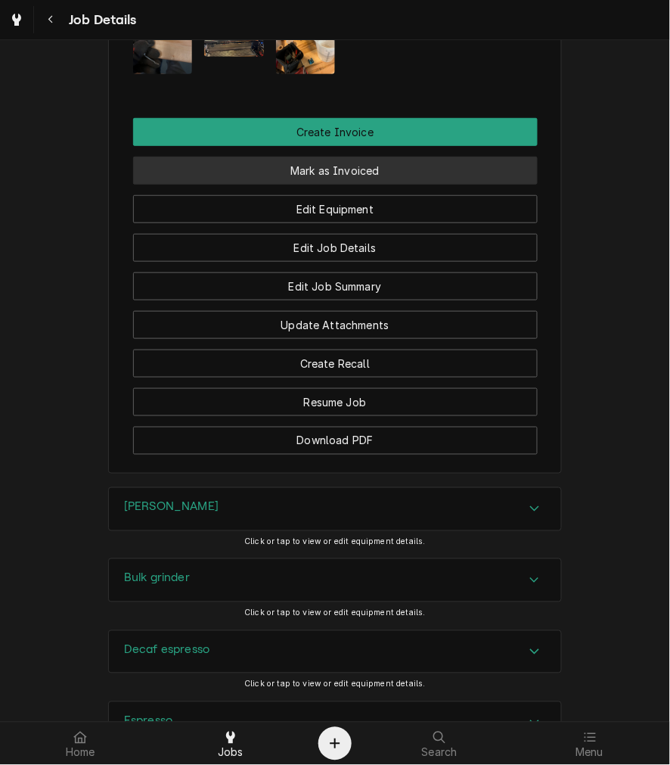
click at [320, 176] on button "Mark as Invoiced" at bounding box center [335, 171] width 405 height 28
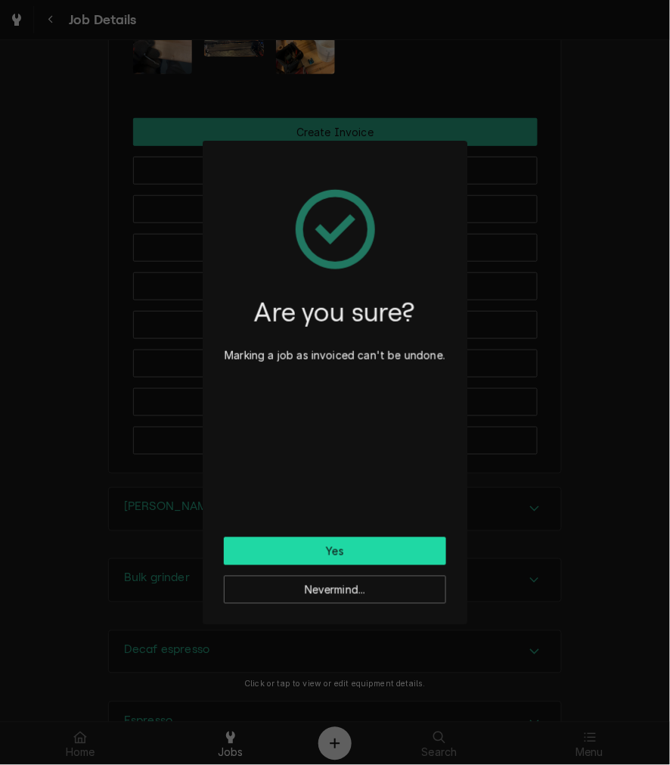
click at [331, 545] on button "Yes" at bounding box center [335, 551] width 222 height 28
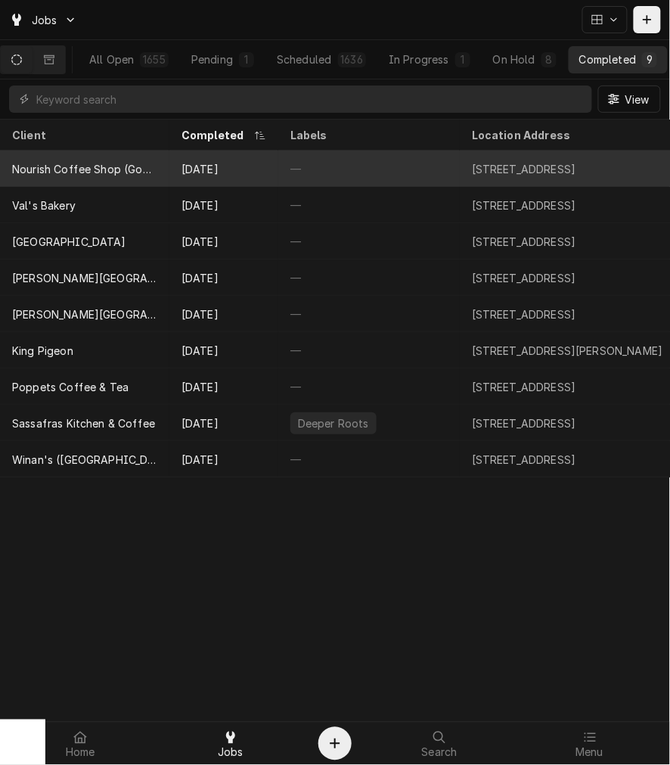
click at [254, 179] on div "Sep 24" at bounding box center [223, 169] width 109 height 36
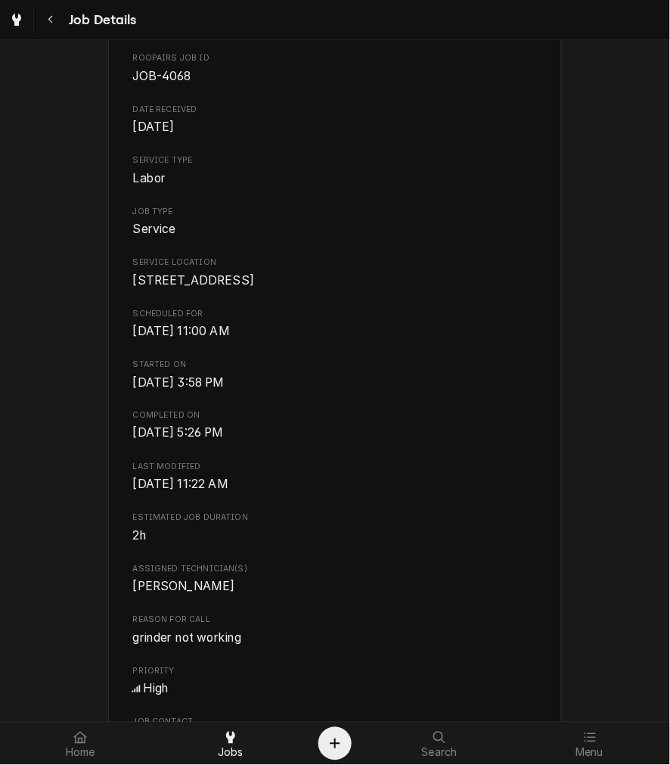
scroll to position [280, 0]
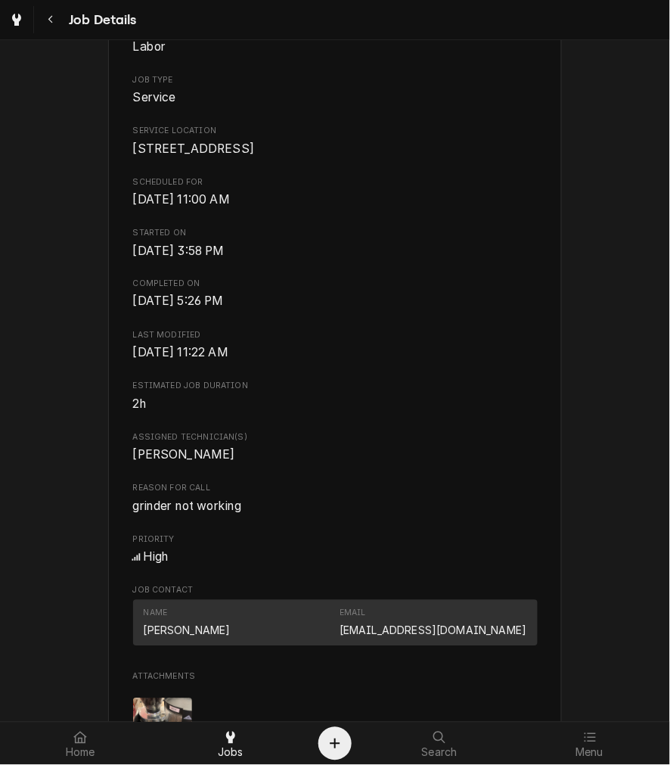
click at [188, 516] on span "grinder not working" at bounding box center [335, 507] width 405 height 18
click at [188, 514] on span "grinder not working" at bounding box center [187, 506] width 109 height 14
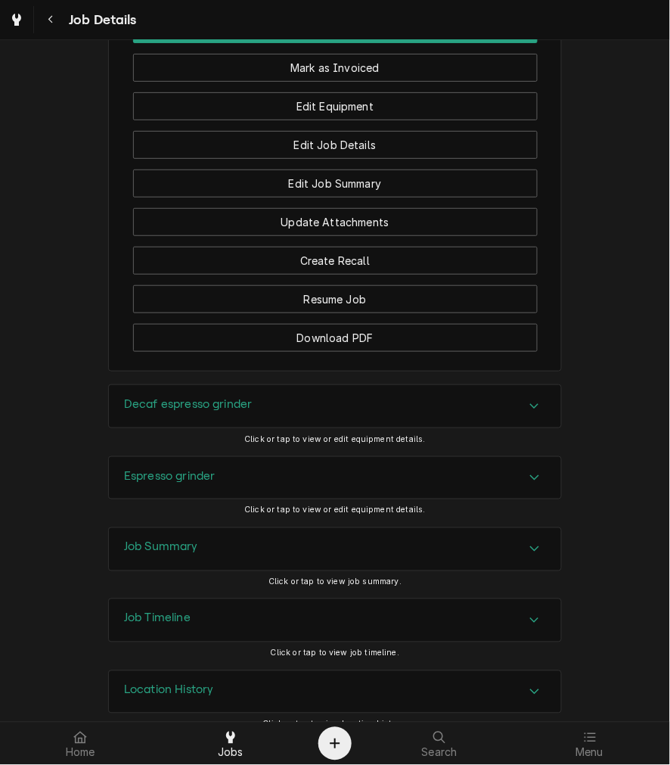
scroll to position [1124, 0]
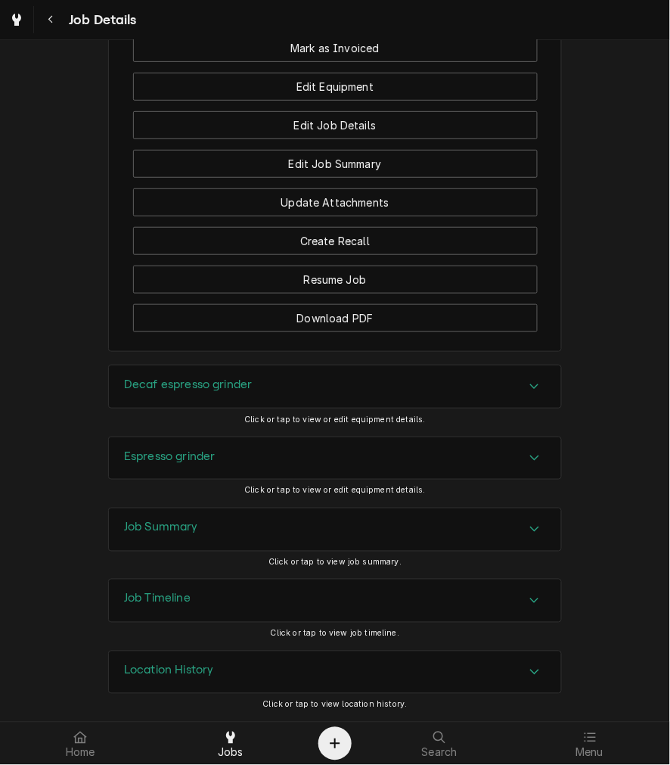
click at [233, 401] on div "Decaf espresso grinder" at bounding box center [335, 386] width 452 height 42
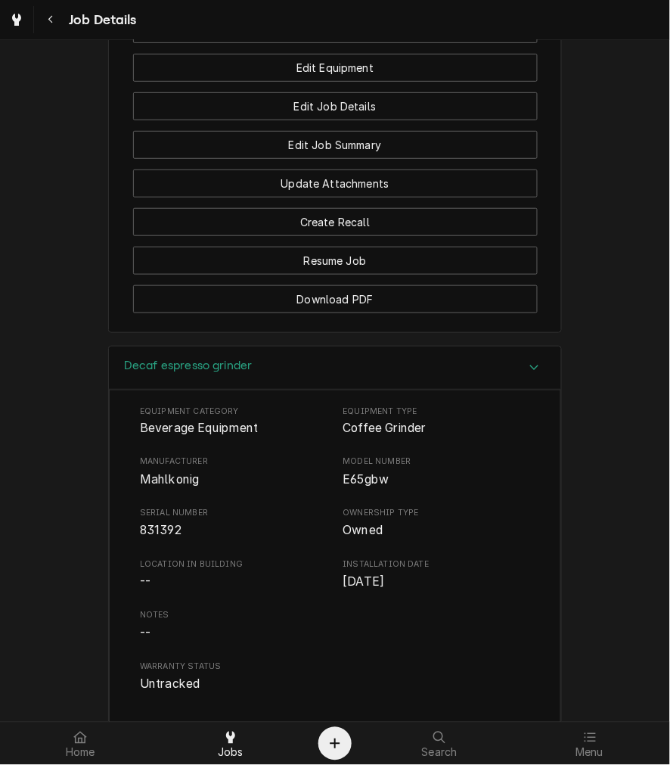
click at [159, 509] on div "Equipment Category Beverage Equipment Equipment Type Coffee Grinder Manufacture…" at bounding box center [335, 549] width 390 height 288
click at [157, 508] on div "Equipment Category Beverage Equipment Equipment Type Coffee Grinder Manufacture…" at bounding box center [335, 549] width 390 height 288
click at [169, 373] on h3 "Decaf espresso grinder" at bounding box center [188, 366] width 129 height 14
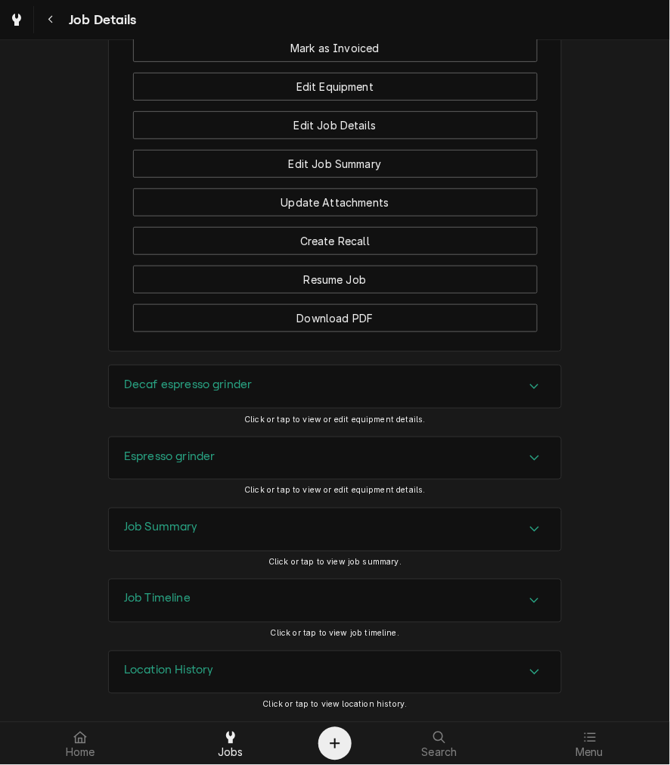
click at [182, 473] on div "Espresso grinder" at bounding box center [335, 458] width 452 height 42
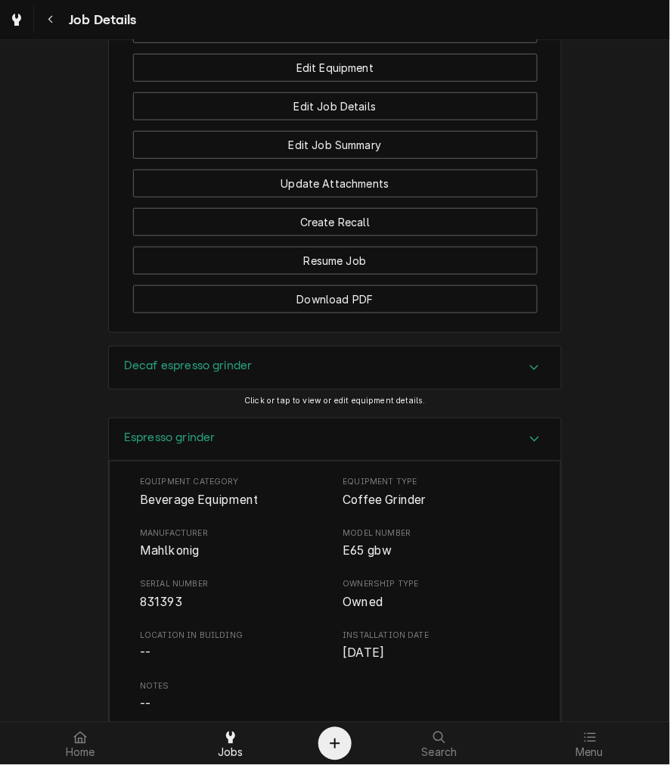
click at [176, 579] on div "Equipment Category Beverage Equipment Equipment Type Coffee Grinder Manufacture…" at bounding box center [335, 621] width 390 height 288
click at [176, 558] on span "Mahlkonig" at bounding box center [169, 551] width 59 height 14
click at [146, 445] on h3 "Espresso grinder" at bounding box center [170, 437] width 92 height 14
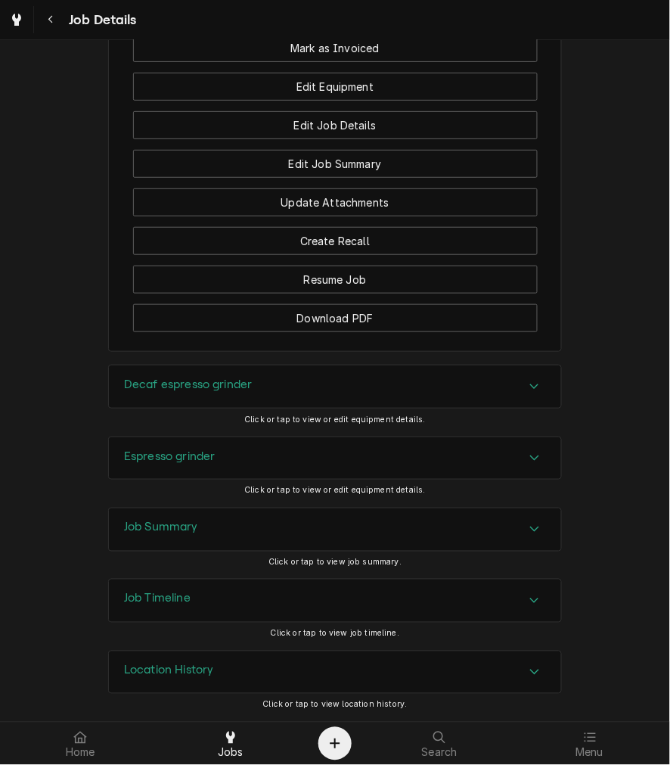
click at [161, 531] on h3 "Job Summary" at bounding box center [161, 527] width 74 height 14
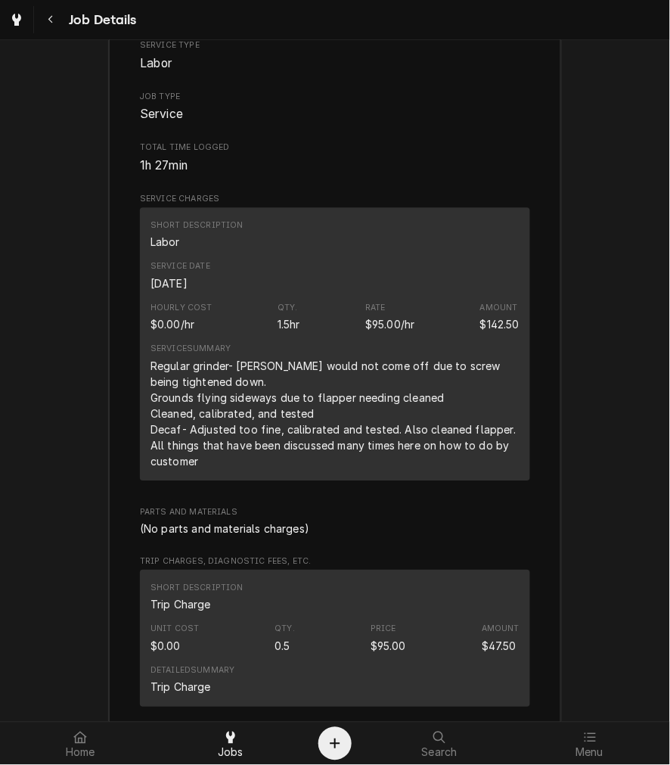
scroll to position [1684, 0]
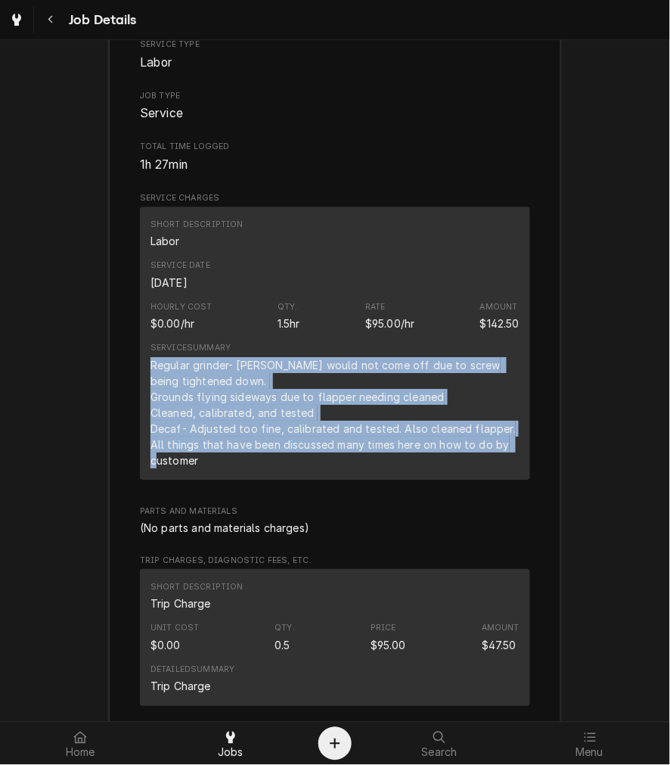
drag, startPoint x: 214, startPoint y: 490, endPoint x: 140, endPoint y: 384, distance: 129.3
click at [140, 384] on div "Short Description Labor Service Date Sep 24, 2025 Hourly Cost $0.00/hr Qty. 1.5…" at bounding box center [335, 342] width 390 height 273
copy div "Regular grinder- Hopper would not come off due to screw being tightened down. G…"
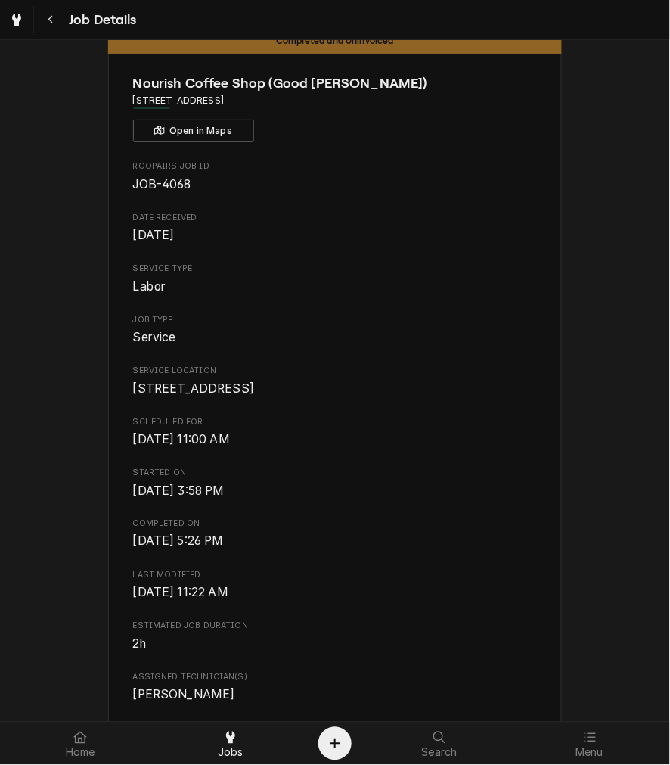
scroll to position [0, 0]
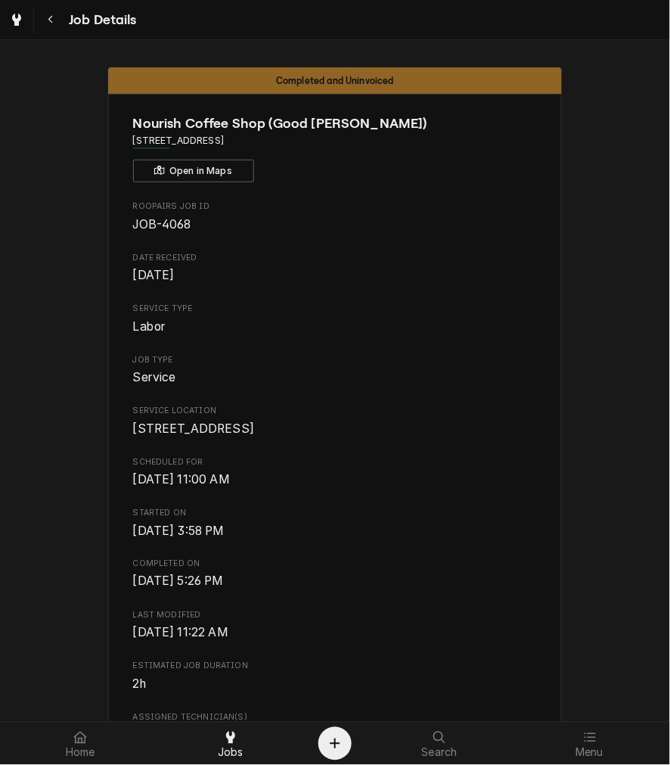
click at [198, 672] on span "Estimated Job Duration" at bounding box center [335, 666] width 405 height 12
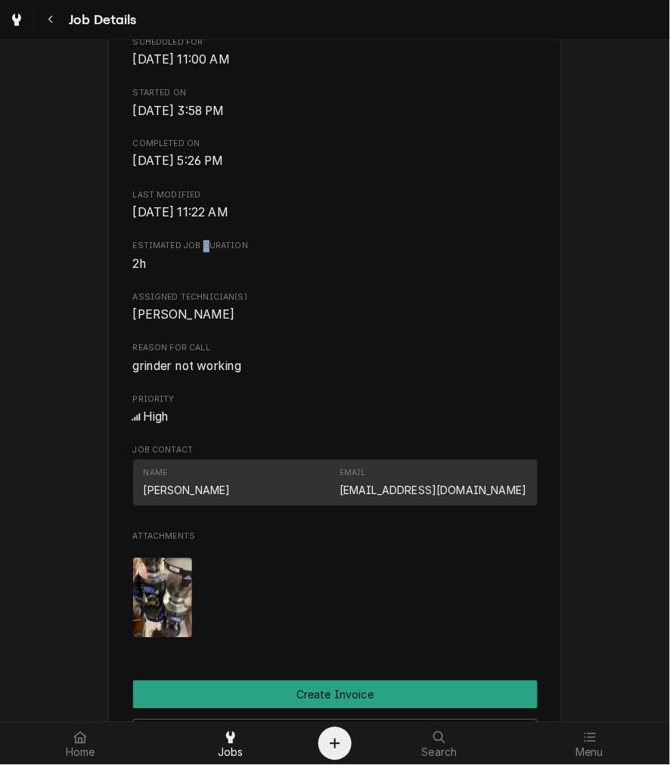
scroll to position [700, 0]
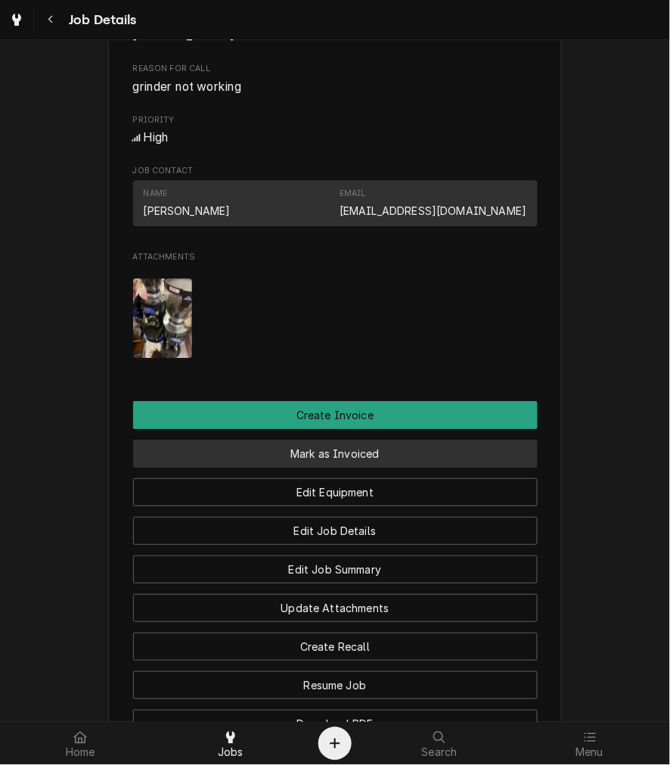
click at [333, 467] on button "Mark as Invoiced" at bounding box center [335, 453] width 405 height 28
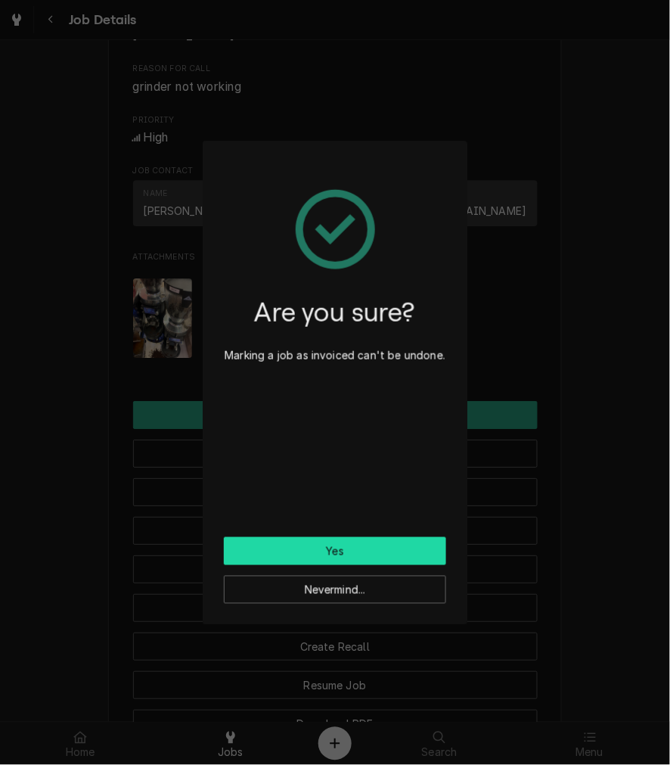
click at [333, 542] on button "Yes" at bounding box center [335, 551] width 222 height 28
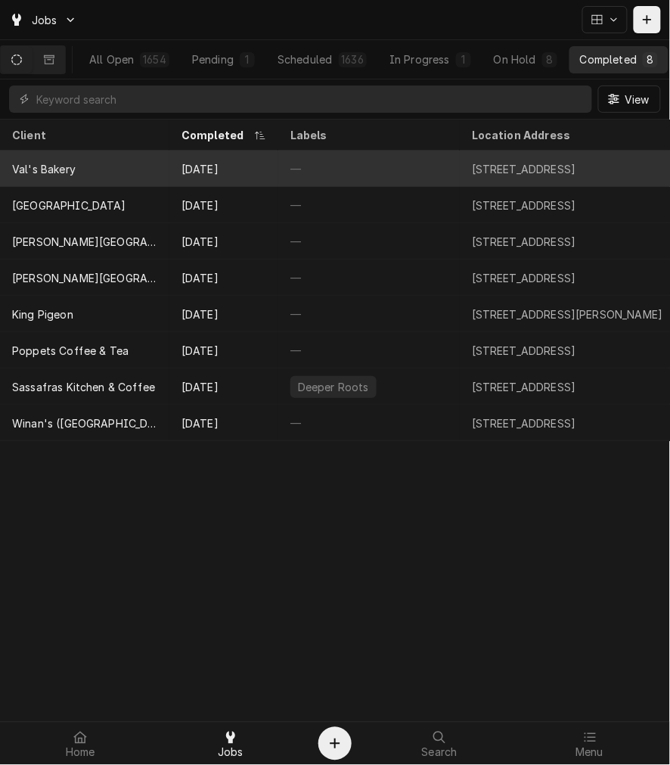
click at [123, 162] on div "Val's Bakery" at bounding box center [84, 169] width 169 height 36
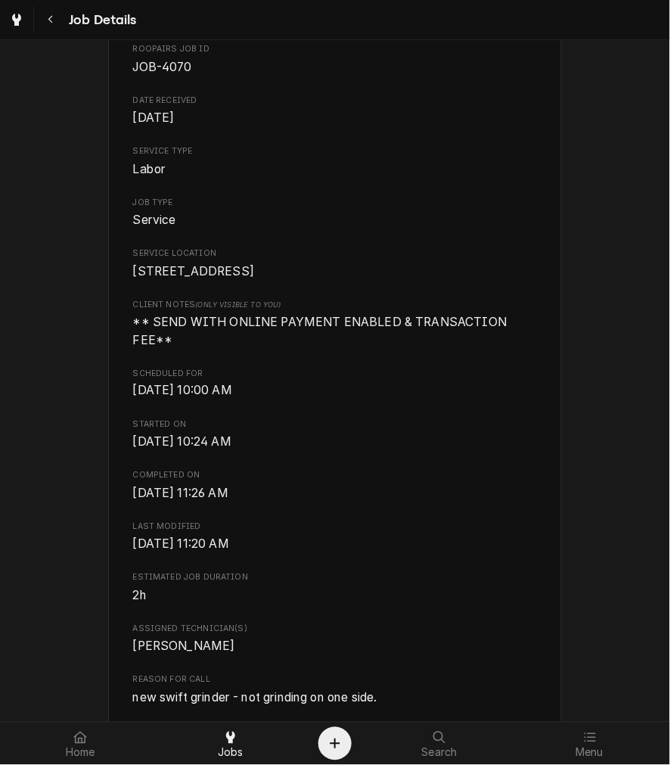
scroll to position [420, 0]
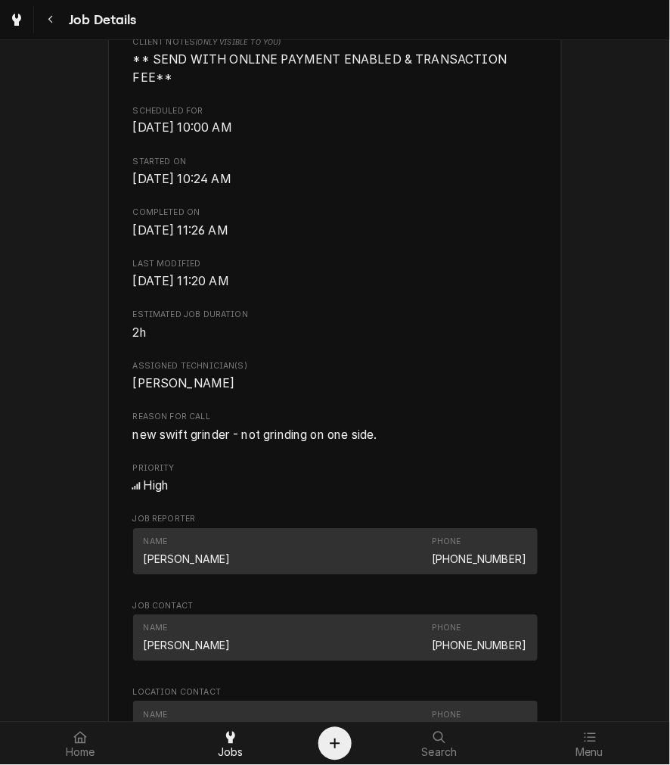
click at [219, 447] on div "Roopairs Job ID JOB-4070 Date Received [DATE] Service Type Labor Job Type Servi…" at bounding box center [335, 436] width 405 height 1310
click at [221, 436] on span "new swift grinder - not grinding on one side." at bounding box center [255, 435] width 244 height 14
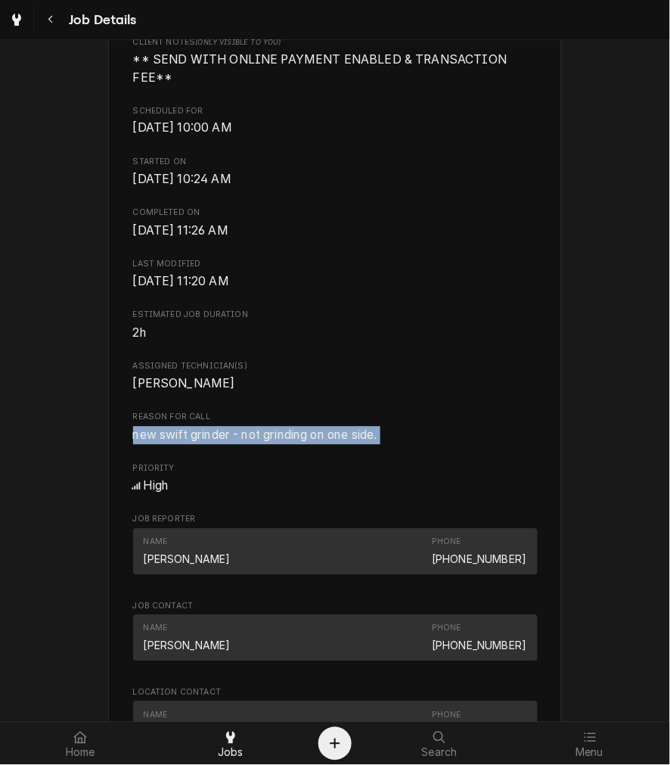
click at [221, 436] on span "new swift grinder - not grinding on one side." at bounding box center [255, 435] width 244 height 14
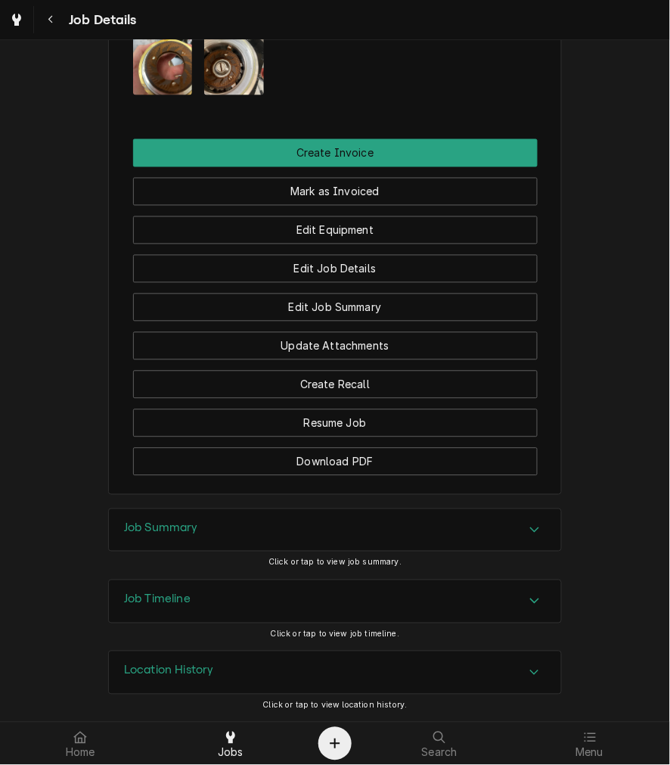
scroll to position [1405, 0]
click at [160, 539] on div "Job Summary" at bounding box center [335, 529] width 452 height 42
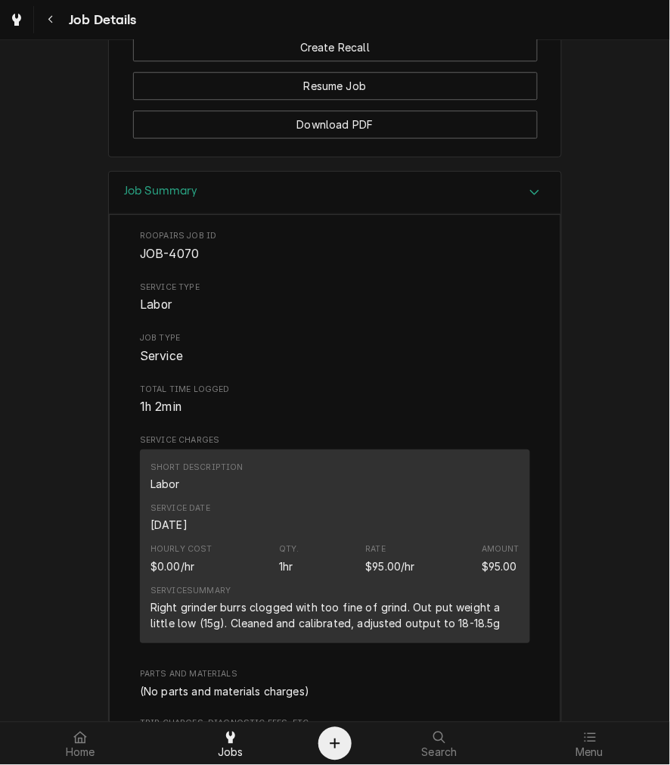
scroll to position [1965, 0]
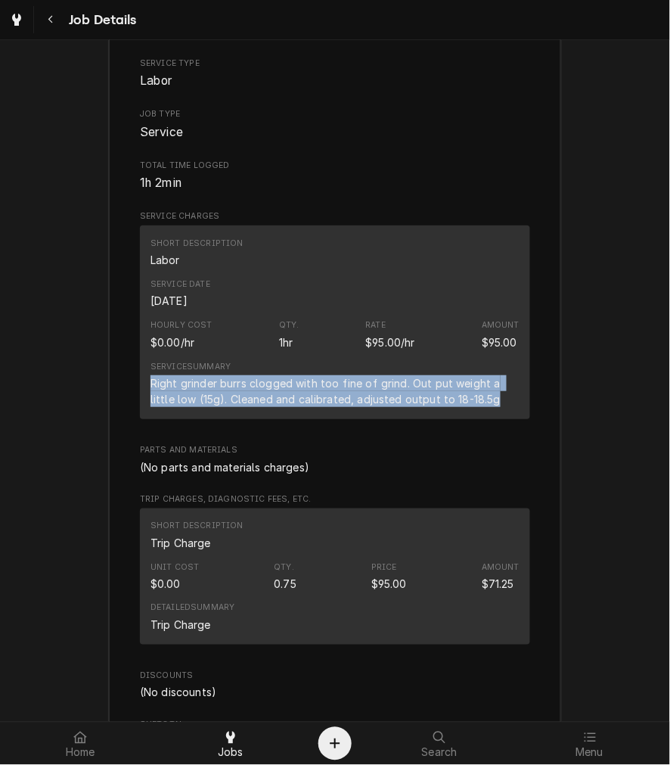
drag, startPoint x: 483, startPoint y: 396, endPoint x: 146, endPoint y: 383, distance: 336.8
click at [151, 383] on div "Right grinder burrs clogged with too fine of grind. Out put weight a little low…" at bounding box center [335, 391] width 369 height 32
copy div "Right grinder burrs clogged with too fine of grind. Out put weight a little low…"
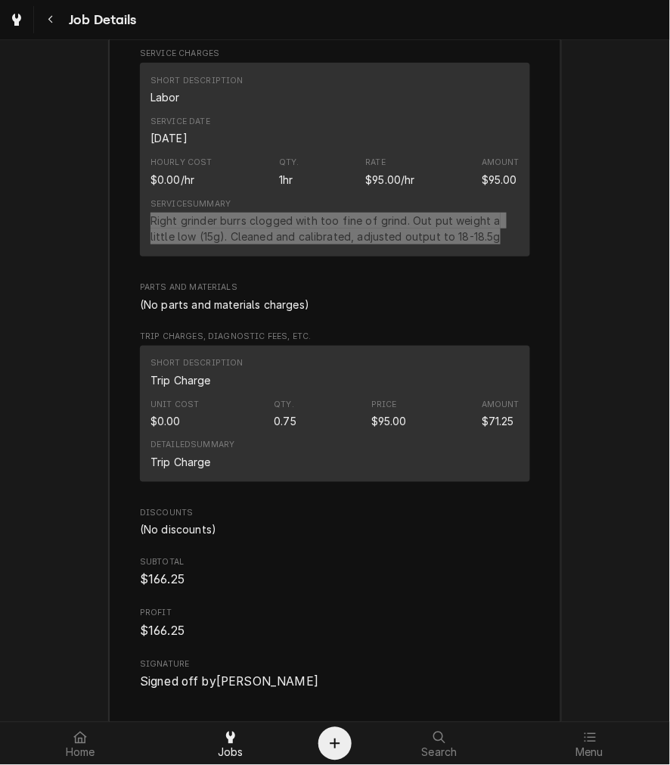
scroll to position [2245, 0]
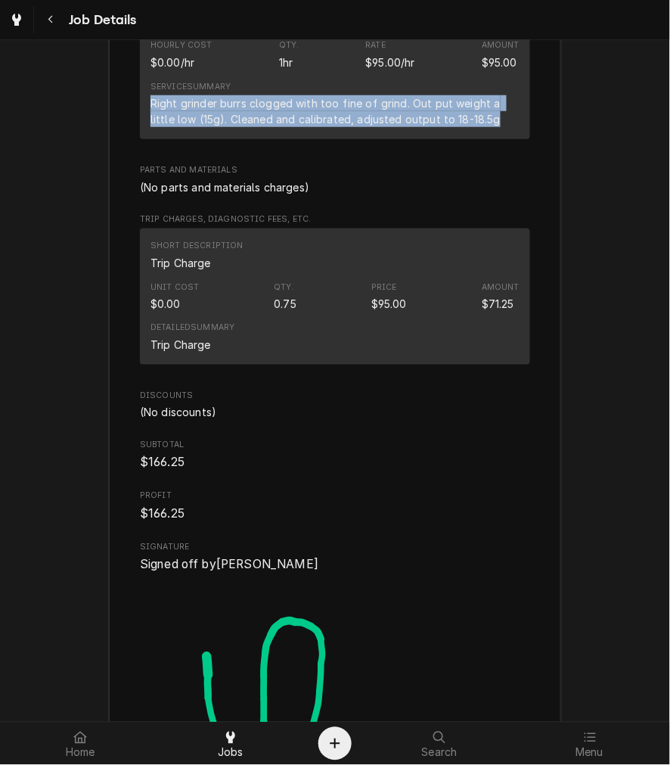
drag, startPoint x: 147, startPoint y: 652, endPoint x: 178, endPoint y: 659, distance: 31.8
click at [147, 652] on img "Signator" at bounding box center [335, 734] width 390 height 320
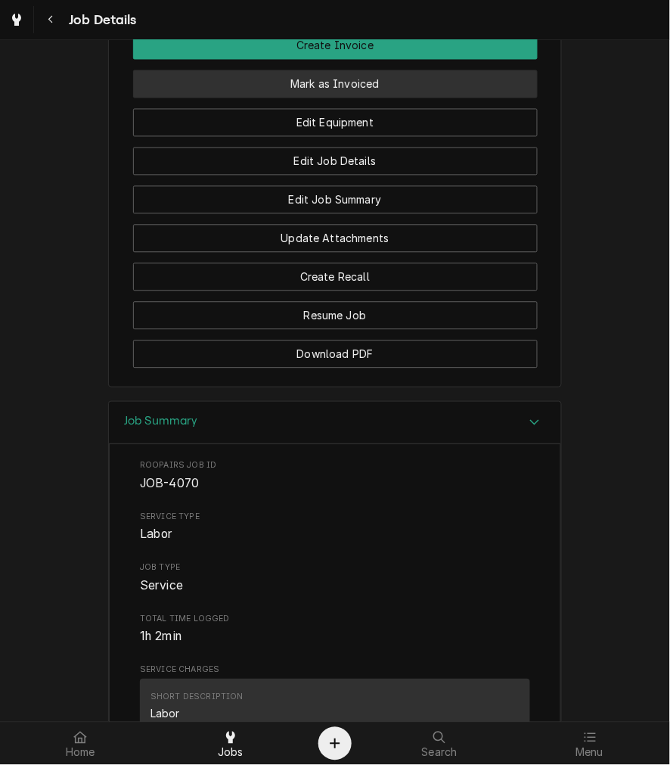
scroll to position [1265, 0]
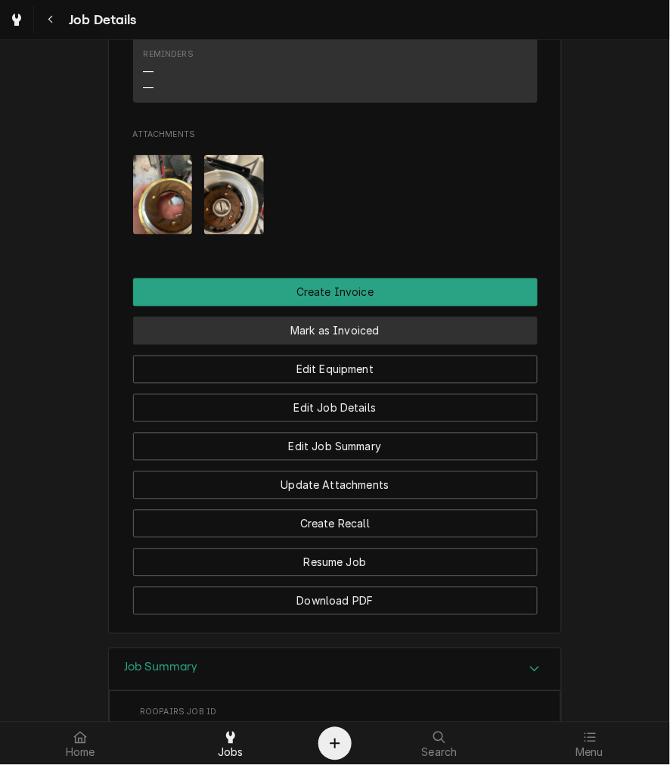
click at [353, 317] on button "Mark as Invoiced" at bounding box center [335, 331] width 405 height 28
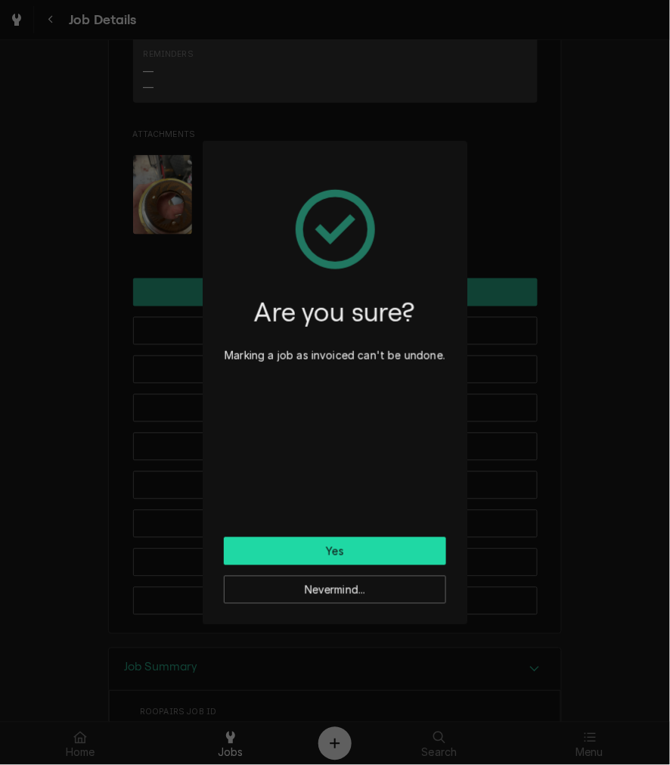
click at [343, 547] on button "Yes" at bounding box center [335, 551] width 222 height 28
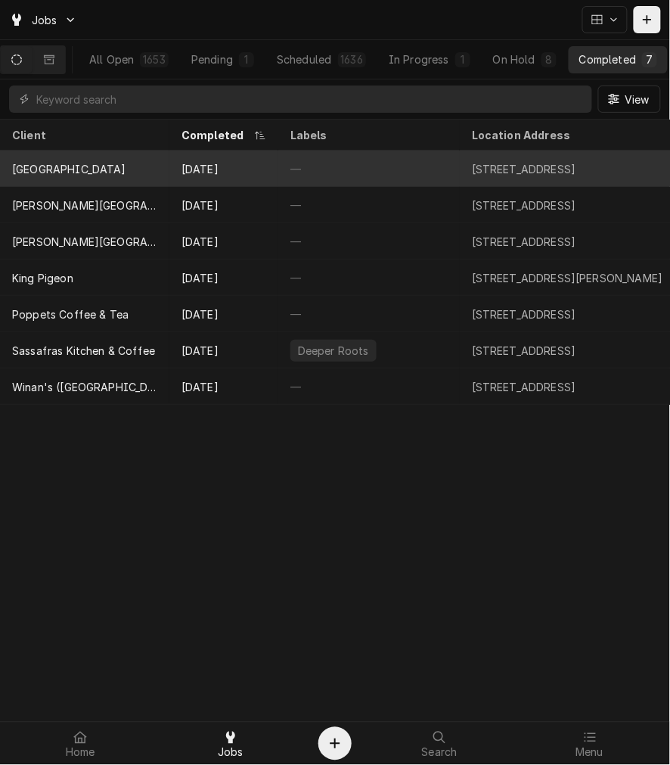
click at [236, 164] on div "Sep 26" at bounding box center [223, 169] width 109 height 36
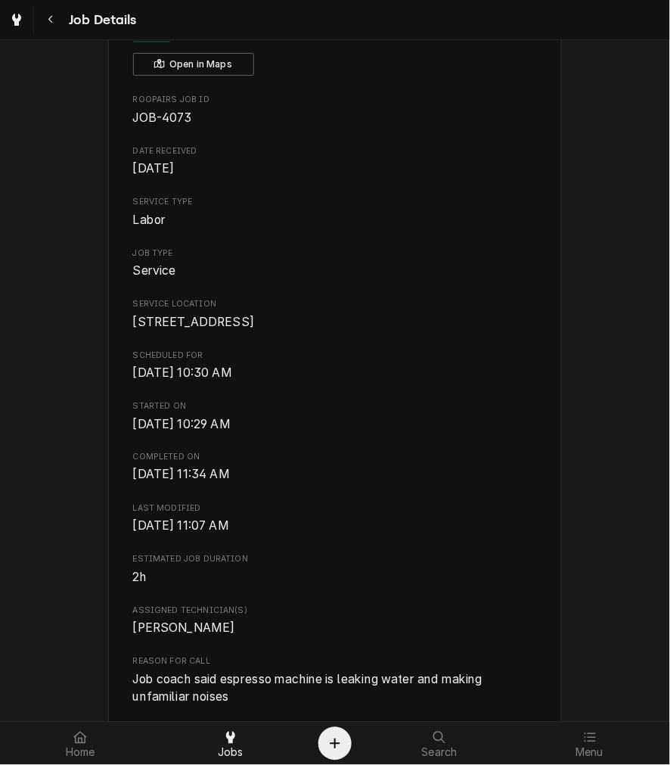
scroll to position [280, 0]
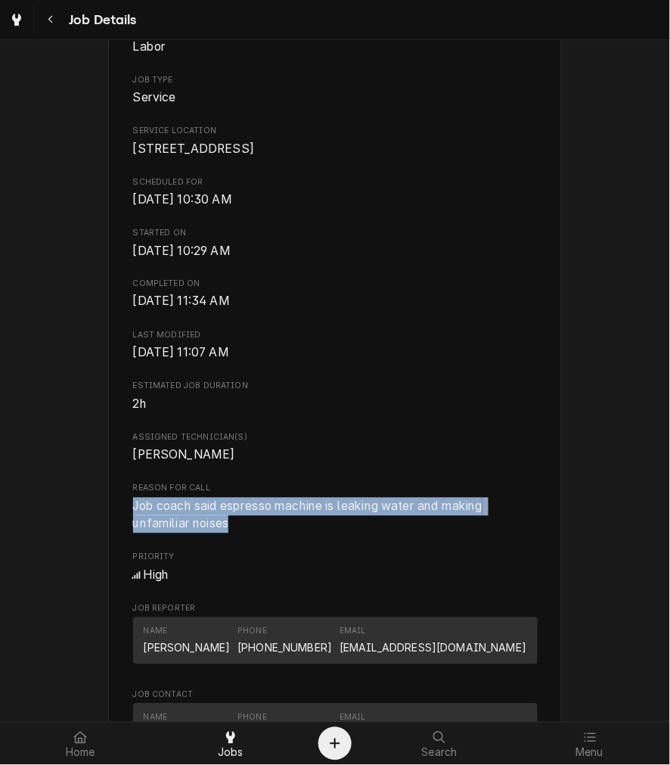
drag, startPoint x: 236, startPoint y: 542, endPoint x: 109, endPoint y: 526, distance: 128.1
click at [110, 526] on div "[GEOGRAPHIC_DATA] [STREET_ADDRESS] Open in Maps Roopairs Job ID JOB-4073 Date R…" at bounding box center [335, 619] width 454 height 1610
copy span "Job coach said espresso machine is leaking water and making unfamiliar noises"
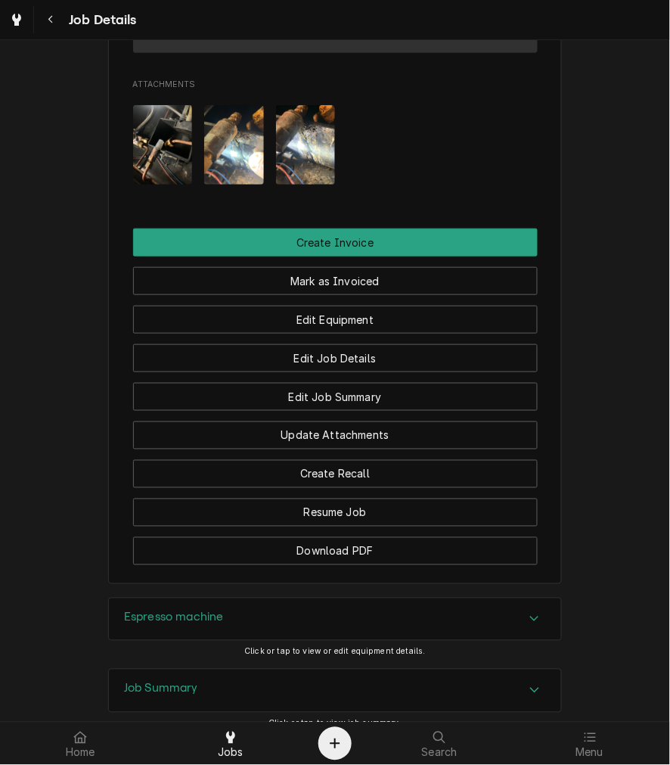
scroll to position [1301, 0]
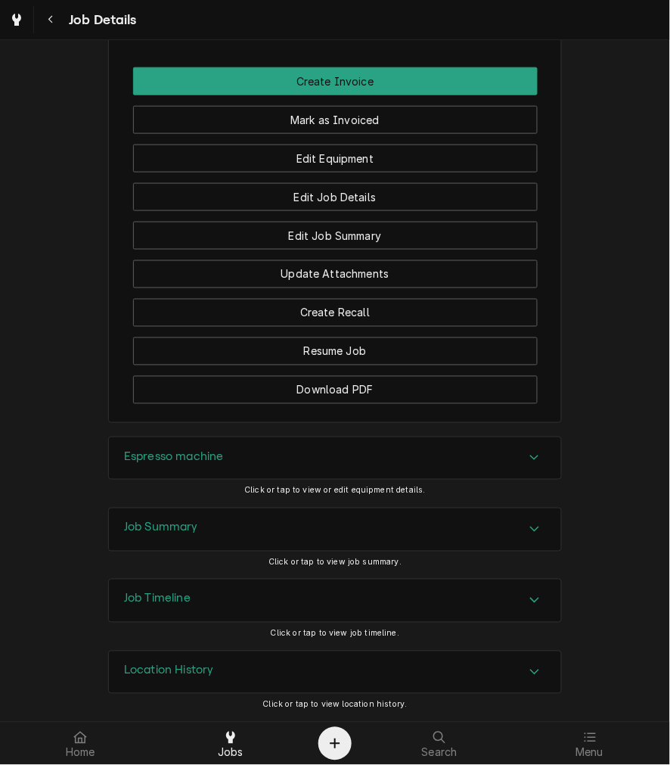
click at [175, 462] on h3 "Espresso machine" at bounding box center [174, 456] width 100 height 14
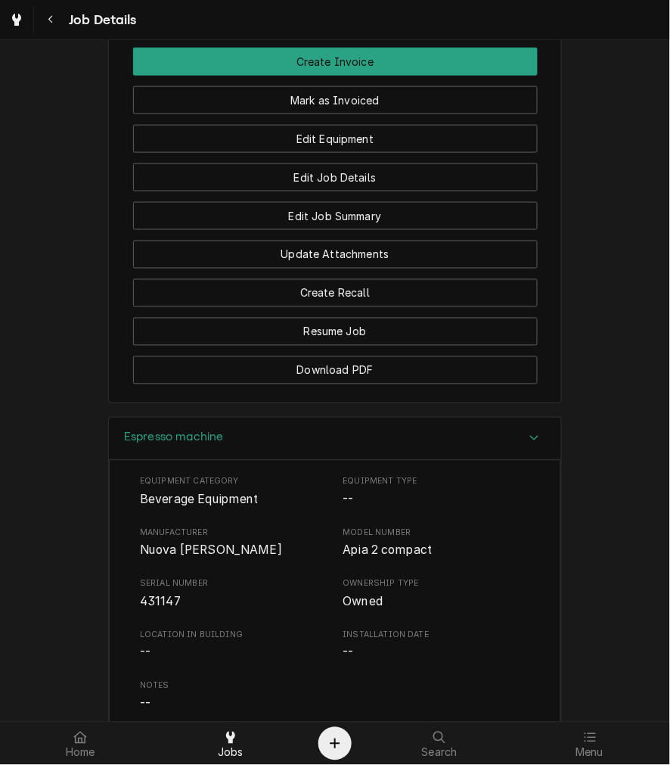
click at [152, 609] on span "431147" at bounding box center [160, 602] width 41 height 14
click at [180, 444] on h3 "Espresso machine" at bounding box center [174, 437] width 100 height 14
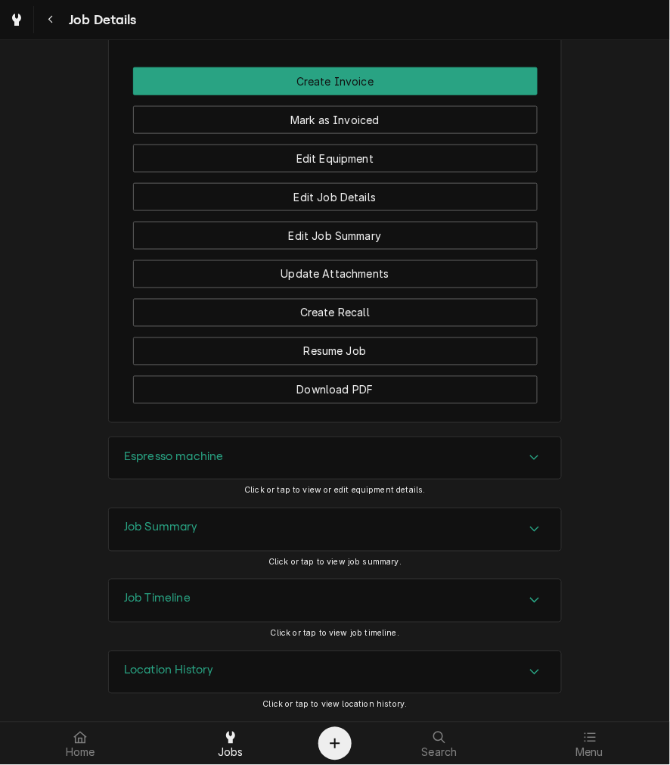
click at [191, 527] on h3 "Job Summary" at bounding box center [161, 527] width 74 height 14
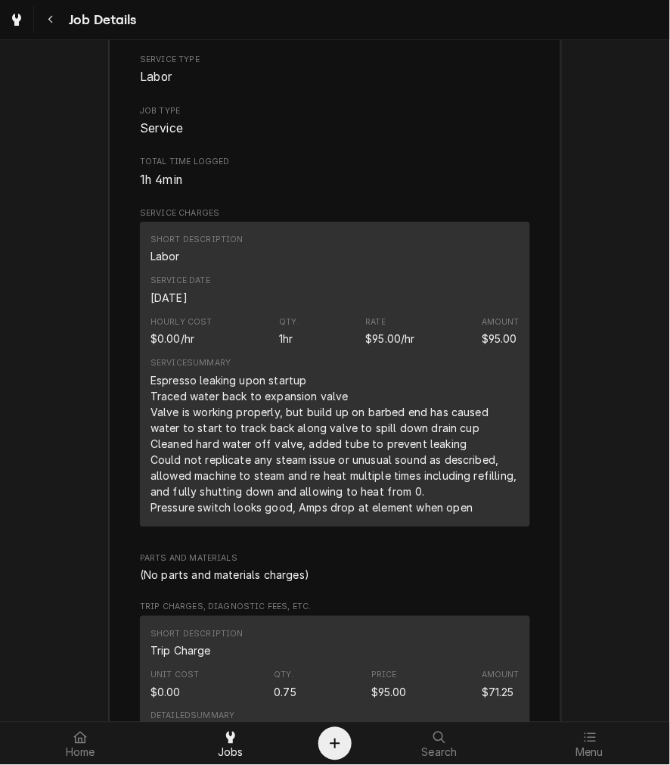
scroll to position [1861, 0]
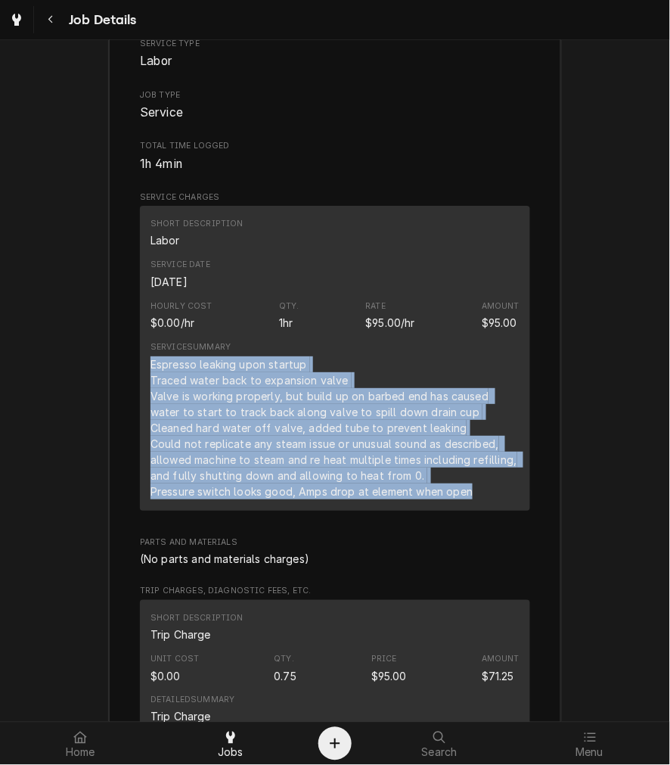
drag, startPoint x: 480, startPoint y: 523, endPoint x: 139, endPoint y: 380, distance: 369.9
click at [140, 380] on div "Short Description Labor Service Date Sep 26, 2025 Hourly Cost $0.00/hr Qty. 1hr…" at bounding box center [335, 358] width 390 height 305
copy div "Espresso leaking upon startup Traced water back to expansion valve Valve is wor…"
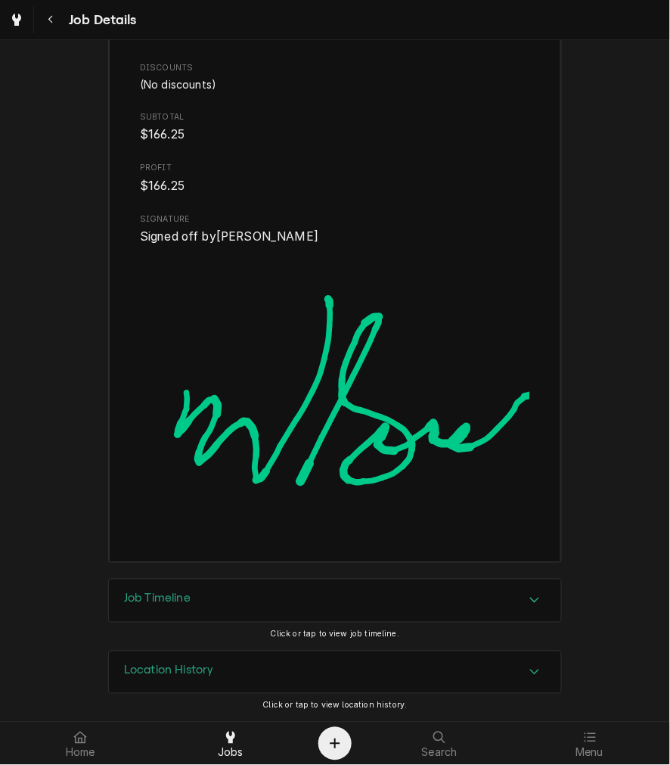
scroll to position [2580, 0]
click at [300, 658] on div "Location History" at bounding box center [335, 672] width 452 height 42
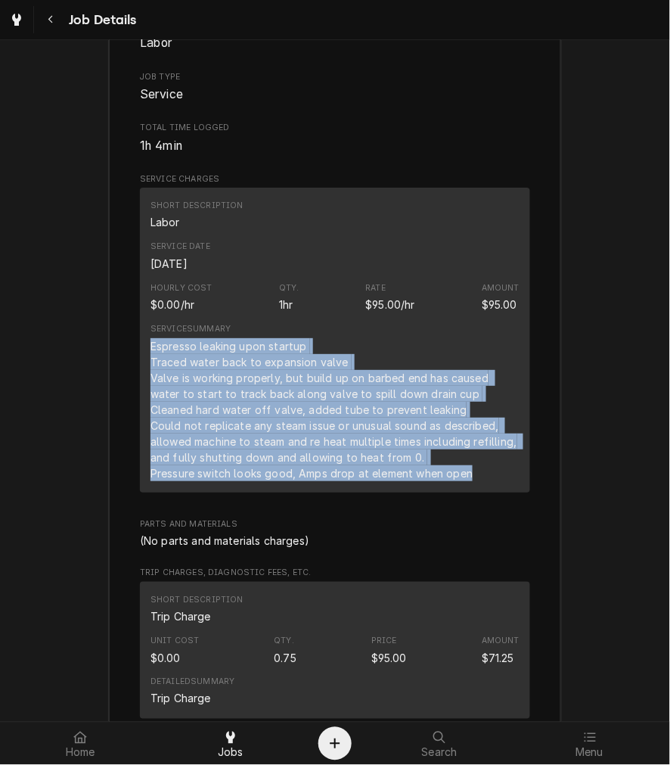
scroll to position [1178, 0]
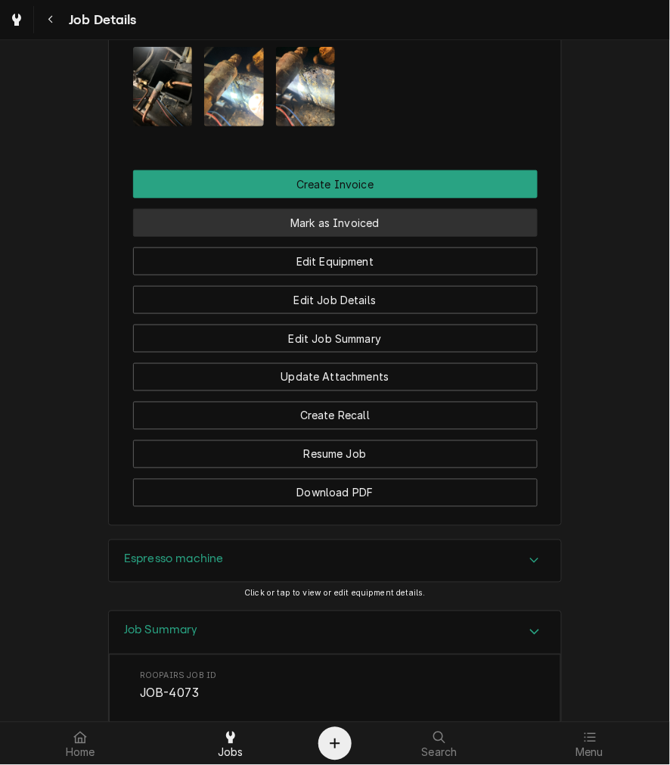
click at [405, 237] on button "Mark as Invoiced" at bounding box center [335, 223] width 405 height 28
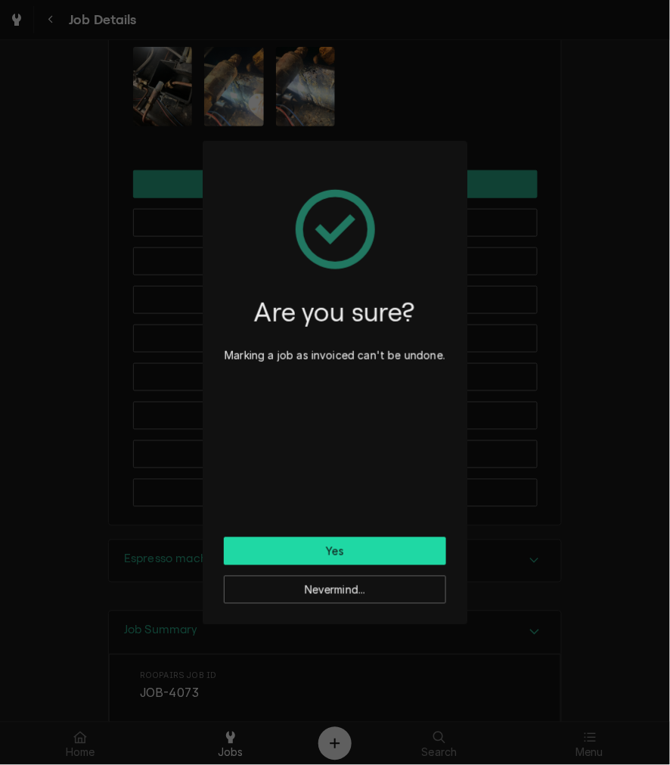
click at [340, 558] on button "Yes" at bounding box center [335, 551] width 222 height 28
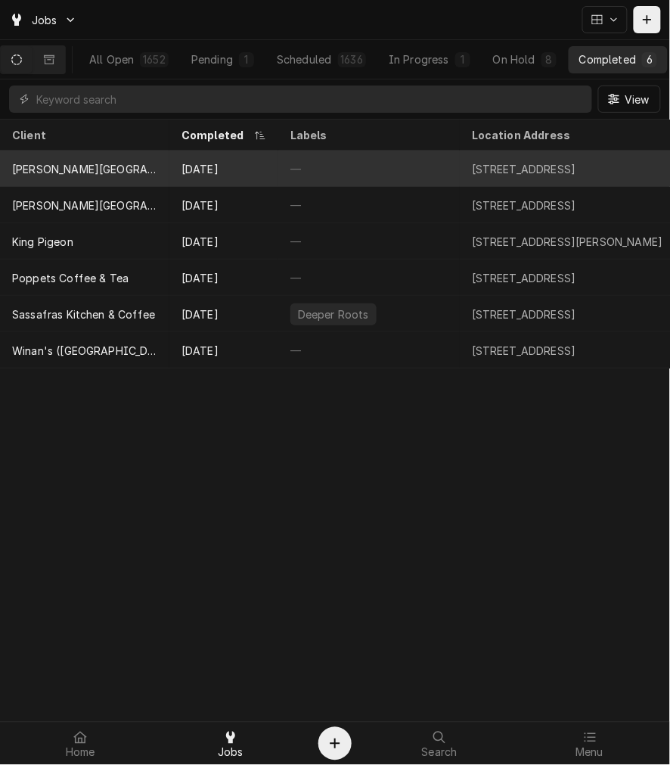
click at [160, 172] on div "Mercy McCauley High School" at bounding box center [84, 169] width 169 height 36
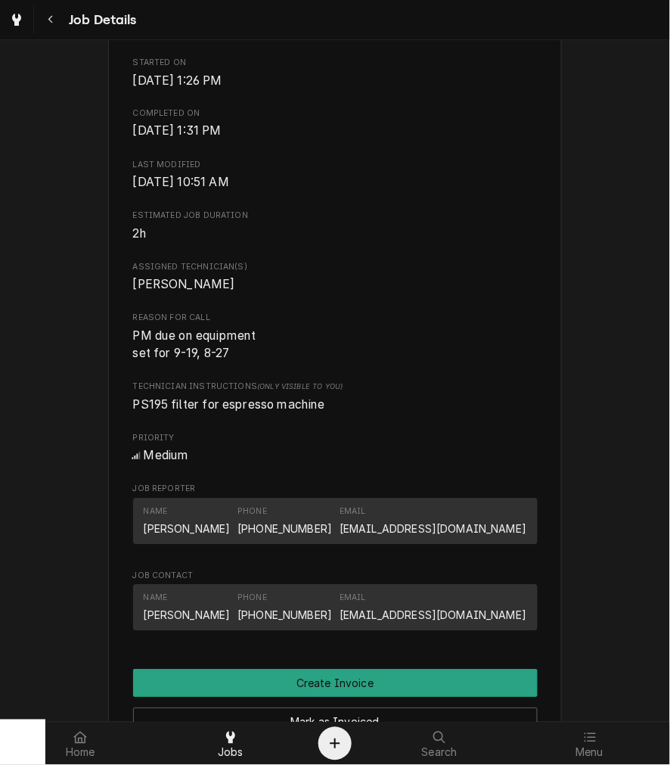
scroll to position [560, 0]
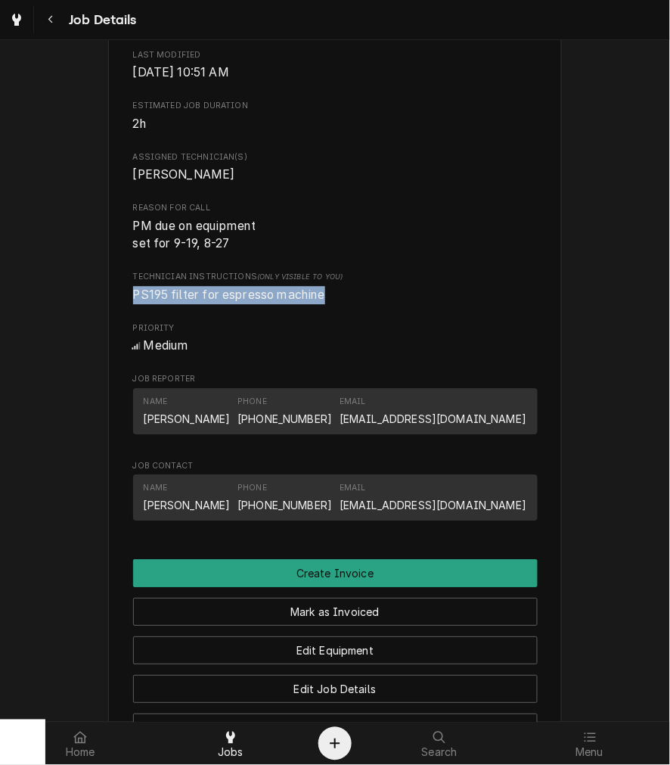
drag, startPoint x: 334, startPoint y: 312, endPoint x: 96, endPoint y: 325, distance: 237.9
click at [96, 325] on div "Completed and Uninvoiced [PERSON_NAME][GEOGRAPHIC_DATA] [STREET_ADDRESS] Open i…" at bounding box center [335, 211] width 670 height 1433
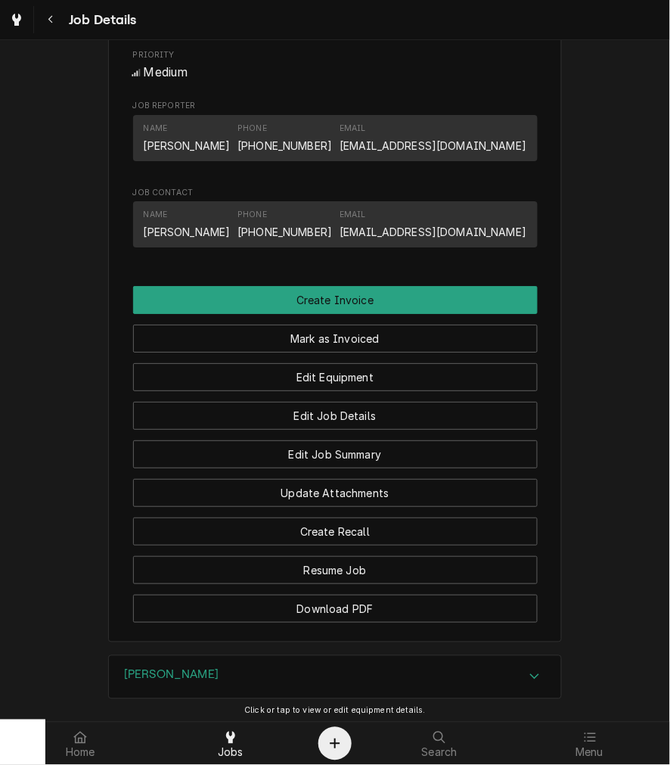
scroll to position [1120, 0]
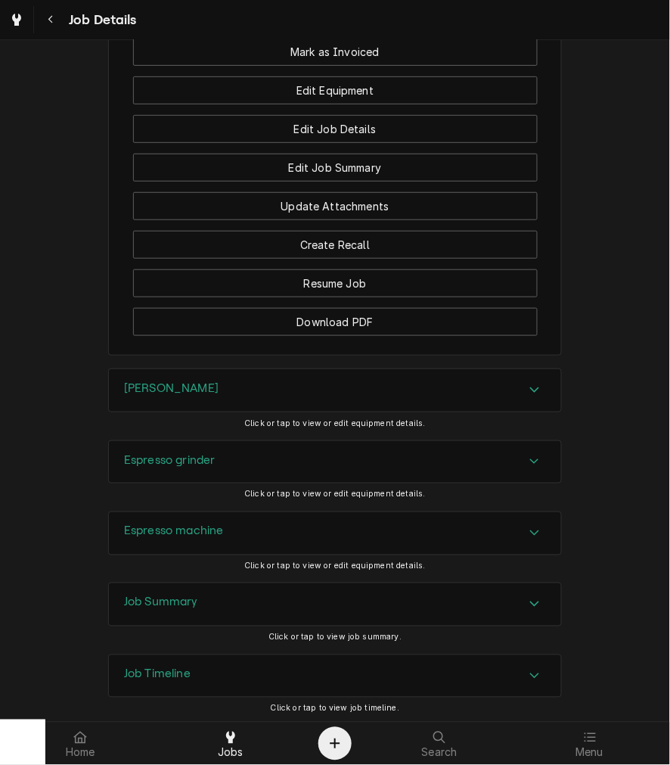
click at [163, 408] on div "[PERSON_NAME]" at bounding box center [335, 390] width 452 height 42
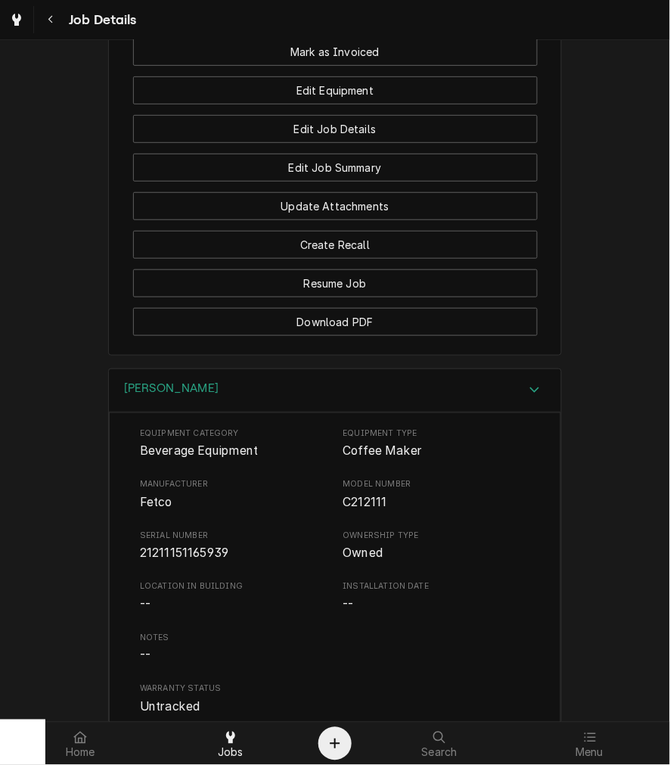
click at [172, 560] on span "21211151165939" at bounding box center [184, 553] width 88 height 14
click at [172, 412] on div "Brewer" at bounding box center [335, 390] width 452 height 43
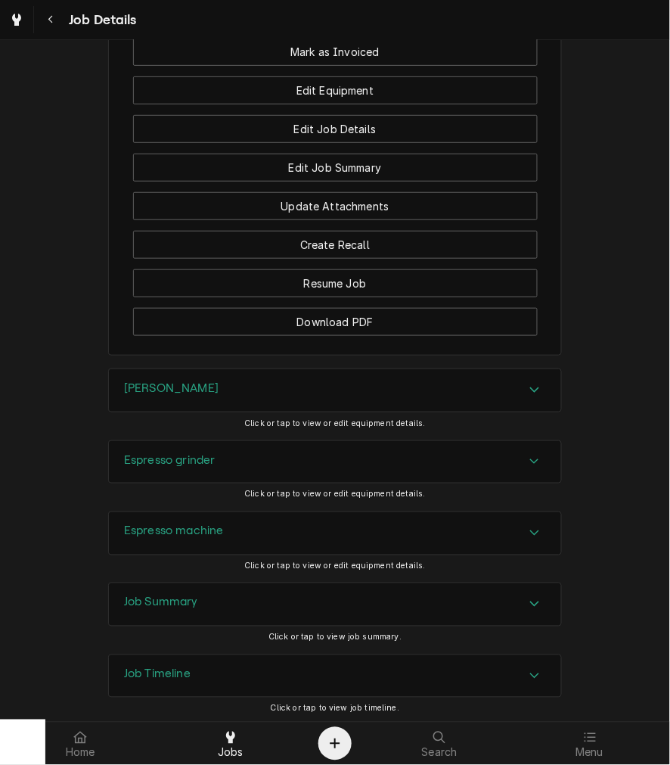
click at [176, 471] on div "Espresso grinder" at bounding box center [170, 462] width 92 height 18
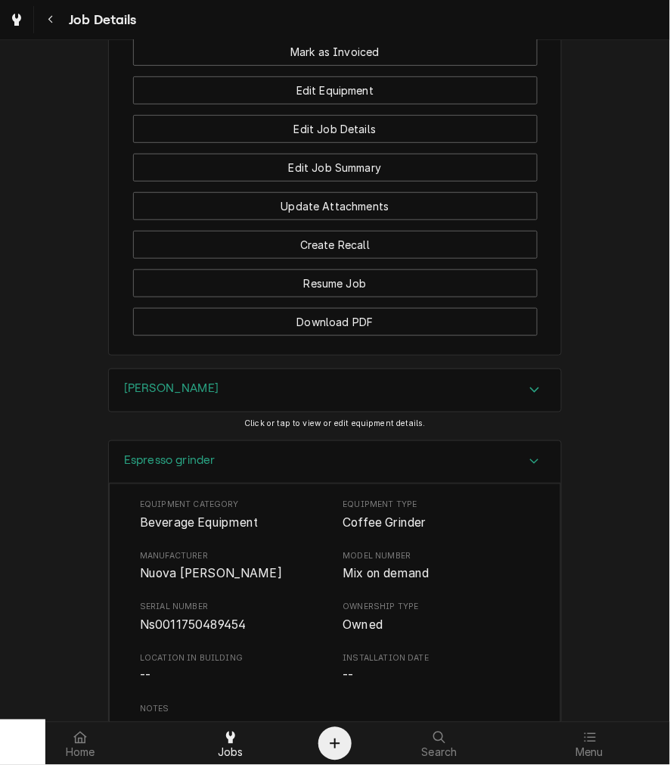
click at [179, 632] on span "Ns0011750489454" at bounding box center [193, 625] width 106 height 14
click at [157, 471] on div "Espresso grinder" at bounding box center [170, 462] width 92 height 18
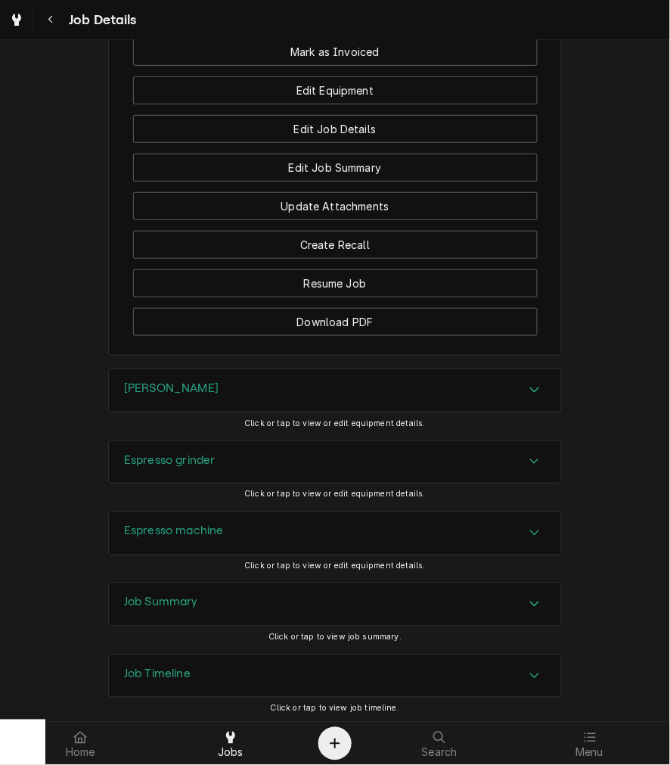
click at [162, 541] on div "Espresso machine" at bounding box center [335, 533] width 452 height 42
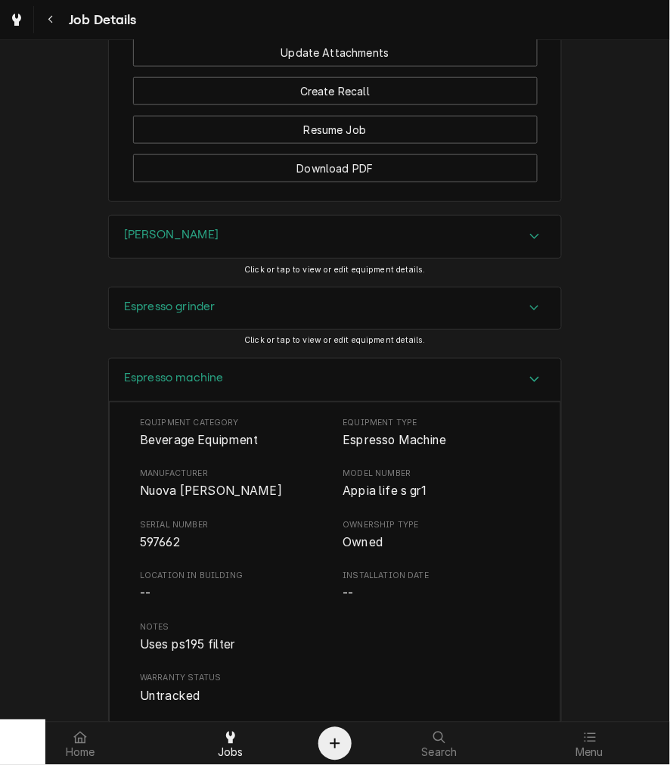
scroll to position [1401, 0]
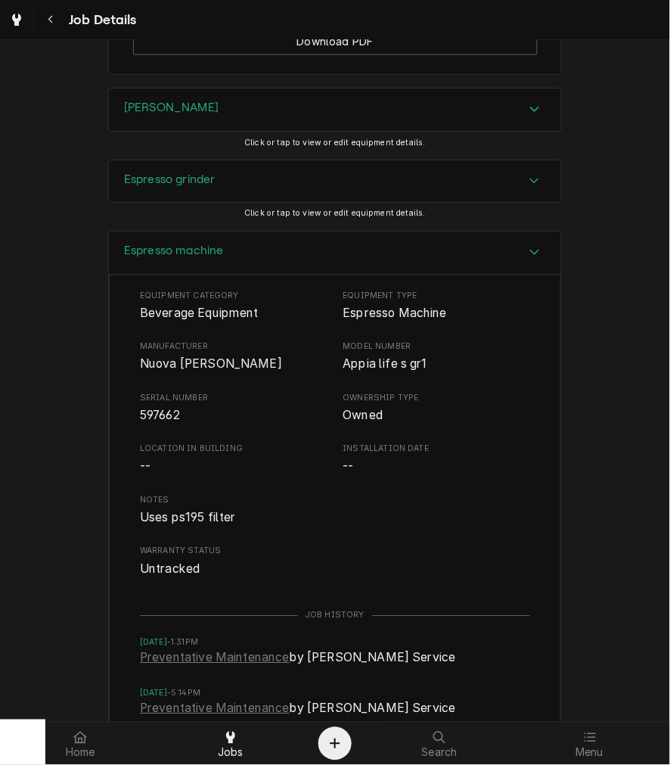
click at [184, 371] on span "Nuova simonelli" at bounding box center [211, 364] width 142 height 14
click at [185, 371] on span "Nuova simonelli" at bounding box center [211, 364] width 142 height 14
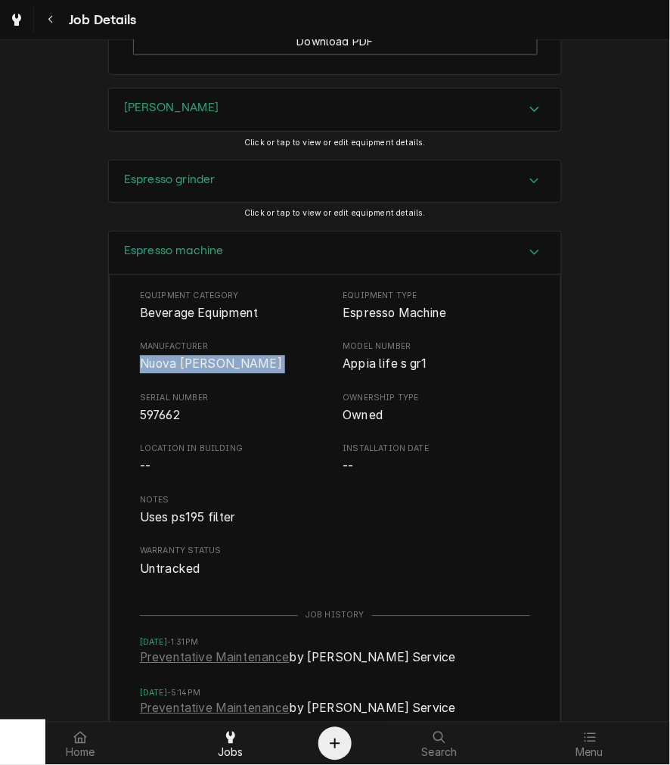
click at [185, 371] on span "Nuova simonelli" at bounding box center [211, 364] width 142 height 14
drag, startPoint x: 187, startPoint y: 390, endPoint x: 175, endPoint y: 376, distance: 17.7
click at [175, 371] on span "Nuova simonelli" at bounding box center [211, 364] width 142 height 14
drag, startPoint x: 232, startPoint y: 250, endPoint x: 232, endPoint y: 259, distance: 9.1
click at [232, 250] on div "Espresso machine" at bounding box center [335, 252] width 452 height 43
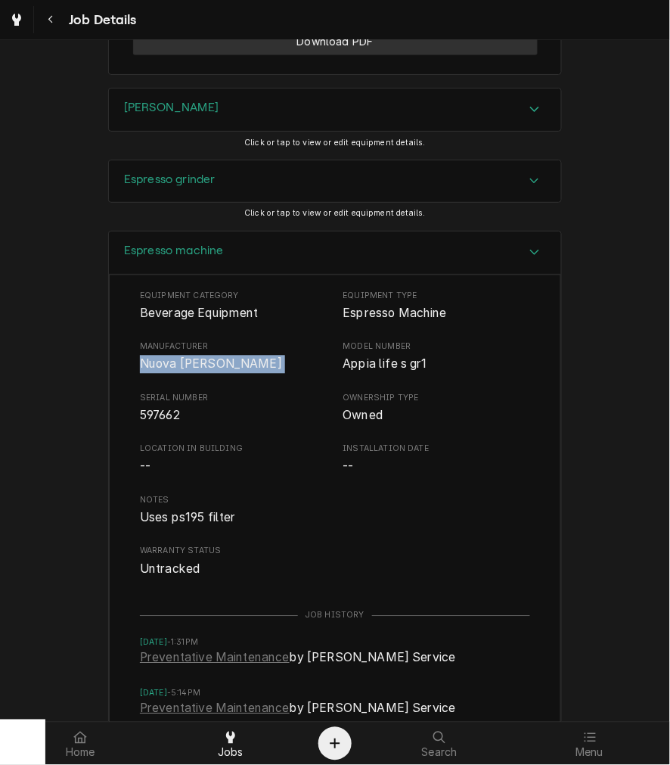
scroll to position [1215, 0]
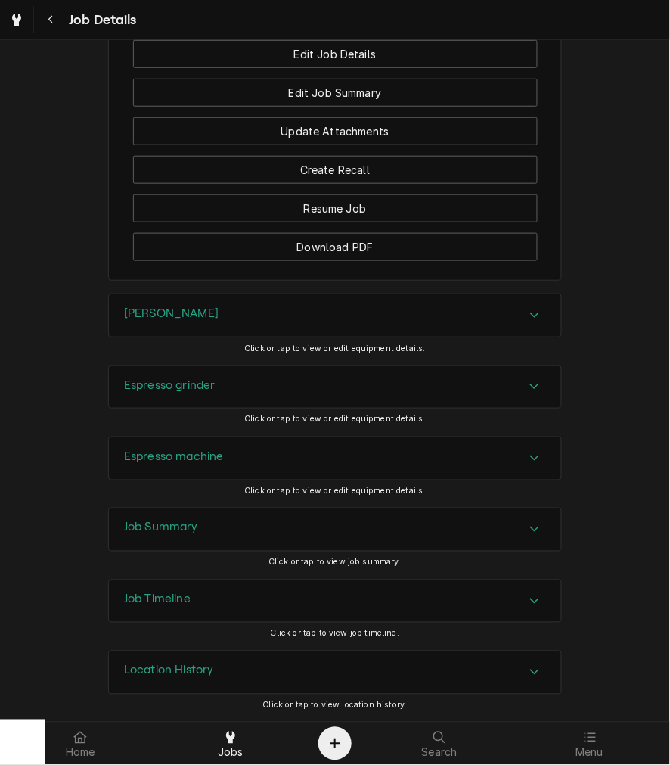
click at [172, 531] on h3 "Job Summary" at bounding box center [161, 527] width 74 height 14
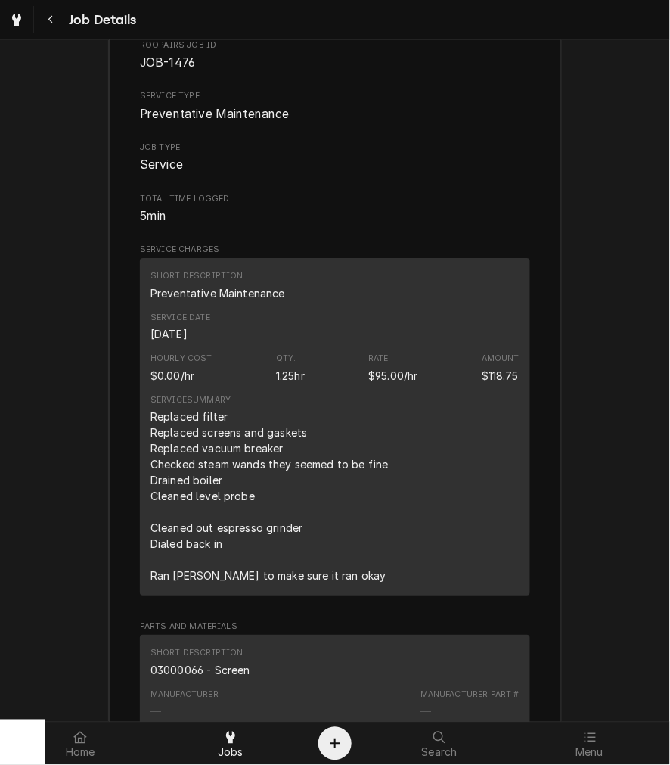
scroll to position [1774, 0]
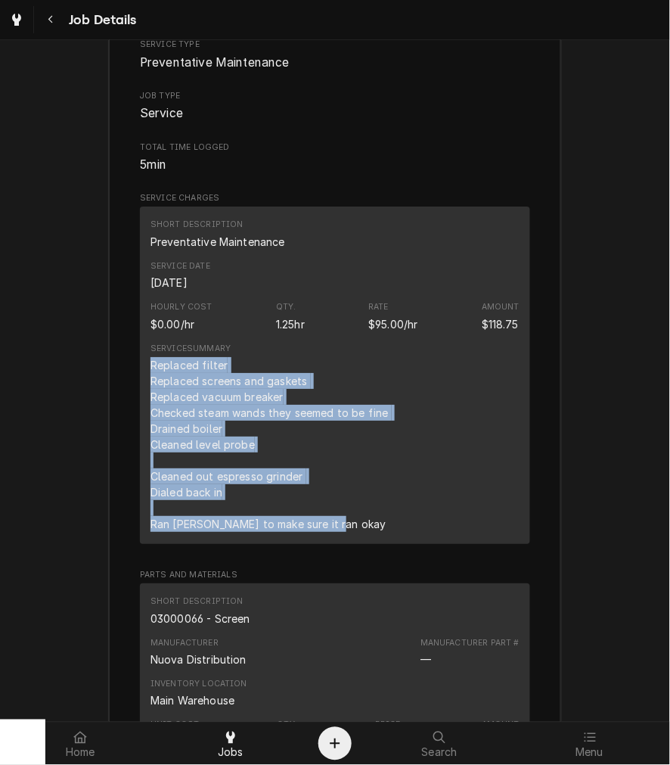
drag, startPoint x: 342, startPoint y: 549, endPoint x: 131, endPoint y: 383, distance: 268.7
copy div "Replaced filter Replaced screens and gaskets Replaced vacuum breaker Checked st…"
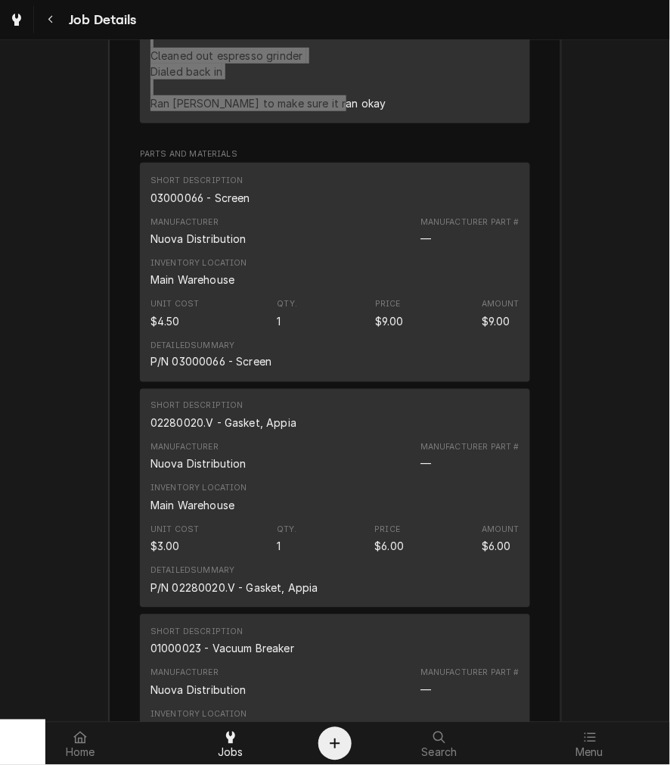
scroll to position [2055, 0]
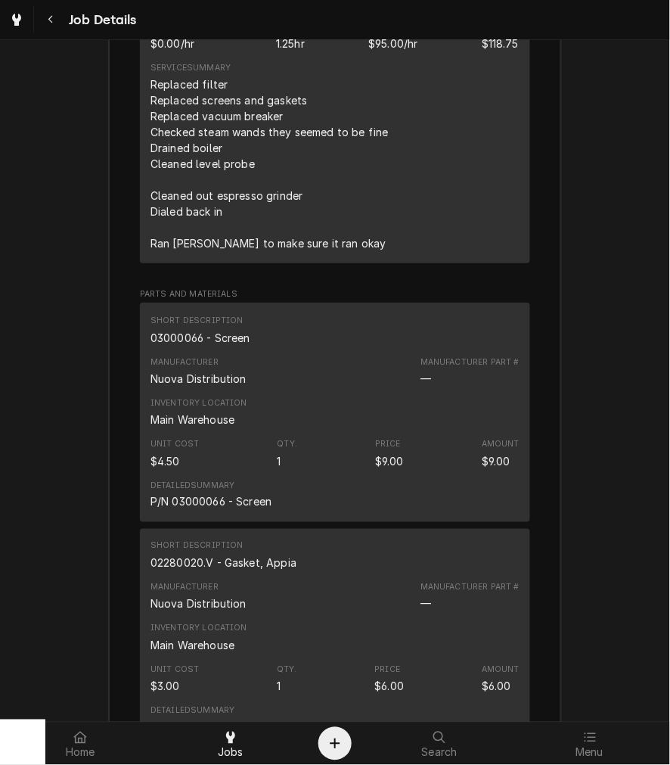
click at [209, 346] on div "03000066 - Screen" at bounding box center [201, 338] width 100 height 16
click at [203, 576] on div "Short Description 02280020.V - Gasket, Appia" at bounding box center [335, 555] width 369 height 41
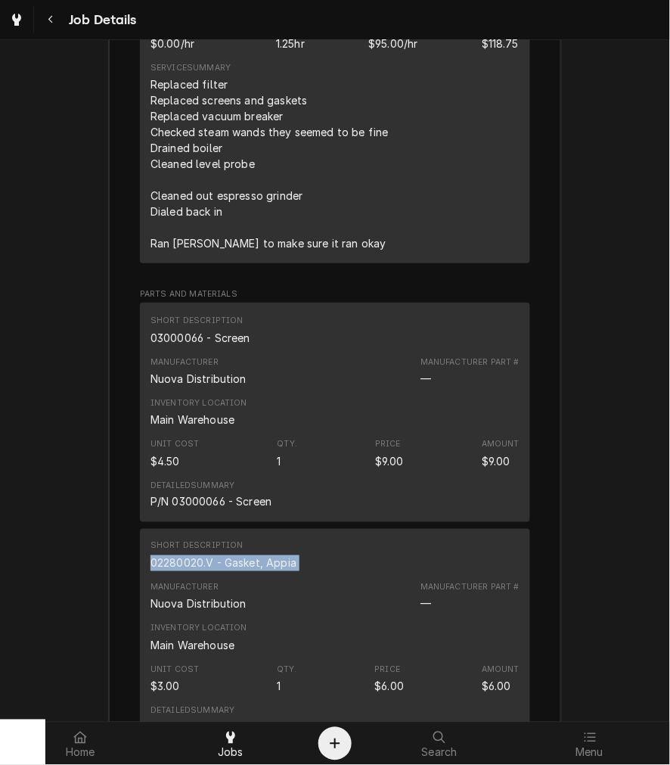
click at [203, 576] on div "Short Description 02280020.V - Gasket, Appia" at bounding box center [335, 555] width 369 height 41
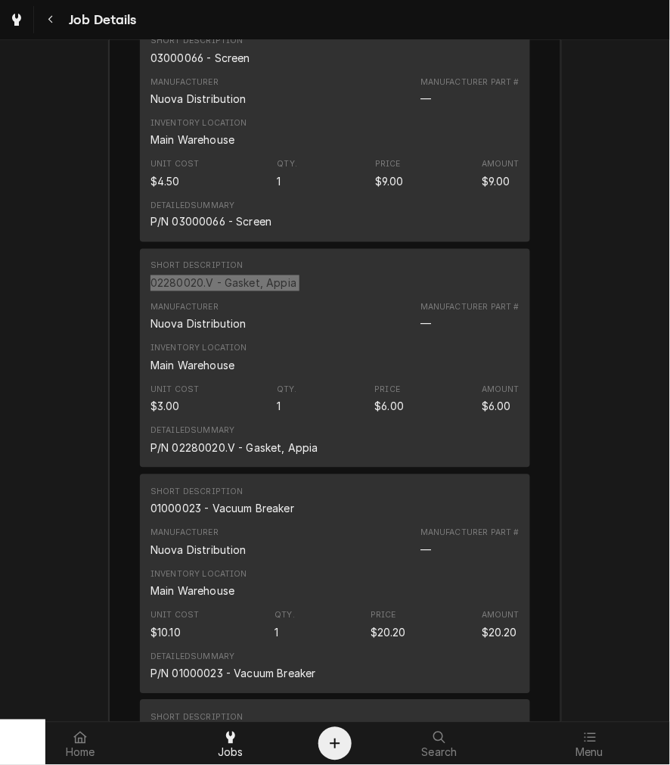
scroll to position [2476, 0]
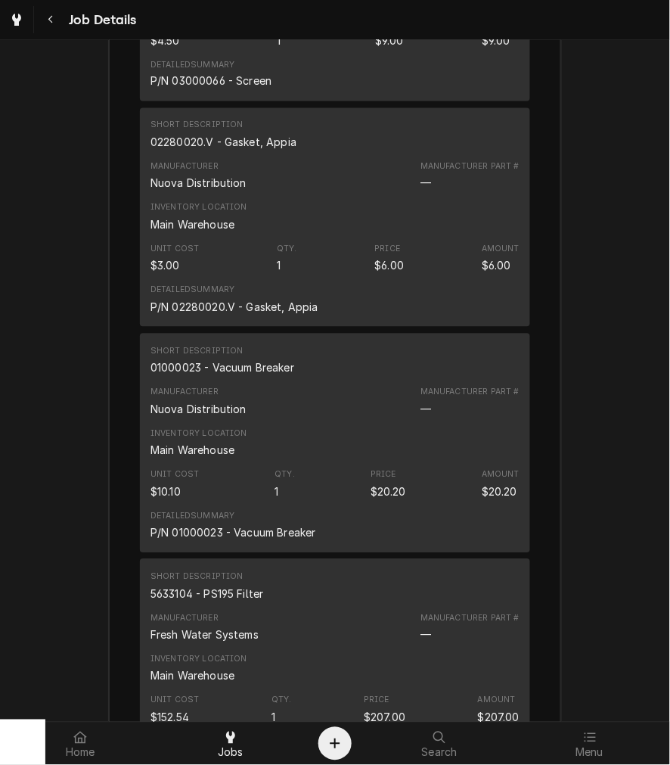
click at [223, 376] on div "01000023 - Vacuum Breaker" at bounding box center [223, 368] width 144 height 16
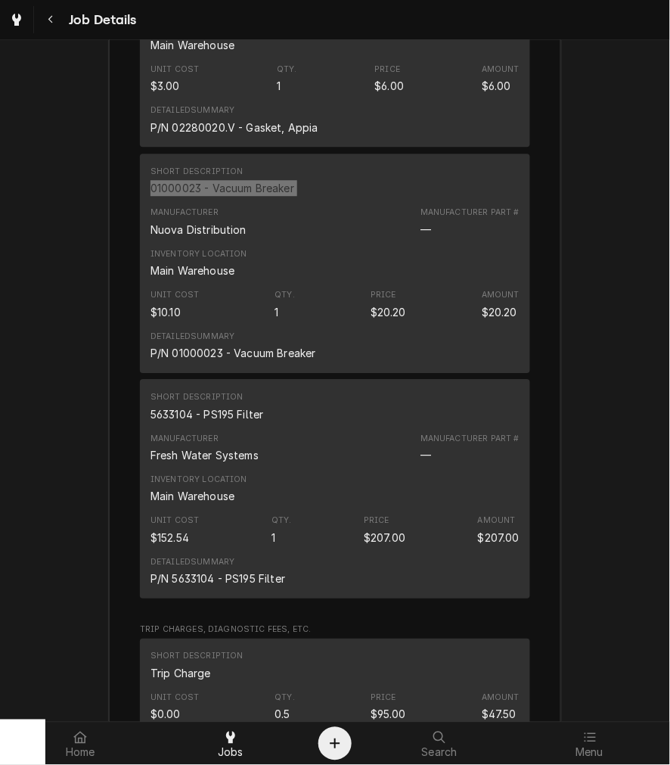
scroll to position [2615, 0]
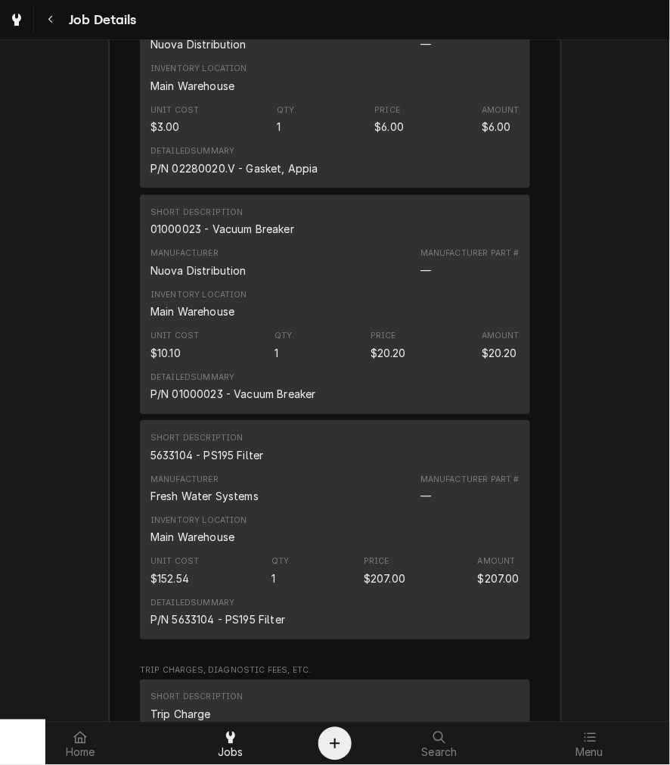
click at [186, 463] on div "5633104 - PS195 Filter" at bounding box center [207, 455] width 113 height 16
click at [187, 463] on div "5633104 - PS195 Filter" at bounding box center [207, 455] width 113 height 16
click at [188, 463] on div "5633104 - PS195 Filter" at bounding box center [207, 455] width 113 height 16
drag, startPoint x: 133, startPoint y: 697, endPoint x: 140, endPoint y: 679, distance: 18.7
click at [140, 697] on div "Short Description Trip Charge Unit Cost $0.00 Qty. 0.5 Price $95.00 Amount $47.…" at bounding box center [335, 751] width 390 height 144
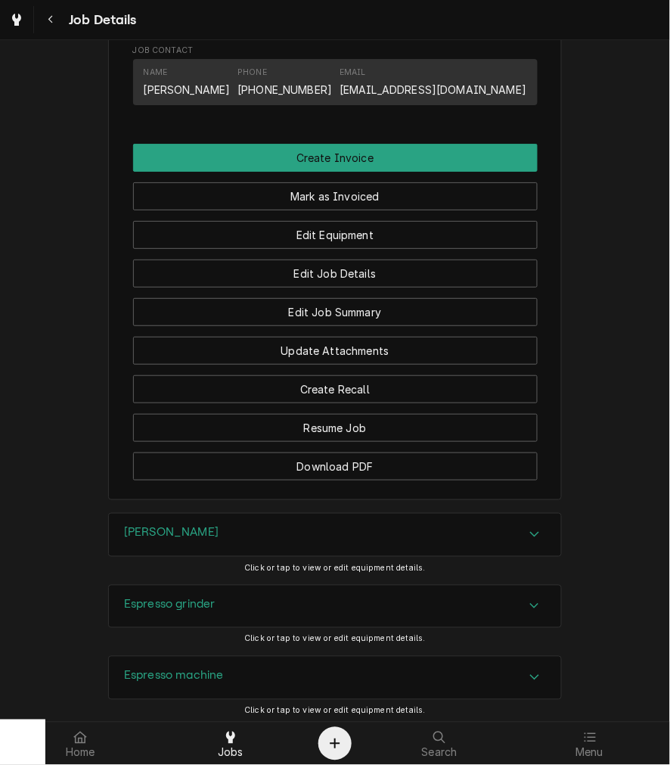
scroll to position [887, 0]
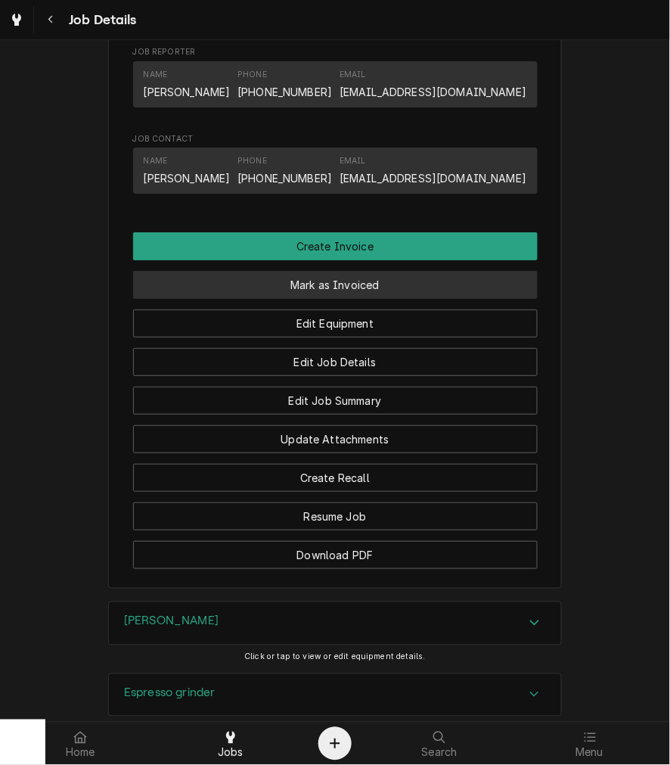
click at [318, 299] on button "Mark as Invoiced" at bounding box center [335, 285] width 405 height 28
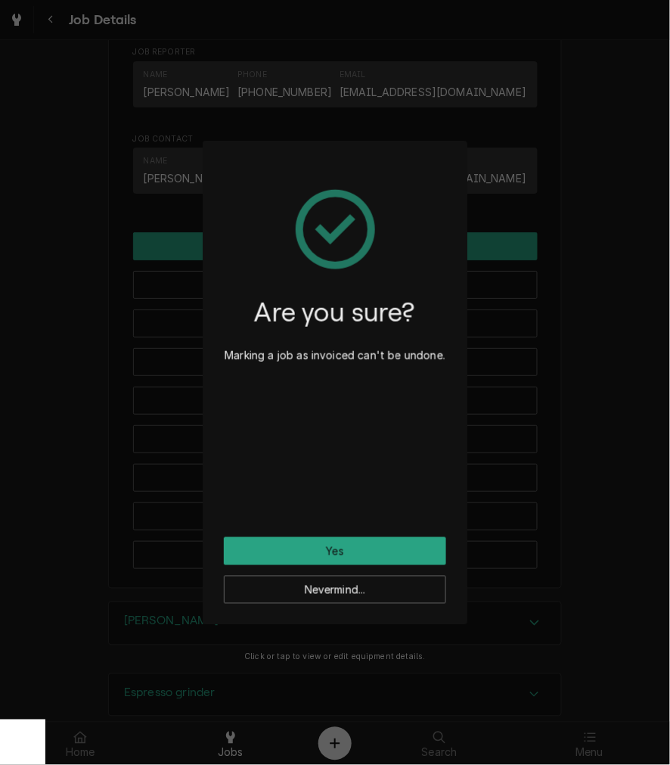
click at [310, 535] on div "Are you sure? Marking a job as invoiced can't be undone." at bounding box center [335, 349] width 222 height 375
click at [326, 547] on button "Yes" at bounding box center [335, 551] width 222 height 28
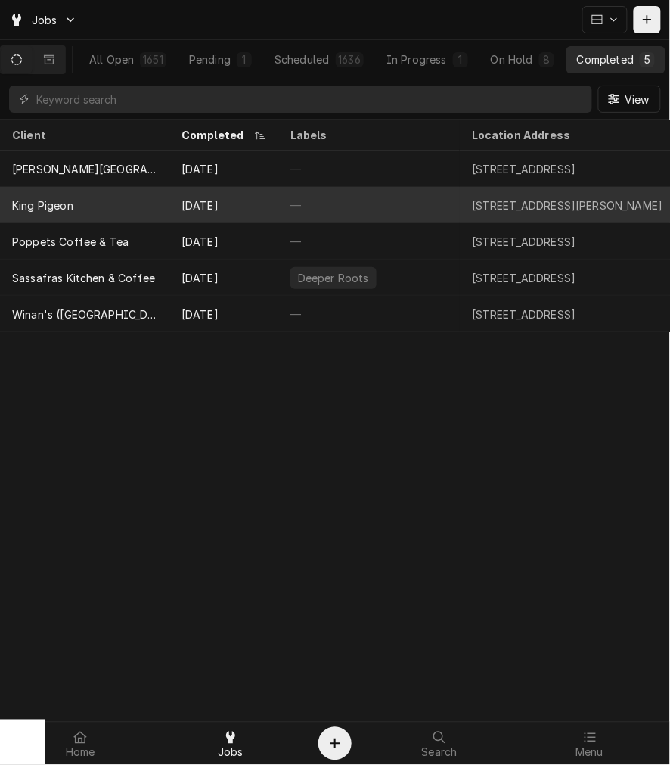
click at [88, 203] on div "King Pigeon" at bounding box center [84, 205] width 169 height 36
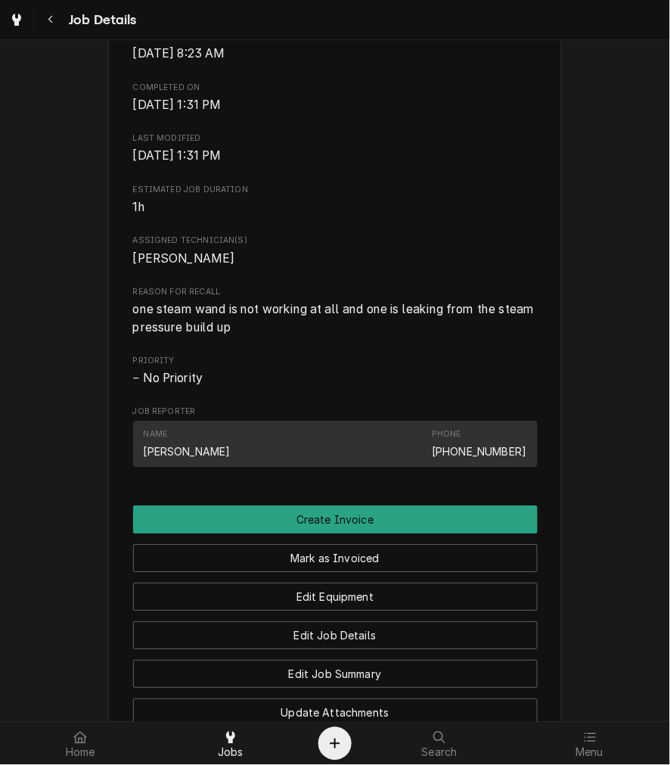
scroll to position [1018, 0]
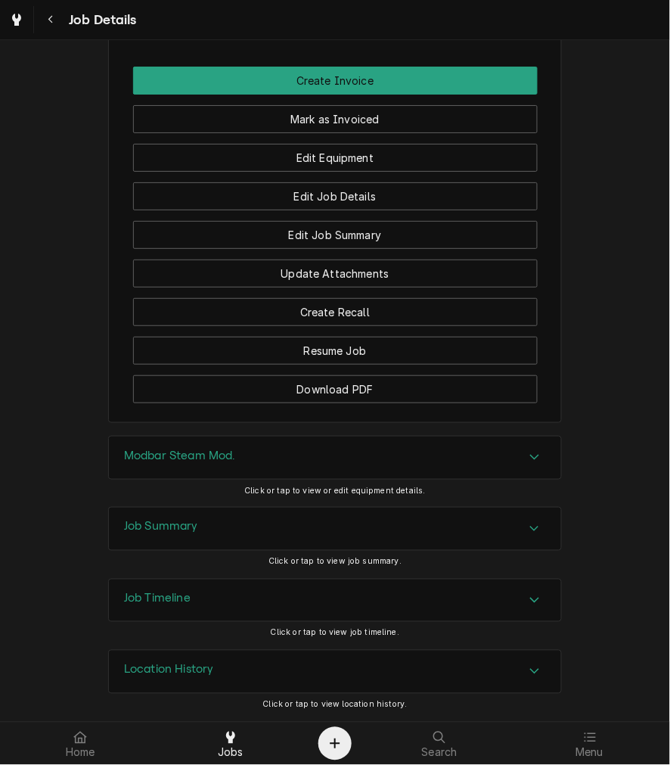
drag, startPoint x: 171, startPoint y: 450, endPoint x: 175, endPoint y: 460, distance: 10.5
click at [171, 450] on h3 "Modbar Steam Mod." at bounding box center [180, 456] width 112 height 14
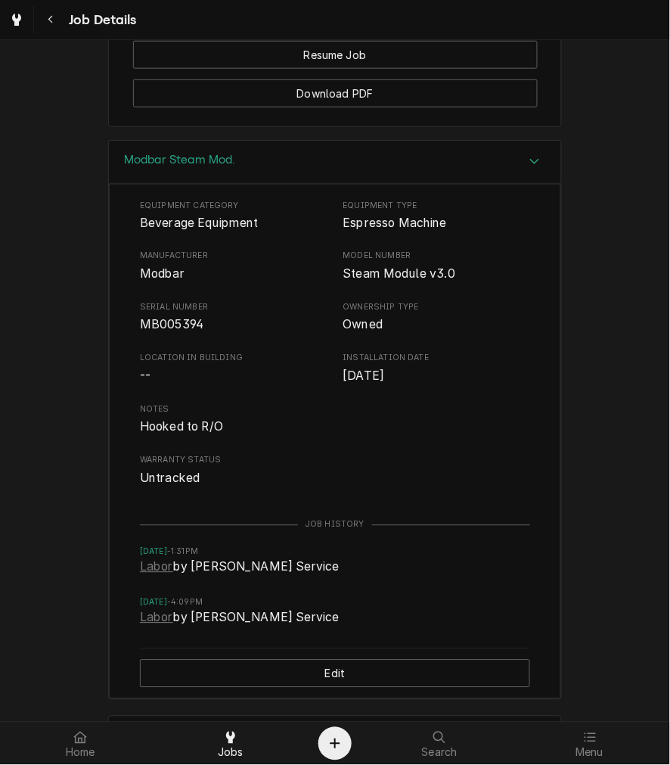
scroll to position [1298, 0]
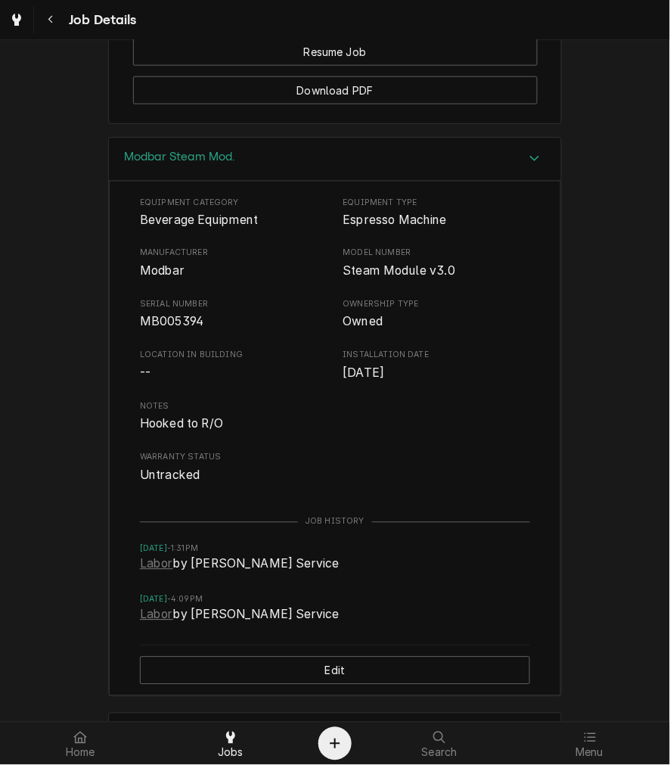
click at [140, 278] on span "Modbar" at bounding box center [162, 271] width 45 height 14
click at [144, 278] on span "Modbar" at bounding box center [162, 271] width 45 height 14
click at [147, 278] on span "Modbar" at bounding box center [162, 271] width 45 height 14
click at [160, 329] on span "MB005394" at bounding box center [172, 322] width 64 height 14
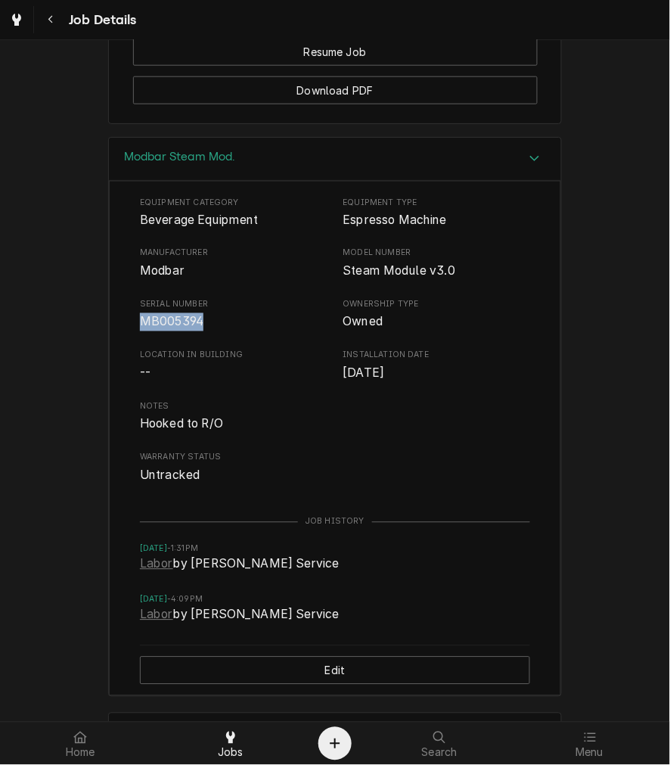
click at [160, 329] on span "MB005394" at bounding box center [172, 322] width 64 height 14
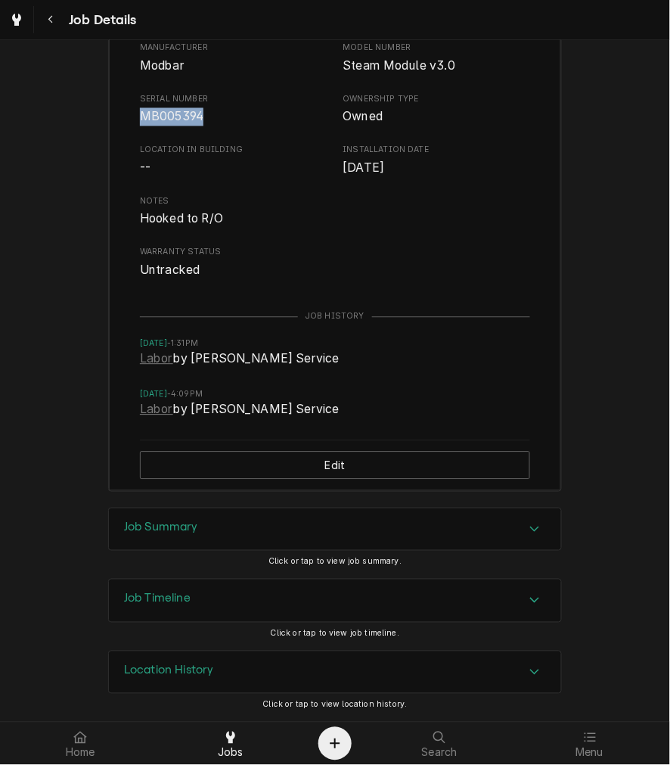
click at [172, 519] on div "Job Summary" at bounding box center [335, 529] width 452 height 42
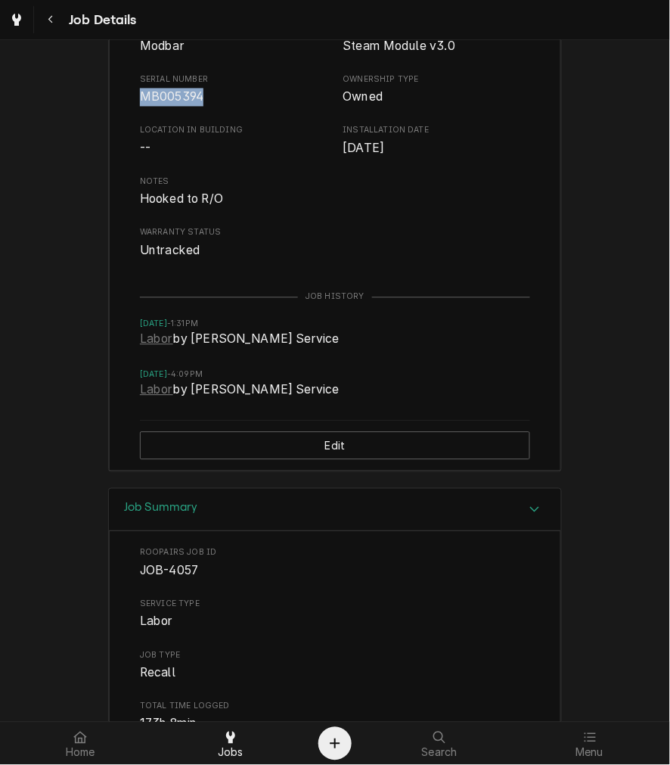
scroll to position [2083, 0]
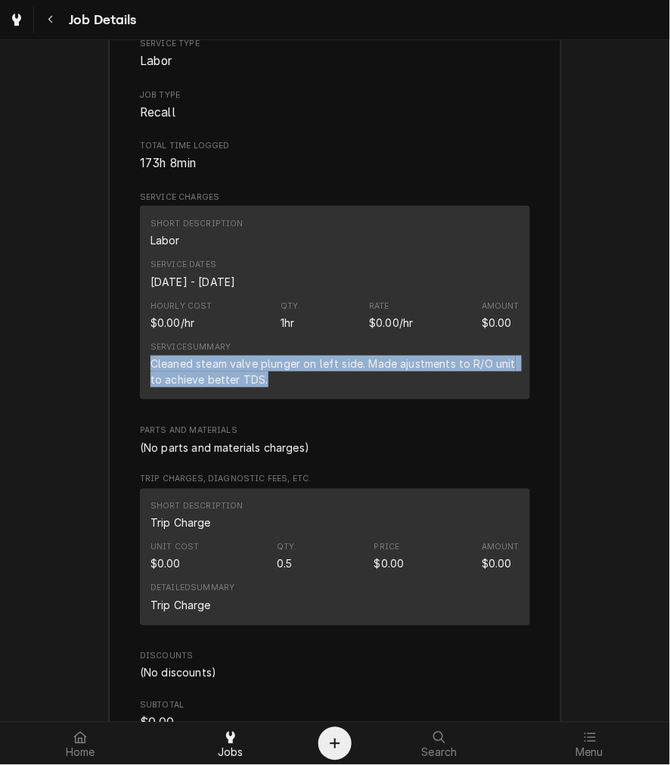
drag, startPoint x: 284, startPoint y: 402, endPoint x: 141, endPoint y: 384, distance: 144.1
click at [141, 384] on div "Short Description Labor Service Dates Sep 22, 2025 - Sep 30, 2025 Hourly Cost $…" at bounding box center [335, 303] width 390 height 194
copy div "Cleaned steam valve plunger on left side. Made ajustments to R/O unit to achiev…"
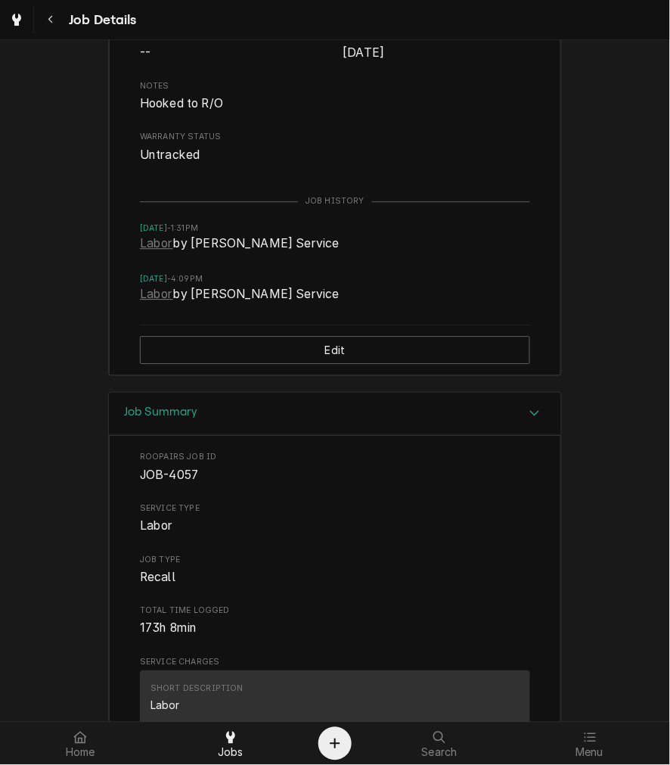
scroll to position [918, 0]
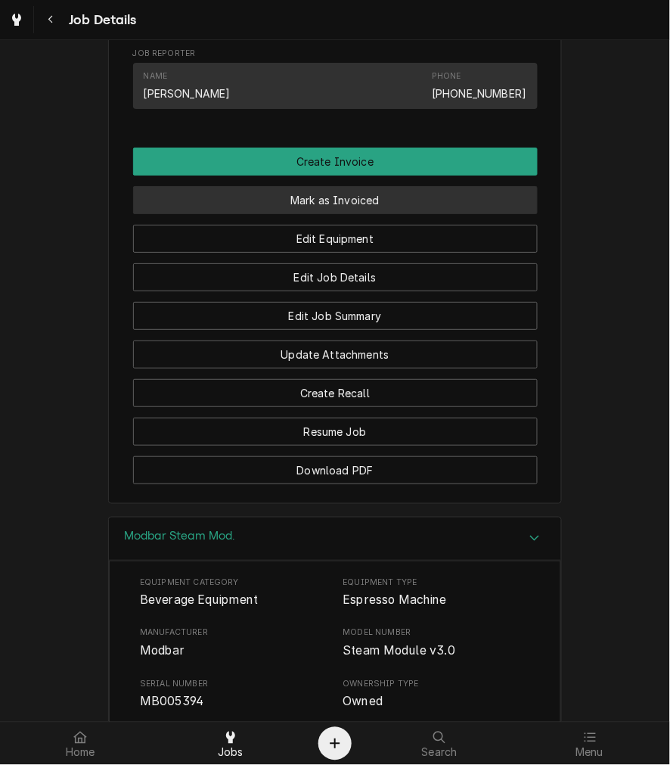
drag, startPoint x: 343, startPoint y: 209, endPoint x: 342, endPoint y: 216, distance: 7.6
click at [343, 209] on button "Mark as Invoiced" at bounding box center [335, 200] width 405 height 28
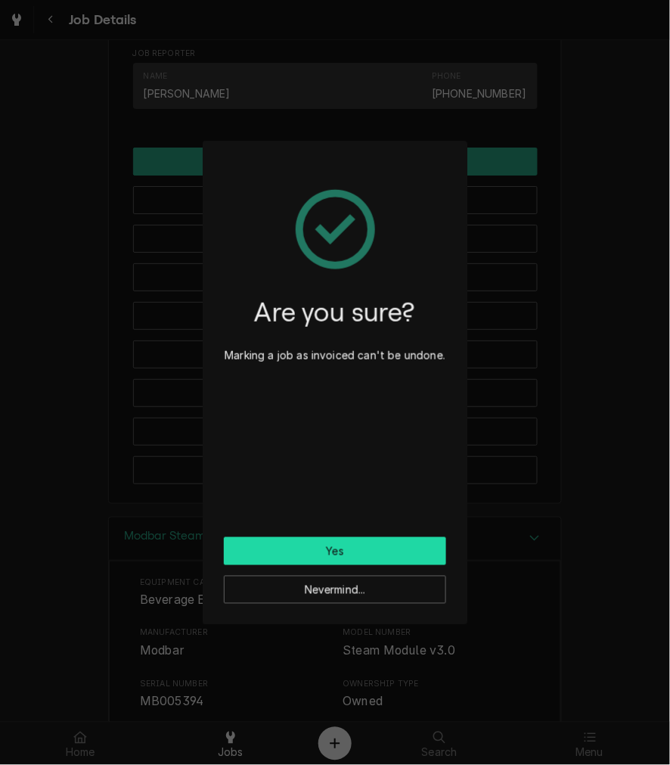
click at [318, 545] on button "Yes" at bounding box center [335, 551] width 222 height 28
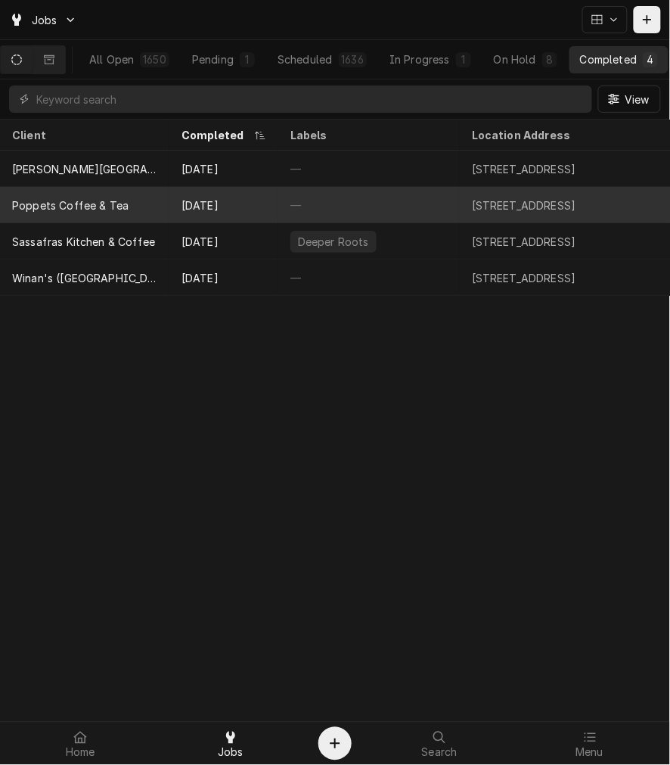
click at [210, 210] on div "[DATE]" at bounding box center [223, 205] width 109 height 36
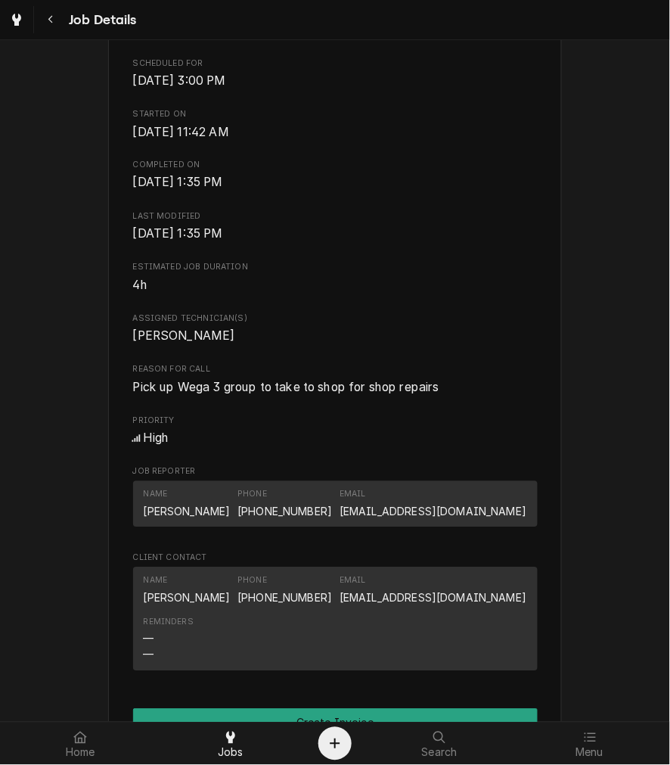
scroll to position [420, 0]
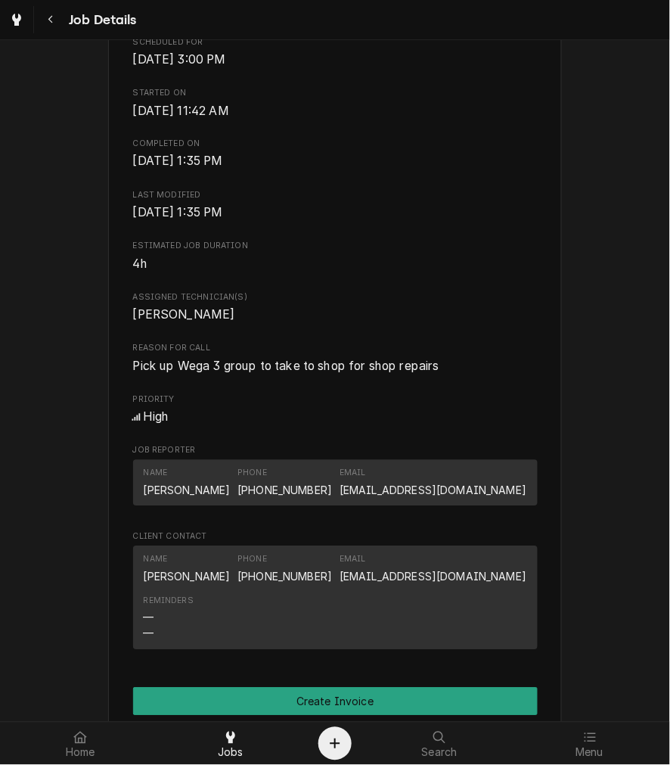
click at [246, 374] on span "Pick up Wega 3 group to take to shop for shop repairs" at bounding box center [286, 366] width 306 height 14
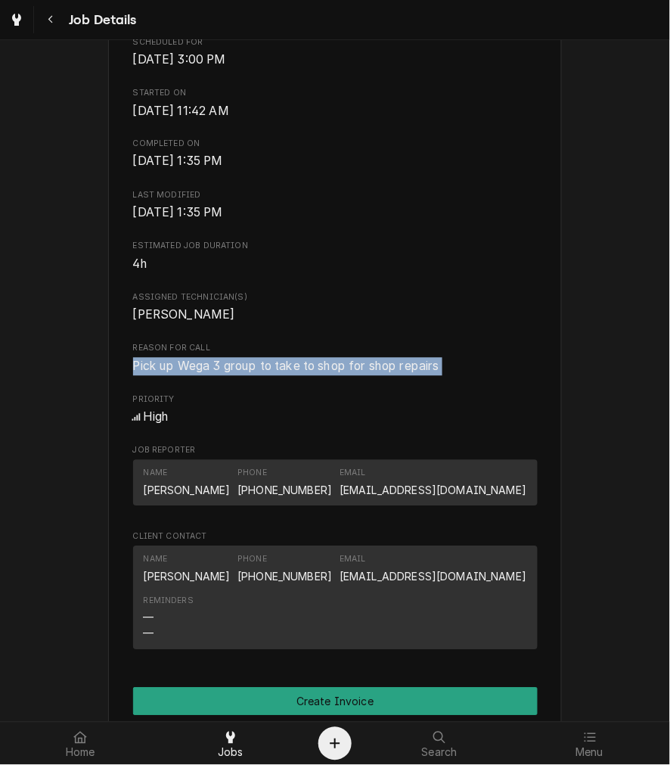
click at [246, 374] on span "Pick up Wega 3 group to take to shop for shop repairs" at bounding box center [286, 366] width 306 height 14
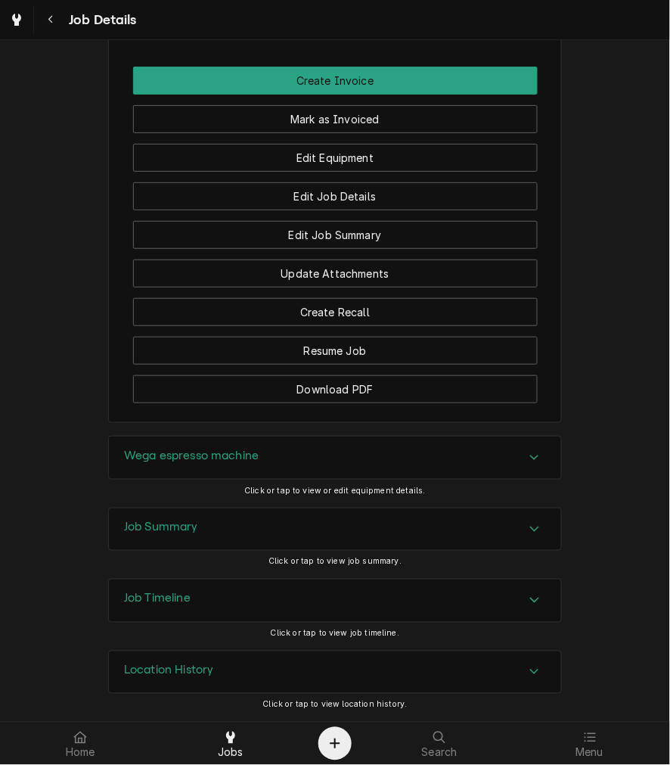
scroll to position [1060, 0]
click at [185, 467] on div "Wega espresso machine" at bounding box center [335, 457] width 452 height 42
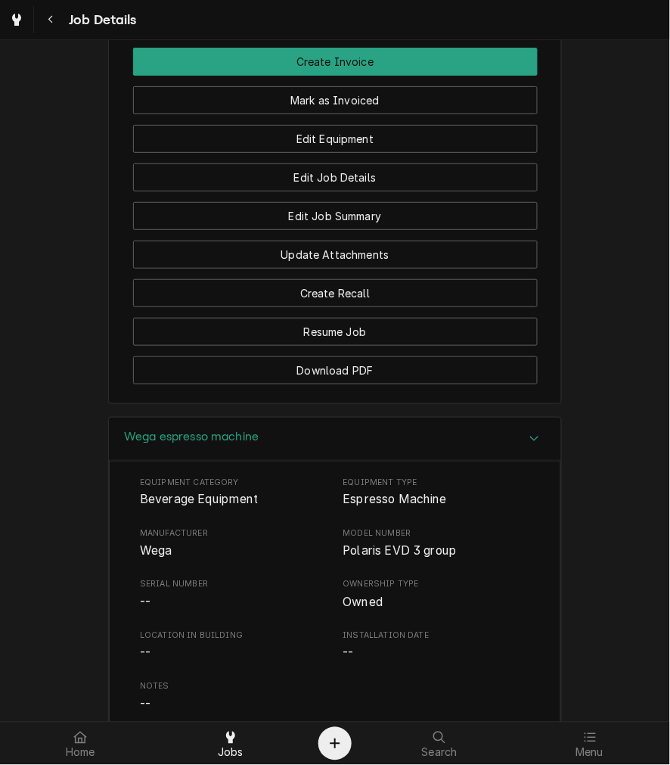
click at [150, 560] on span "Wega" at bounding box center [234, 551] width 188 height 18
drag, startPoint x: 133, startPoint y: 459, endPoint x: 104, endPoint y: 443, distance: 32.8
click at [133, 444] on h3 "Wega espresso machine" at bounding box center [191, 437] width 135 height 14
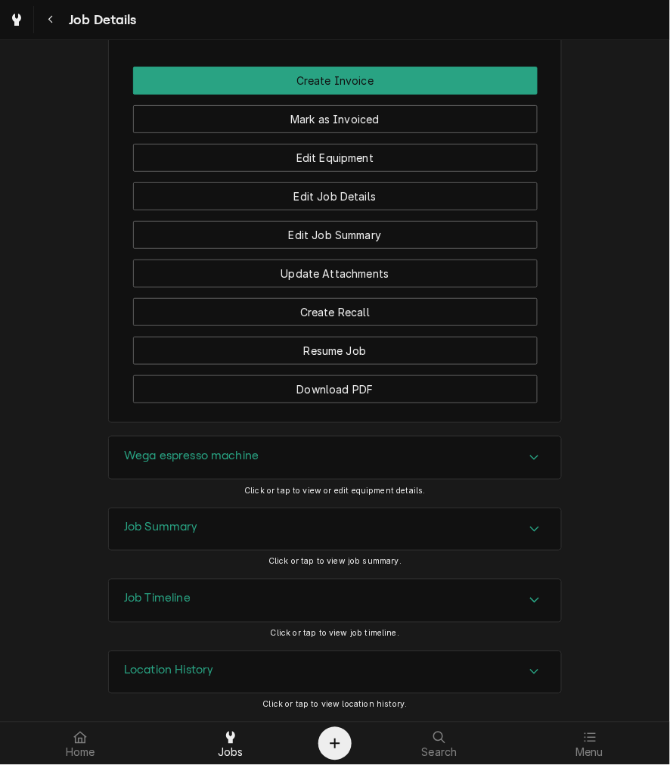
drag, startPoint x: 148, startPoint y: 527, endPoint x: 141, endPoint y: 524, distance: 8.1
click at [146, 528] on h3 "Job Summary" at bounding box center [161, 527] width 74 height 14
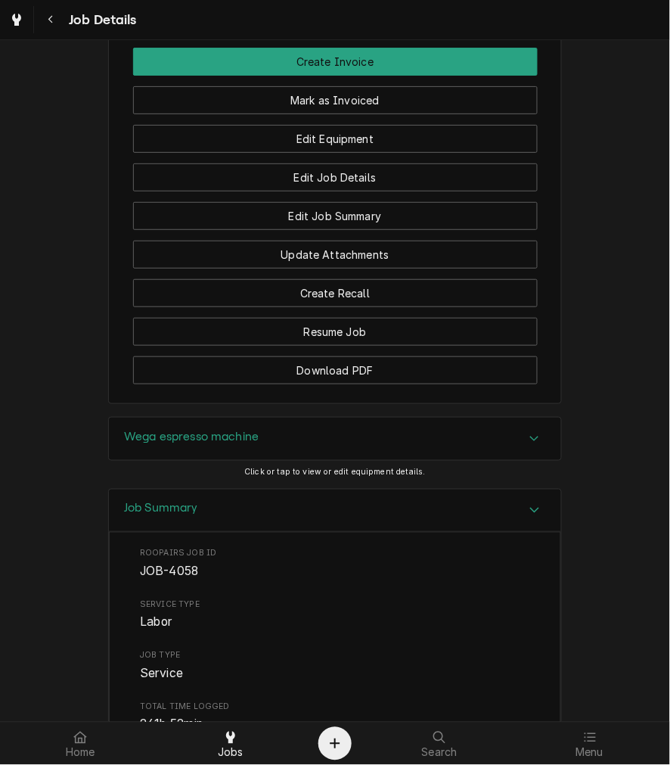
scroll to position [1480, 0]
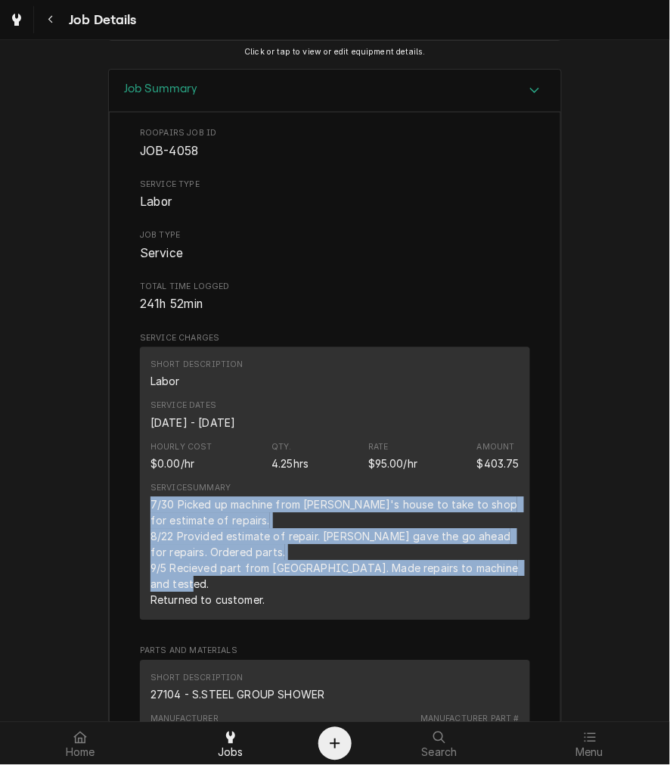
drag, startPoint x: 262, startPoint y: 610, endPoint x: 134, endPoint y: 525, distance: 154.4
click at [140, 525] on div "Short Description Labor Service Dates Jul 30, 2025 - Sep 20, 2025 Hourly Cost $…" at bounding box center [335, 483] width 390 height 273
copy div "7/30 Picked up machine from Michael's house to take to shop for estimate of rep…"
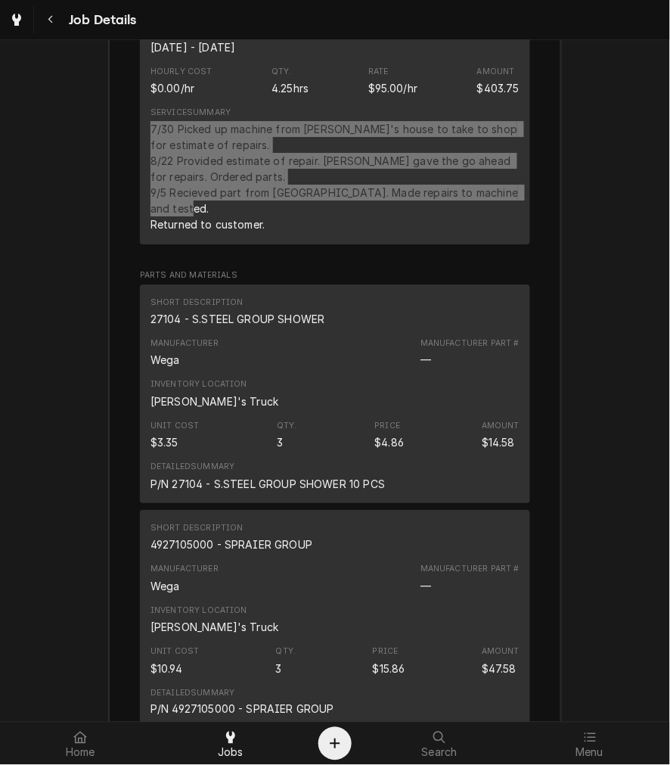
scroll to position [1814, 0]
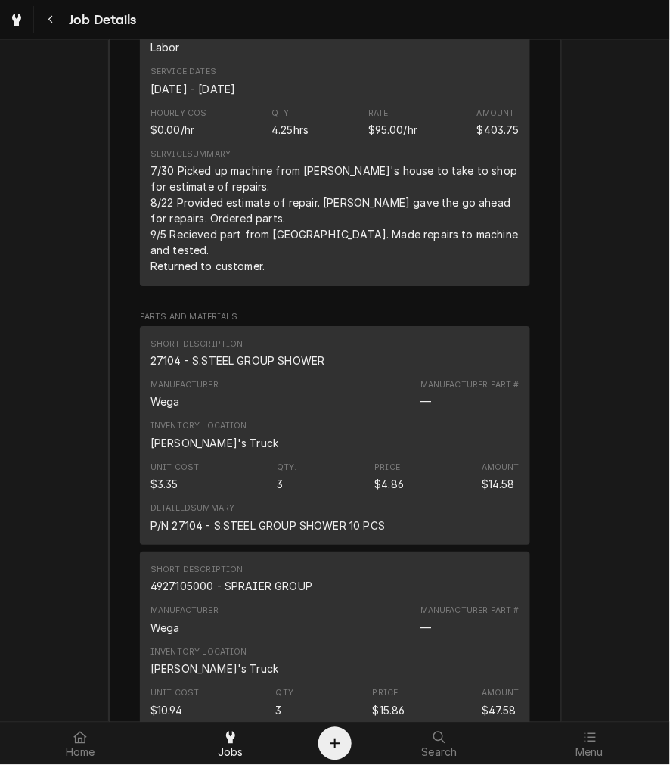
click at [200, 363] on div "27104 - S.STEEL GROUP SHOWER" at bounding box center [238, 360] width 174 height 16
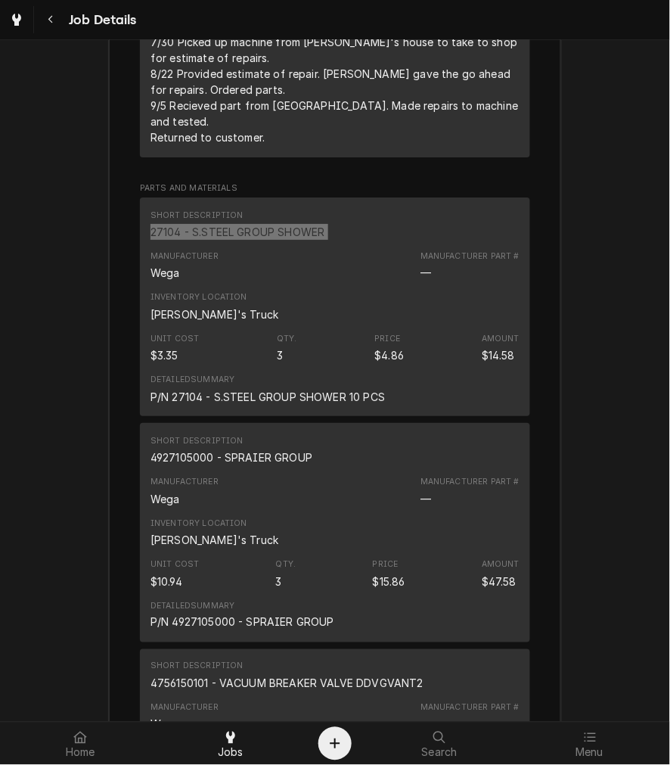
scroll to position [2234, 0]
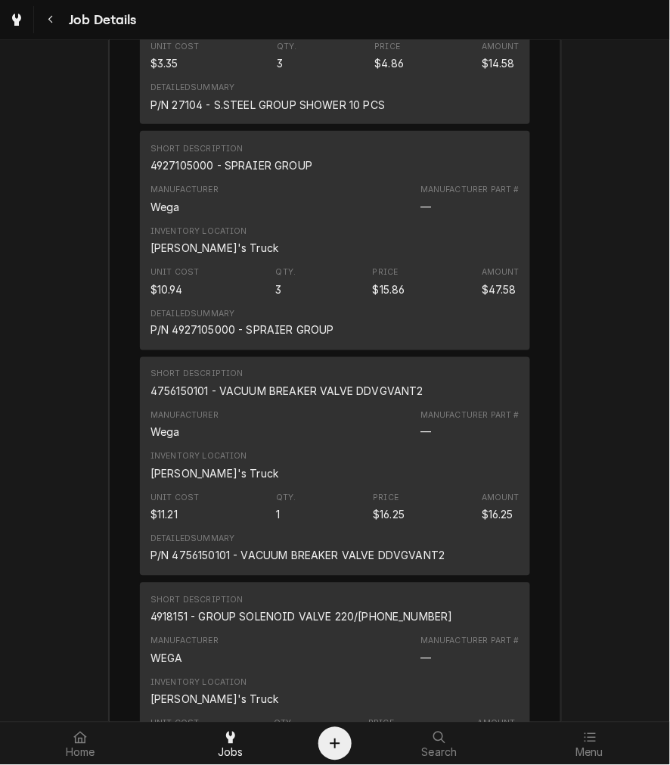
click at [231, 163] on div "4927105000 - SPRAIER GROUP" at bounding box center [232, 165] width 162 height 16
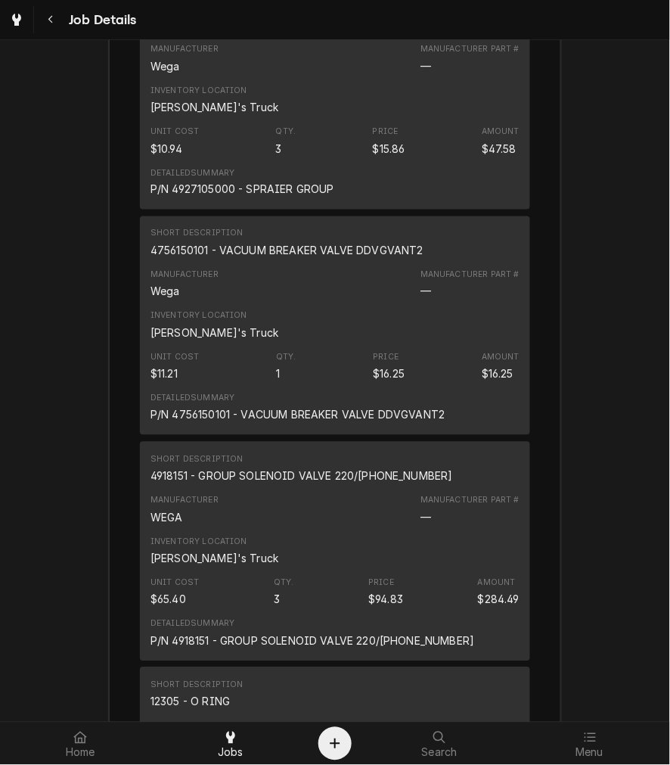
click at [253, 262] on div "Short Description 4756150101 - VACUUM BREAKER VALVE DDVGVANT2" at bounding box center [335, 242] width 369 height 41
click at [250, 259] on div "4756150101 - VACUUM BREAKER VALVE DDVGVANT2" at bounding box center [287, 251] width 273 height 16
click at [259, 250] on div "4756150101 - VACUUM BREAKER VALVE DDVGVANT2" at bounding box center [287, 251] width 273 height 16
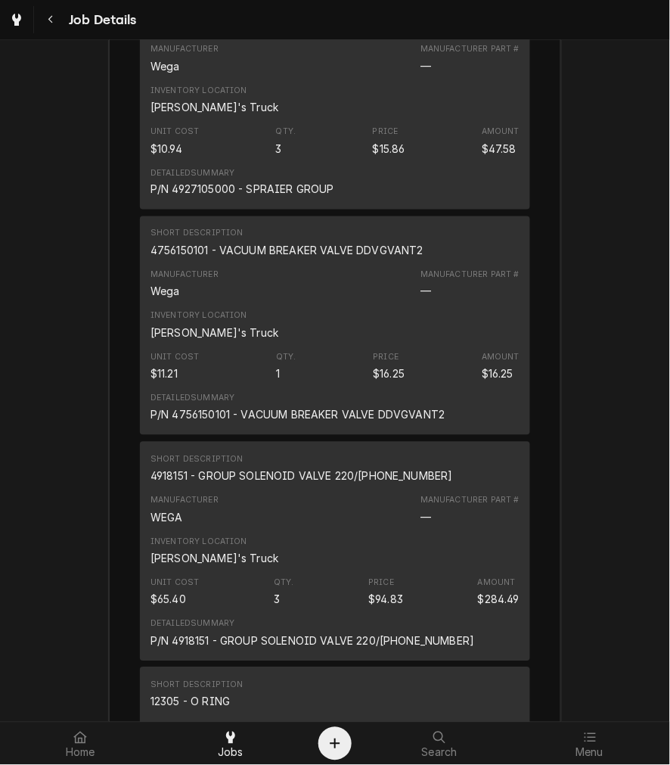
click at [271, 252] on div "4756150101 - VACUUM BREAKER VALVE DDVGVANT2" at bounding box center [287, 251] width 273 height 16
drag, startPoint x: 271, startPoint y: 252, endPoint x: 293, endPoint y: 260, distance: 23.5
click at [271, 253] on div "4756150101 - VACUUM BREAKER VALVE DDVGVANT2" at bounding box center [287, 251] width 273 height 16
click at [293, 259] on div "4756150101 - VACUUM BREAKER VALVE DDVGVANT2" at bounding box center [287, 251] width 273 height 16
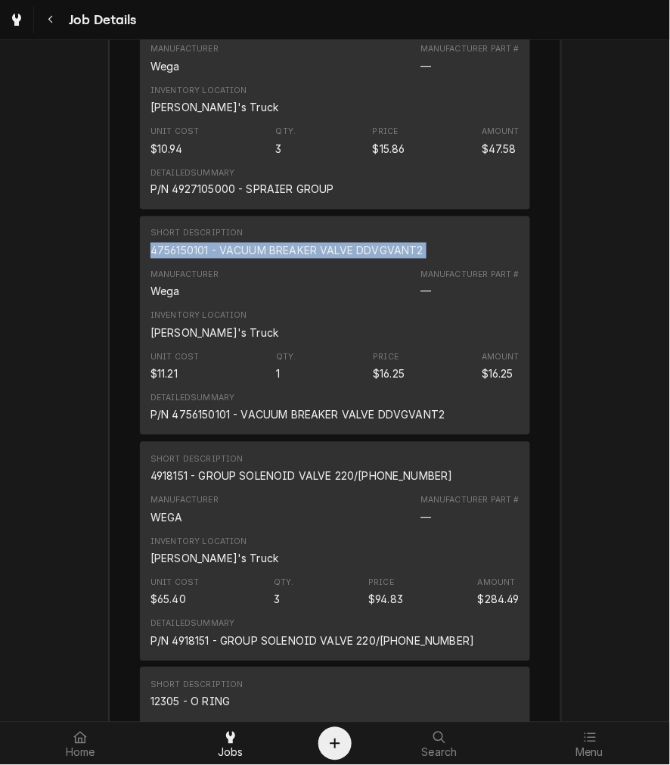
click at [293, 259] on div "4756150101 - VACUUM BREAKER VALVE DDVGVANT2" at bounding box center [287, 251] width 273 height 16
click at [273, 474] on div "4918151 - GROUP SOLENOID VALVE 220/240 50-60" at bounding box center [302, 476] width 303 height 16
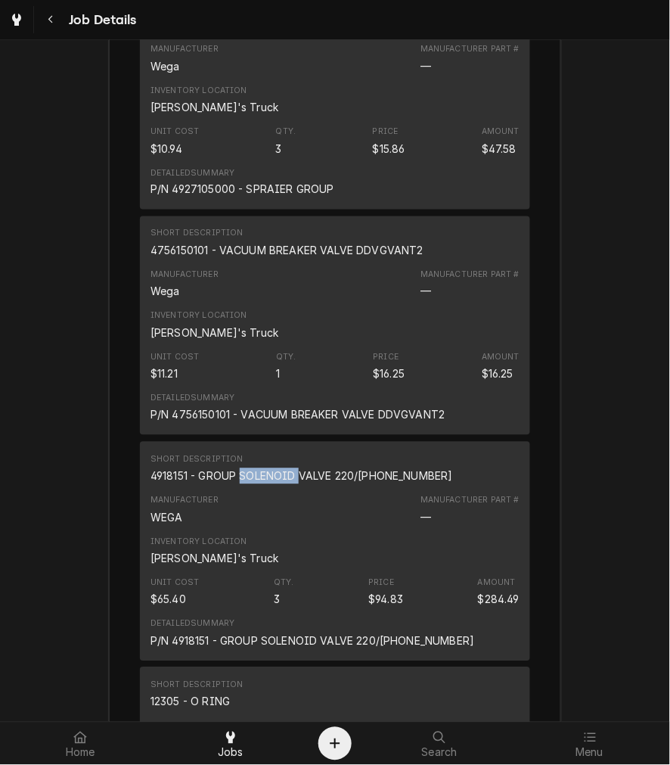
click at [273, 474] on div "4918151 - GROUP SOLENOID VALVE 220/240 50-60" at bounding box center [302, 476] width 303 height 16
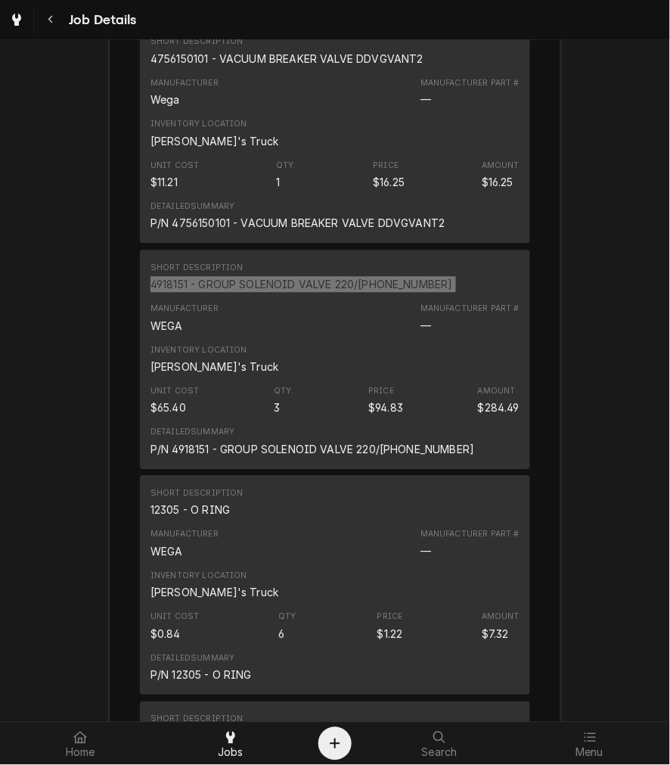
scroll to position [2655, 0]
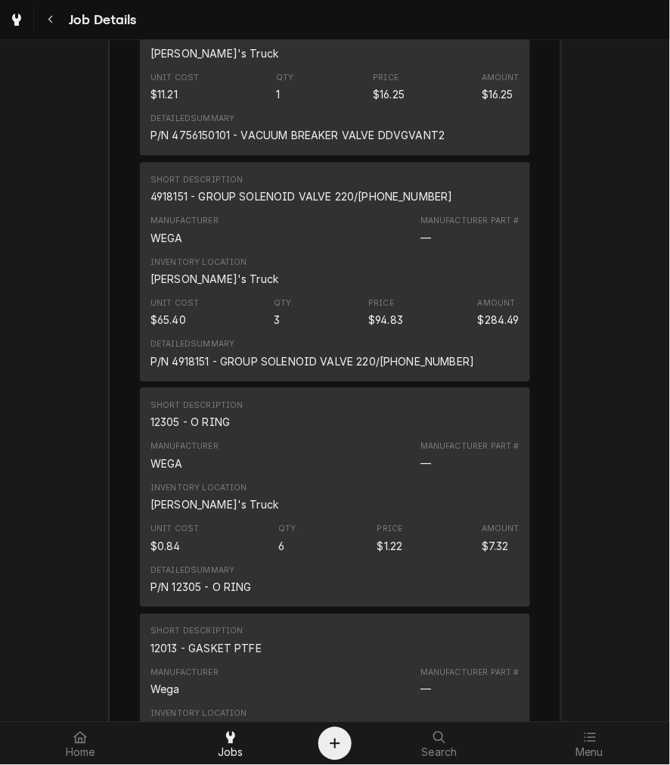
click at [177, 418] on div "12305 - O RING" at bounding box center [190, 422] width 79 height 16
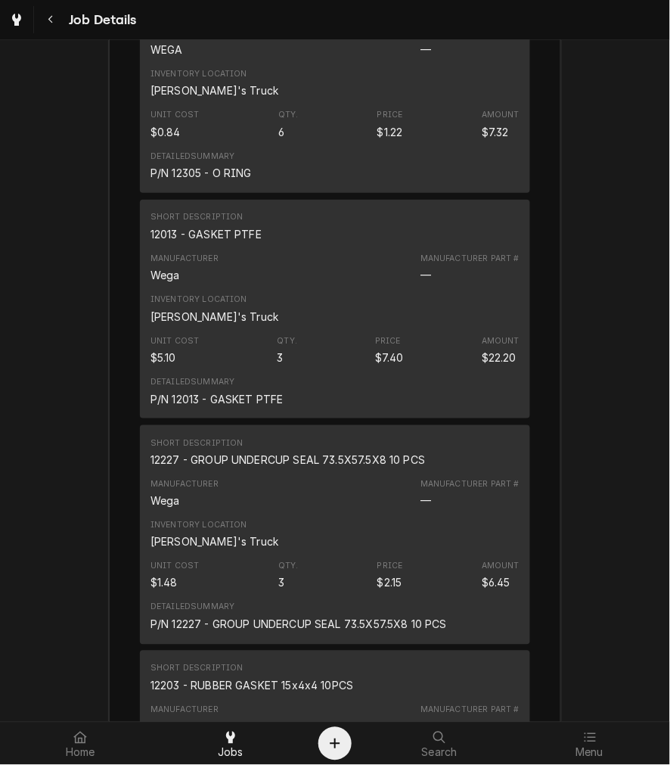
scroll to position [3075, 0]
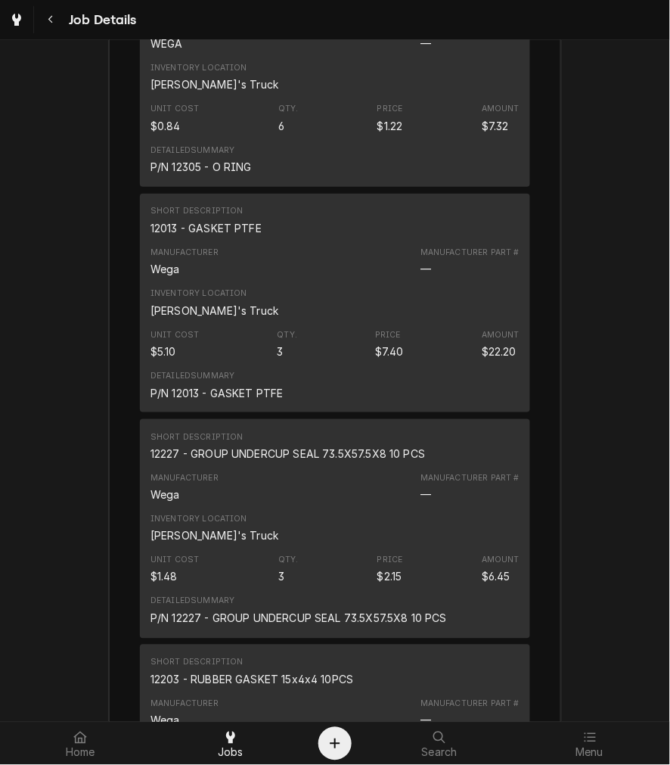
click at [216, 223] on div "12013 - GASKET PTFE" at bounding box center [206, 228] width 111 height 16
click at [215, 222] on div "12013 - GASKET PTFE" at bounding box center [206, 228] width 111 height 16
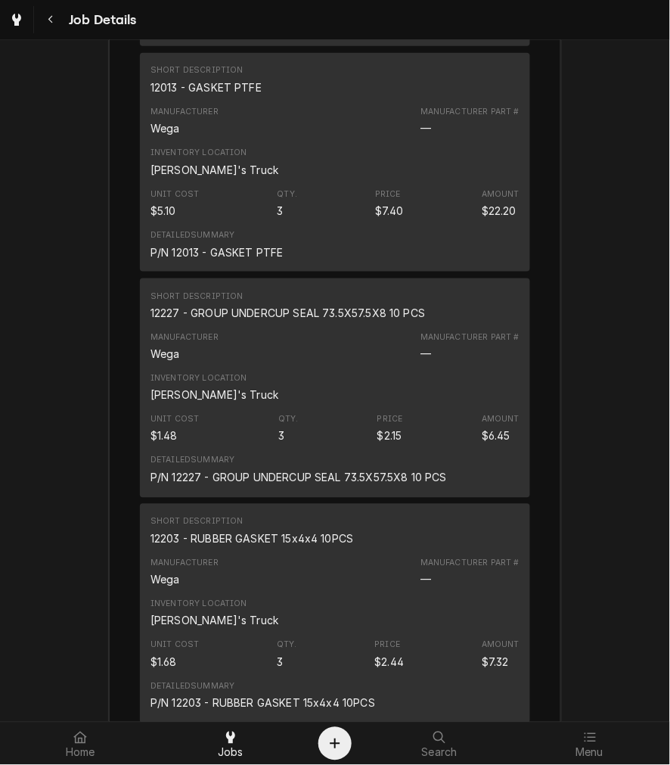
click at [254, 314] on div "12227 - GROUP UNDERCUP SEAL 73.5X57.5X8 10 PCS" at bounding box center [288, 313] width 275 height 16
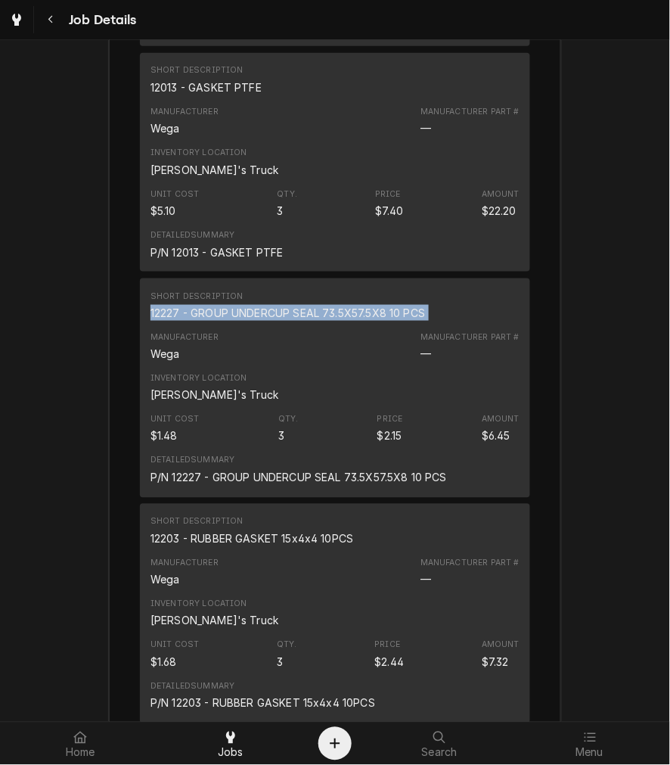
click at [254, 314] on div "12227 - GROUP UNDERCUP SEAL 73.5X57.5X8 10 PCS" at bounding box center [288, 313] width 275 height 16
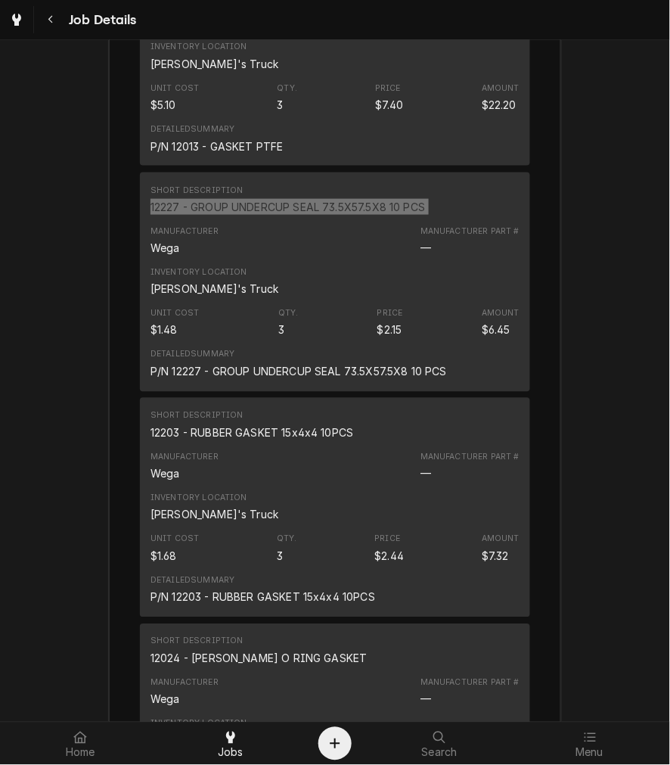
scroll to position [3355, 0]
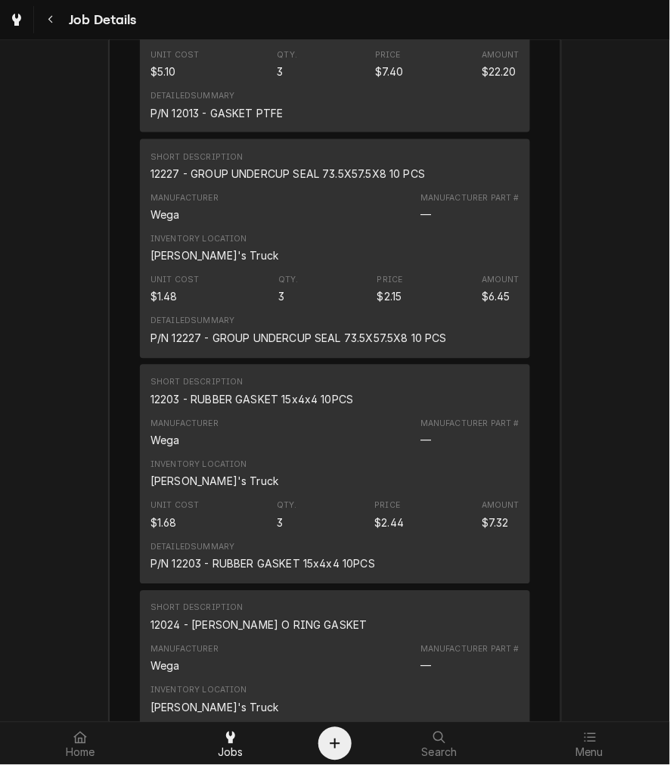
click at [258, 395] on div "12203 - RUBBER GASKET 15x4x4 10PCS" at bounding box center [252, 400] width 203 height 16
click at [259, 394] on div "12203 - RUBBER GASKET 15x4x4 10PCS" at bounding box center [252, 400] width 203 height 16
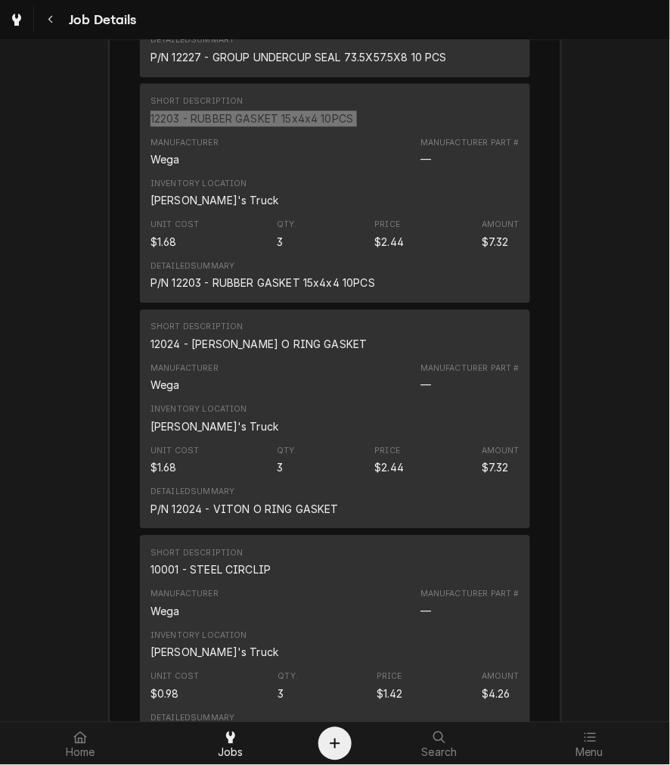
scroll to position [3635, 0]
click at [219, 343] on div "12024 - VITON O RING GASKET" at bounding box center [259, 345] width 217 height 16
click at [220, 343] on div "12024 - VITON O RING GASKET" at bounding box center [259, 345] width 217 height 16
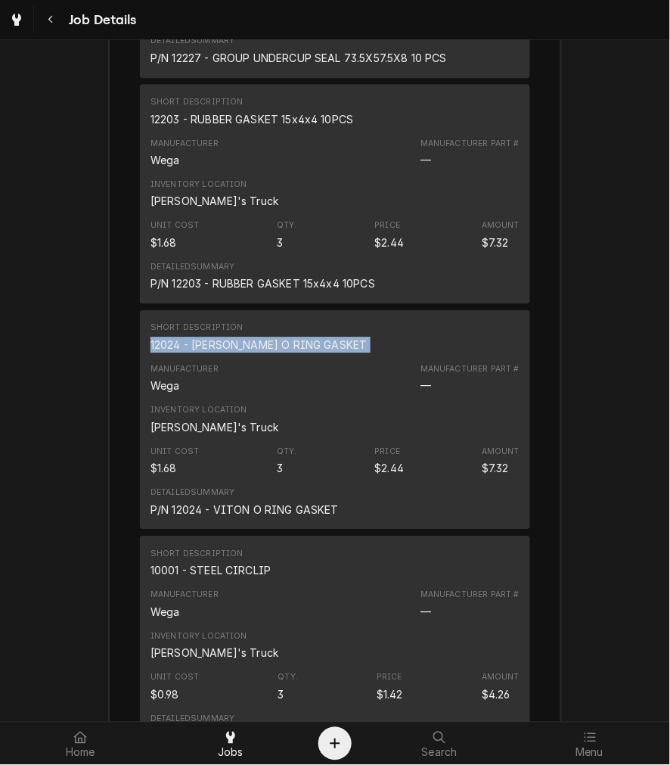
click at [220, 343] on div "12024 - VITON O RING GASKET" at bounding box center [259, 345] width 217 height 16
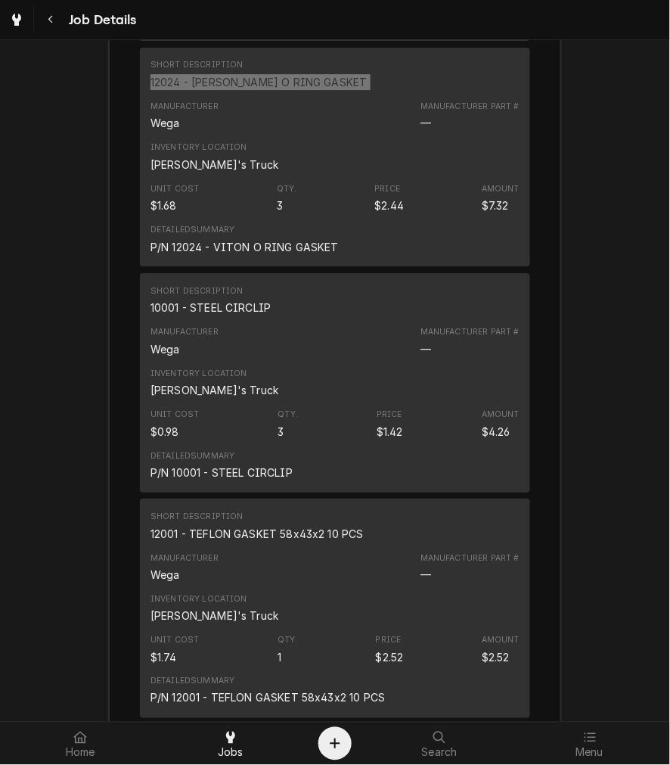
scroll to position [3915, 0]
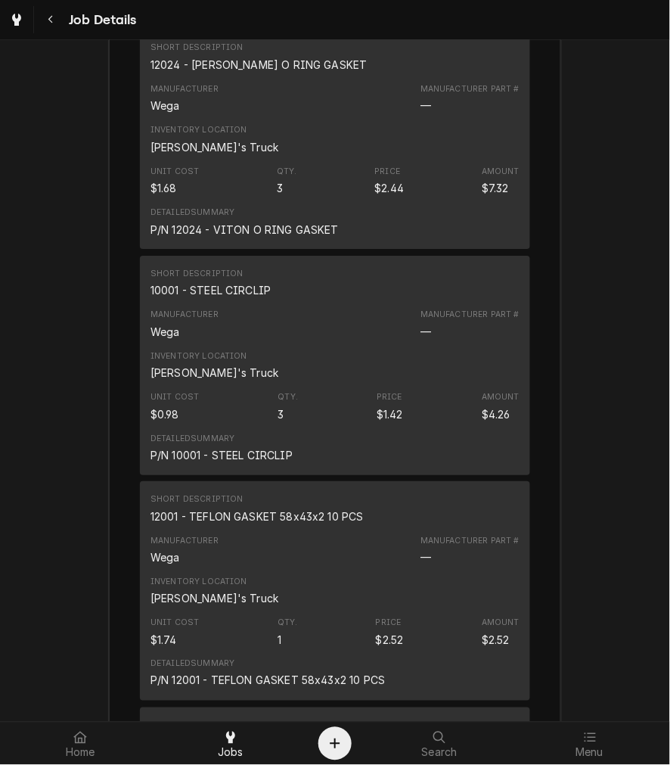
click at [199, 286] on div "10001 - STEEL CIRCLIP" at bounding box center [211, 290] width 120 height 16
click at [301, 518] on div "12001 - TEFLON GASKET 58x43x2 10 PCS" at bounding box center [257, 516] width 213 height 16
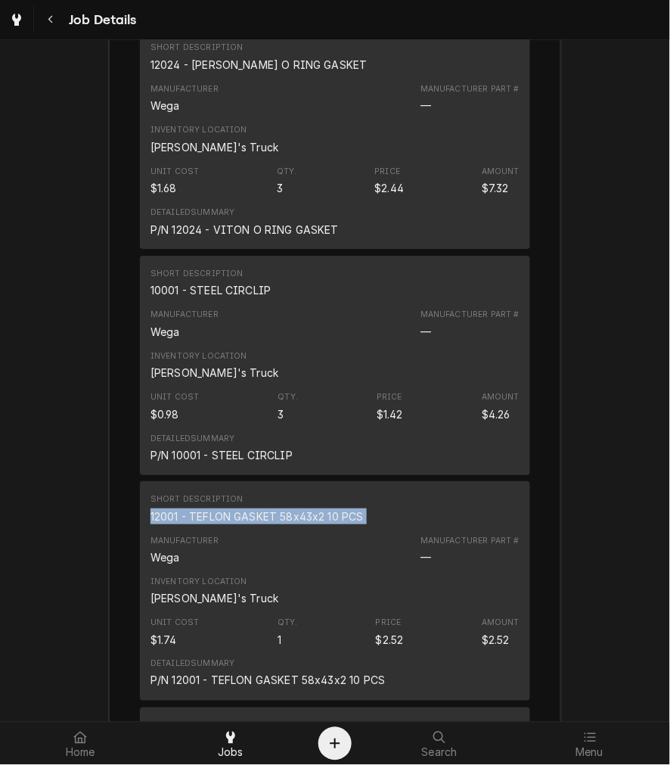
click at [301, 518] on div "12001 - TEFLON GASKET 58x43x2 10 PCS" at bounding box center [257, 516] width 213 height 16
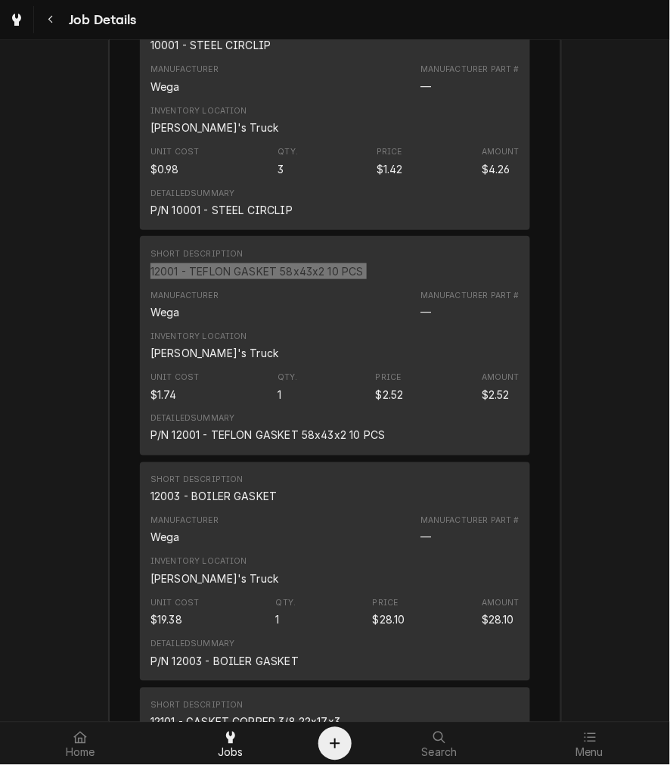
scroll to position [4195, 0]
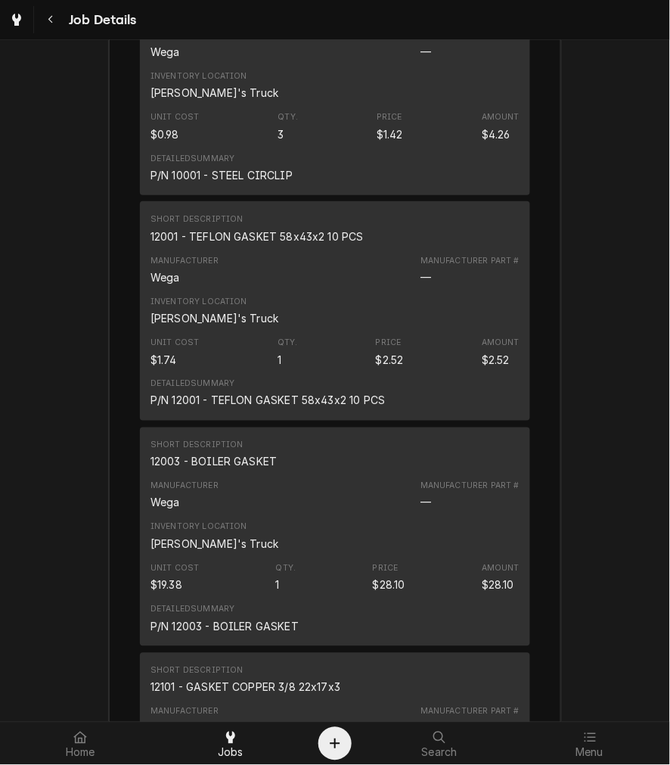
click at [217, 452] on div "Short Description 12003 - BOILER GASKET" at bounding box center [214, 454] width 126 height 30
click at [240, 470] on div "12003 - BOILER GASKET" at bounding box center [214, 462] width 126 height 16
click at [231, 458] on div "12003 - BOILER GASKET" at bounding box center [214, 462] width 126 height 16
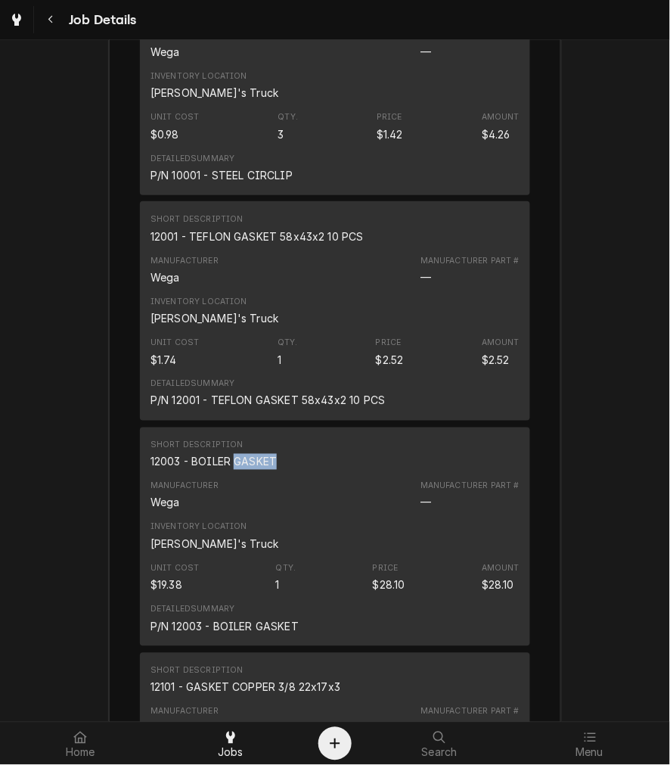
click at [231, 458] on div "12003 - BOILER GASKET" at bounding box center [214, 462] width 126 height 16
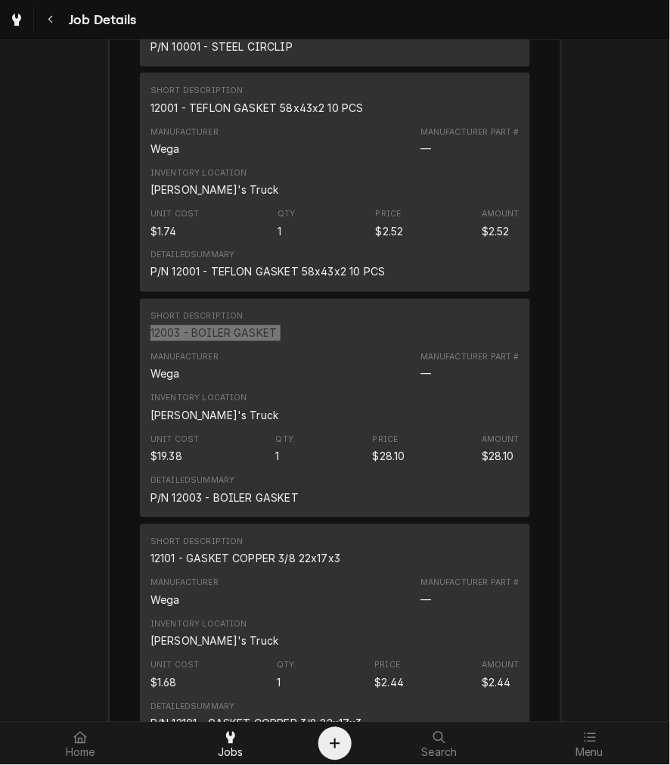
scroll to position [4476, 0]
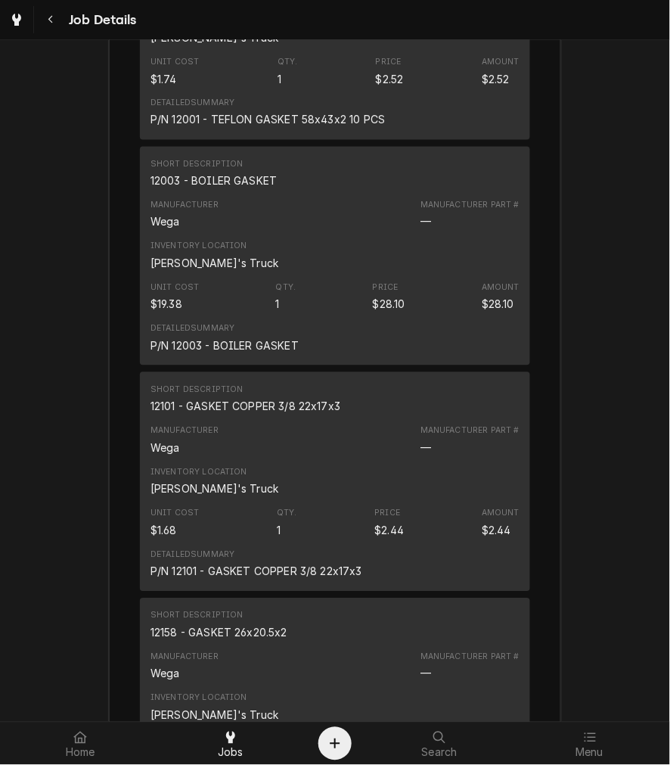
click at [253, 407] on div "12101 - GASKET COPPER 3/8 22x17x3" at bounding box center [246, 407] width 190 height 16
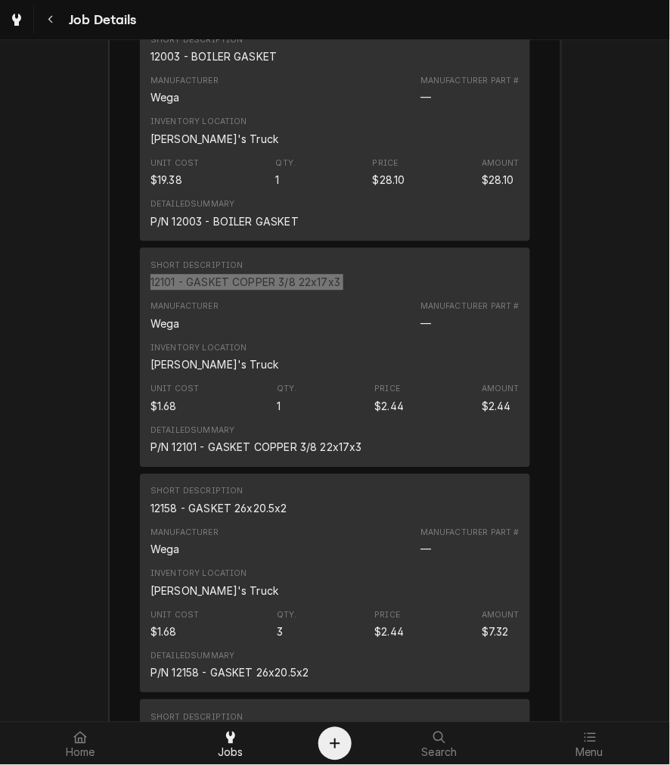
scroll to position [4755, 0]
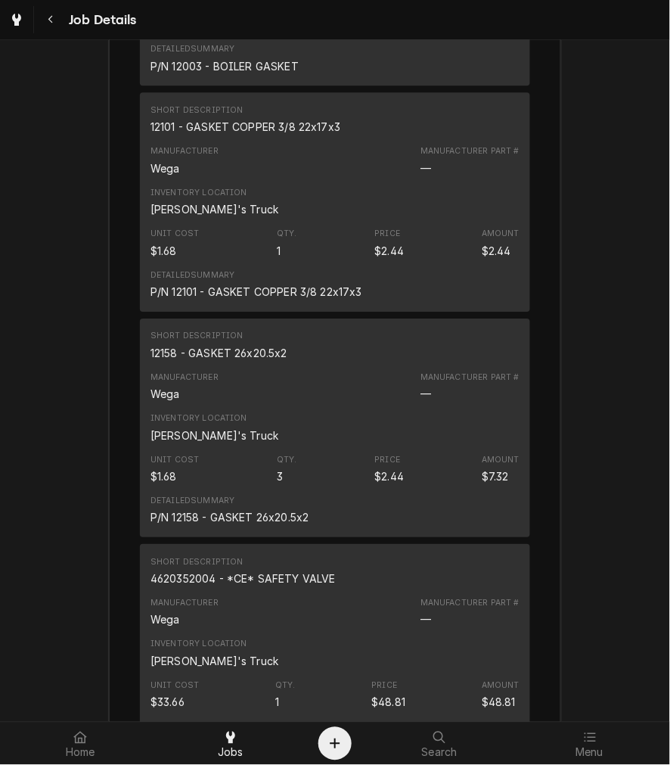
click at [227, 352] on div "12158 - GASKET 26x20.5x2" at bounding box center [219, 353] width 137 height 16
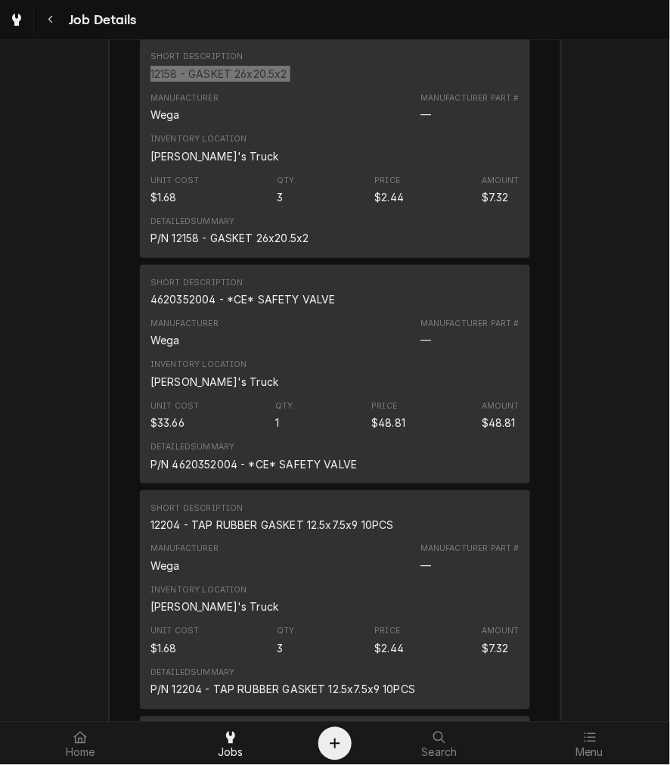
scroll to position [5035, 0]
click at [278, 295] on div "4620352004 - *CE* SAFETY VALVE" at bounding box center [243, 298] width 185 height 16
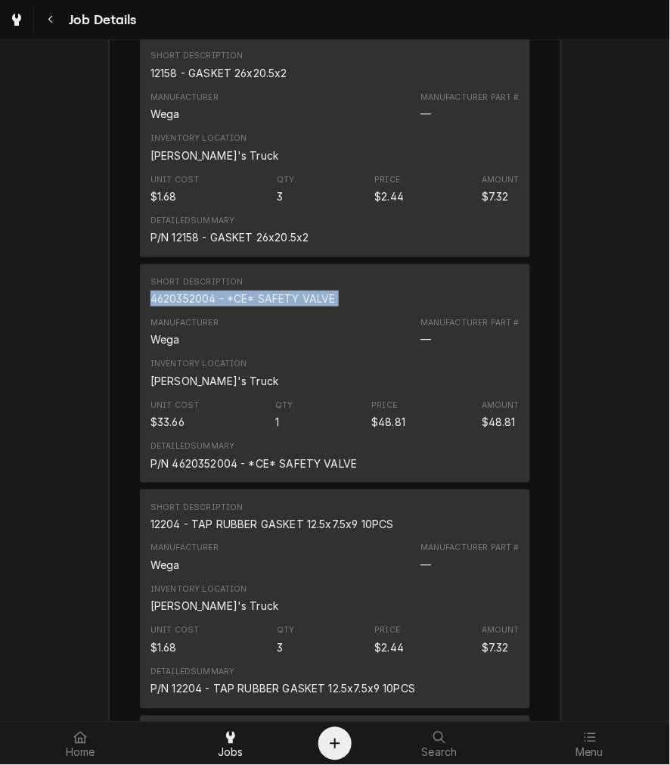
drag, startPoint x: 278, startPoint y: 295, endPoint x: 231, endPoint y: 295, distance: 46.1
click at [275, 295] on div "4620352004 - *CE* SAFETY VALVE" at bounding box center [243, 298] width 185 height 16
click at [300, 524] on div "12204 - TAP RUBBER GASKET 12.5x7.5x9 10PCS" at bounding box center [273, 524] width 244 height 16
click at [300, 525] on div "12204 - TAP RUBBER GASKET 12.5x7.5x9 10PCS" at bounding box center [273, 524] width 244 height 16
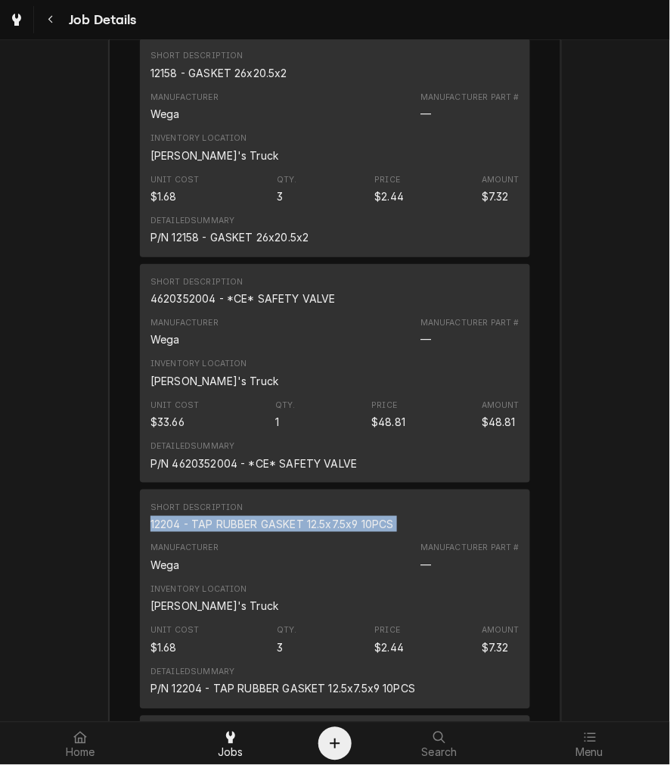
click at [300, 525] on div "12204 - TAP RUBBER GASKET 12.5x7.5x9 10PCS" at bounding box center [273, 524] width 244 height 16
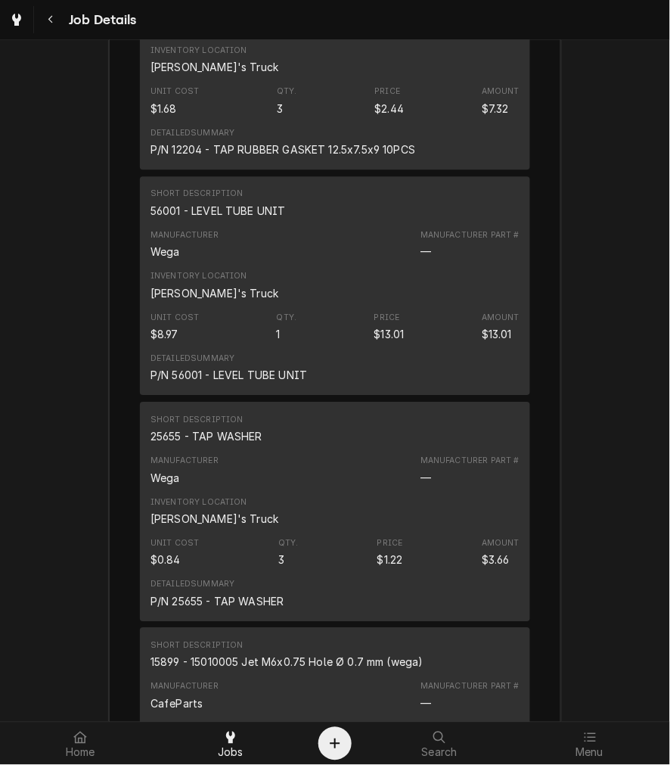
scroll to position [5596, 0]
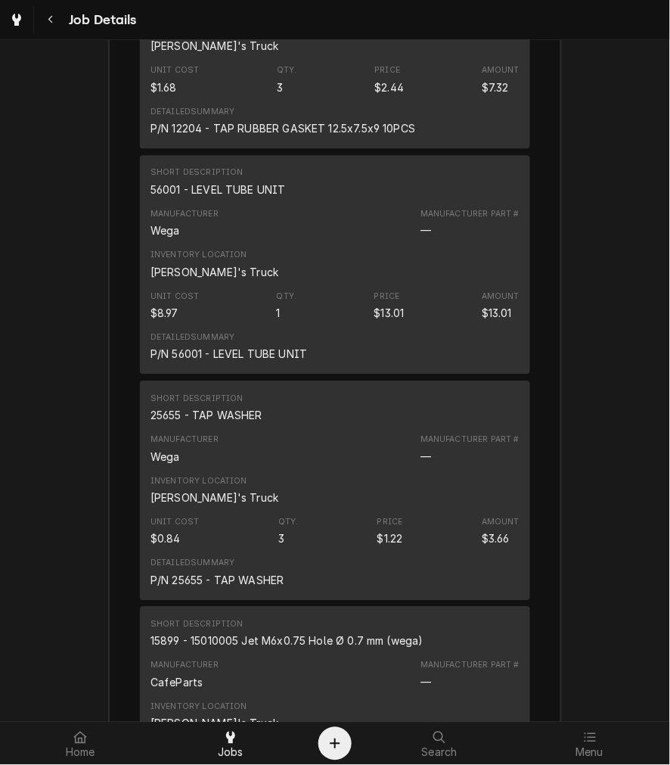
click at [233, 194] on div "56001 - LEVEL TUBE UNIT" at bounding box center [218, 190] width 135 height 16
click at [232, 193] on div "56001 - LEVEL TUBE UNIT" at bounding box center [218, 190] width 135 height 16
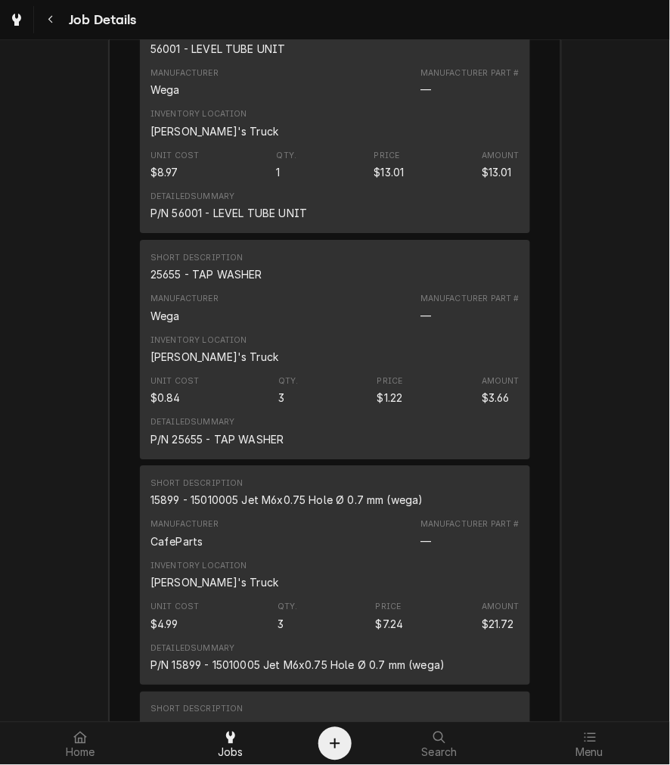
click at [231, 268] on div "25655 - TAP WASHER" at bounding box center [207, 274] width 112 height 16
click at [231, 267] on div "25655 - TAP WASHER" at bounding box center [207, 274] width 112 height 16
click at [221, 489] on div "Short Description 15899 - 15010005 Jet M6x0.75 Hole Ø 0.7 mm (wega)" at bounding box center [287, 492] width 273 height 30
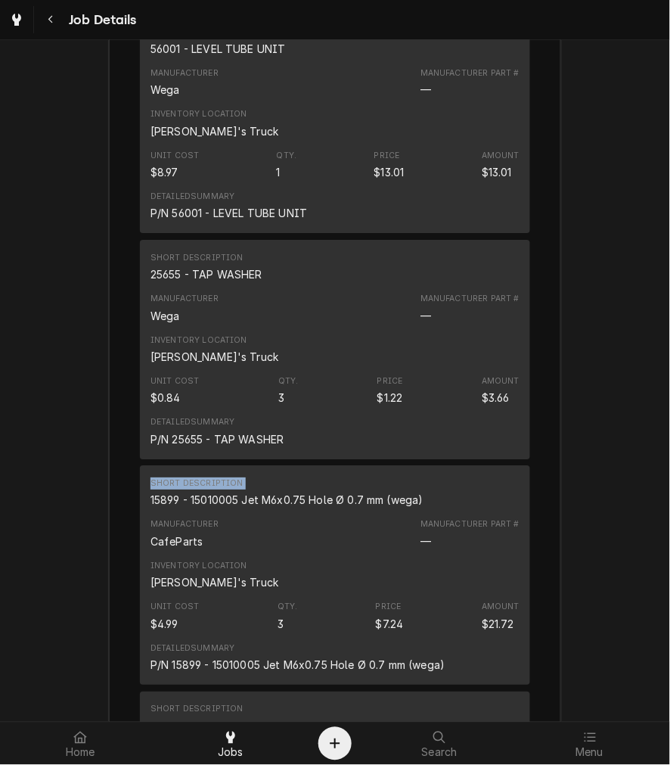
click at [221, 489] on div "Short Description 15899 - 15010005 Jet M6x0.75 Hole Ø 0.7 mm (wega)" at bounding box center [287, 492] width 273 height 30
click at [241, 499] on div "15899 - 15010005 Jet M6x0.75 Hole Ø 0.7 mm (wega)" at bounding box center [287, 500] width 273 height 16
click at [242, 500] on div "15899 - 15010005 Jet M6x0.75 Hole Ø 0.7 mm (wega)" at bounding box center [287, 500] width 273 height 16
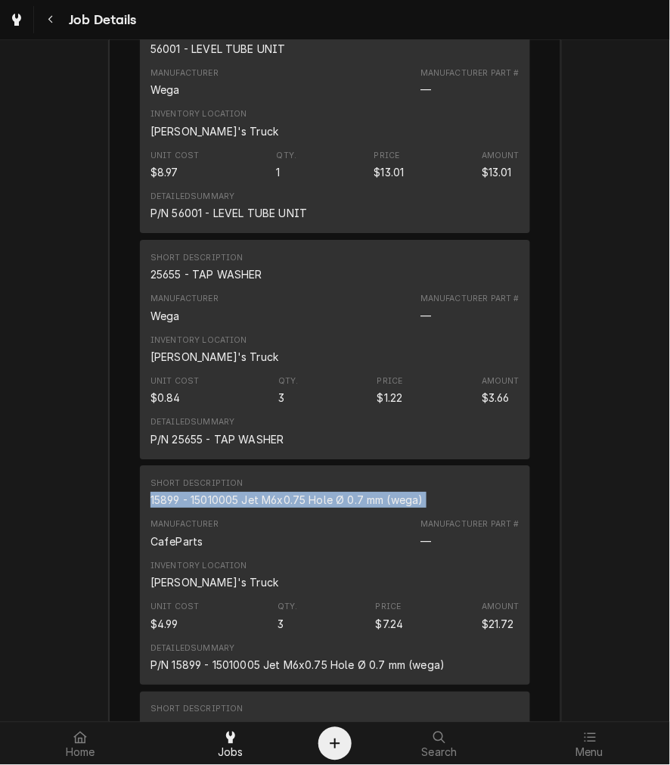
click at [242, 500] on div "15899 - 15010005 Jet M6x0.75 Hole Ø 0.7 mm (wega)" at bounding box center [287, 500] width 273 height 16
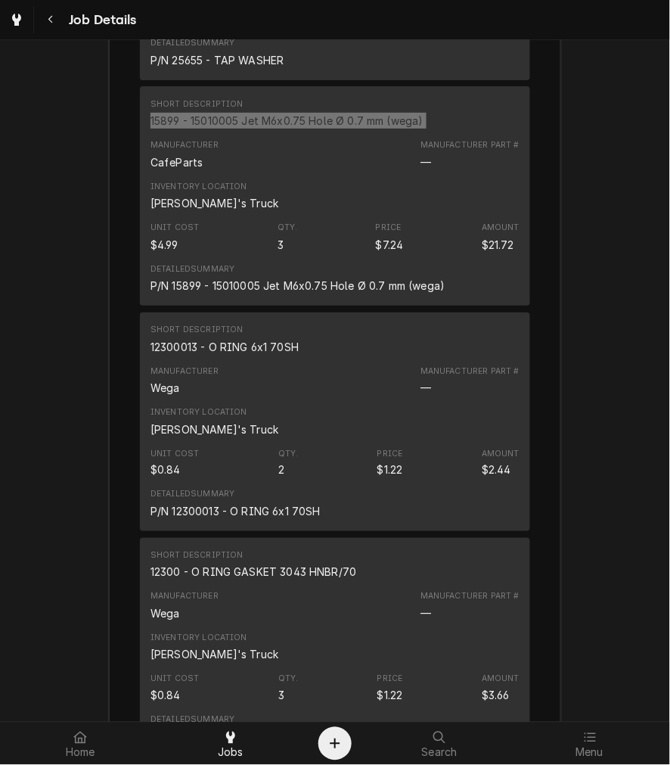
scroll to position [6157, 0]
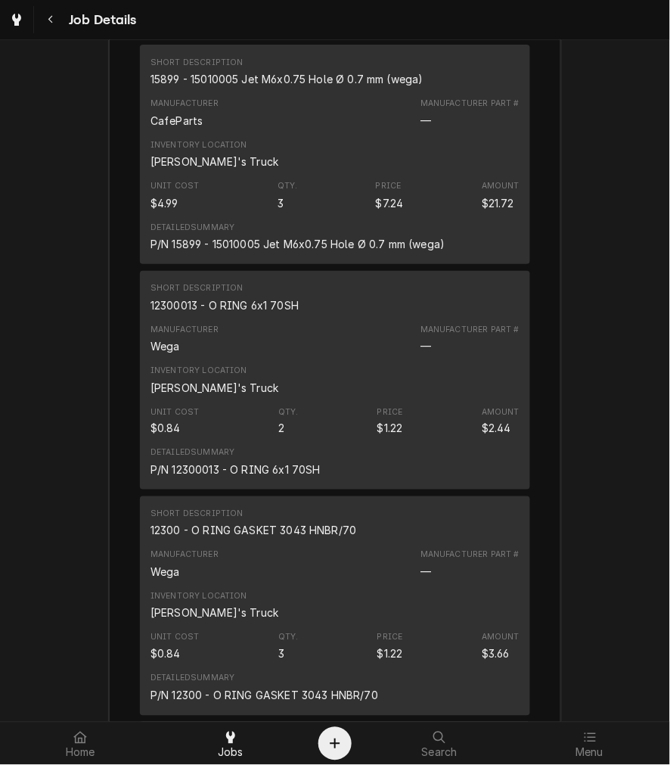
click at [247, 301] on div "12300013 - O RING 6x1 70SH" at bounding box center [225, 305] width 148 height 16
drag, startPoint x: 247, startPoint y: 301, endPoint x: 201, endPoint y: 301, distance: 46.1
click at [247, 301] on div "12300013 - O RING 6x1 70SH" at bounding box center [225, 305] width 148 height 16
click at [300, 541] on div "Short Description 12300 - O RING GASKET 3043 HNBR/70" at bounding box center [335, 523] width 369 height 41
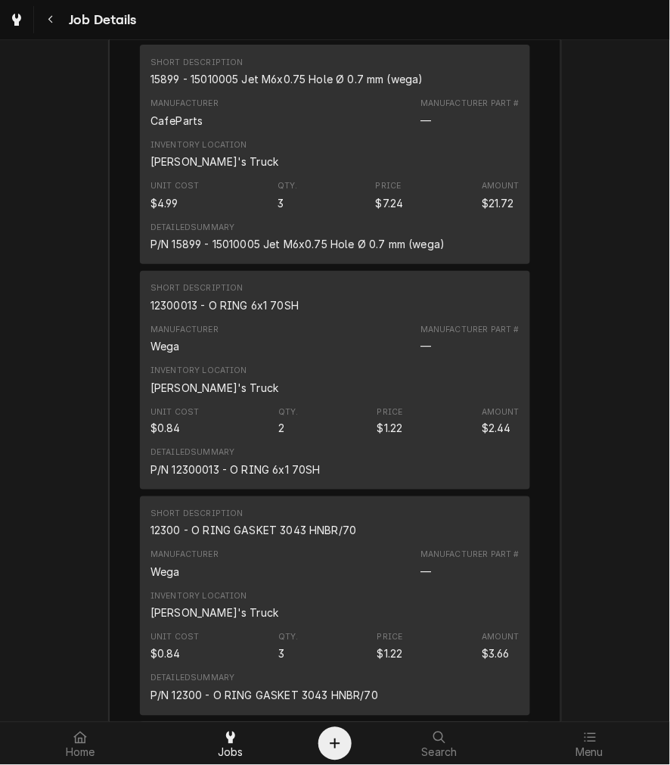
click at [296, 529] on div "12300 - O RING GASKET 3043 HNBR/70" at bounding box center [254, 531] width 206 height 16
click at [295, 528] on div "12300 - O RING GASKET 3043 HNBR/70" at bounding box center [254, 531] width 206 height 16
click at [222, 528] on div "12300 - O RING GASKET 3043 HNBR/70" at bounding box center [254, 531] width 206 height 16
click at [222, 529] on div "12300 - O RING GASKET 3043 HNBR/70" at bounding box center [254, 531] width 206 height 16
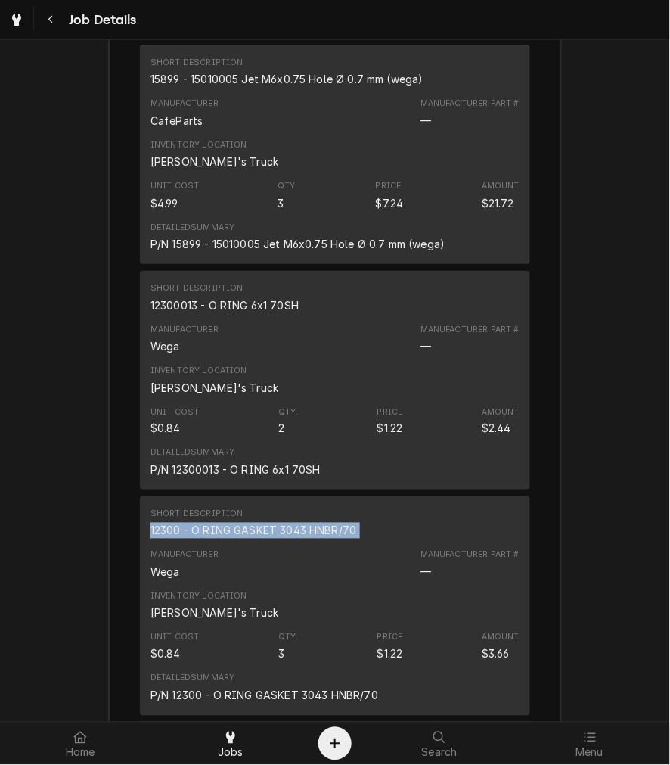
click at [222, 529] on div "12300 - O RING GASKET 3043 HNBR/70" at bounding box center [254, 531] width 206 height 16
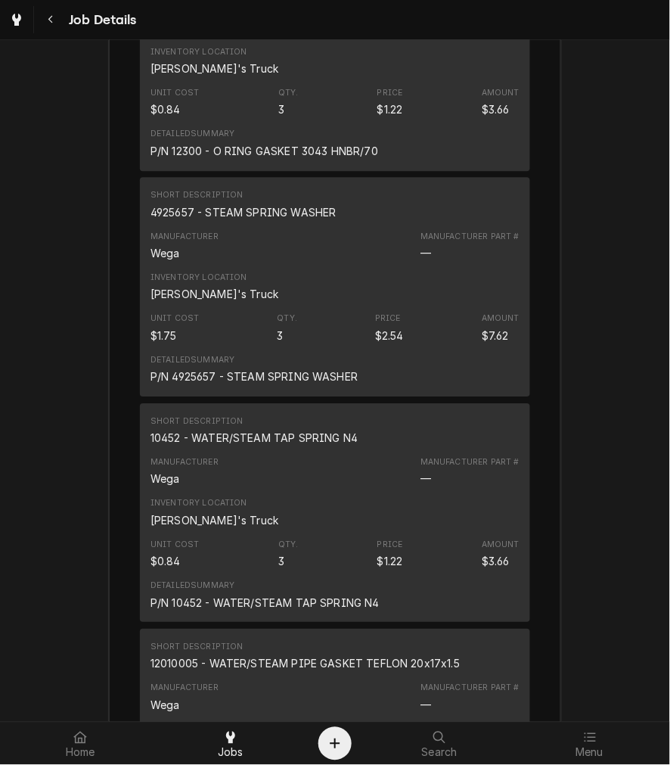
scroll to position [6717, 0]
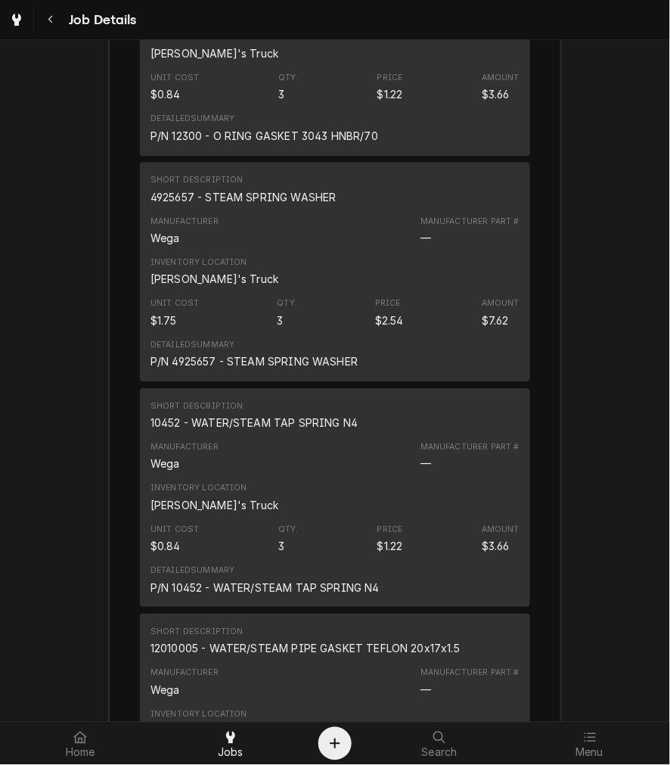
click at [186, 193] on div "4925657 - STEAM SPRING WASHER" at bounding box center [244, 197] width 186 height 16
click at [275, 431] on div "Short Description 10452 - WATER/STEAM TAP SPRING N4" at bounding box center [335, 415] width 369 height 41
click at [272, 429] on div "10452 - WATER/STEAM TAP SPRING N4" at bounding box center [254, 423] width 207 height 16
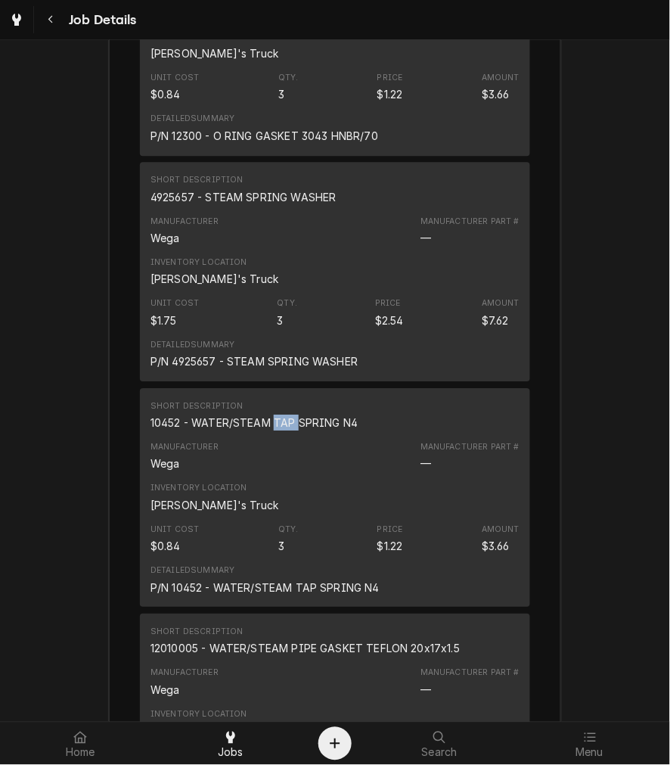
click at [272, 429] on div "10452 - WATER/STEAM TAP SPRING N4" at bounding box center [254, 423] width 207 height 16
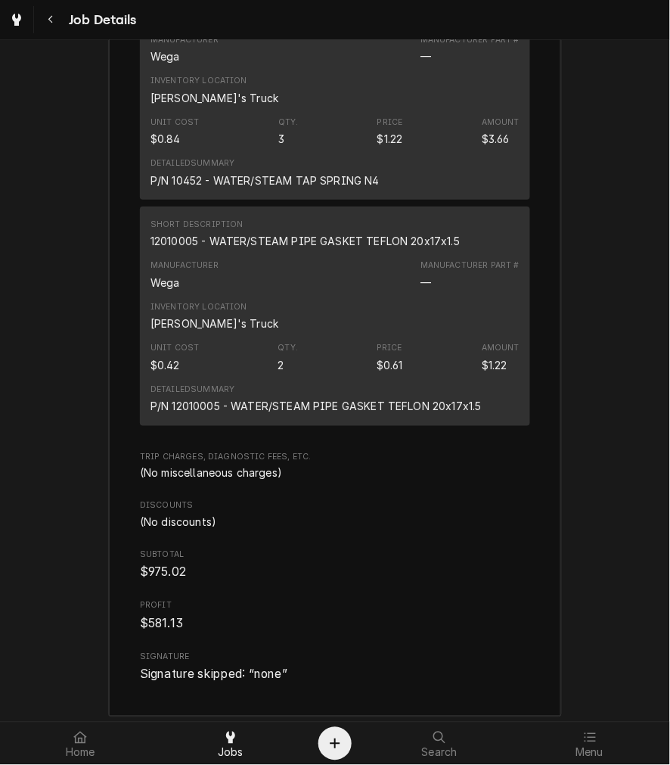
scroll to position [7137, 0]
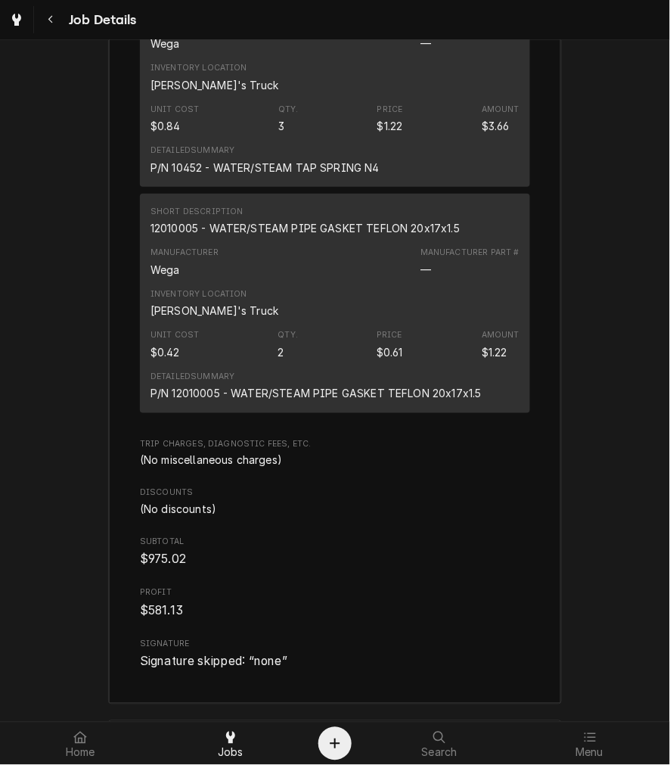
click at [236, 225] on div "12010005 - WATER/STEAM PIPE GASKET TEFLON 20x17x1.5" at bounding box center [305, 228] width 309 height 16
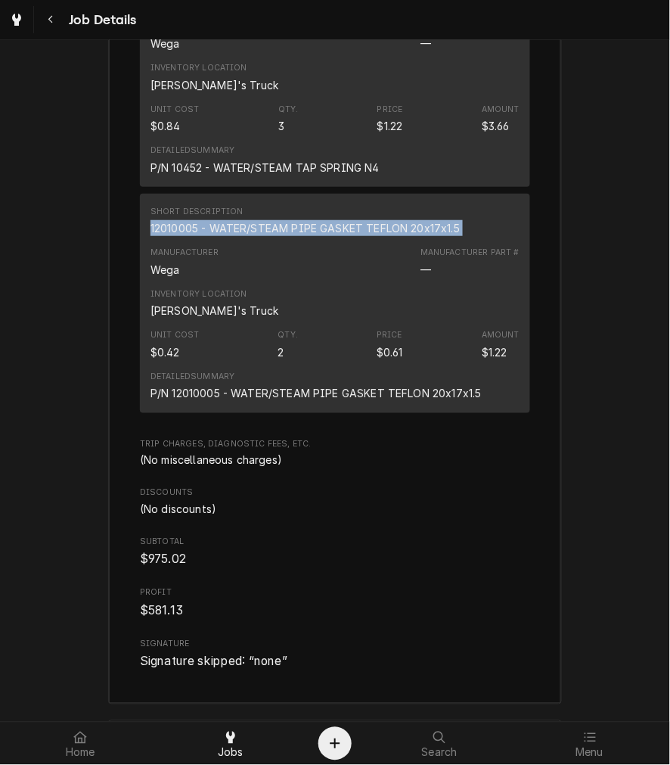
click at [236, 225] on div "12010005 - WATER/STEAM PIPE GASKET TEFLON 20x17x1.5" at bounding box center [305, 228] width 309 height 16
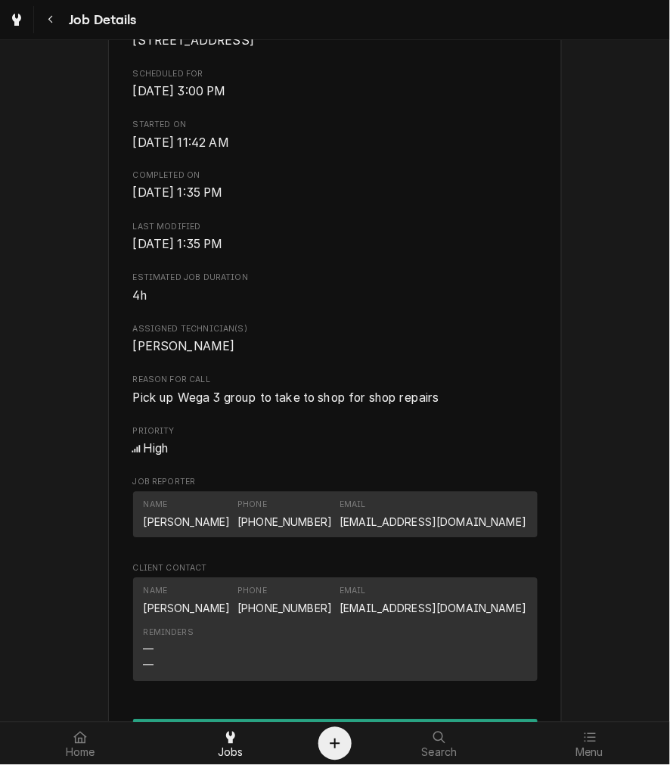
scroll to position [700, 0]
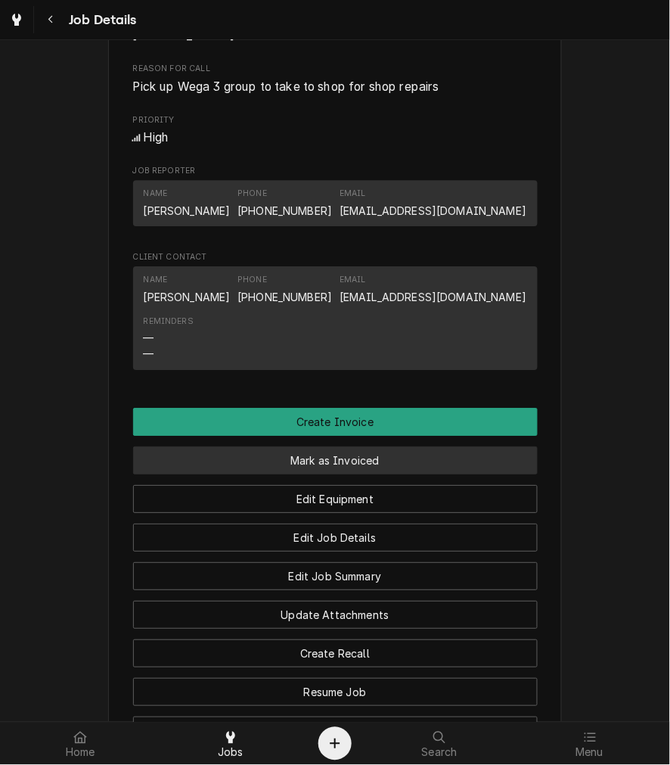
drag, startPoint x: 274, startPoint y: 474, endPoint x: 242, endPoint y: 474, distance: 31.8
click at [274, 474] on button "Mark as Invoiced" at bounding box center [335, 460] width 405 height 28
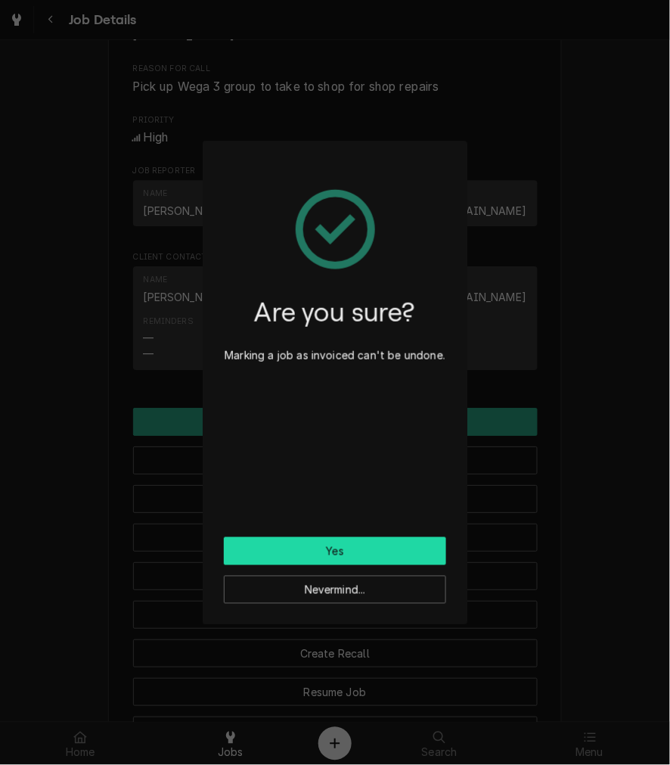
click at [338, 548] on button "Yes" at bounding box center [335, 551] width 222 height 28
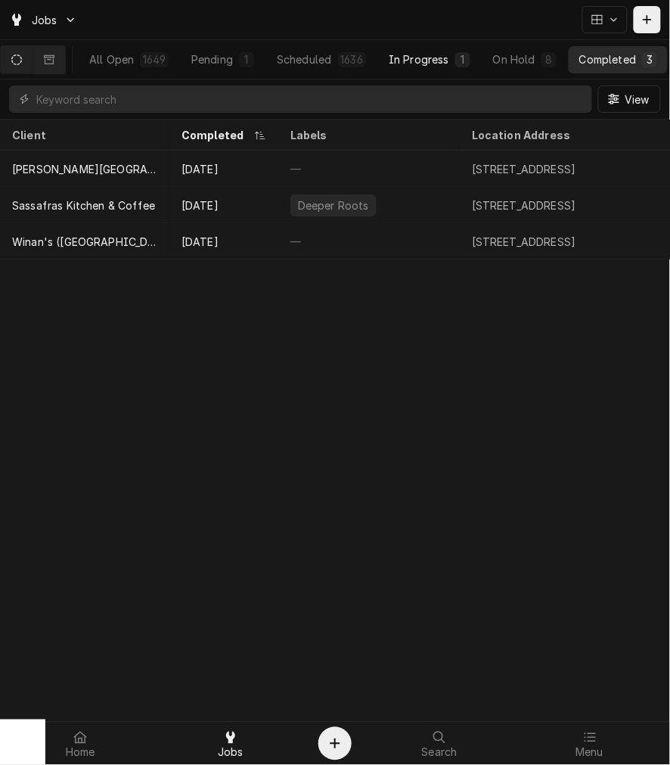
click at [436, 69] on button "In Progress 1" at bounding box center [429, 59] width 103 height 27
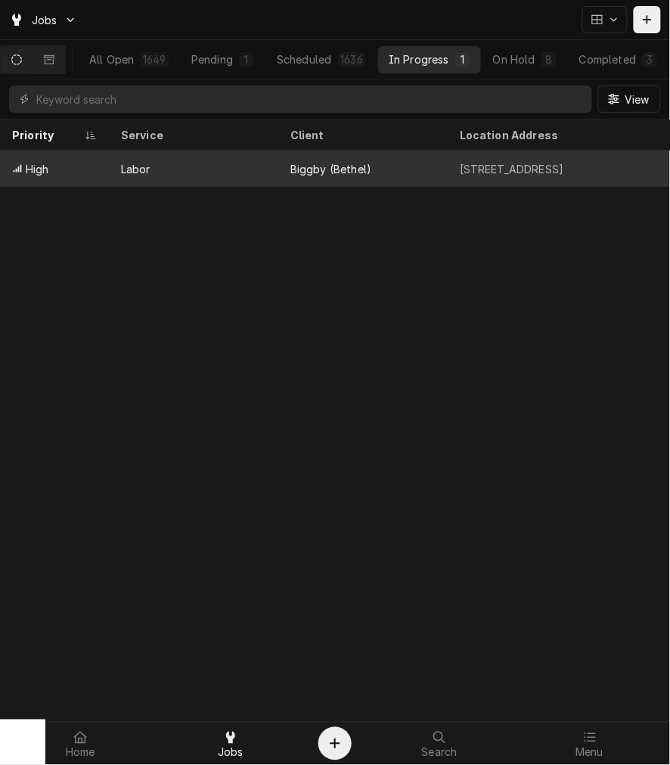
click at [184, 175] on div "Labor" at bounding box center [193, 169] width 169 height 36
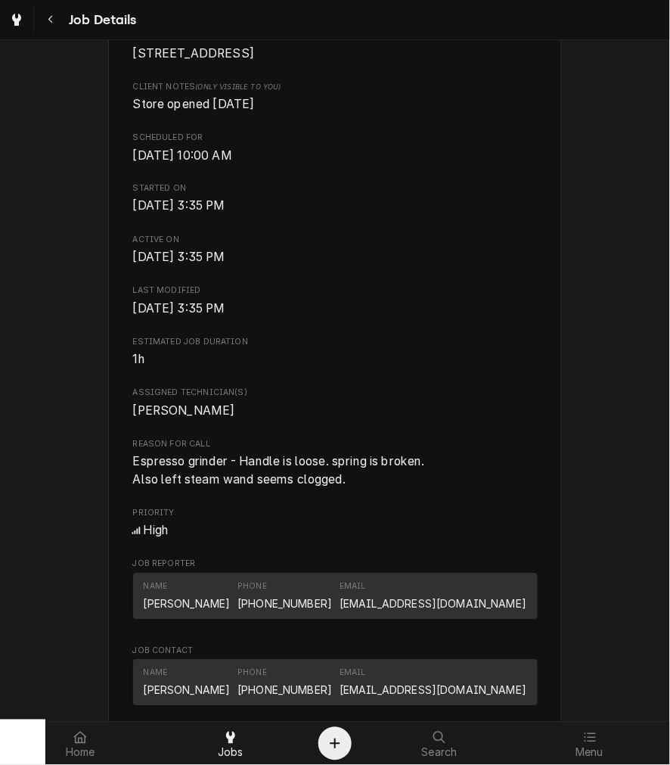
scroll to position [225, 0]
